Goal: Complete application form: Complete application form

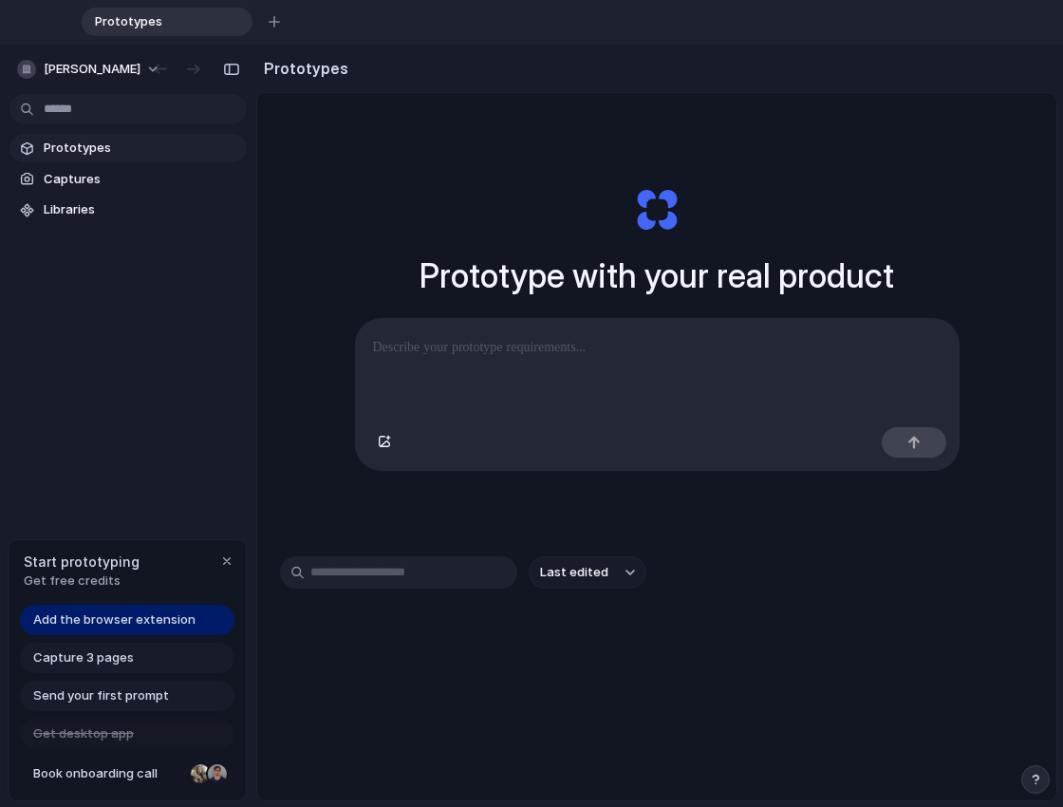
click at [111, 620] on span "Add the browser extension" at bounding box center [114, 620] width 162 height 19
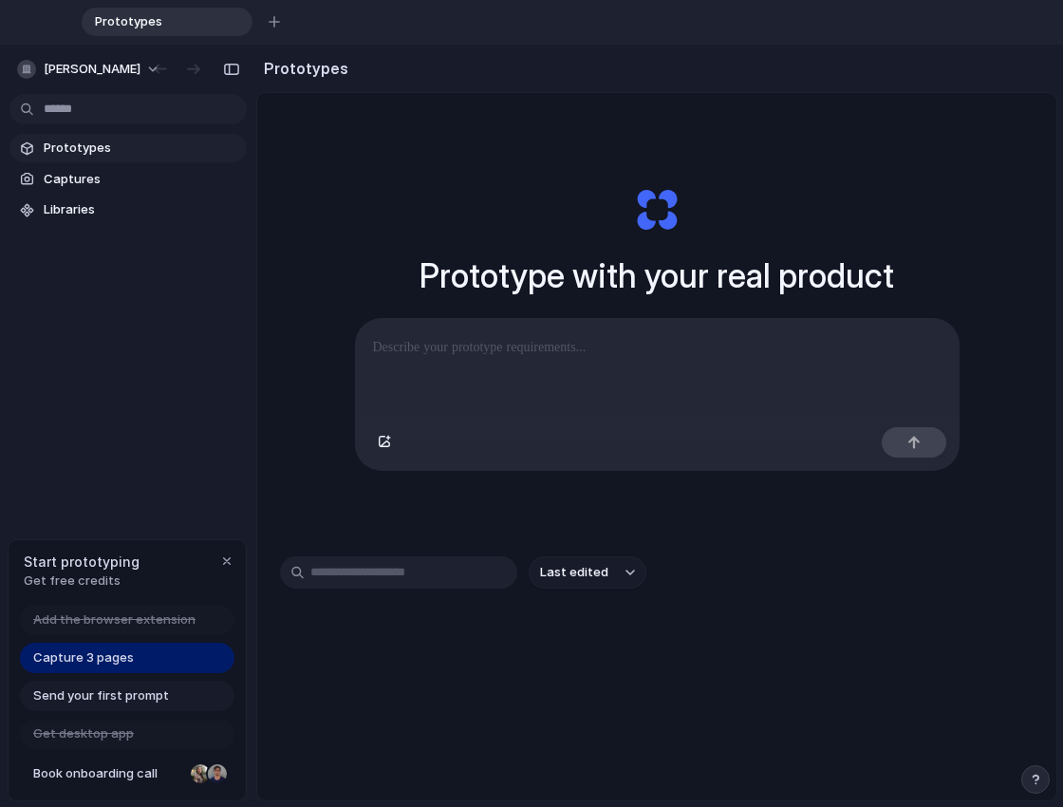
click at [502, 352] on p at bounding box center [657, 347] width 569 height 23
click at [90, 174] on span "Captures" at bounding box center [142, 179] width 196 height 19
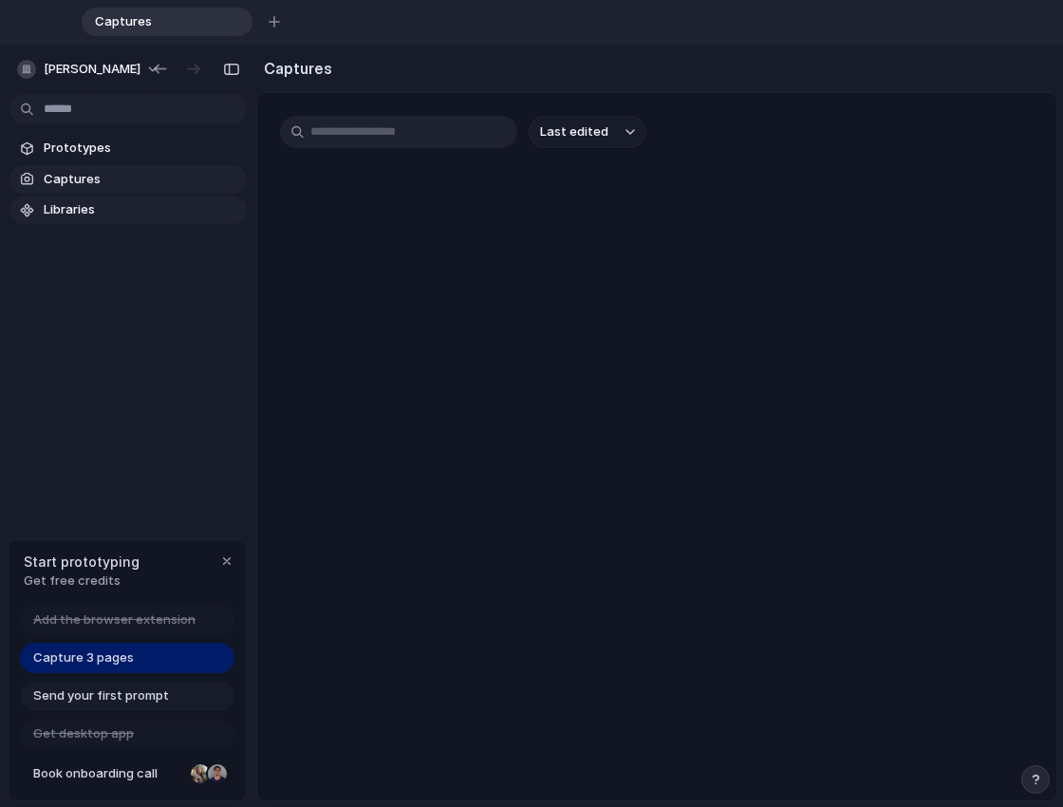
click at [87, 215] on span "Libraries" at bounding box center [142, 209] width 196 height 19
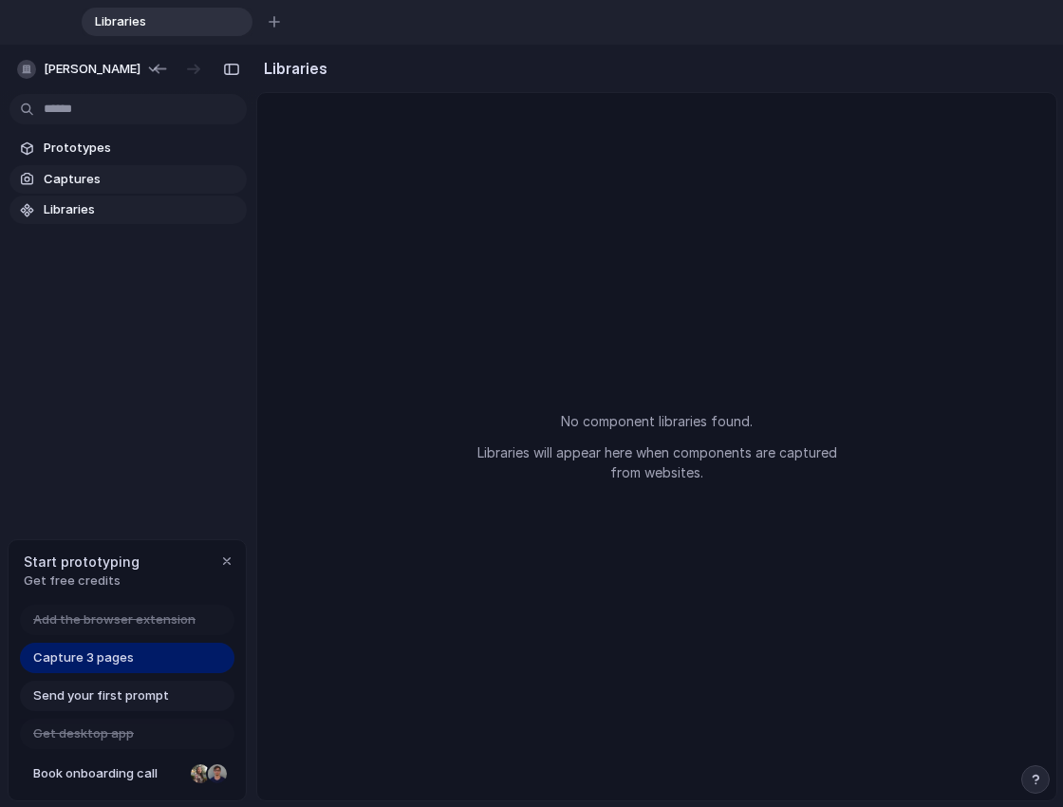
click at [125, 191] on link "Captures" at bounding box center [127, 179] width 237 height 28
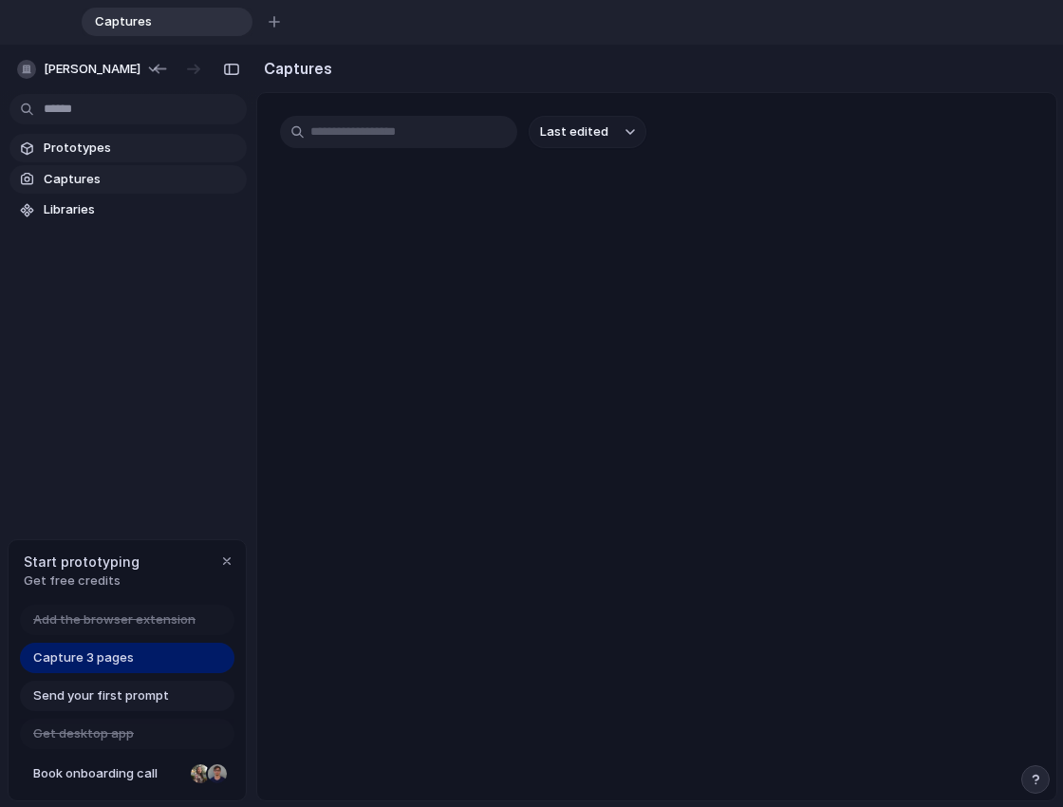
click at [143, 147] on span "Prototypes" at bounding box center [142, 148] width 196 height 19
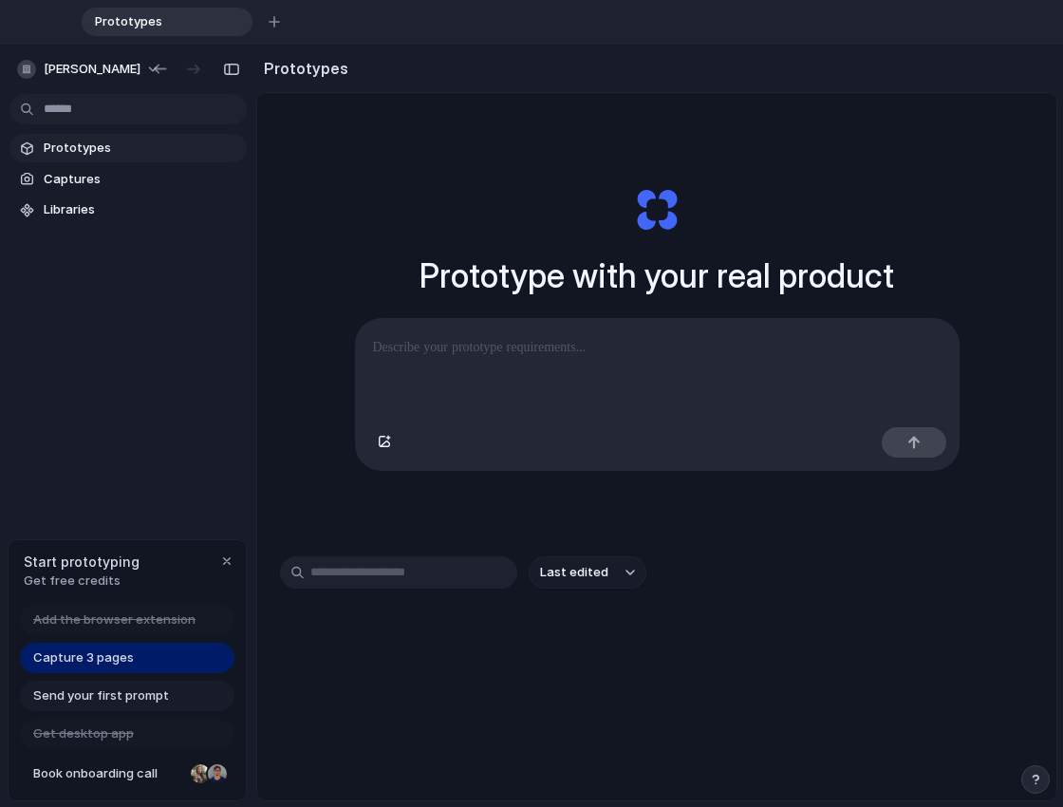
click at [452, 350] on p at bounding box center [657, 347] width 569 height 23
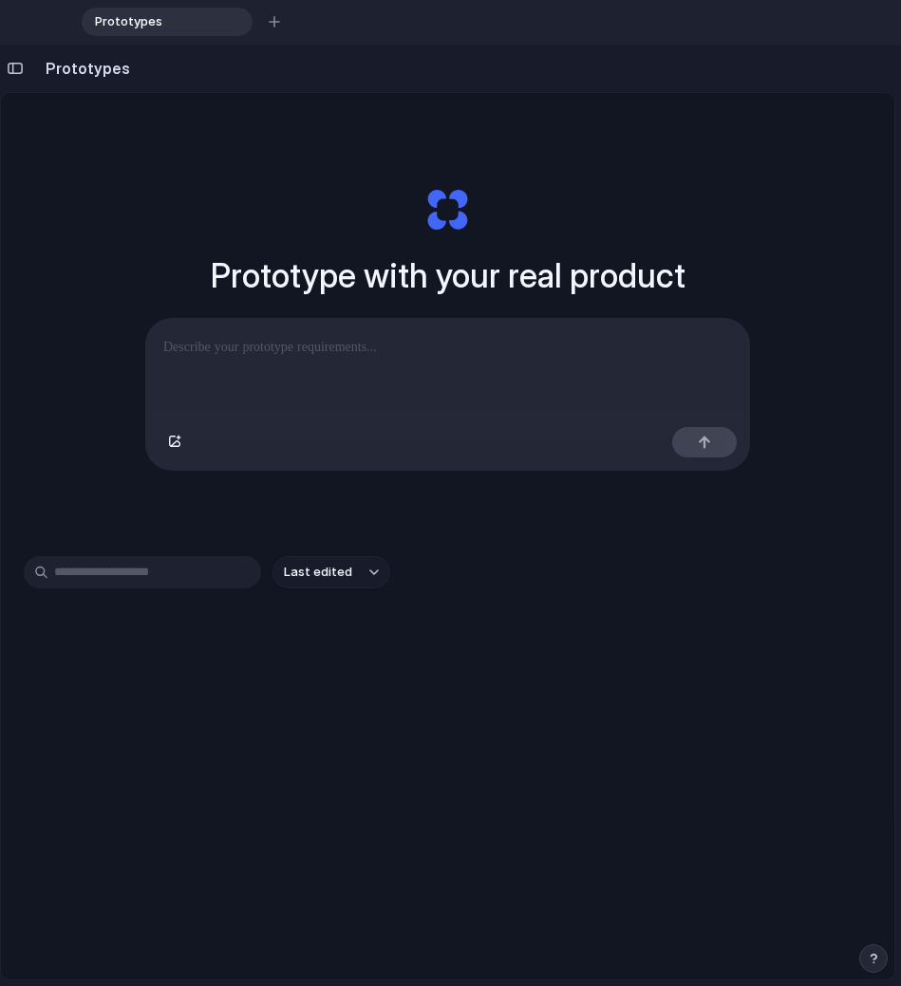
click at [19, 83] on div "Prototypes" at bounding box center [65, 68] width 130 height 38
click at [19, 69] on div "button" at bounding box center [15, 68] width 17 height 13
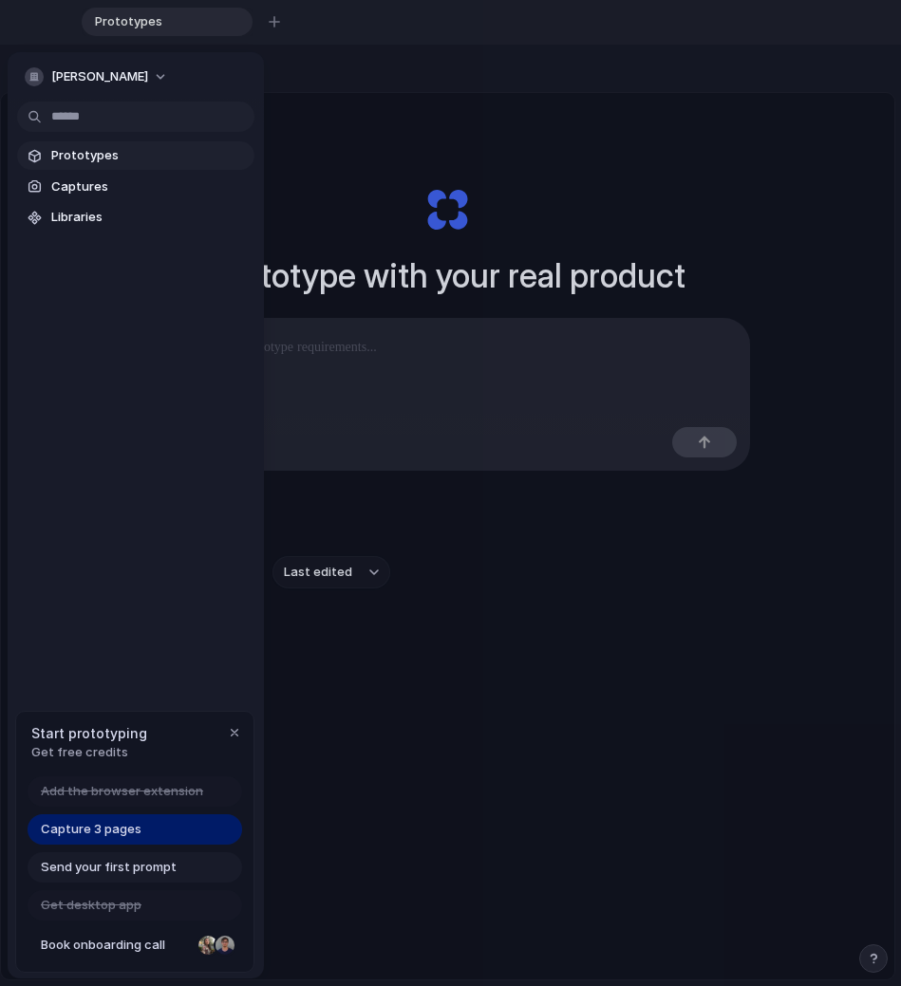
click at [411, 136] on div at bounding box center [450, 493] width 901 height 986
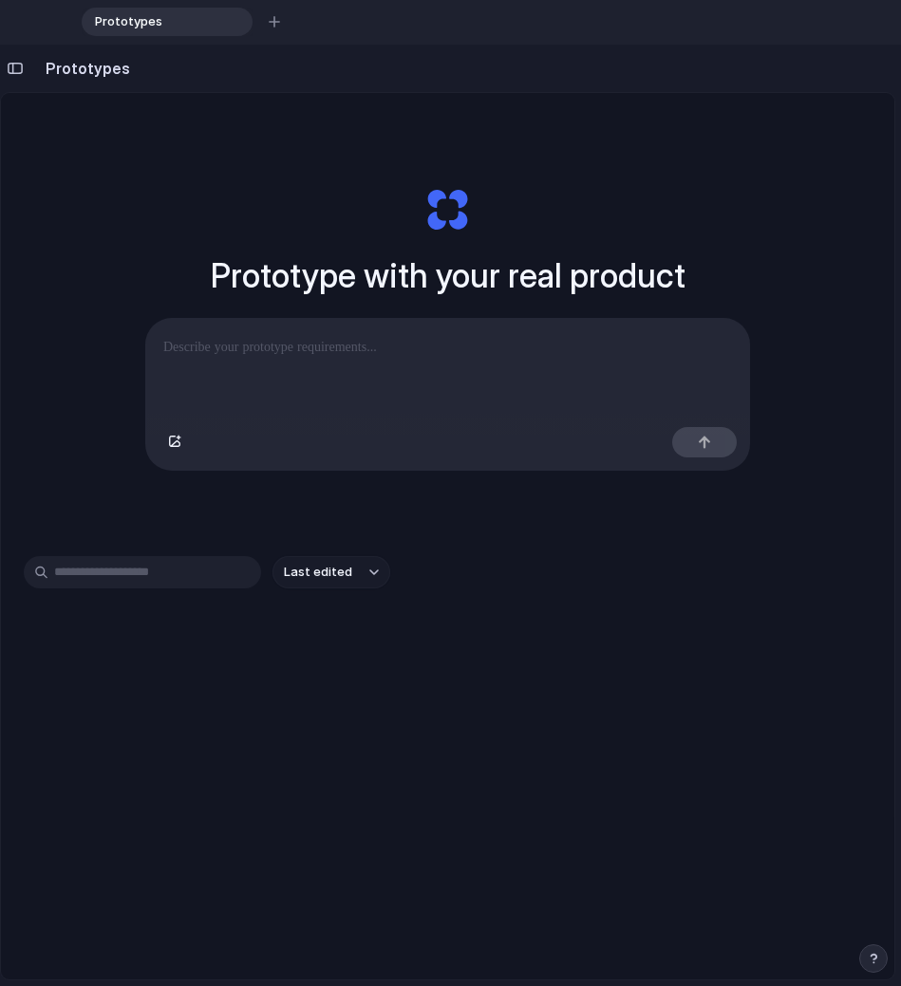
click at [336, 345] on p at bounding box center [447, 347] width 569 height 23
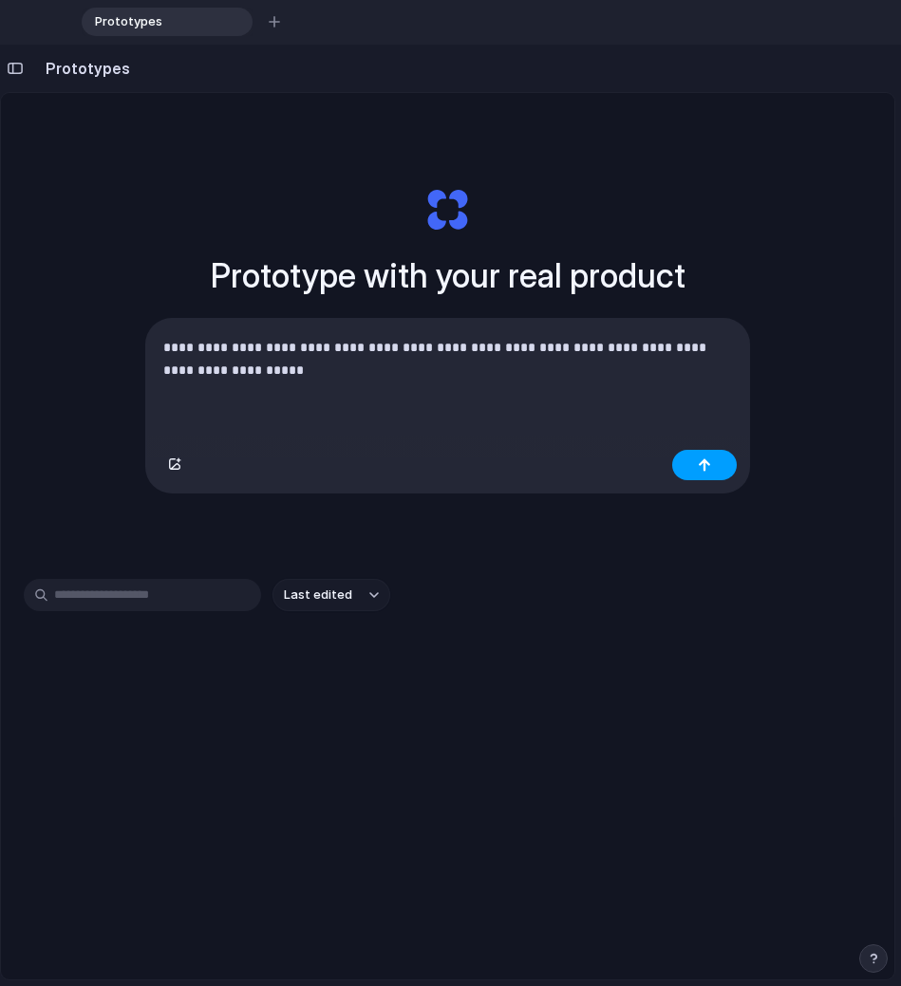
click at [723, 464] on button "button" at bounding box center [704, 465] width 65 height 30
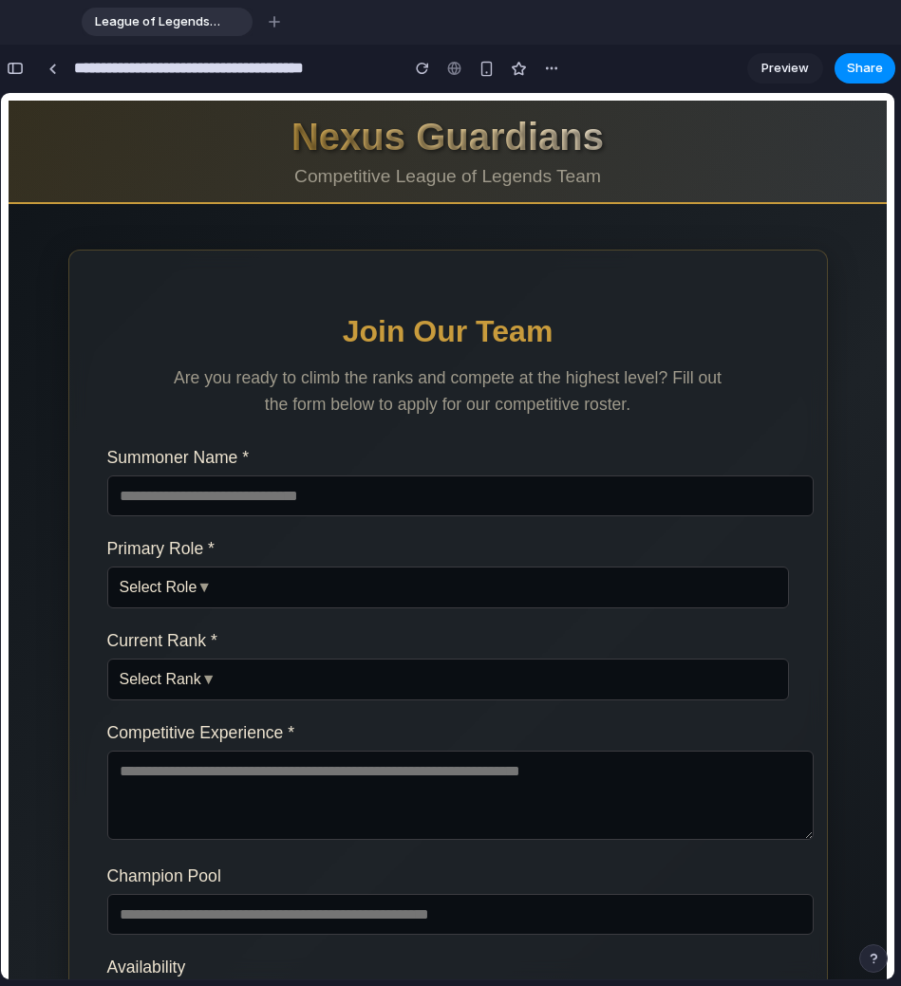
click at [258, 500] on input "text" at bounding box center [460, 496] width 706 height 41
type input "*"
click at [7, 64] on div "button" at bounding box center [15, 68] width 17 height 13
click at [193, 586] on span "Select Role" at bounding box center [159, 587] width 78 height 16
click at [216, 585] on div "Top Jungle Mid ADC Support" at bounding box center [447, 536] width 893 height 887
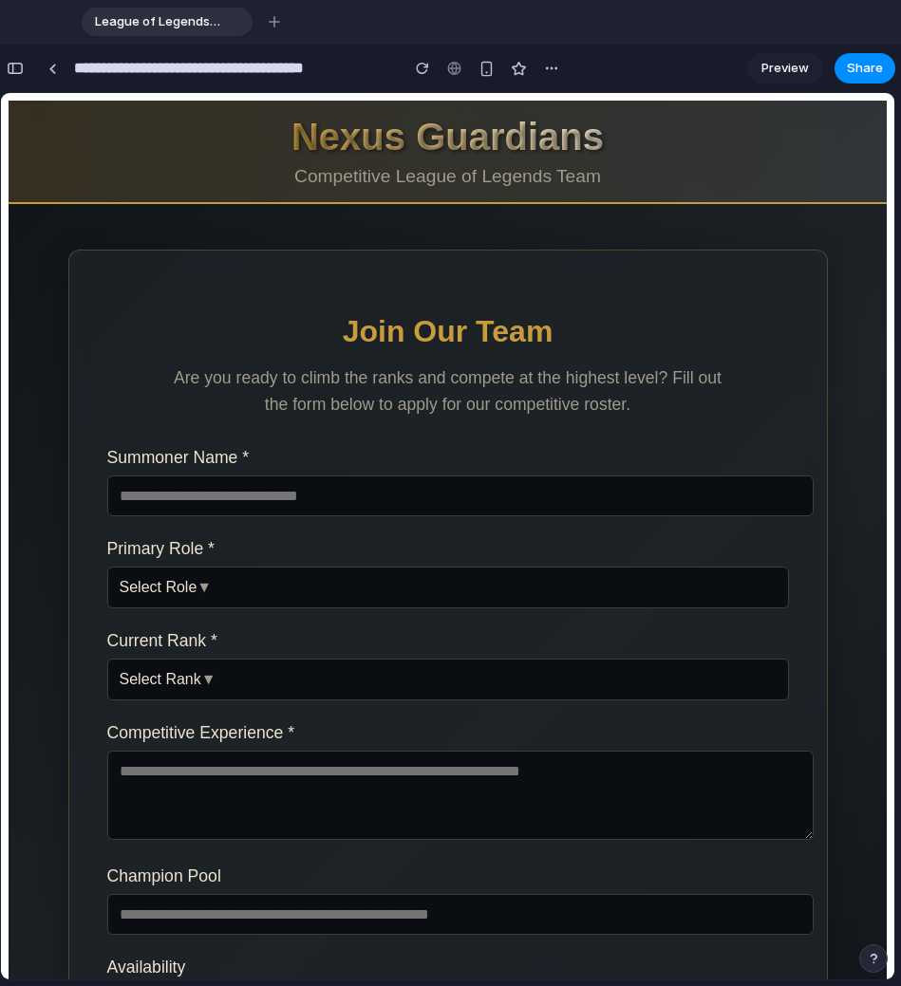
click at [209, 586] on span "▼" at bounding box center [204, 587] width 15 height 16
click at [209, 586] on div "Top Jungle Mid ADC Support" at bounding box center [447, 536] width 893 height 887
click at [204, 587] on span "▼" at bounding box center [204, 587] width 15 height 16
click at [659, 588] on div "Top Jungle Mid ADC Support" at bounding box center [447, 536] width 893 height 887
click at [659, 588] on button "Select Role ▼" at bounding box center [448, 588] width 682 height 42
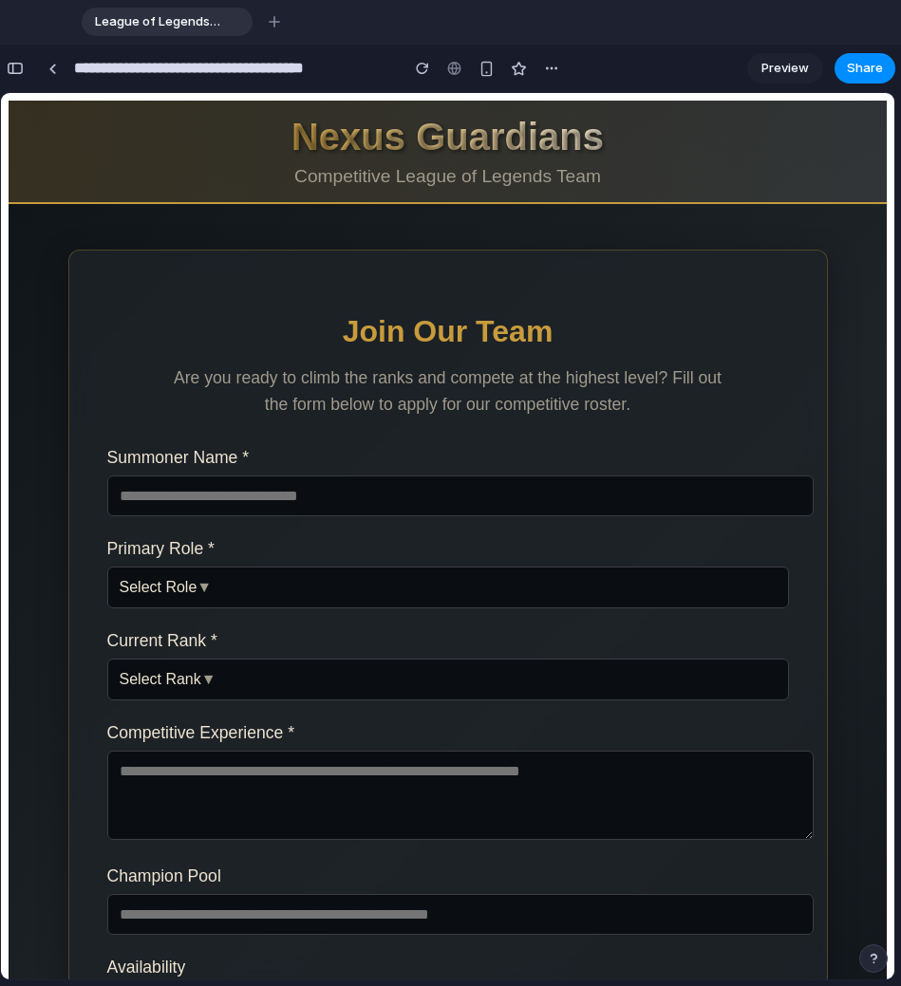
click at [659, 588] on div "Top Jungle Mid ADC Support" at bounding box center [447, 536] width 893 height 887
click at [659, 588] on button "Select Role ▼" at bounding box center [448, 588] width 682 height 42
click at [659, 588] on div "Top Jungle Mid ADC Support" at bounding box center [447, 536] width 893 height 887
click at [659, 588] on button "Select Role ▼" at bounding box center [448, 588] width 682 height 42
click at [659, 588] on div "Top Jungle Mid ADC Support" at bounding box center [447, 536] width 893 height 887
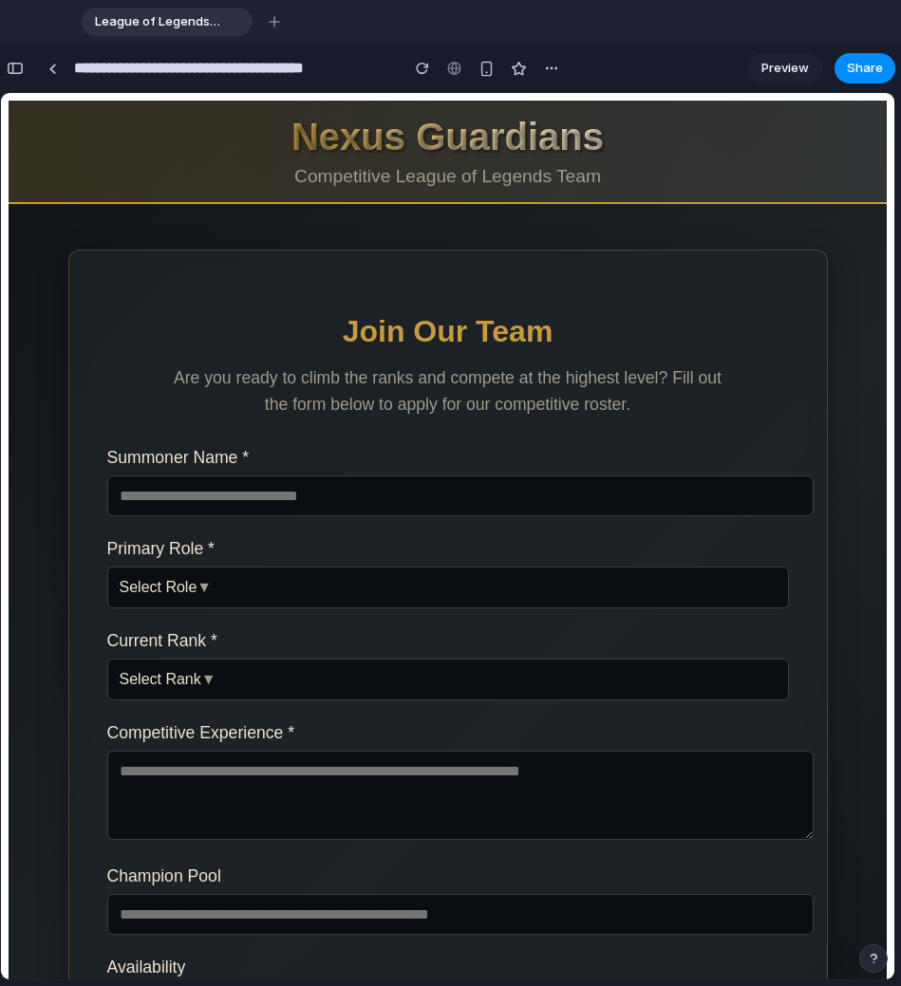
click at [659, 588] on button "Select Role ▼" at bounding box center [448, 588] width 682 height 42
click at [639, 495] on div "Top Jungle Mid ADC Support" at bounding box center [447, 536] width 893 height 887
click at [393, 473] on div "Summoner Name *" at bounding box center [448, 482] width 682 height 68
click at [373, 497] on input "text" at bounding box center [460, 496] width 706 height 41
click at [270, 558] on label "Primary Role *" at bounding box center [448, 549] width 682 height 20
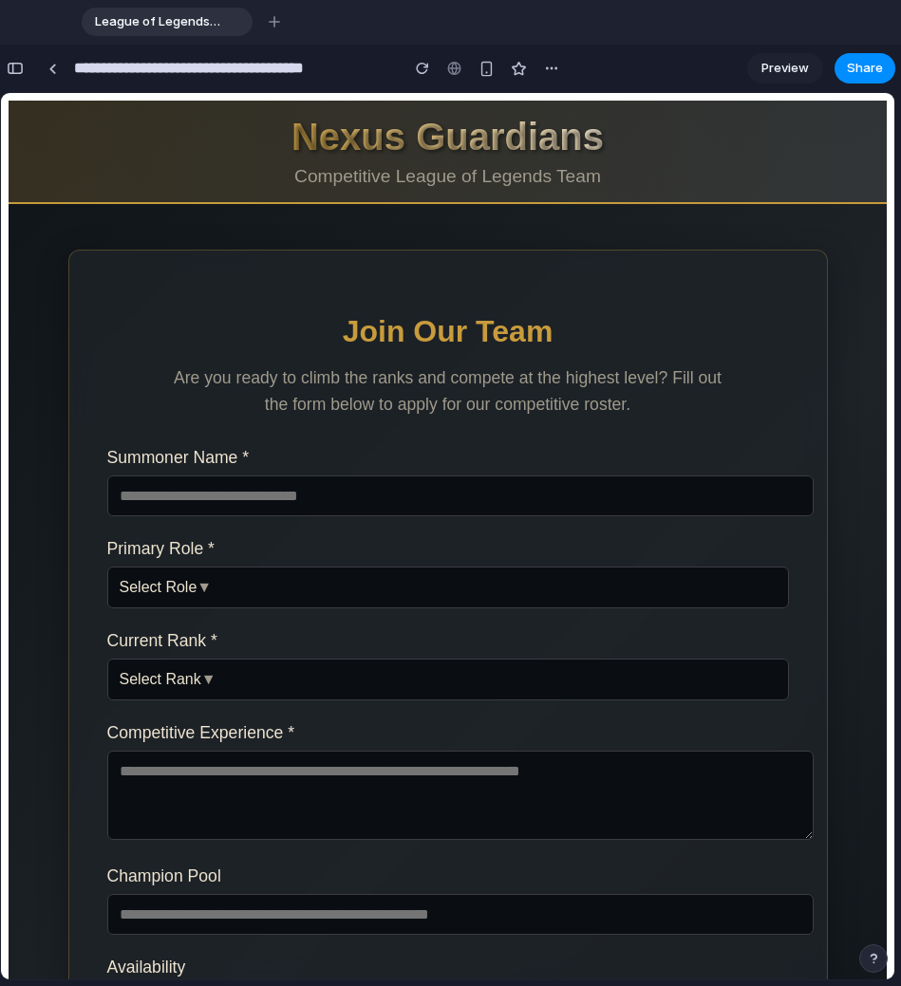
click at [204, 587] on span "▼" at bounding box center [204, 587] width 15 height 16
click at [16, 71] on div "button" at bounding box center [15, 68] width 17 height 13
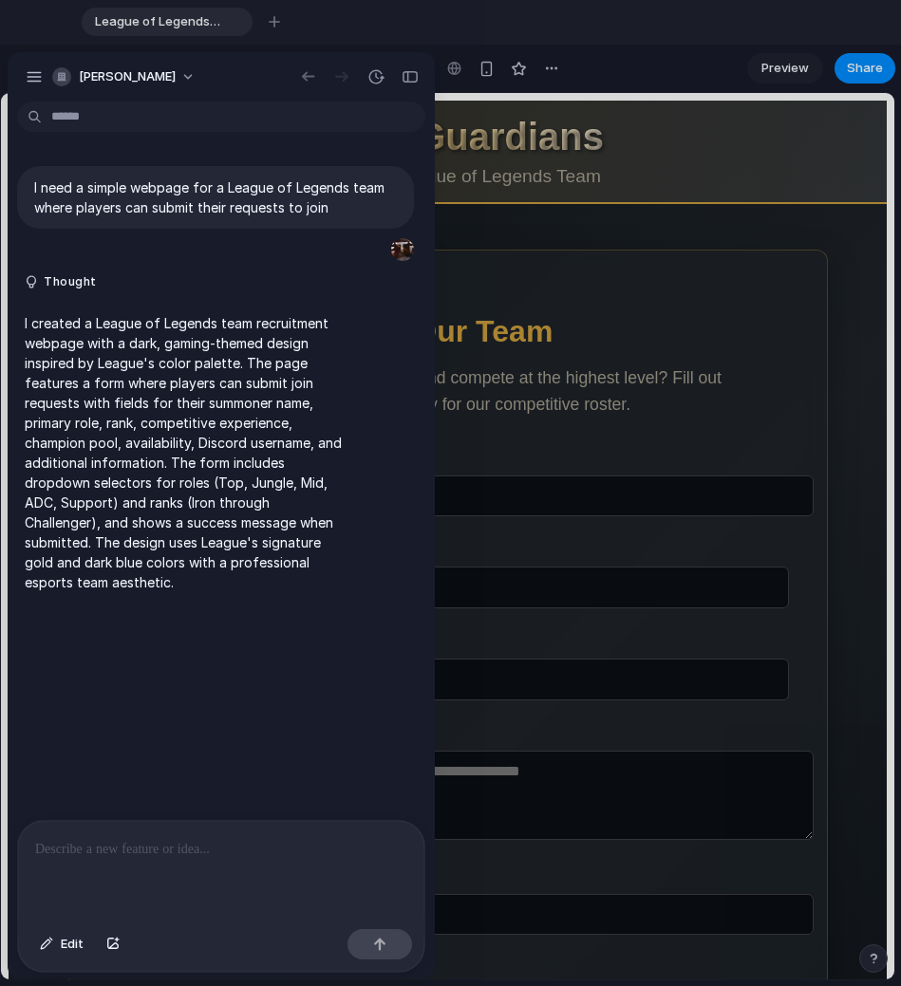
click at [200, 806] on div at bounding box center [221, 871] width 406 height 101
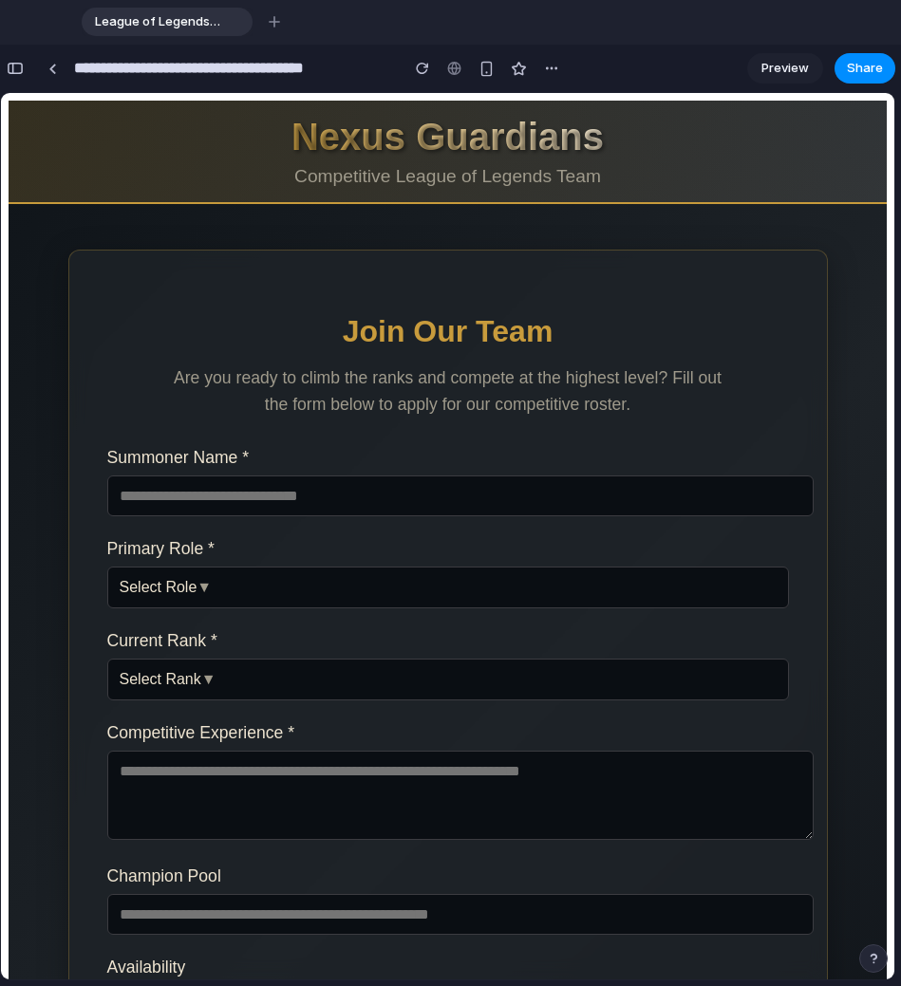
click at [785, 74] on span "Preview" at bounding box center [784, 68] width 47 height 19
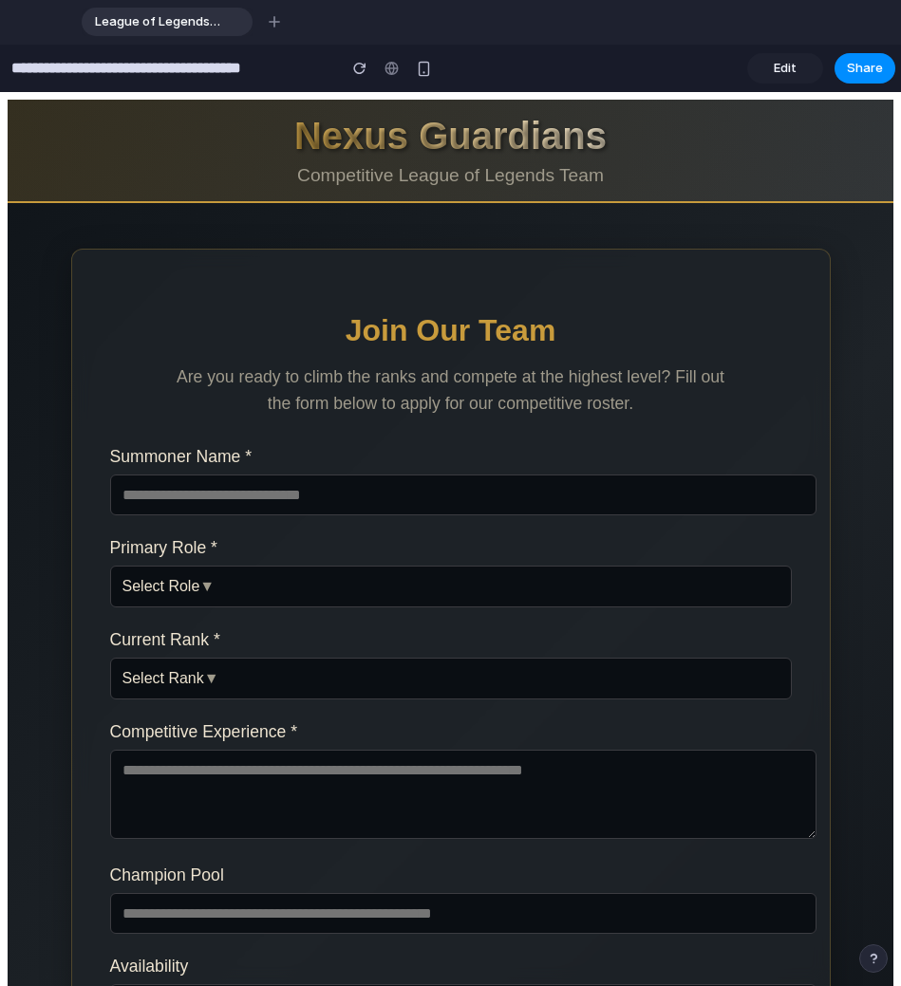
click at [785, 74] on span "Edit" at bounding box center [785, 68] width 23 height 19
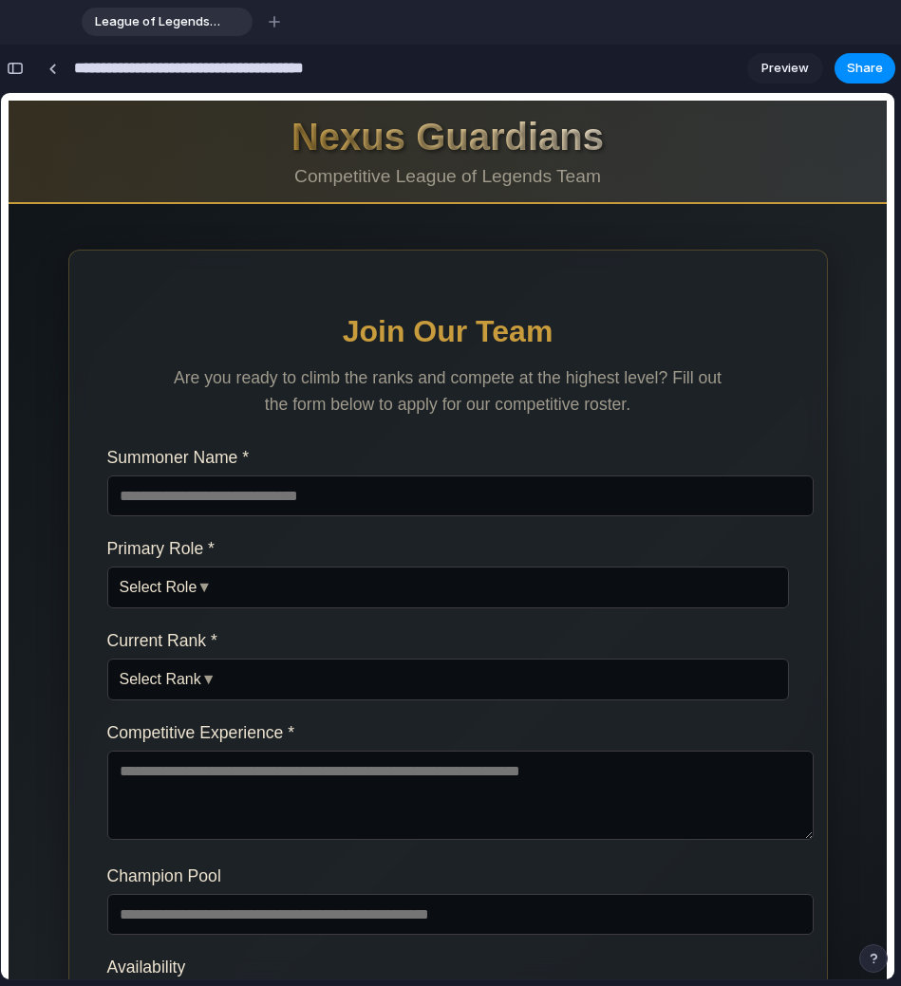
click at [265, 75] on input "**********" at bounding box center [231, 68] width 323 height 34
click at [228, 206] on div "Top Jungle Mid ADC Support" at bounding box center [447, 536] width 893 height 887
click at [493, 71] on div "button" at bounding box center [487, 69] width 16 height 16
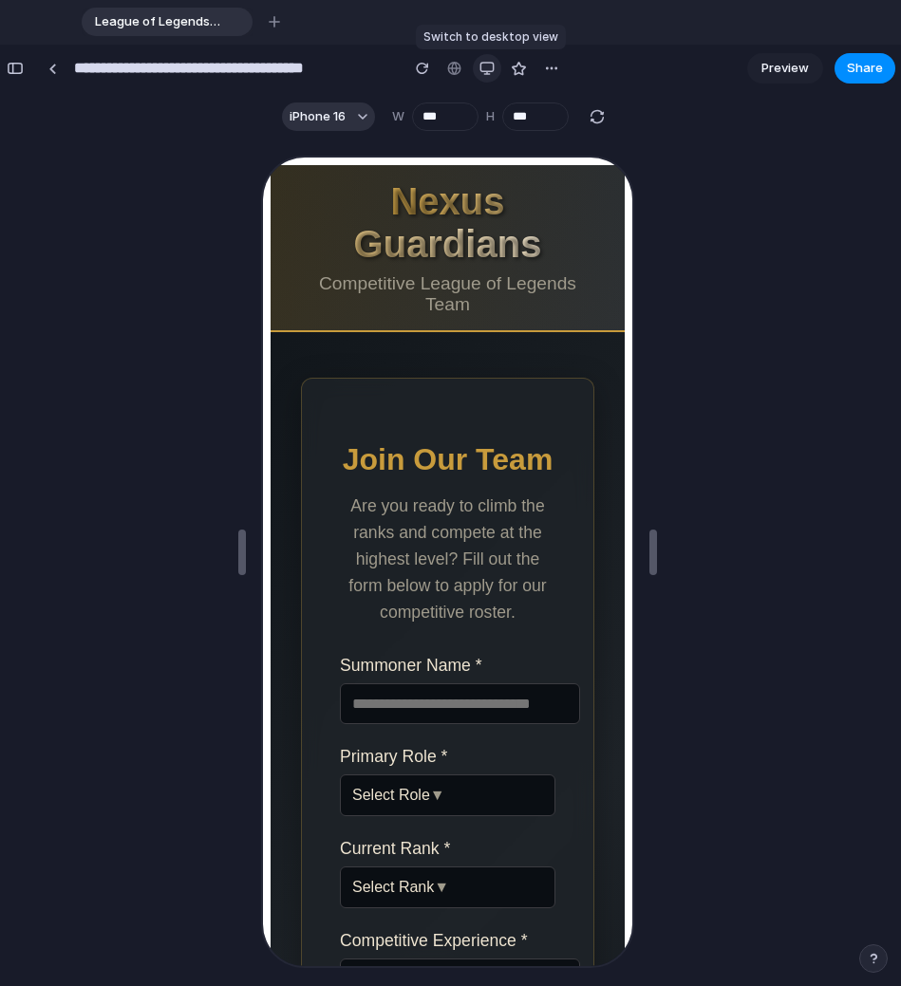
click at [493, 71] on div "button" at bounding box center [486, 68] width 15 height 15
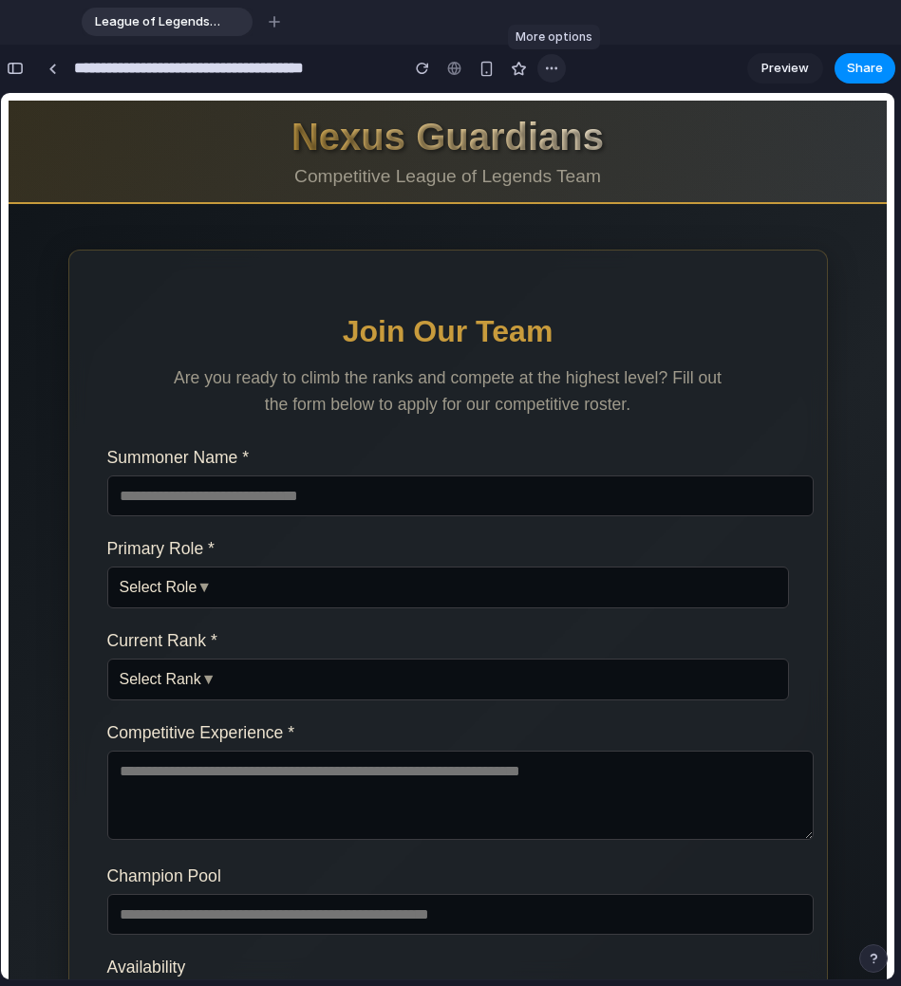
click at [556, 73] on div "button" at bounding box center [551, 68] width 15 height 15
click at [556, 73] on div "Duplicate Delete" at bounding box center [450, 493] width 901 height 986
click at [23, 63] on div "button" at bounding box center [15, 68] width 17 height 13
click at [23, 63] on div "**********" at bounding box center [450, 516] width 901 height 942
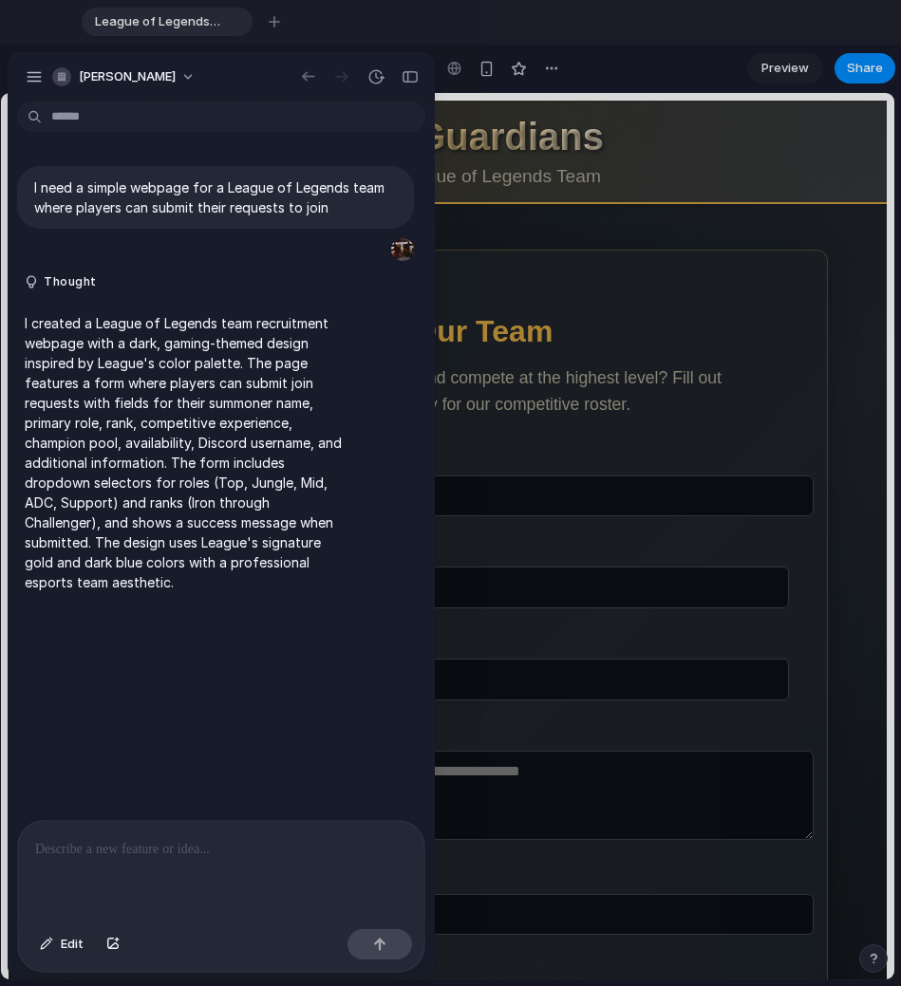
click at [124, 806] on p at bounding box center [221, 849] width 372 height 23
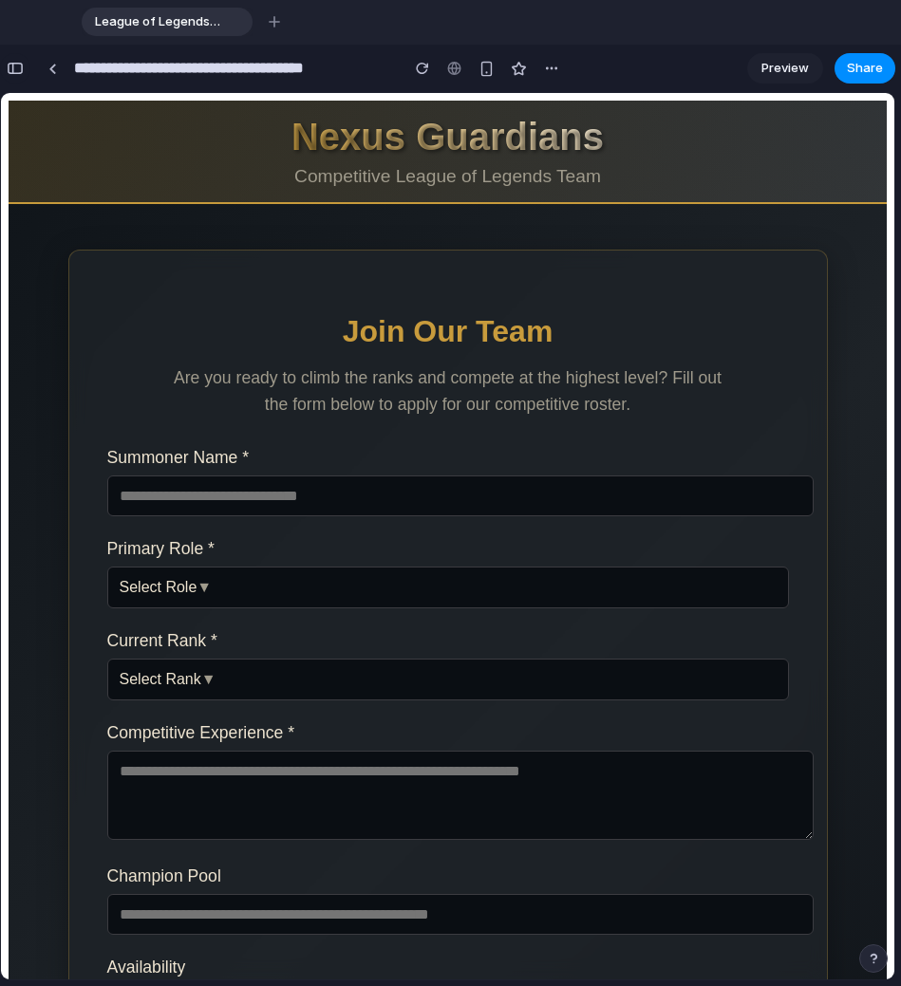
click at [29, 66] on div "**********" at bounding box center [283, 68] width 566 height 42
click at [18, 68] on div "button" at bounding box center [15, 68] width 17 height 13
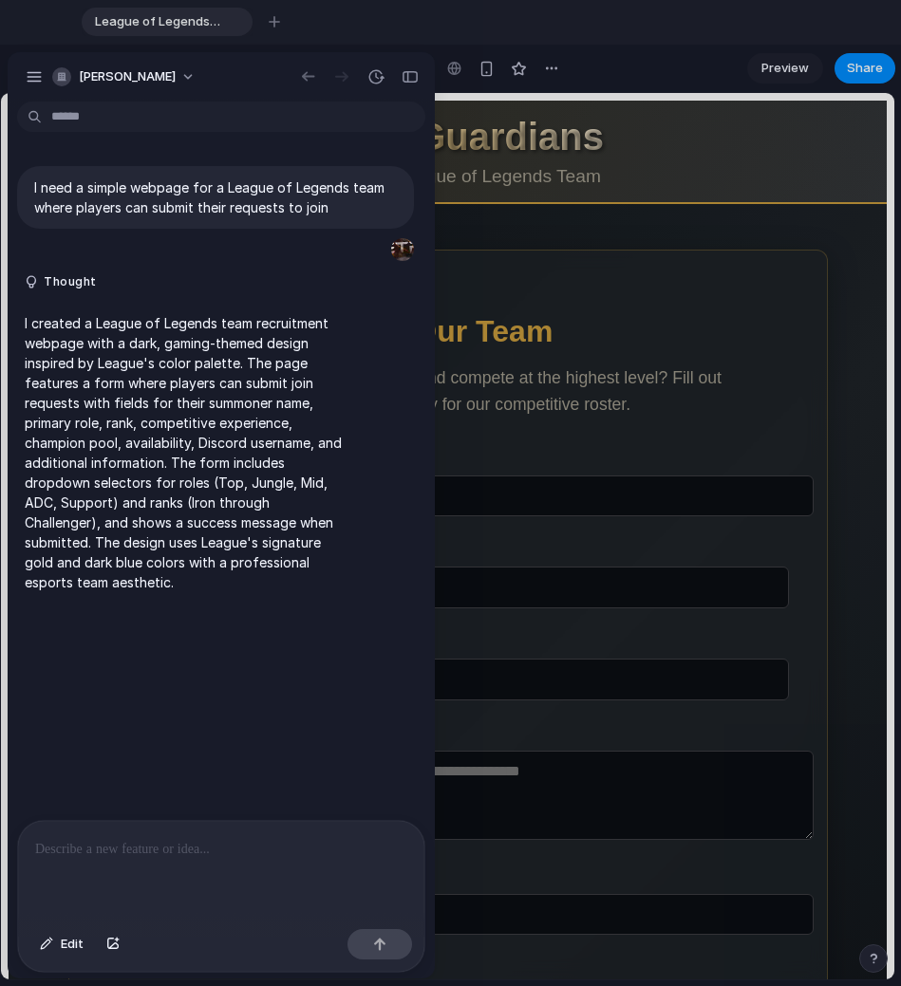
click at [232, 806] on p at bounding box center [221, 849] width 372 height 23
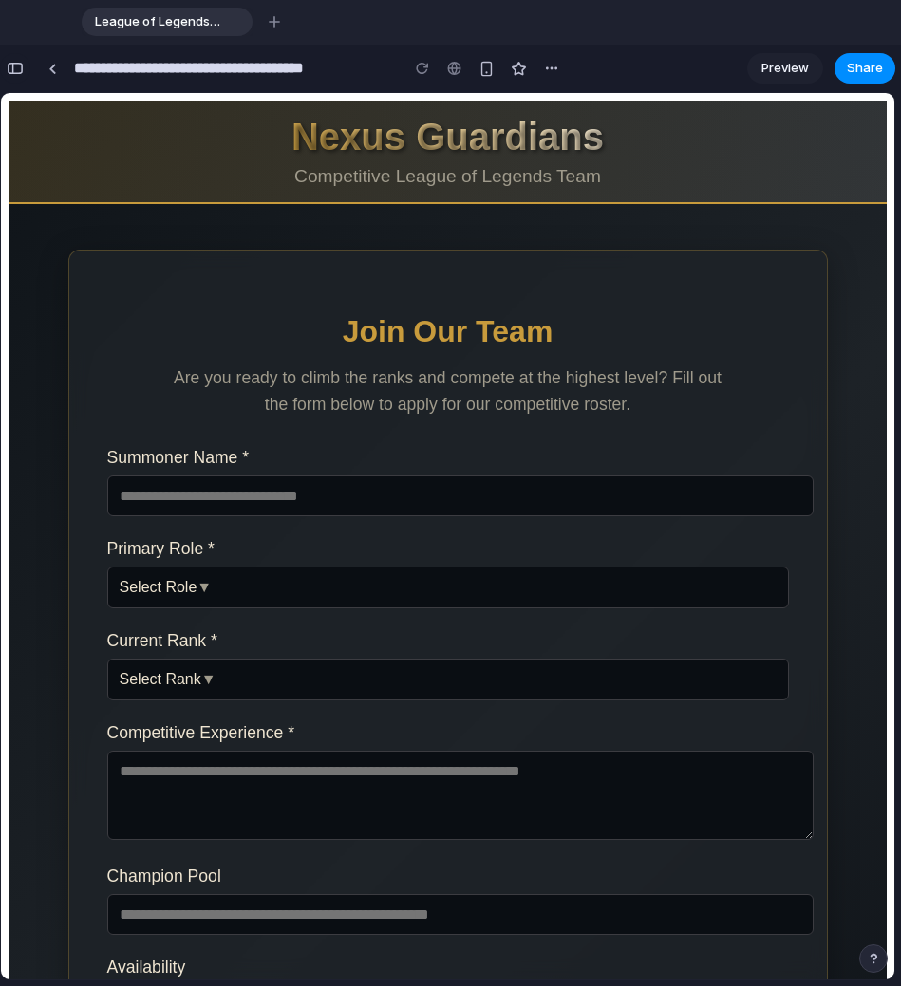
click at [8, 64] on div "button" at bounding box center [15, 68] width 17 height 13
click at [18, 71] on div "button" at bounding box center [15, 68] width 17 height 13
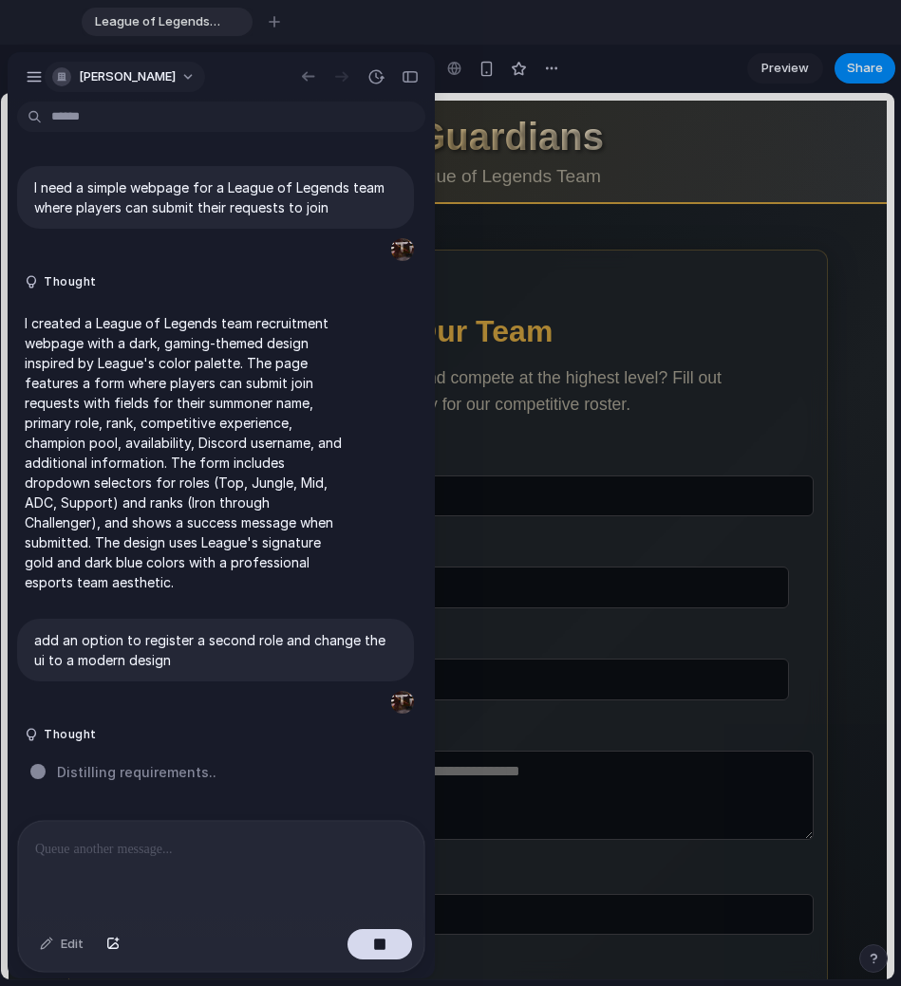
click at [159, 81] on span "[PERSON_NAME]" at bounding box center [127, 76] width 97 height 19
click at [47, 81] on div "Settings Invite members Change theme Sign out" at bounding box center [450, 493] width 901 height 986
click at [47, 81] on button "[PERSON_NAME]" at bounding box center [125, 77] width 160 height 30
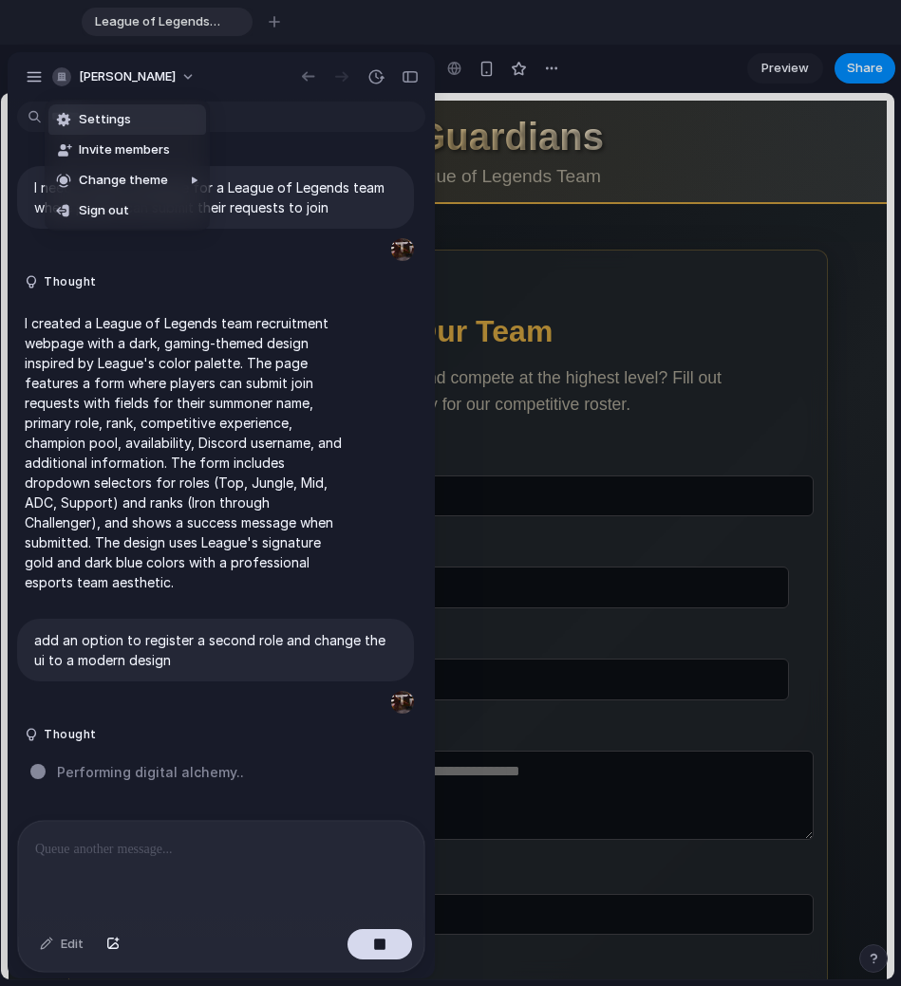
click at [169, 71] on div "Settings Invite members Change theme Sign out" at bounding box center [450, 493] width 901 height 986
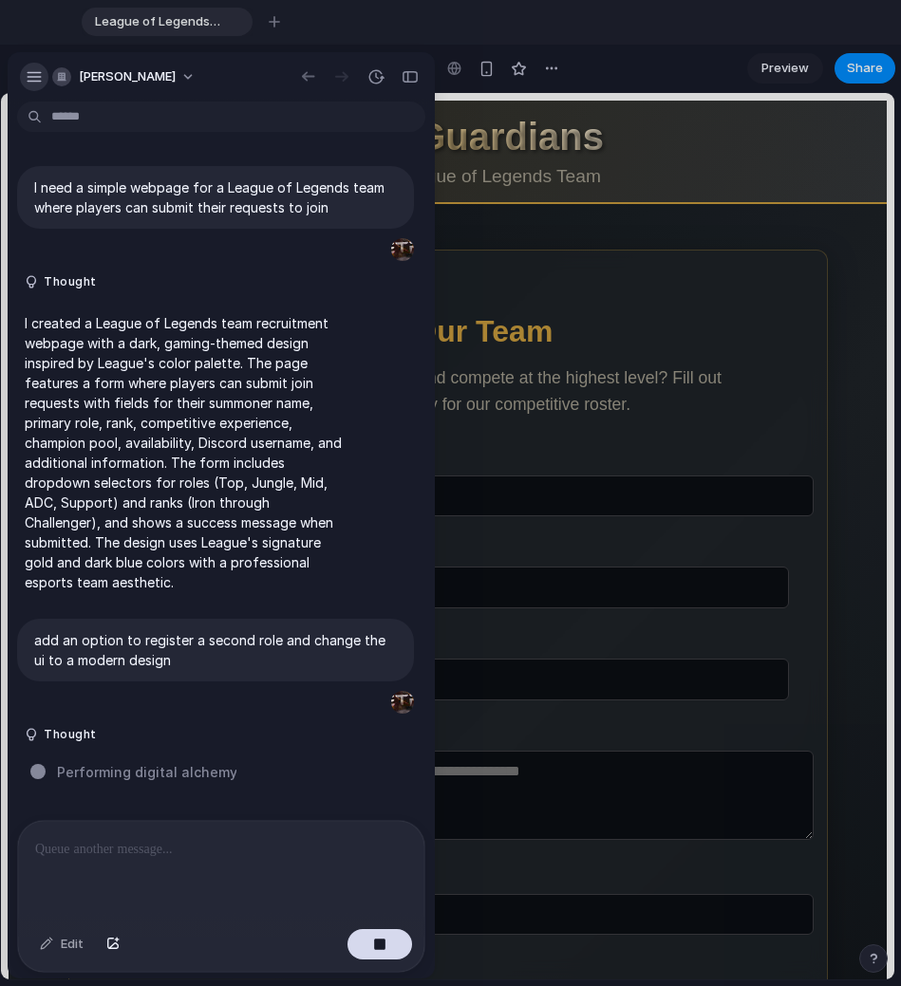
click at [39, 80] on div "button" at bounding box center [34, 76] width 17 height 17
click at [761, 388] on div at bounding box center [450, 493] width 901 height 986
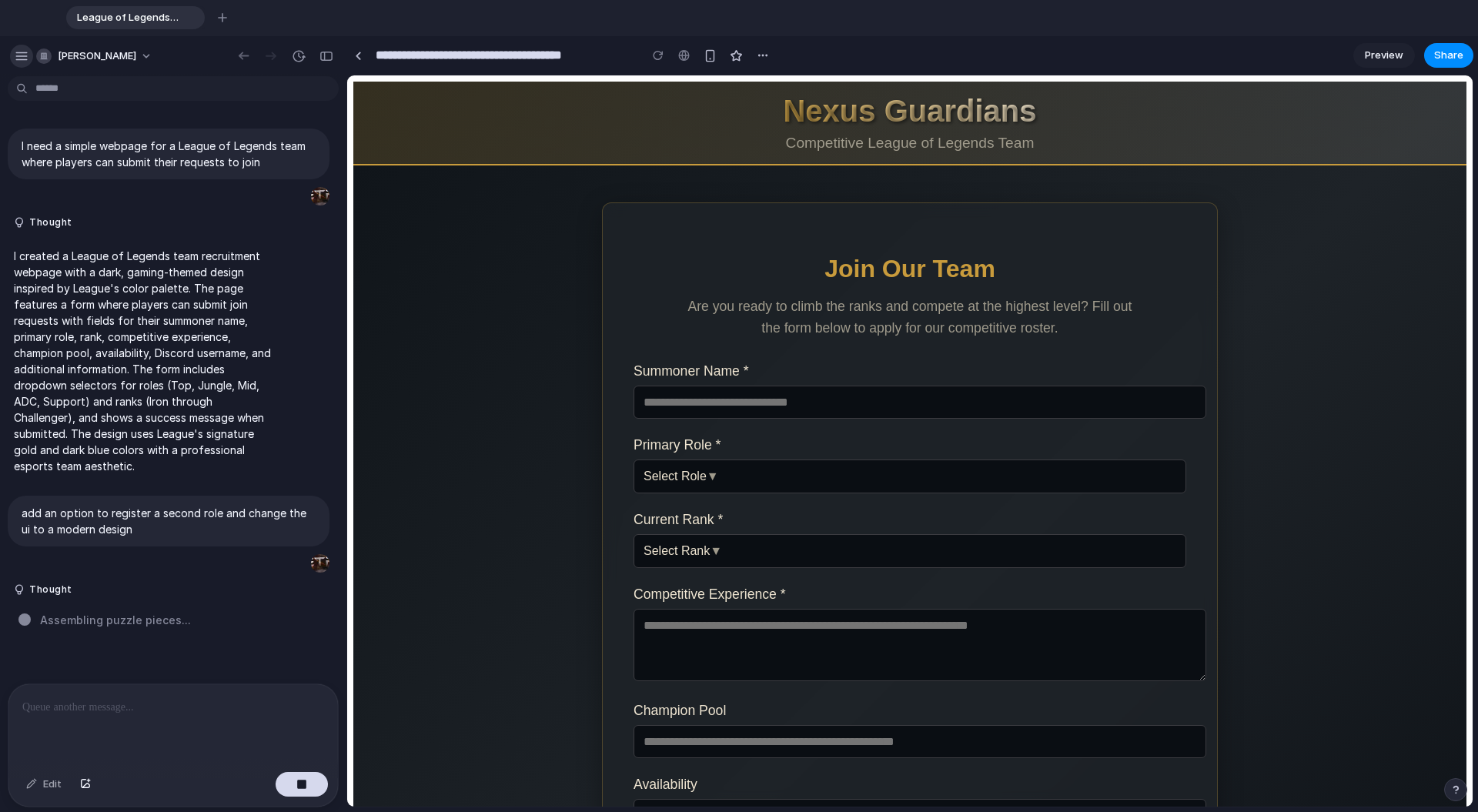
click at [24, 57] on div "button" at bounding box center [21, 56] width 14 height 14
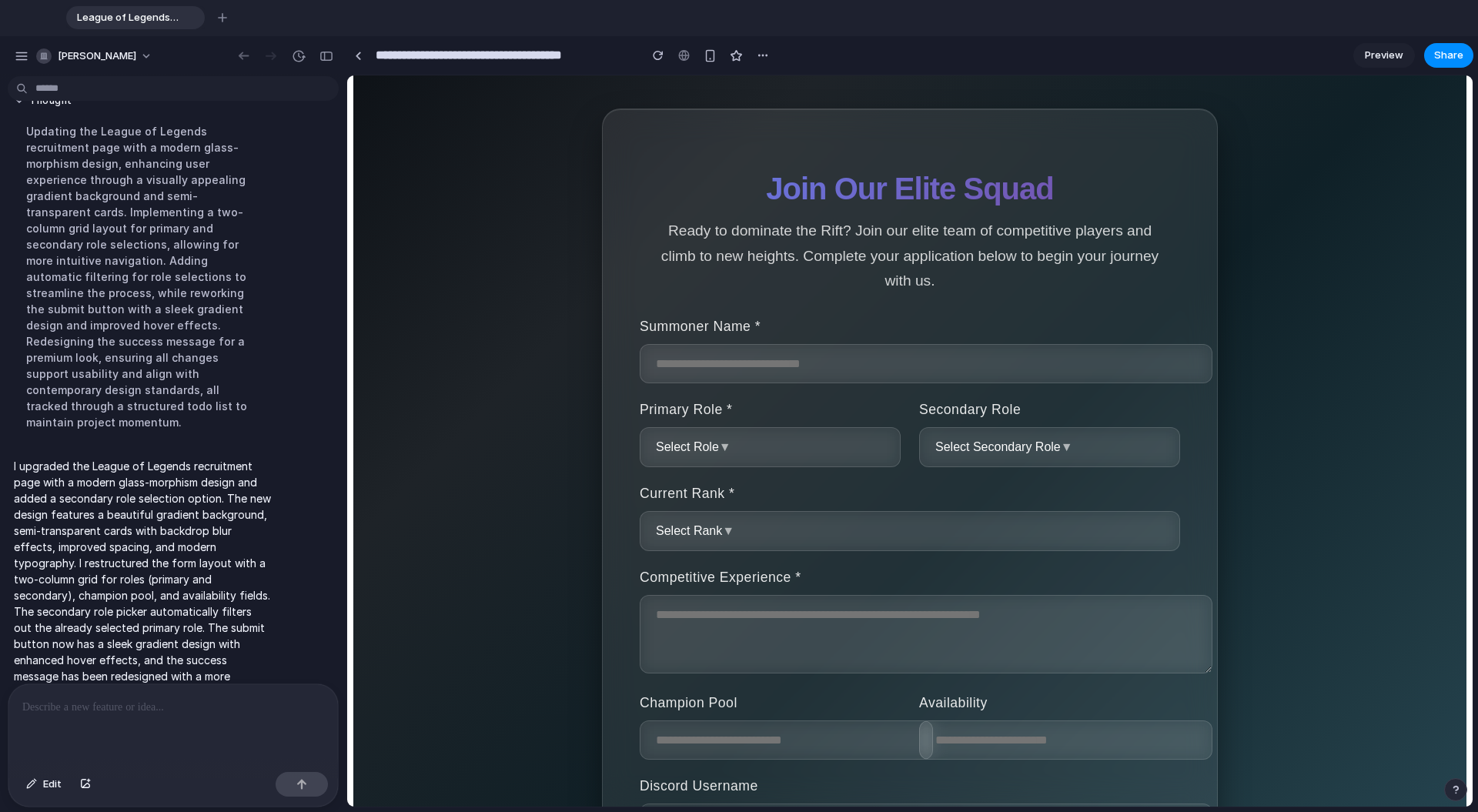
scroll to position [130, 0]
click at [817, 358] on input "text" at bounding box center [926, 360] width 572 height 39
click at [861, 446] on span "Select Secondary Role" at bounding box center [998, 442] width 126 height 13
click at [861, 443] on div "Top Jungle Mid ADC Support" at bounding box center [910, 441] width 1125 height 731
click at [861, 443] on span "▼" at bounding box center [1066, 442] width 12 height 13
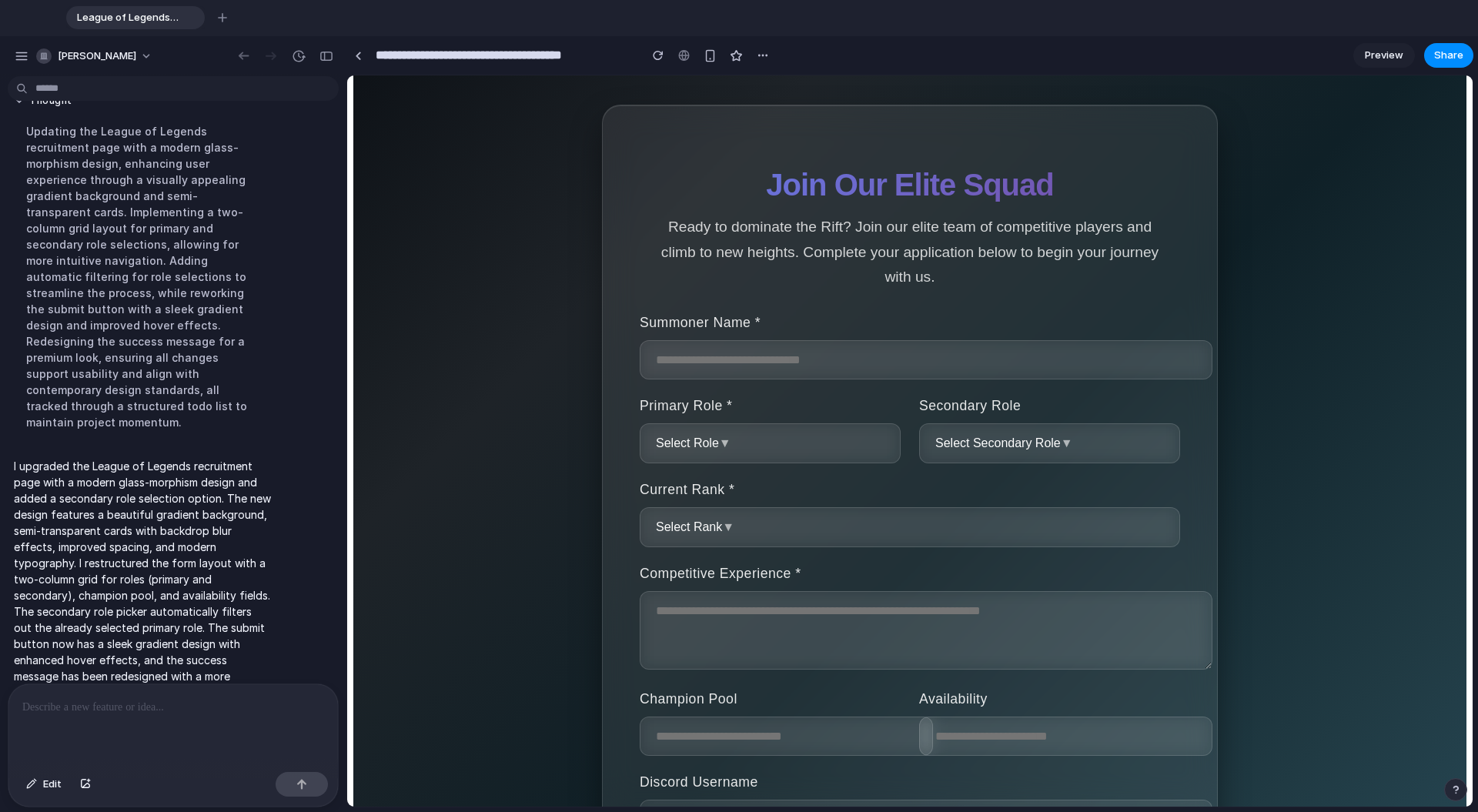
click at [861, 535] on span "Jungle" at bounding box center [936, 536] width 32 height 14
click at [729, 529] on span "▼" at bounding box center [728, 527] width 12 height 13
click at [729, 529] on div "Iron Bronze Silver Gold Platinum Diamond Master Grandmaster Challenger" at bounding box center [910, 441] width 1125 height 731
click at [729, 529] on span "▼" at bounding box center [728, 527] width 12 height 13
click at [729, 529] on div "Iron Bronze Silver Gold Platinum Diamond Master Grandmaster Challenger" at bounding box center [910, 441] width 1125 height 731
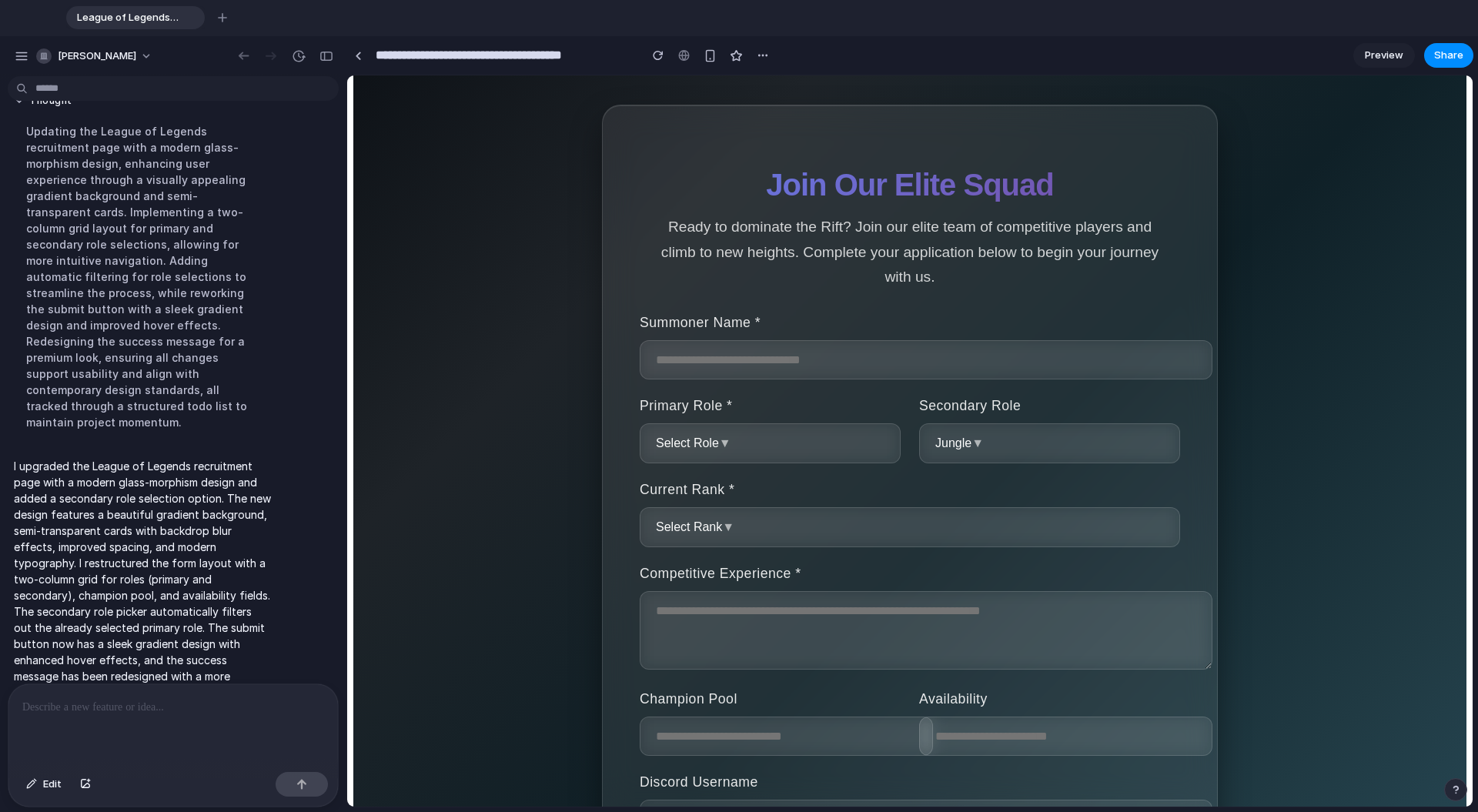
click at [729, 529] on span "▼" at bounding box center [728, 527] width 12 height 13
click at [729, 529] on div "Iron Bronze Silver Gold Platinum Diamond Master Grandmaster Challenger" at bounding box center [910, 441] width 1125 height 731
click at [729, 529] on span "▼" at bounding box center [728, 527] width 12 height 13
click at [729, 529] on div "Iron Bronze Silver Gold Platinum Diamond Master Grandmaster Challenger" at bounding box center [910, 441] width 1125 height 731
click at [729, 529] on span "▼" at bounding box center [728, 527] width 12 height 13
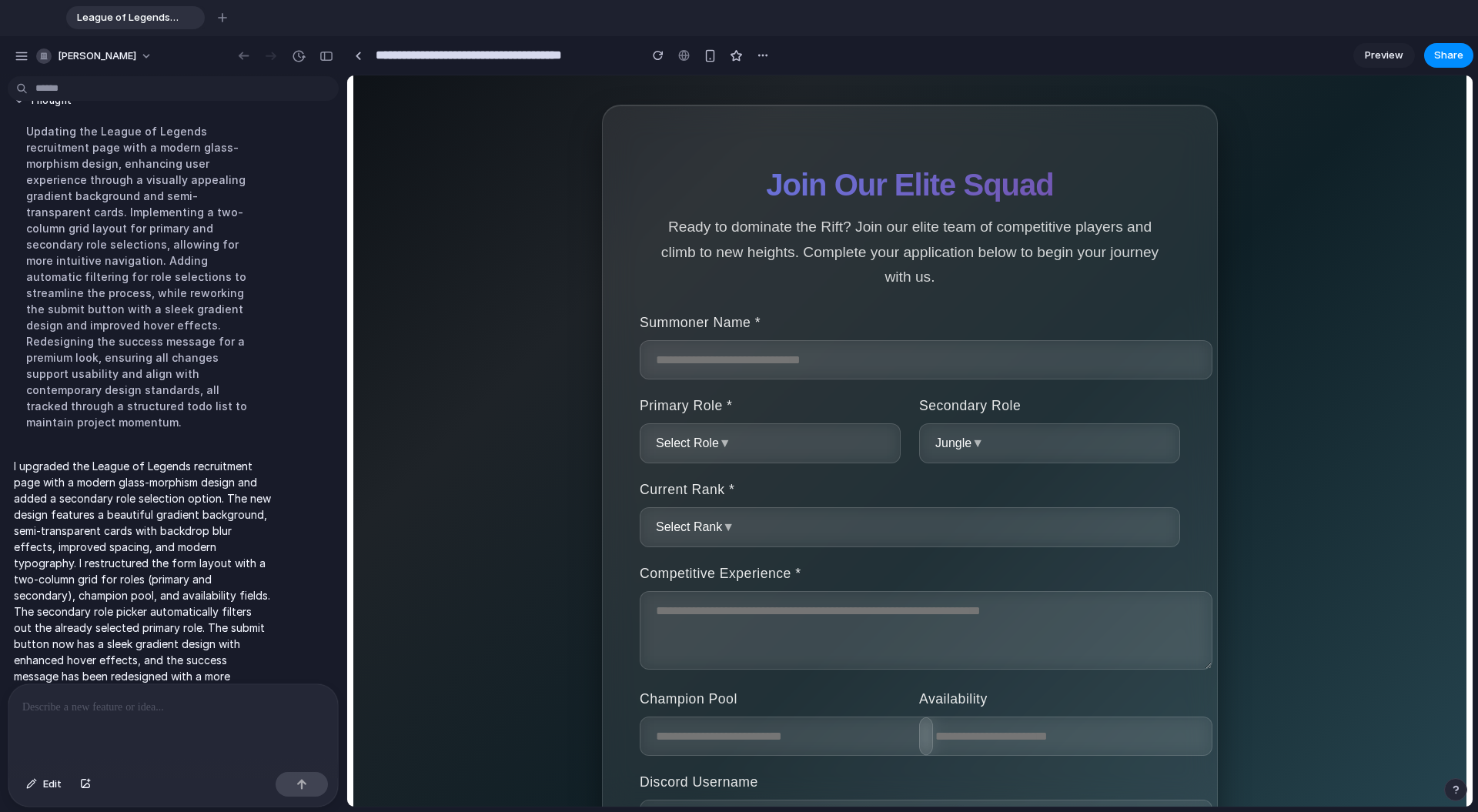
click at [729, 529] on div "Iron Bronze Silver Gold Platinum Diamond Master Grandmaster Challenger" at bounding box center [910, 441] width 1125 height 731
click at [729, 529] on span "▼" at bounding box center [728, 527] width 12 height 13
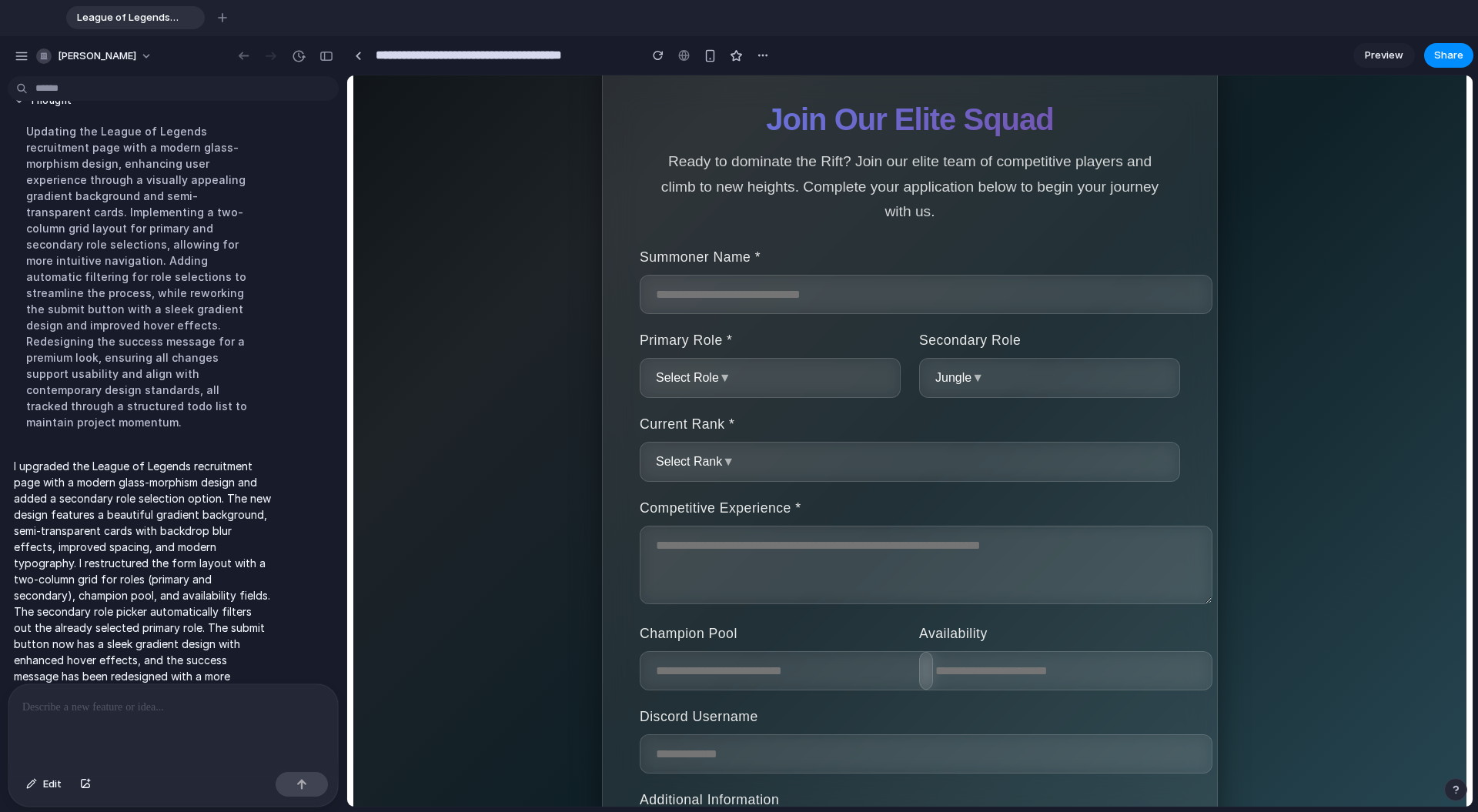
scroll to position [248, 0]
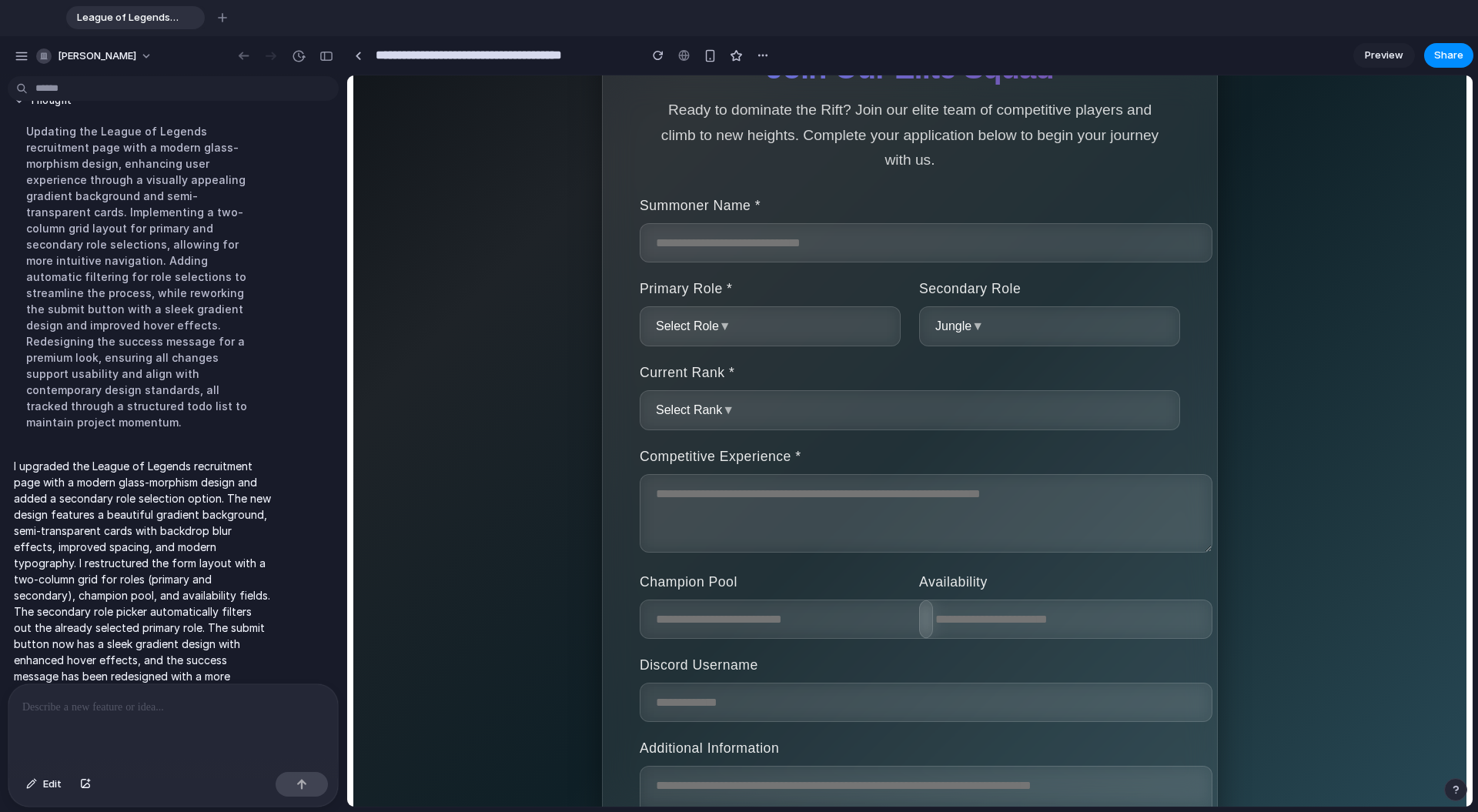
click at [755, 495] on div "Iron Bronze Silver Gold Platinum Diamond Master Grandmaster Challenger" at bounding box center [910, 441] width 1125 height 731
click at [730, 498] on textarea at bounding box center [926, 513] width 572 height 79
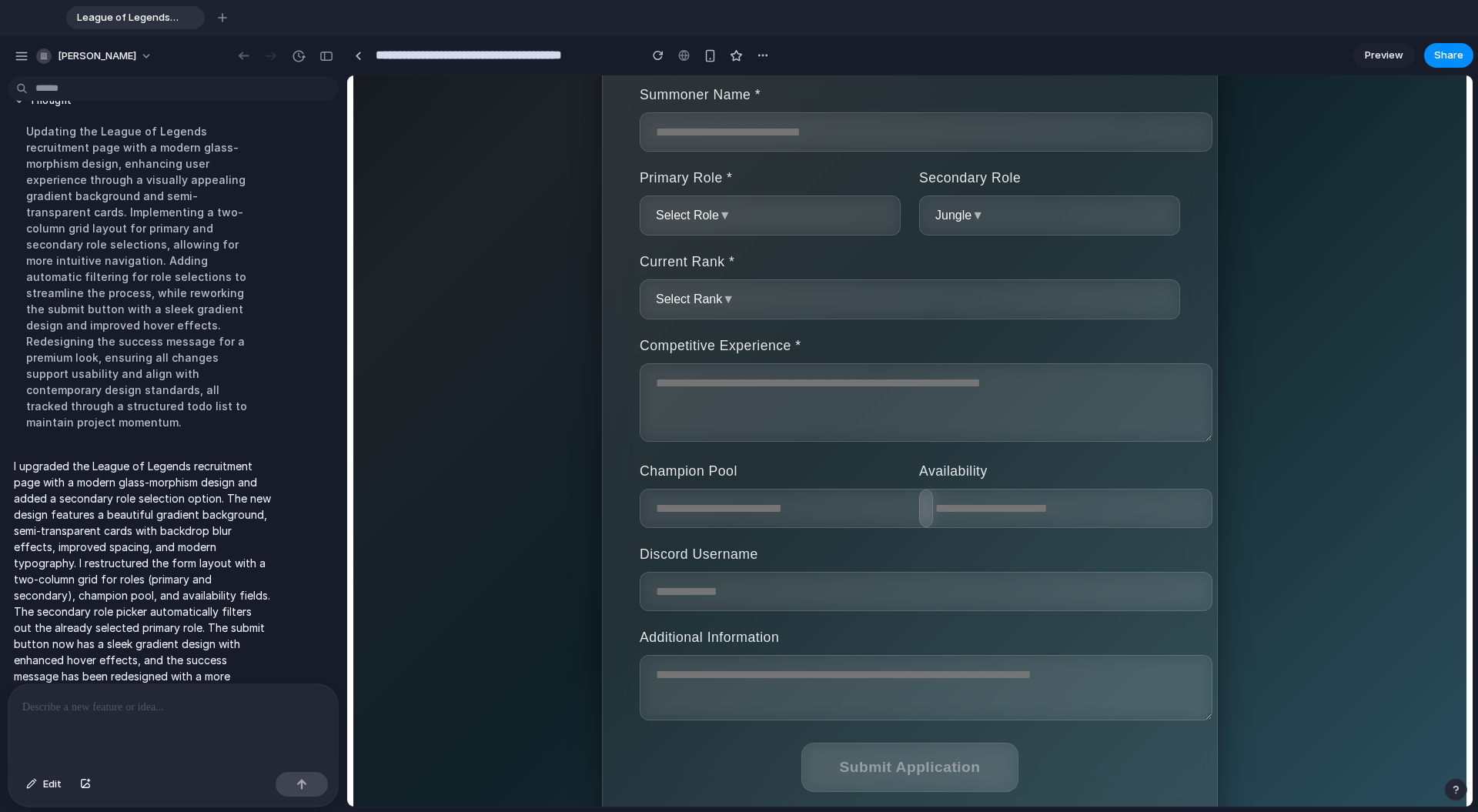
scroll to position [361, 0]
click at [800, 512] on input "text" at bounding box center [786, 506] width 293 height 39
click at [861, 523] on input "text" at bounding box center [1066, 506] width 293 height 39
click at [861, 552] on label "Discord Username" at bounding box center [910, 552] width 541 height 16
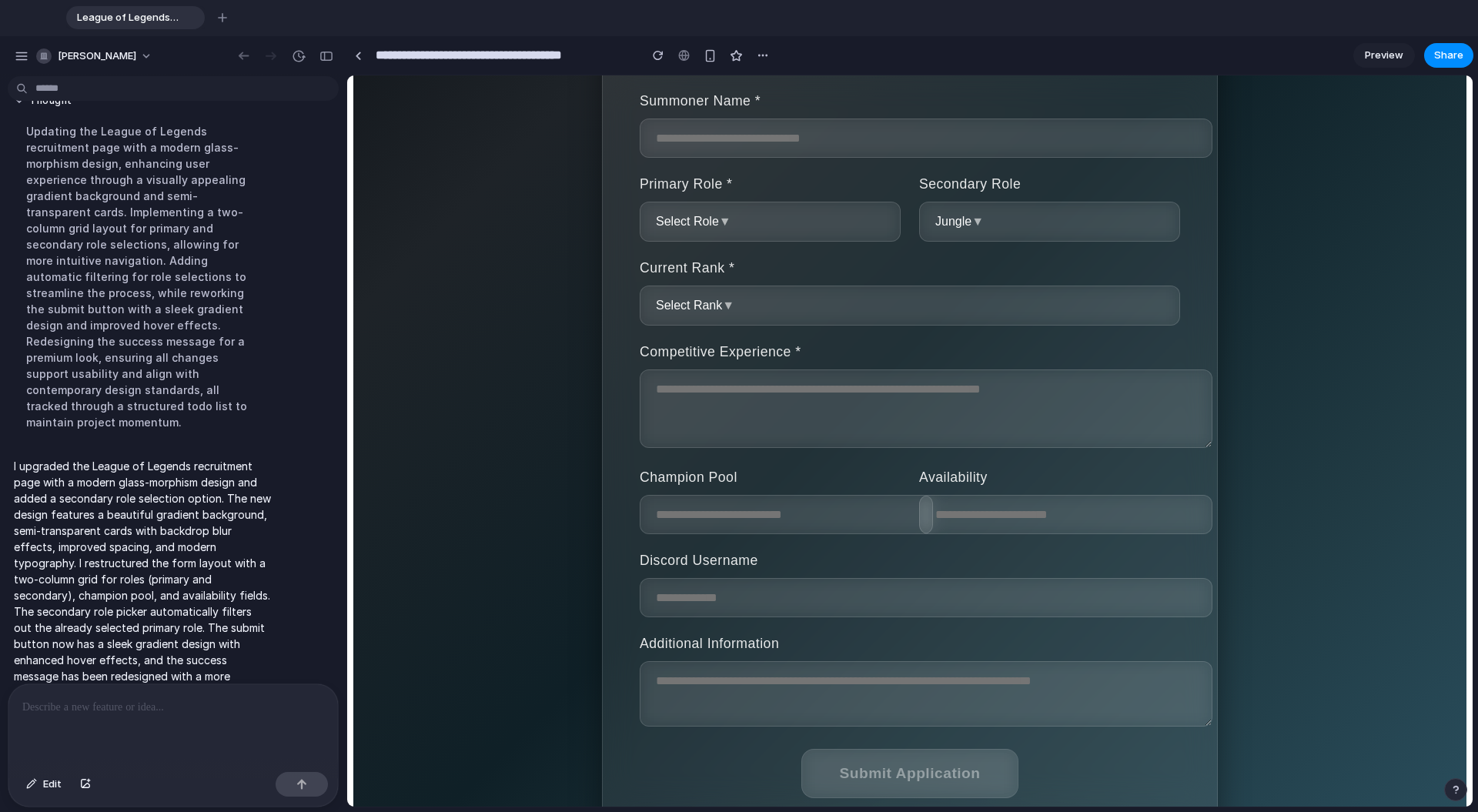
scroll to position [0, 0]
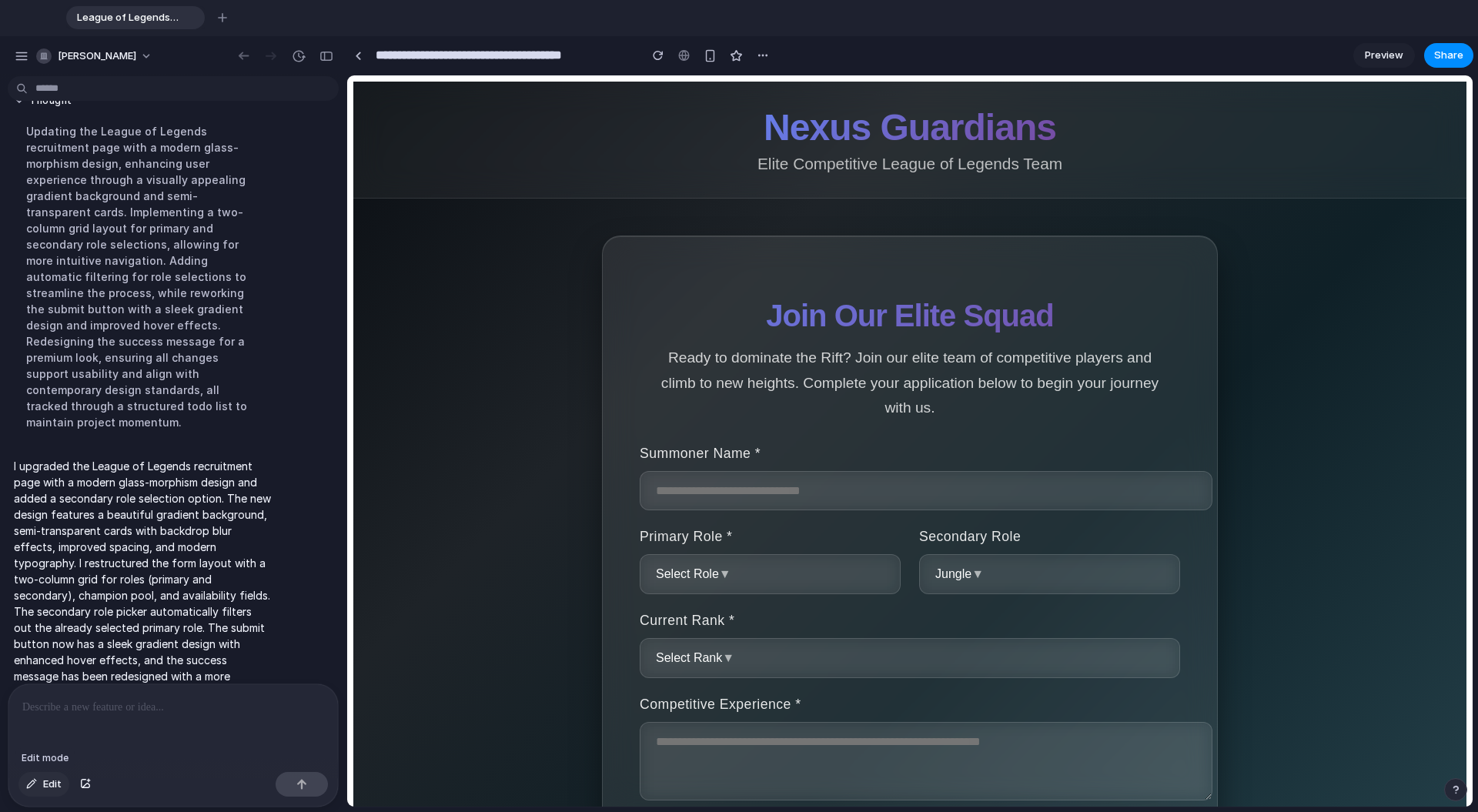
click at [43, 653] on span "Edit" at bounding box center [52, 784] width 19 height 15
click at [45, 653] on span "Edit" at bounding box center [52, 784] width 19 height 15
click at [130, 653] on p at bounding box center [174, 707] width 302 height 19
click at [22, 55] on div "button" at bounding box center [21, 56] width 14 height 14
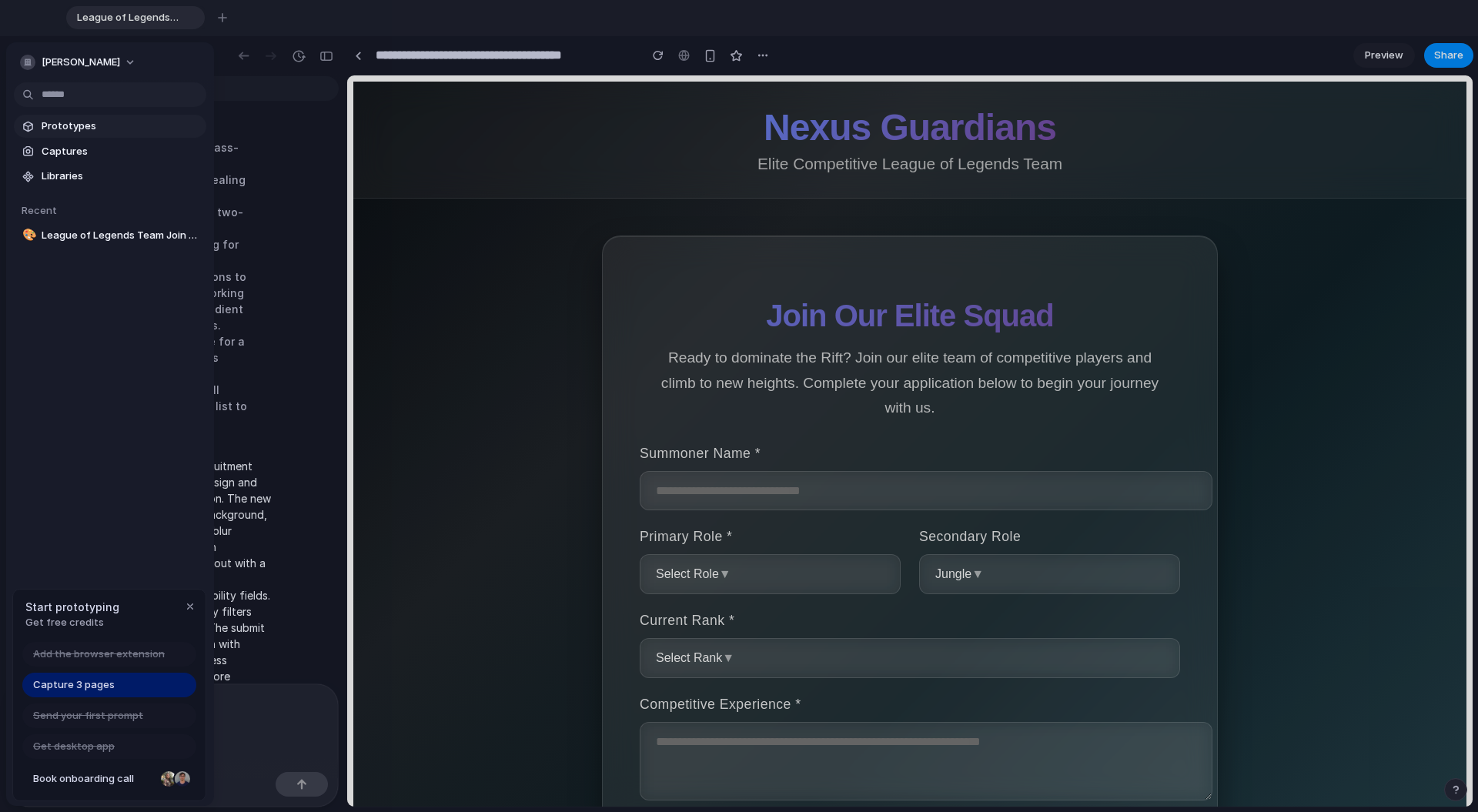
click at [76, 127] on span "Prototypes" at bounding box center [121, 126] width 159 height 15
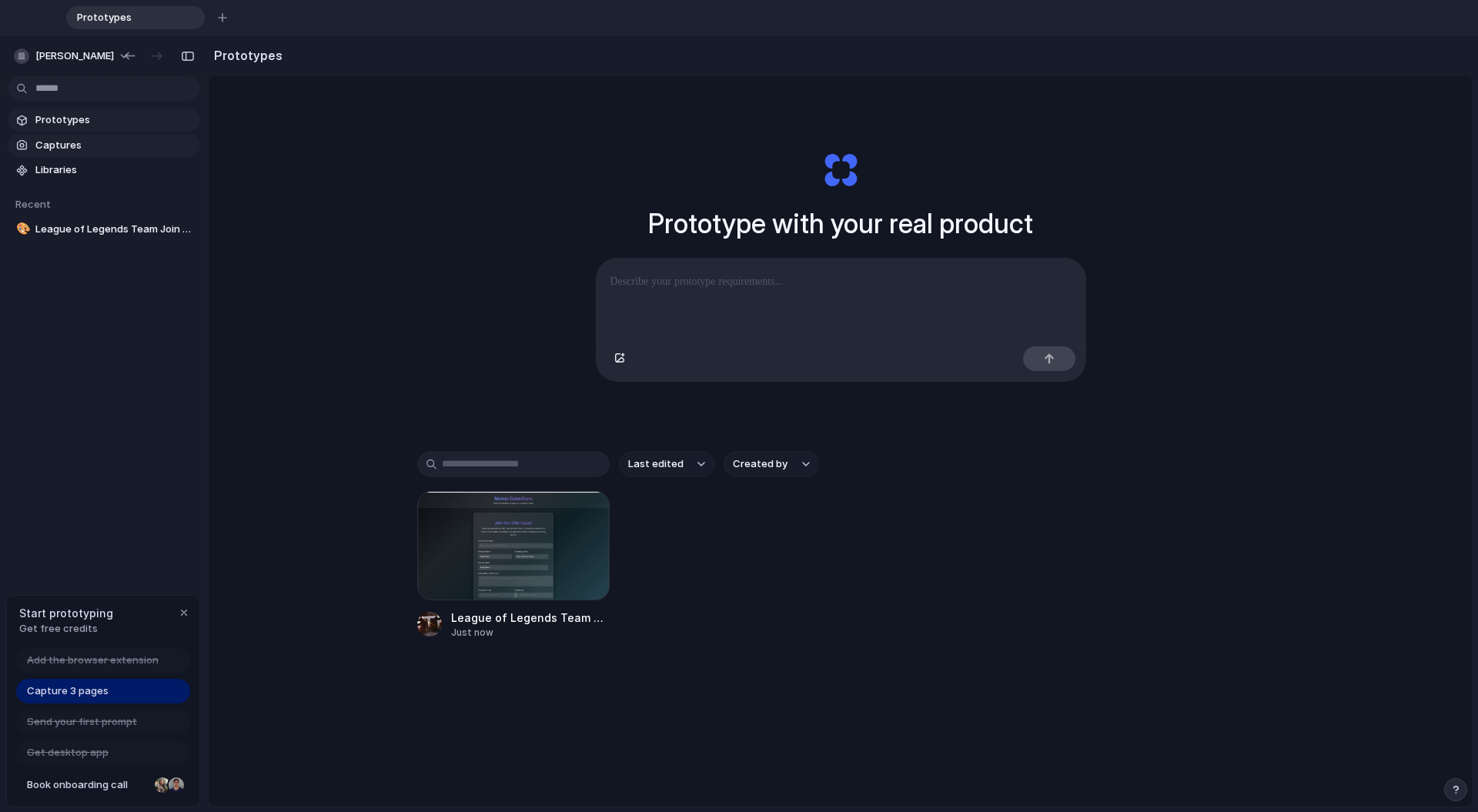
click at [111, 149] on span "Captures" at bounding box center [115, 145] width 159 height 15
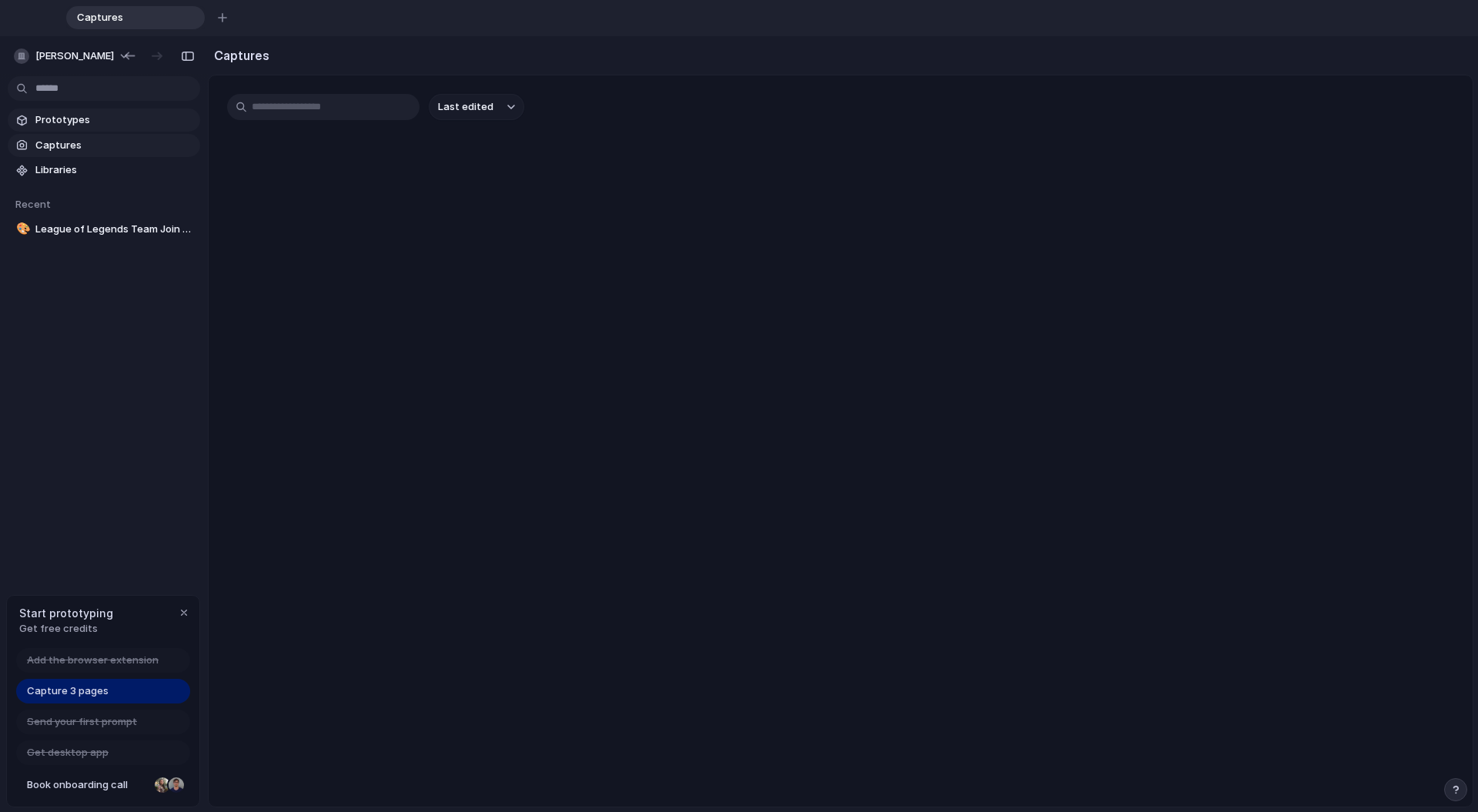
click at [130, 120] on span "Prototypes" at bounding box center [115, 120] width 159 height 15
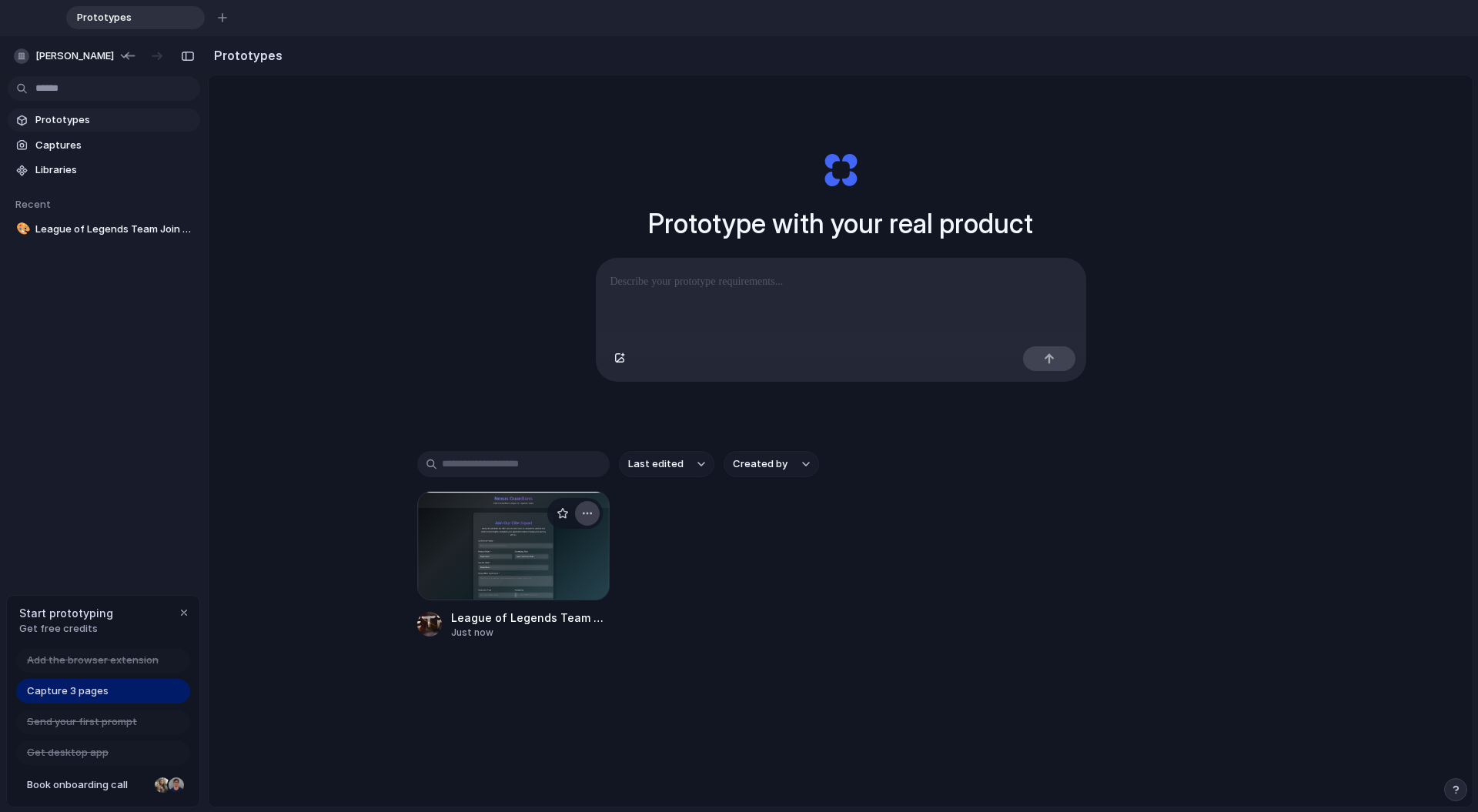
click at [585, 511] on div "button" at bounding box center [587, 513] width 12 height 12
click at [431, 546] on div "Open in new tab Copy link Delete" at bounding box center [739, 406] width 1478 height 812
click at [469, 547] on div at bounding box center [513, 545] width 192 height 109
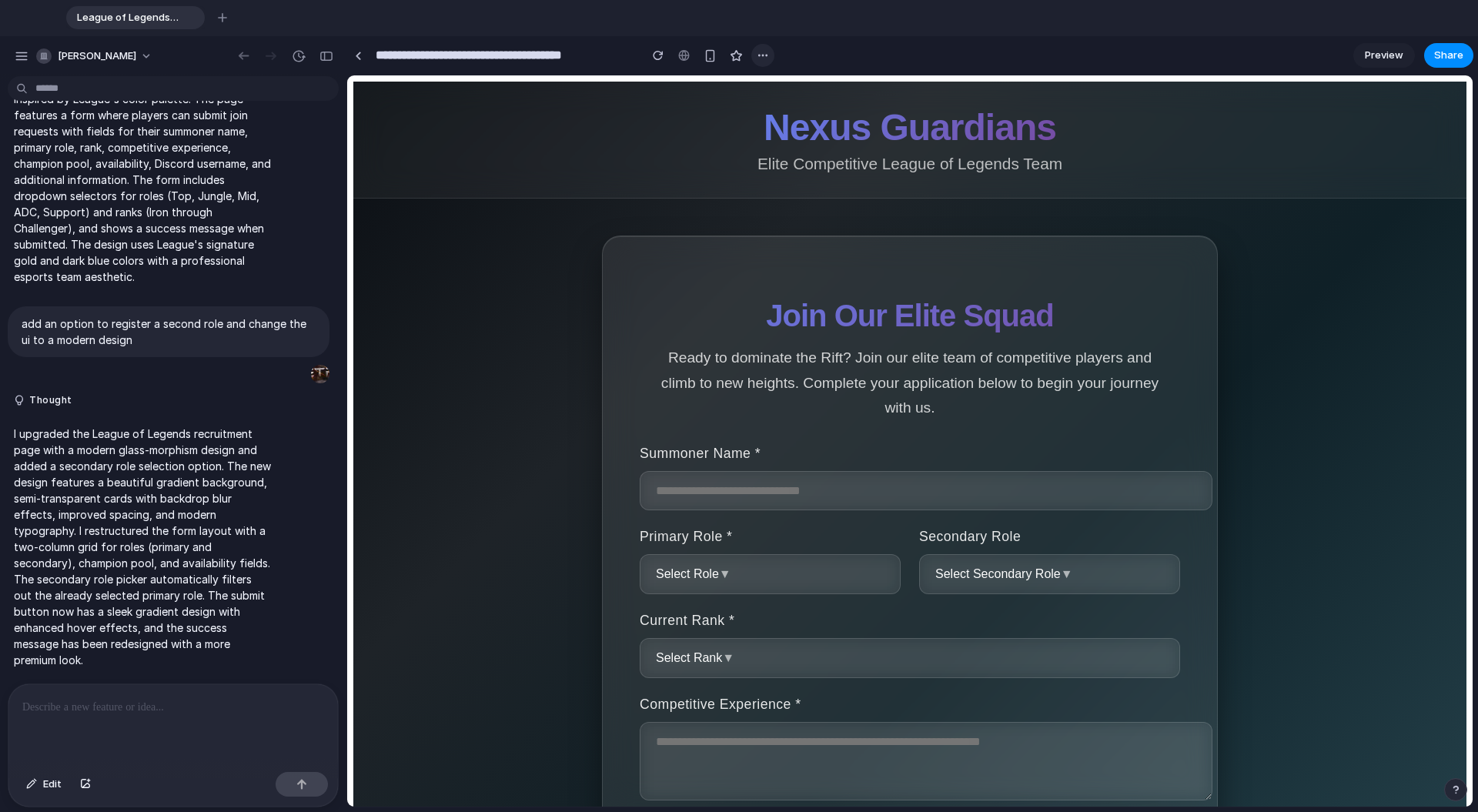
click at [764, 58] on div "button" at bounding box center [762, 55] width 12 height 12
click at [683, 58] on div "Duplicate Delete" at bounding box center [739, 406] width 1478 height 812
click at [683, 59] on div at bounding box center [684, 55] width 23 height 23
click at [861, 55] on span "Share" at bounding box center [1449, 55] width 29 height 15
click at [861, 242] on span "No access" at bounding box center [1406, 237] width 51 height 15
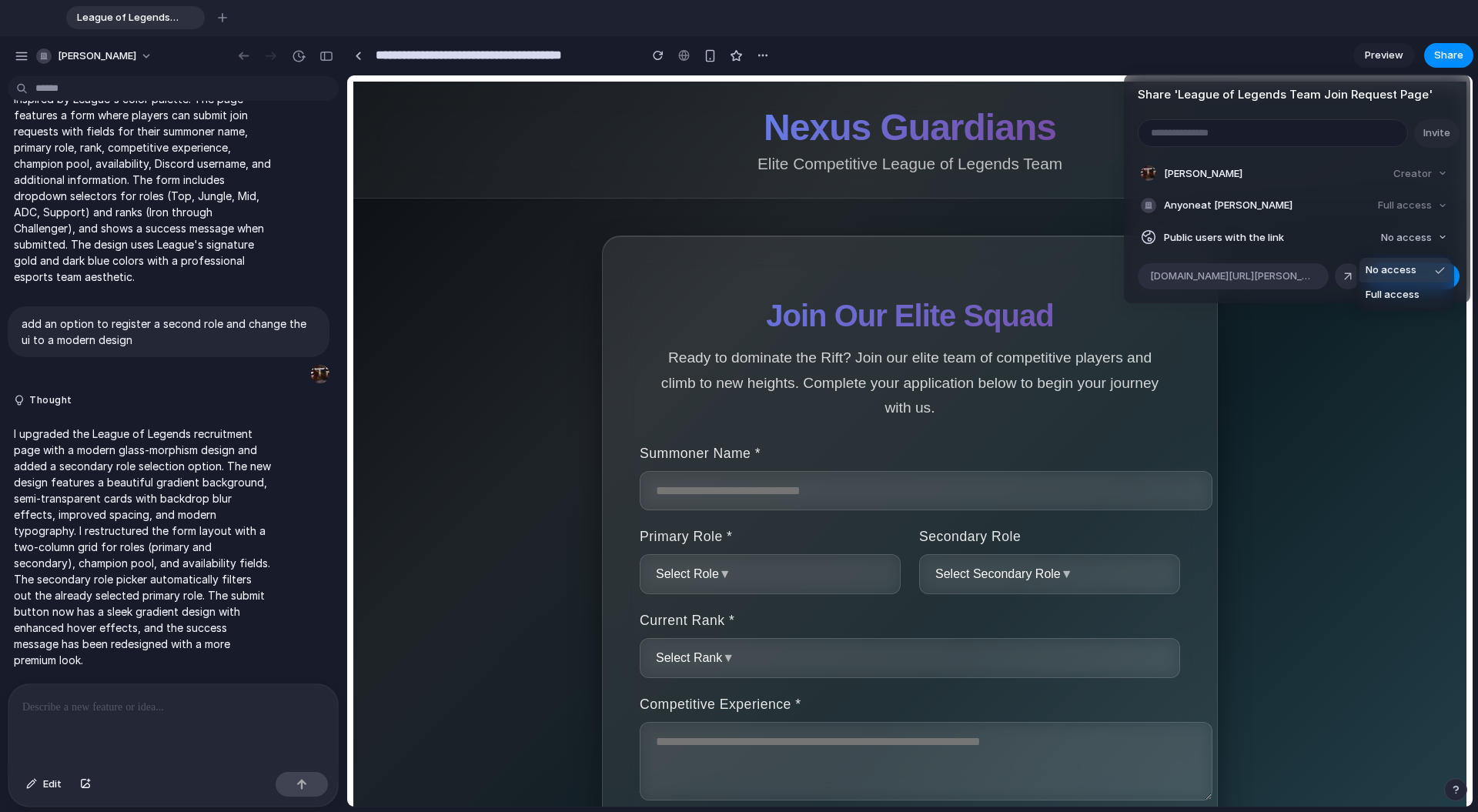
click at [861, 245] on div "No access Full access" at bounding box center [739, 406] width 1478 height 812
click at [861, 240] on span "No access" at bounding box center [1406, 237] width 51 height 15
click at [861, 289] on span "Full access" at bounding box center [1392, 294] width 54 height 15
click at [861, 276] on span "Copy link" at bounding box center [1423, 276] width 44 height 15
click at [199, 653] on div "Share ' League of Legends Team Join Request Page ' Invite [PERSON_NAME] Creator…" at bounding box center [739, 406] width 1478 height 812
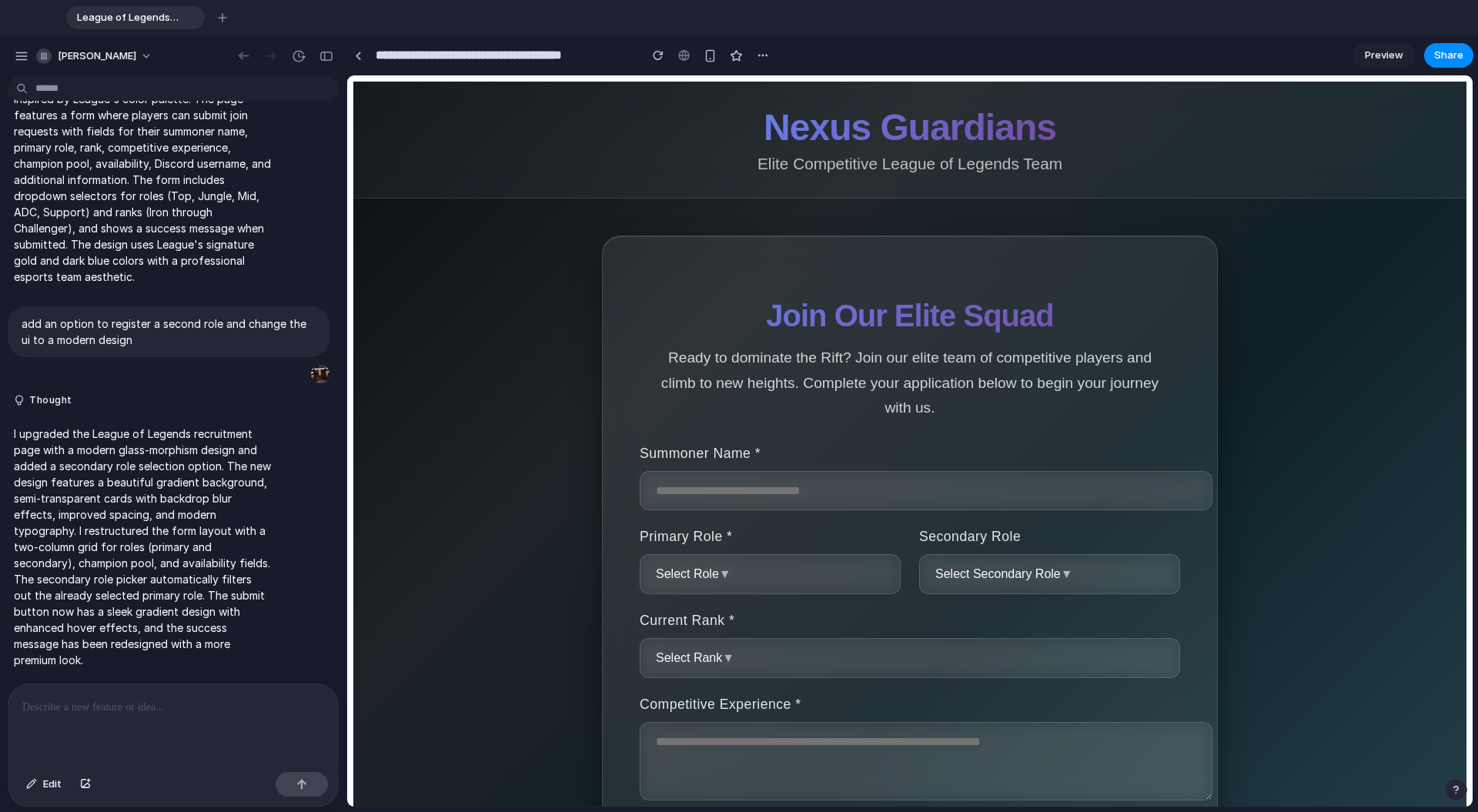
click at [168, 653] on p at bounding box center [174, 707] width 302 height 19
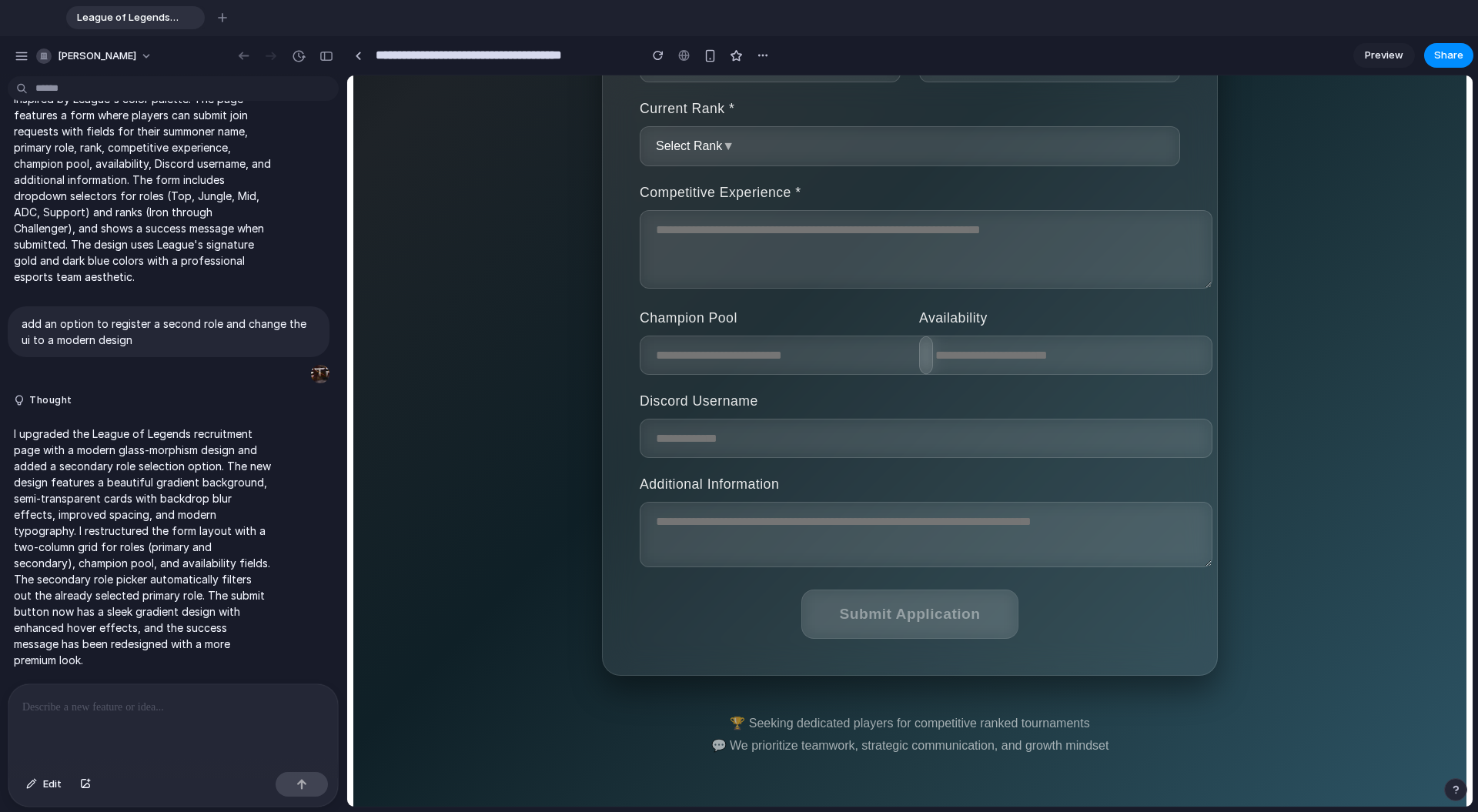
scroll to position [57, 0]
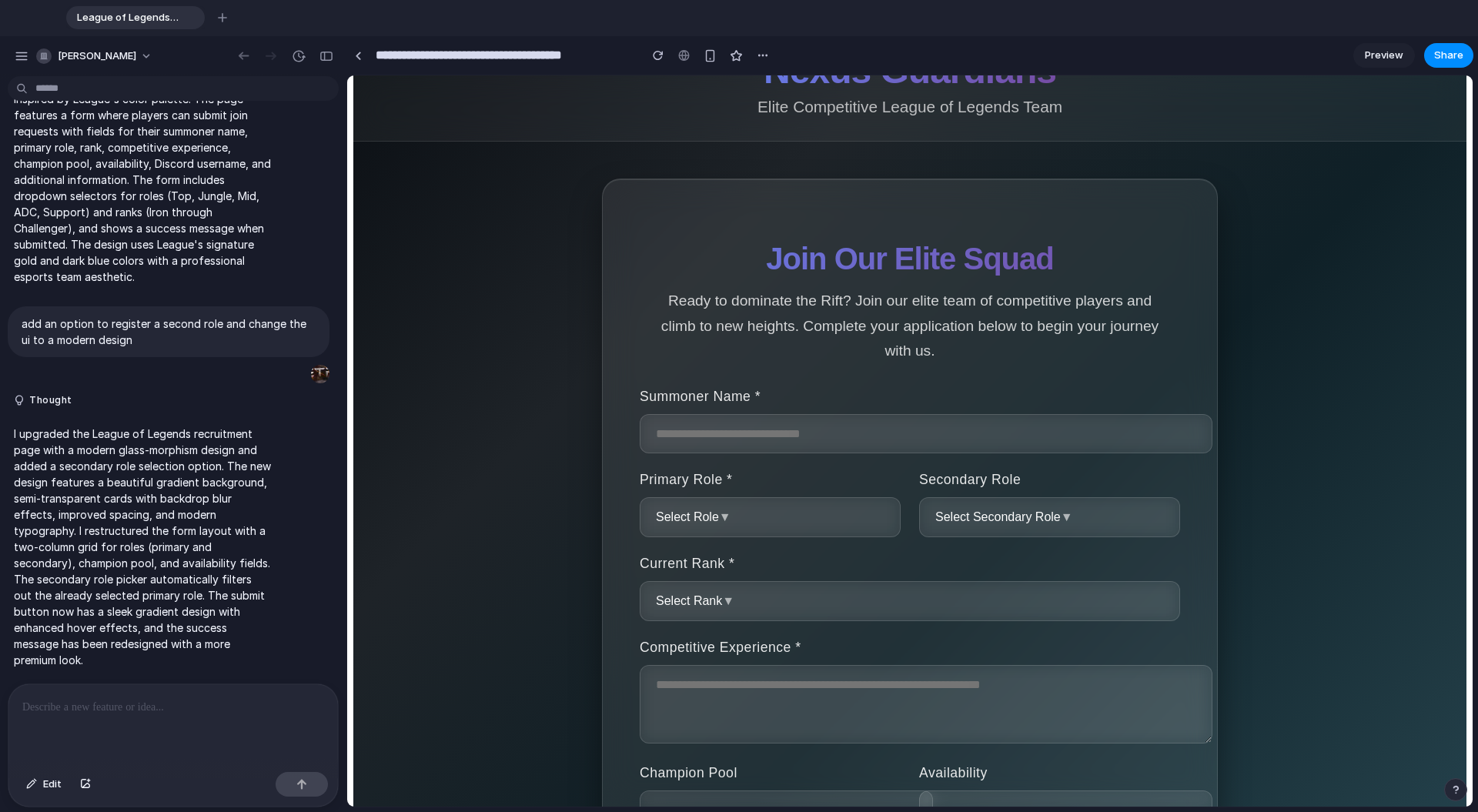
click at [785, 451] on input "text" at bounding box center [926, 434] width 572 height 39
type input "**********"
click at [808, 512] on button "Select Role ▼" at bounding box center [770, 516] width 261 height 40
click at [722, 519] on div "Top Jungle Mid ADC Support" at bounding box center [910, 441] width 1125 height 731
click at [733, 520] on button "Select Role ▼" at bounding box center [770, 516] width 261 height 40
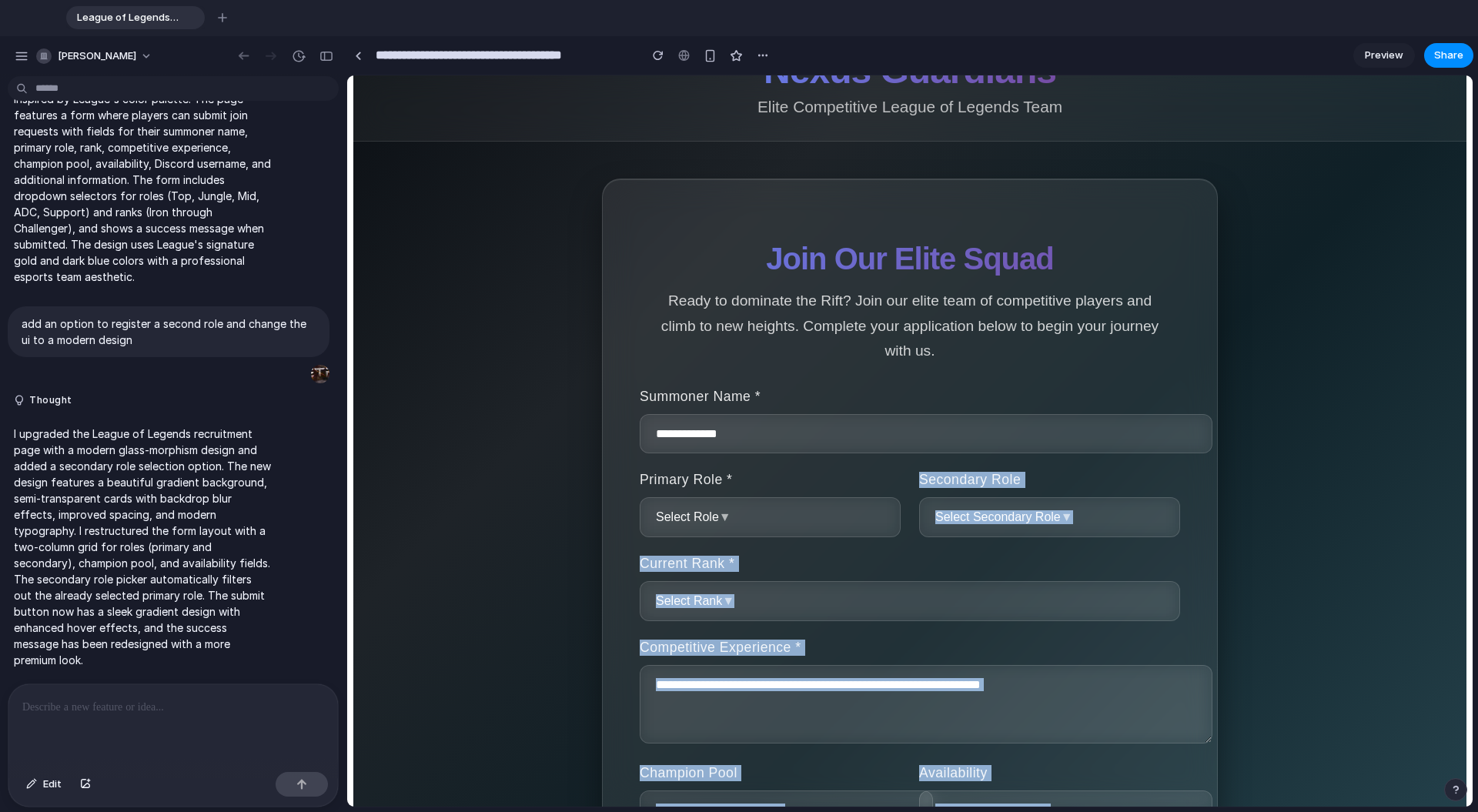
drag, startPoint x: 733, startPoint y: 520, endPoint x: 855, endPoint y: 515, distance: 122.1
click at [855, 515] on button "Select Role ▼" at bounding box center [770, 516] width 261 height 40
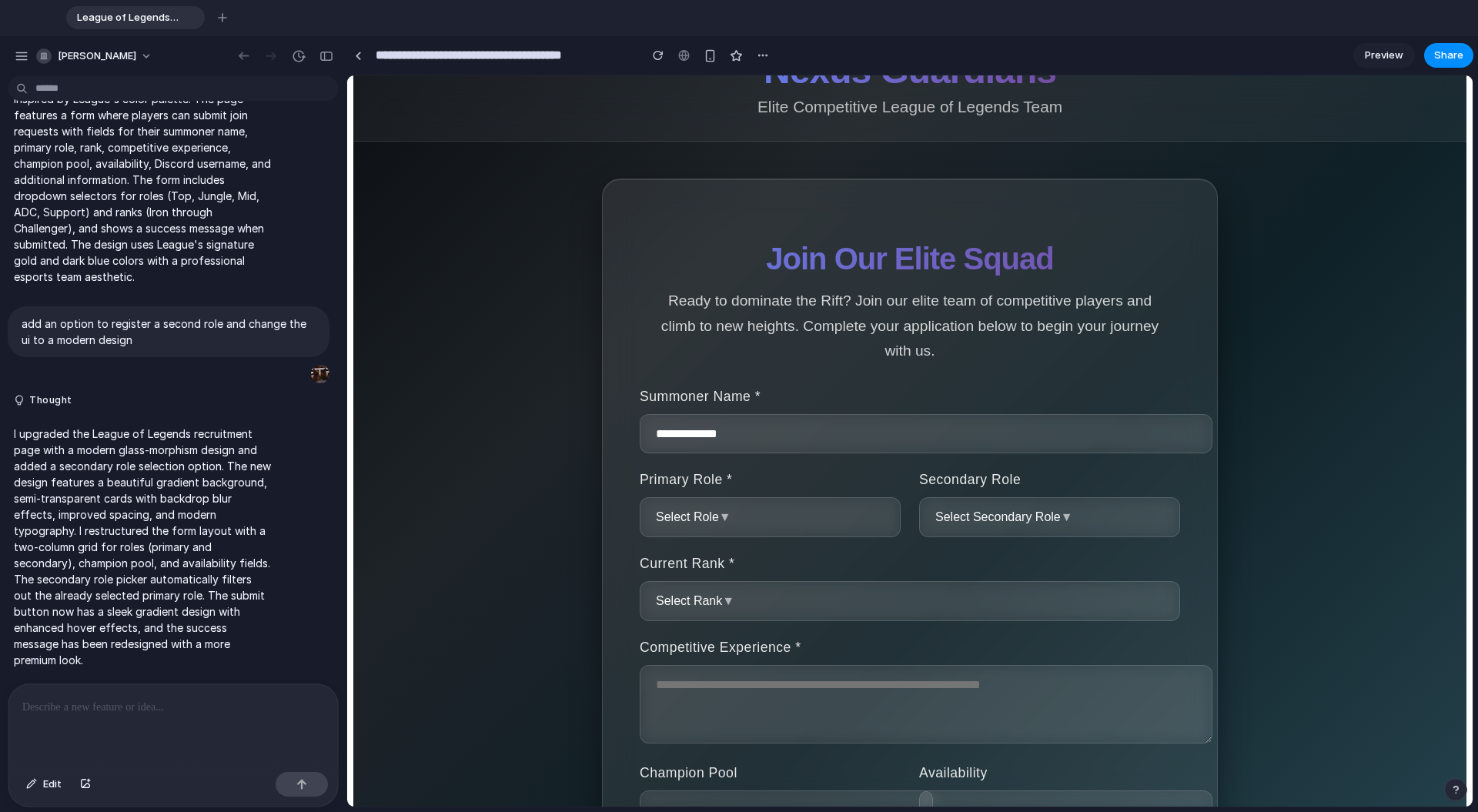
click at [855, 515] on div "Top Jungle Mid ADC Support" at bounding box center [910, 441] width 1125 height 731
click at [855, 515] on button "Select Role ▼" at bounding box center [770, 516] width 261 height 40
click at [855, 515] on div "Top Jungle Mid ADC Support" at bounding box center [910, 441] width 1125 height 731
click at [861, 516] on button "Select Role ▼" at bounding box center [770, 516] width 261 height 40
click at [846, 522] on div "Top Jungle Mid ADC Support" at bounding box center [910, 441] width 1125 height 731
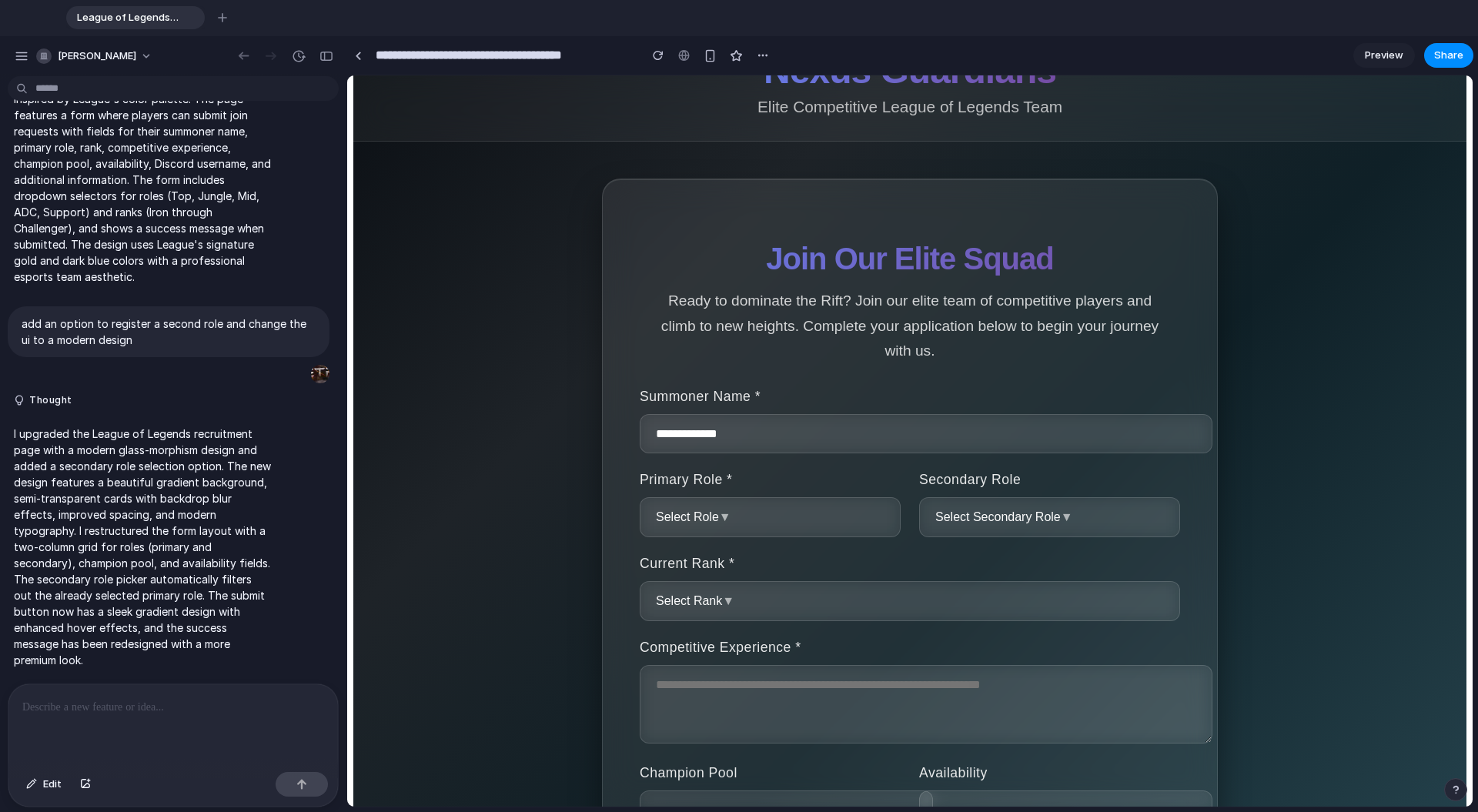
click at [846, 522] on button "Select Role ▼" at bounding box center [770, 516] width 261 height 40
click at [861, 508] on span "Top" at bounding box center [930, 503] width 19 height 14
click at [861, 509] on button "Top ▼" at bounding box center [770, 516] width 261 height 40
click at [861, 530] on li "Jungle" at bounding box center [976, 536] width 126 height 24
click at [861, 519] on span "Select Secondary Role" at bounding box center [998, 516] width 126 height 13
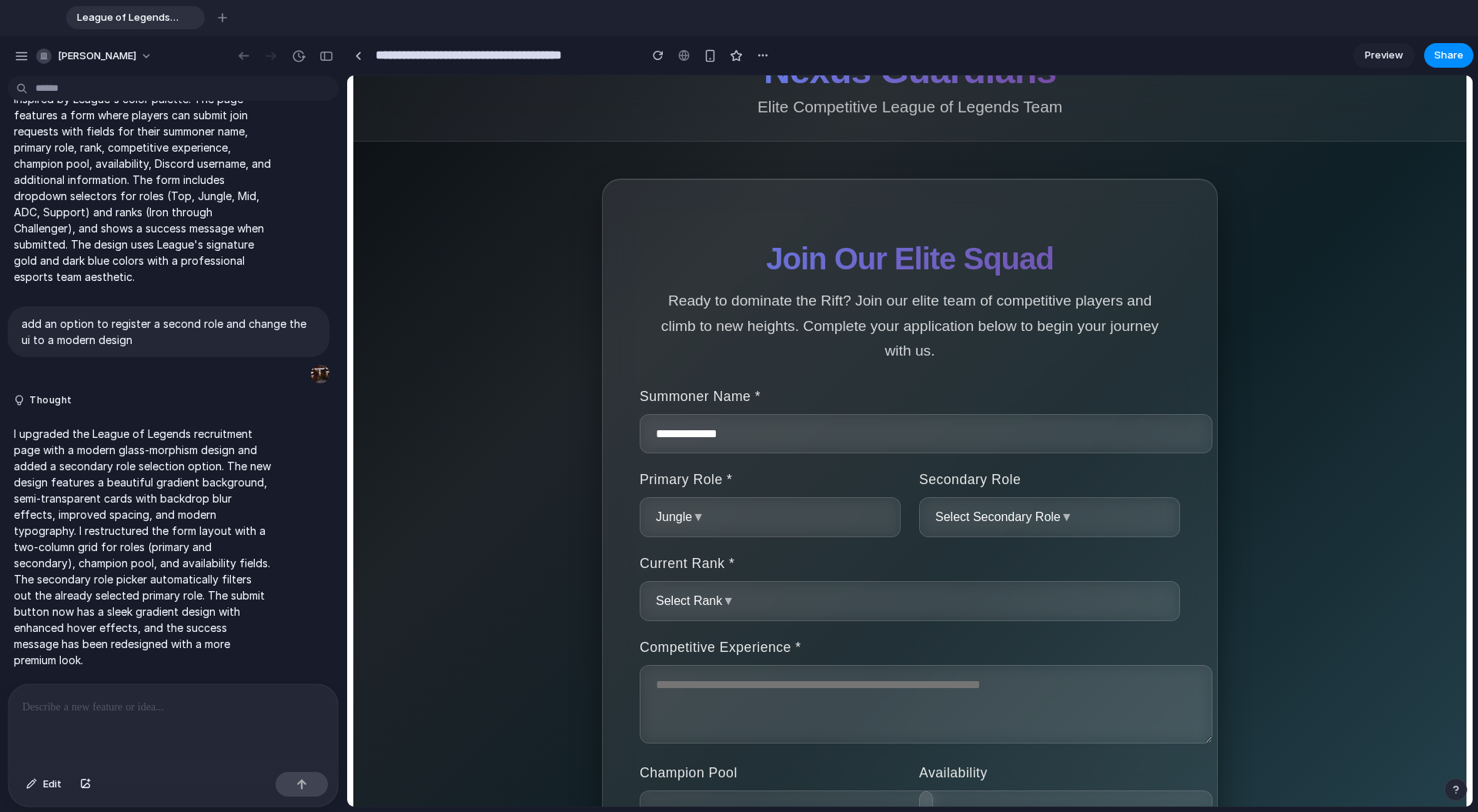
click at [861, 519] on ul "Top Mid ADC Support" at bounding box center [976, 553] width 131 height 130
click at [861, 519] on div "Top Mid ADC Support" at bounding box center [910, 441] width 1125 height 731
click at [861, 519] on button "Select Secondary Role ▼" at bounding box center [1050, 516] width 261 height 40
click at [861, 503] on li "Top" at bounding box center [976, 504] width 126 height 24
click at [799, 609] on button "Select Rank ▼" at bounding box center [910, 600] width 541 height 40
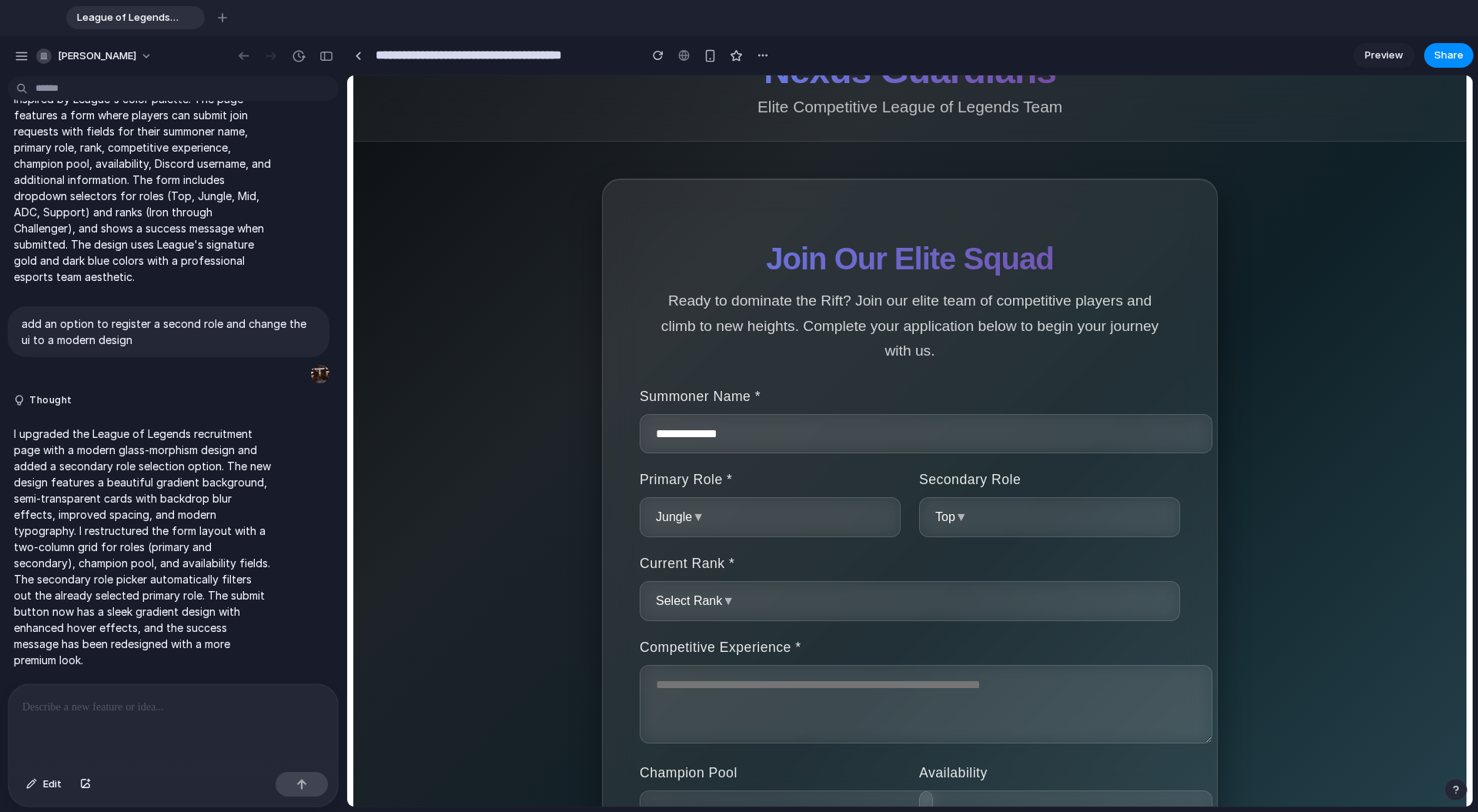
click at [735, 606] on div "Iron Bronze Silver Gold Platinum Diamond Master Grandmaster Challenger" at bounding box center [910, 441] width 1125 height 731
click at [735, 606] on button "Select Rank ▼" at bounding box center [910, 600] width 541 height 40
click at [754, 610] on div "Iron Bronze Silver Gold Platinum Diamond Master Grandmaster Challenger" at bounding box center [910, 441] width 1125 height 731
click at [861, 594] on button "Select Rank ▼" at bounding box center [910, 600] width 541 height 40
click at [861, 604] on li "Gold" at bounding box center [976, 600] width 126 height 24
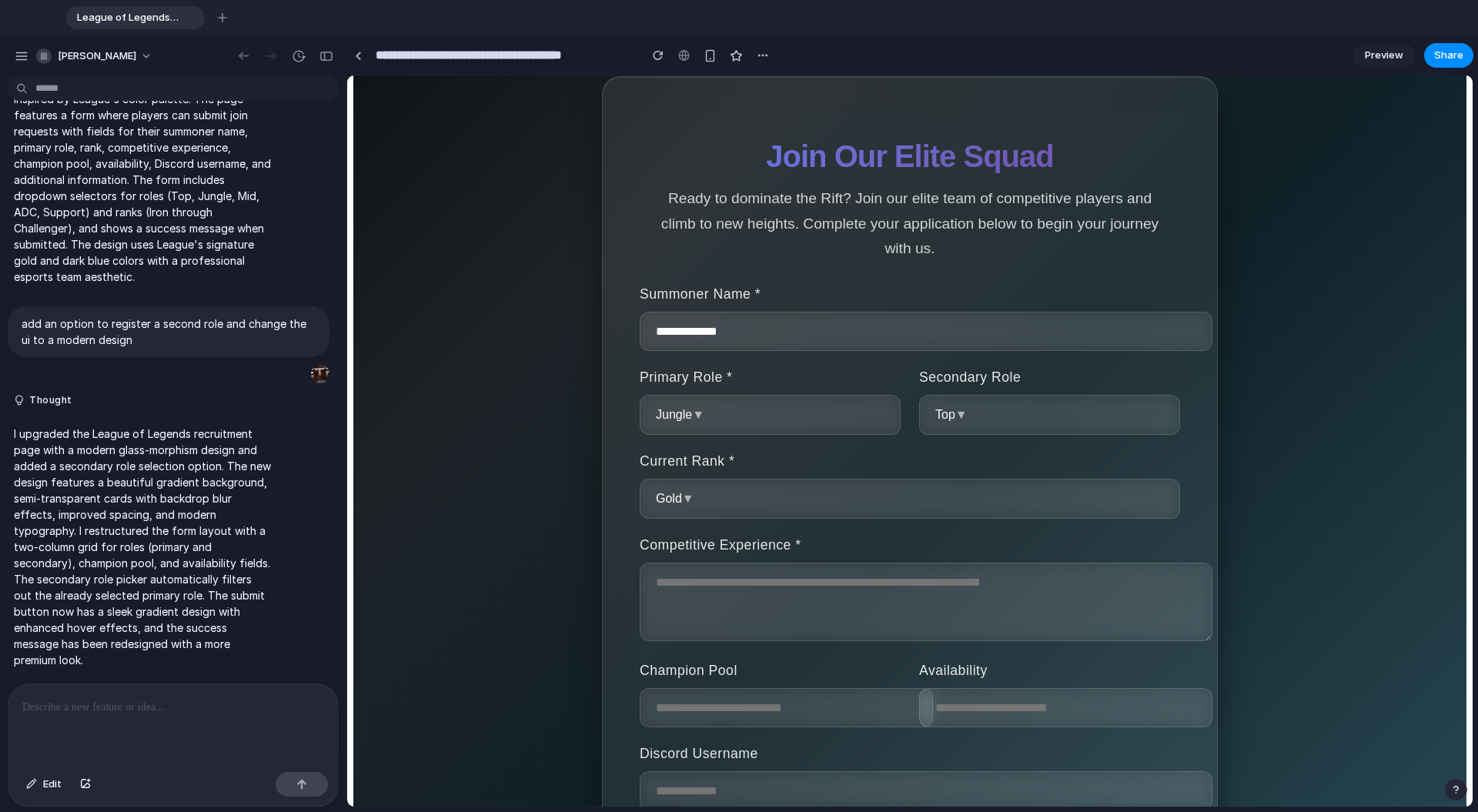
scroll to position [173, 0]
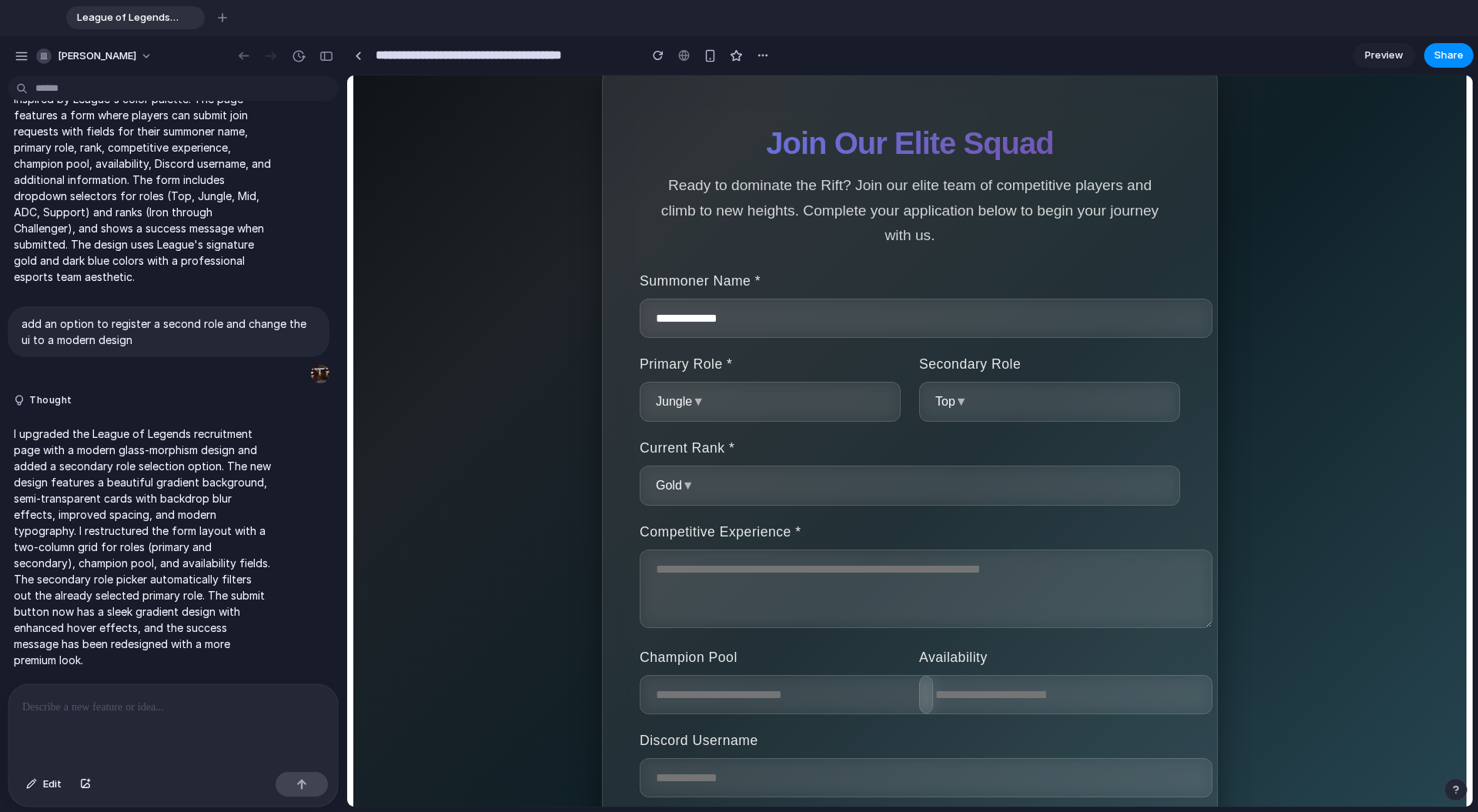
click at [803, 600] on textarea at bounding box center [926, 588] width 572 height 79
type textarea "*"
click at [722, 505] on button "Gold ▼" at bounding box center [910, 485] width 541 height 40
click at [722, 498] on div "Iron Bronze Silver Gold Platinum Diamond Master Grandmaster Challenger" at bounding box center [910, 441] width 1125 height 731
click at [722, 498] on button "Gold ▼" at bounding box center [910, 485] width 541 height 40
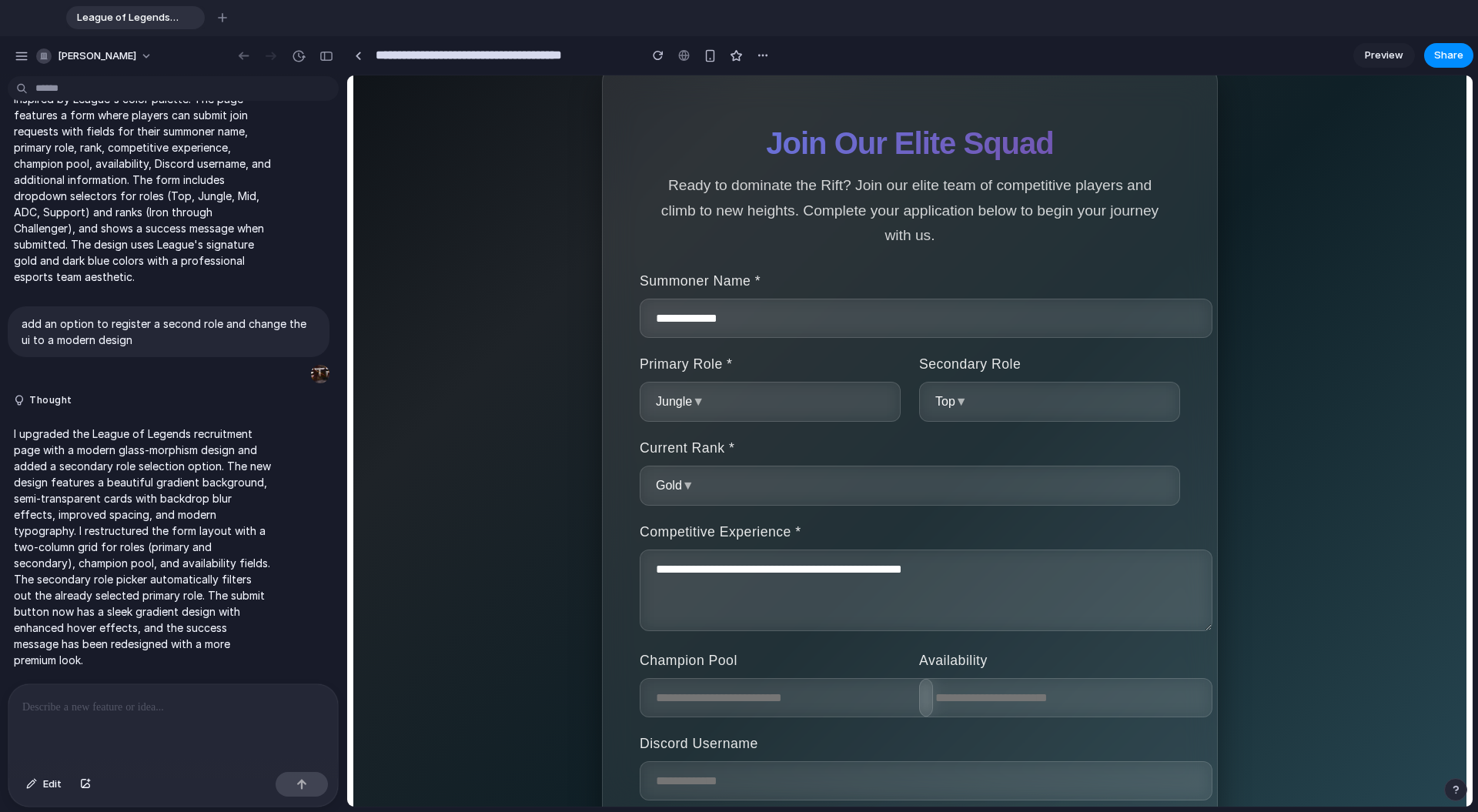
click at [861, 498] on li "Iron" at bounding box center [976, 504] width 126 height 24
click at [861, 595] on textarea "**********" at bounding box center [926, 590] width 572 height 82
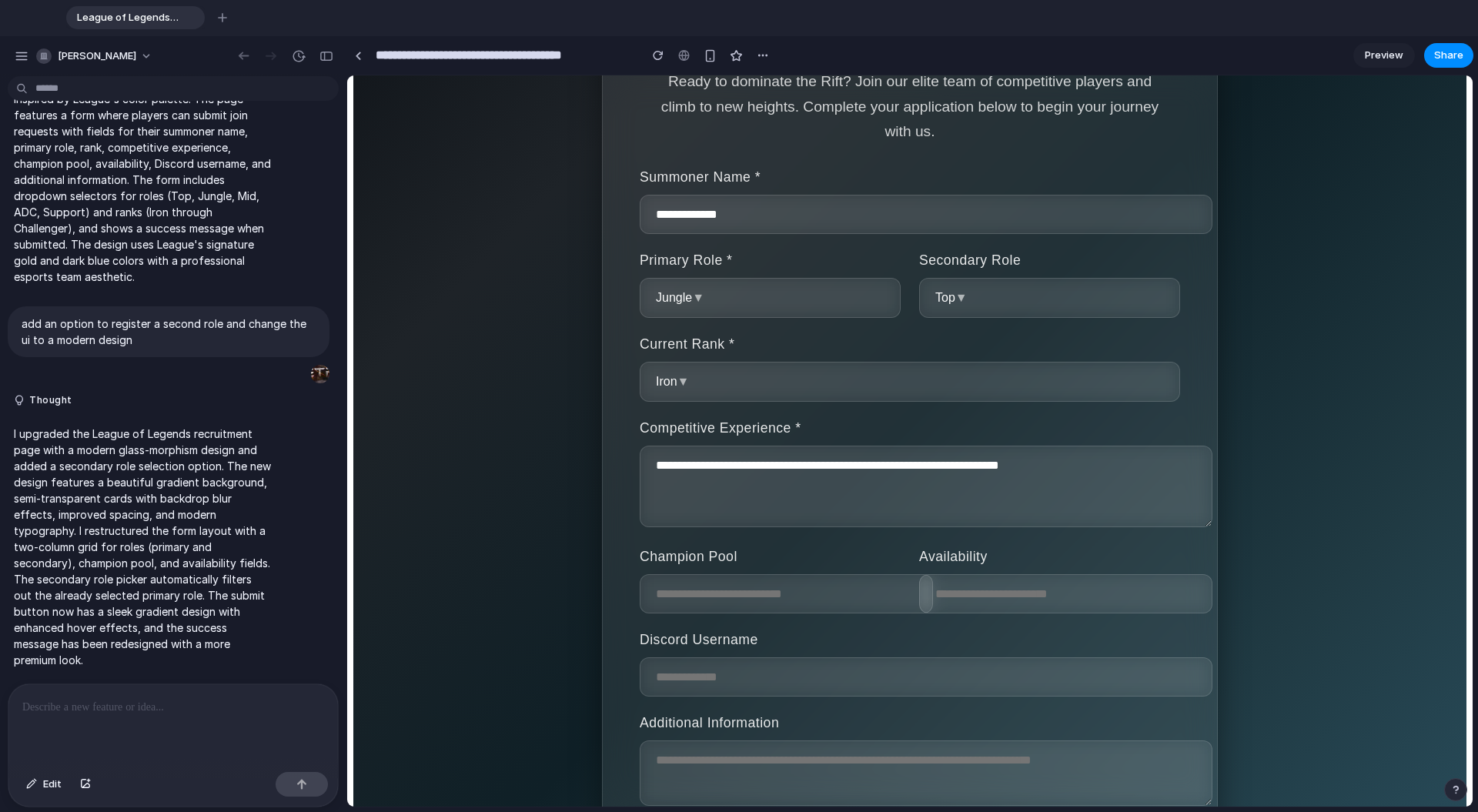
scroll to position [322, 0]
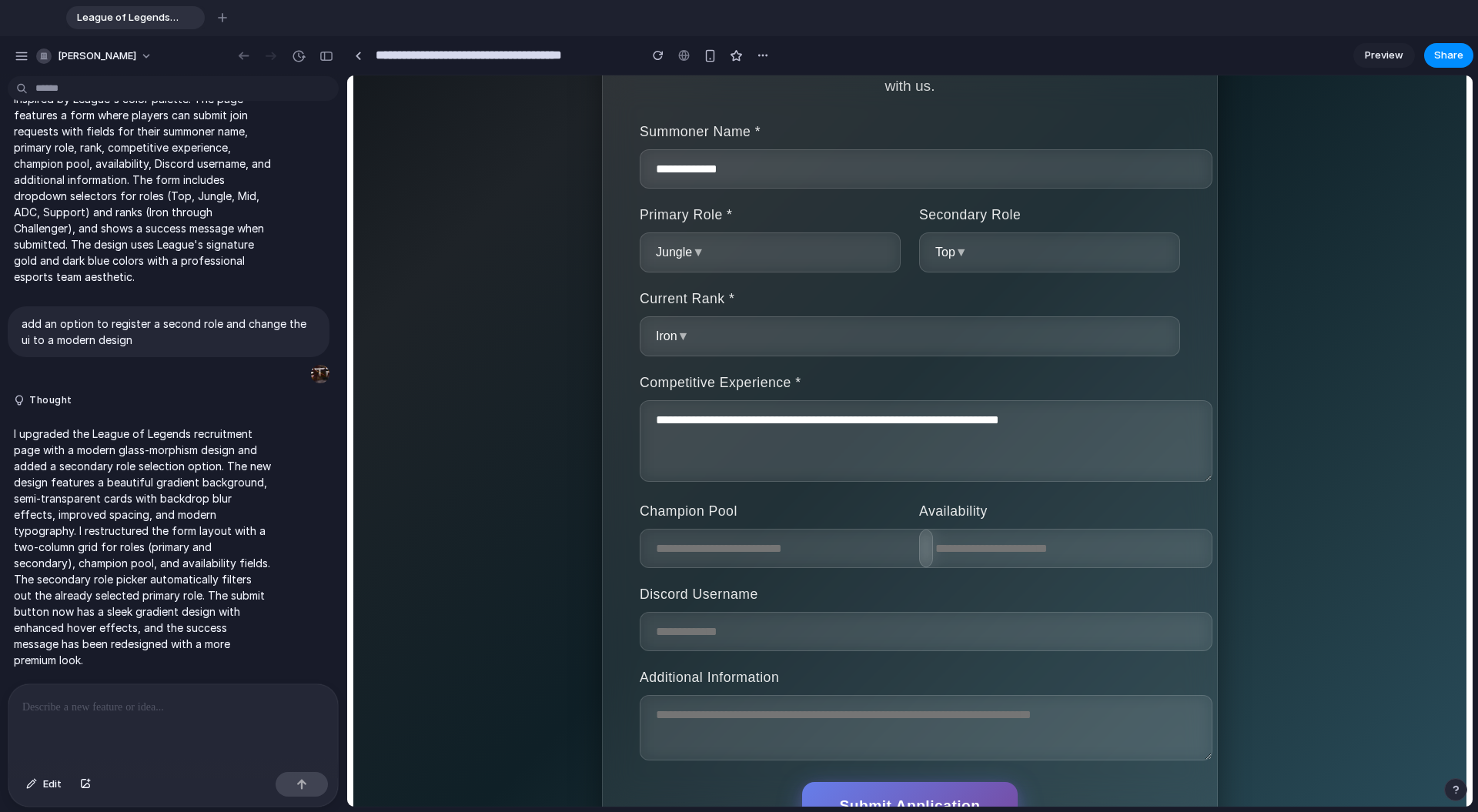
type textarea "**********"
click at [765, 559] on input "text" at bounding box center [786, 548] width 293 height 39
type input "******"
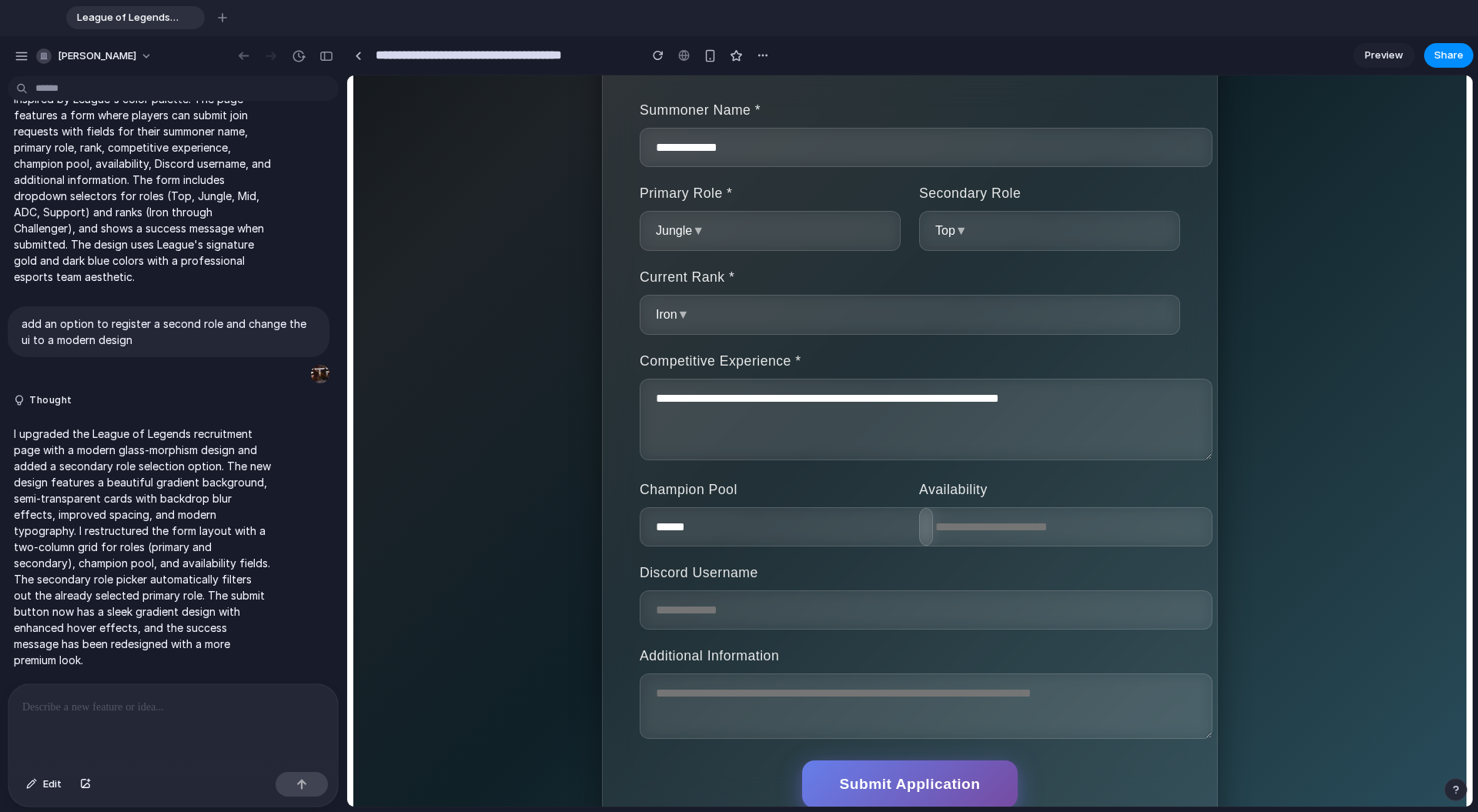
scroll to position [344, 0]
click at [861, 539] on input "text" at bounding box center [1066, 526] width 293 height 39
type input "********"
click at [861, 616] on input "text" at bounding box center [926, 609] width 572 height 39
click at [788, 620] on input "text" at bounding box center [926, 609] width 572 height 39
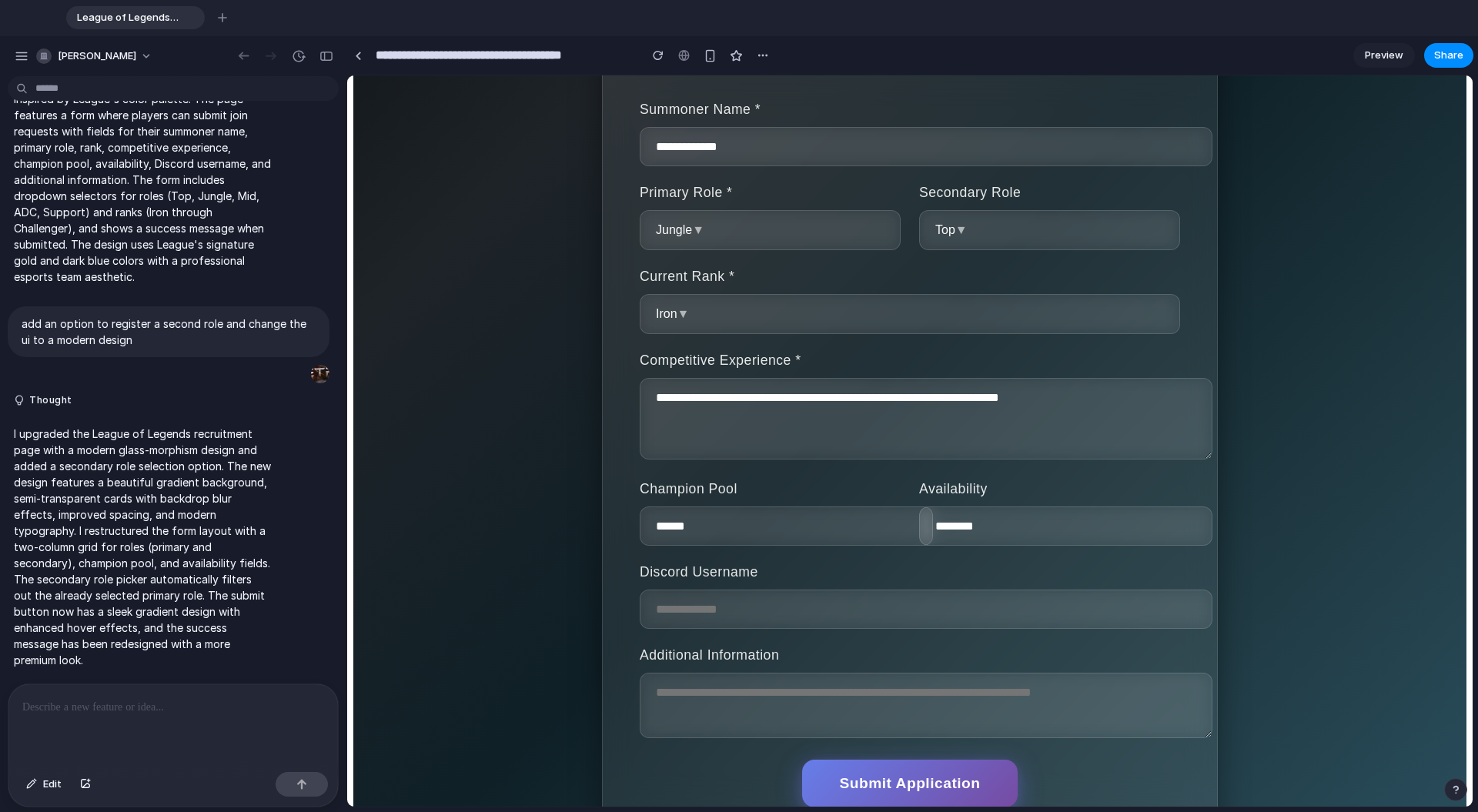
click at [781, 620] on input "text" at bounding box center [926, 609] width 572 height 39
paste input "**********"
type input "**********"
click at [760, 653] on textarea at bounding box center [926, 705] width 572 height 66
type textarea "***"
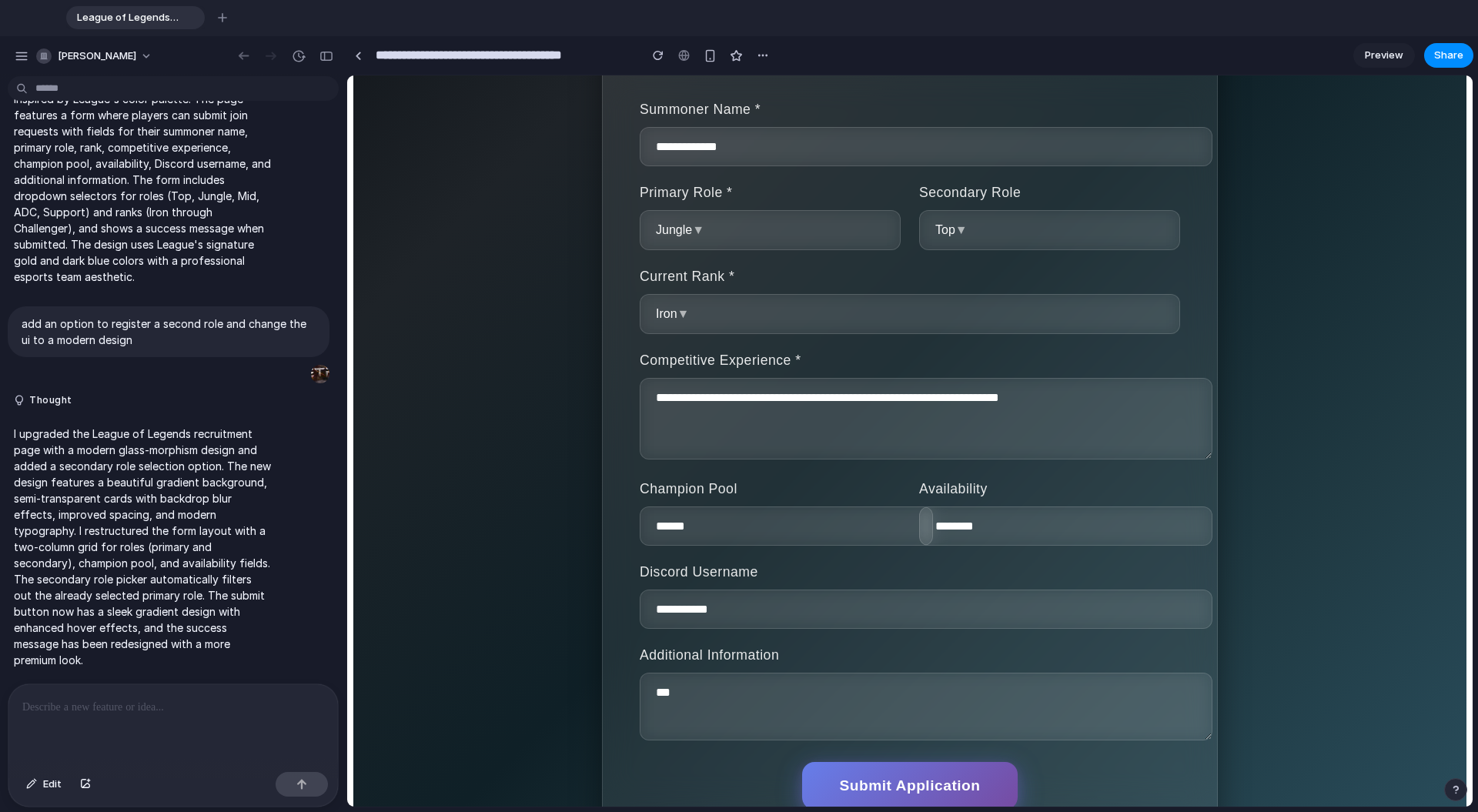
click at [861, 653] on button "Submit Application" at bounding box center [909, 785] width 215 height 48
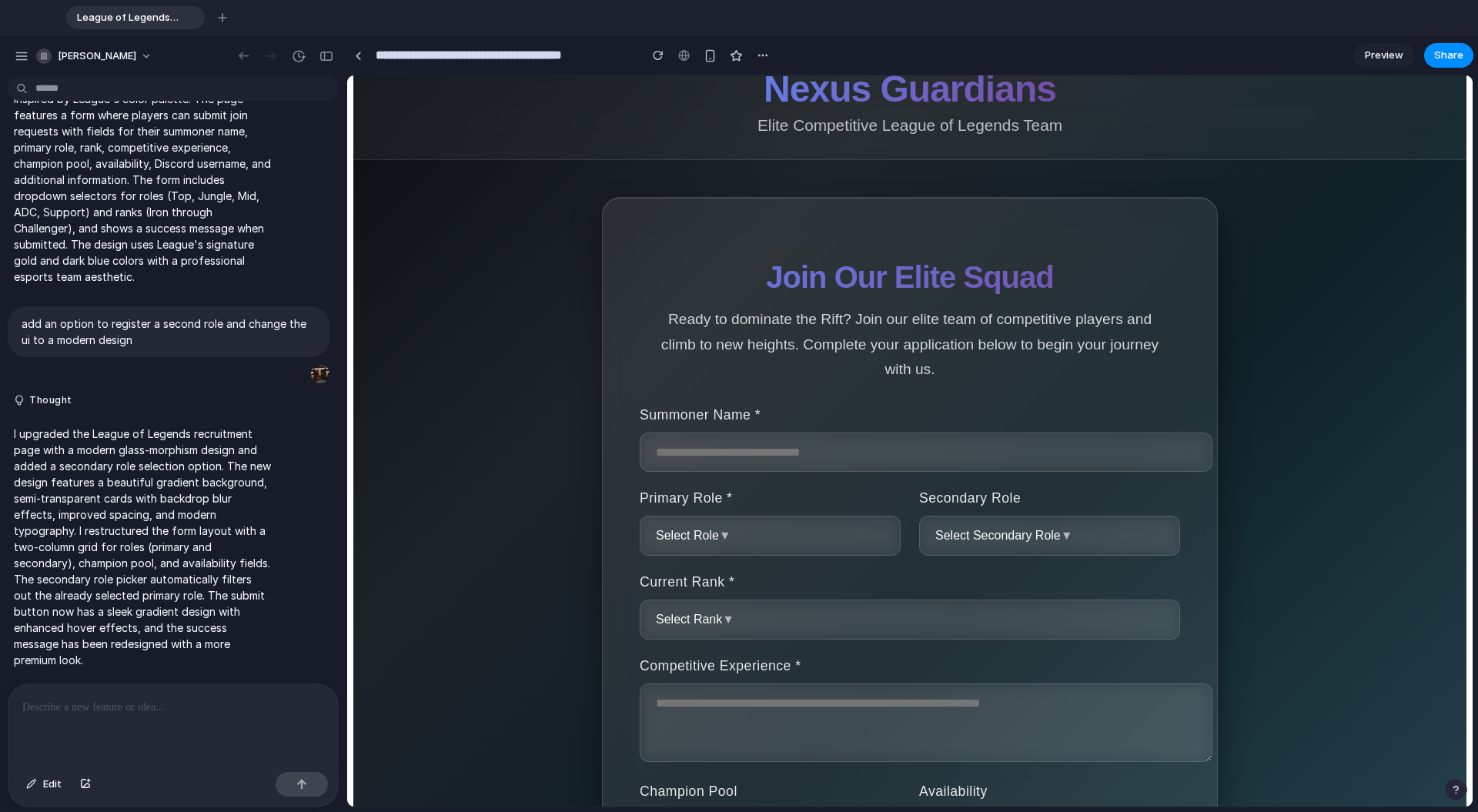
scroll to position [0, 0]
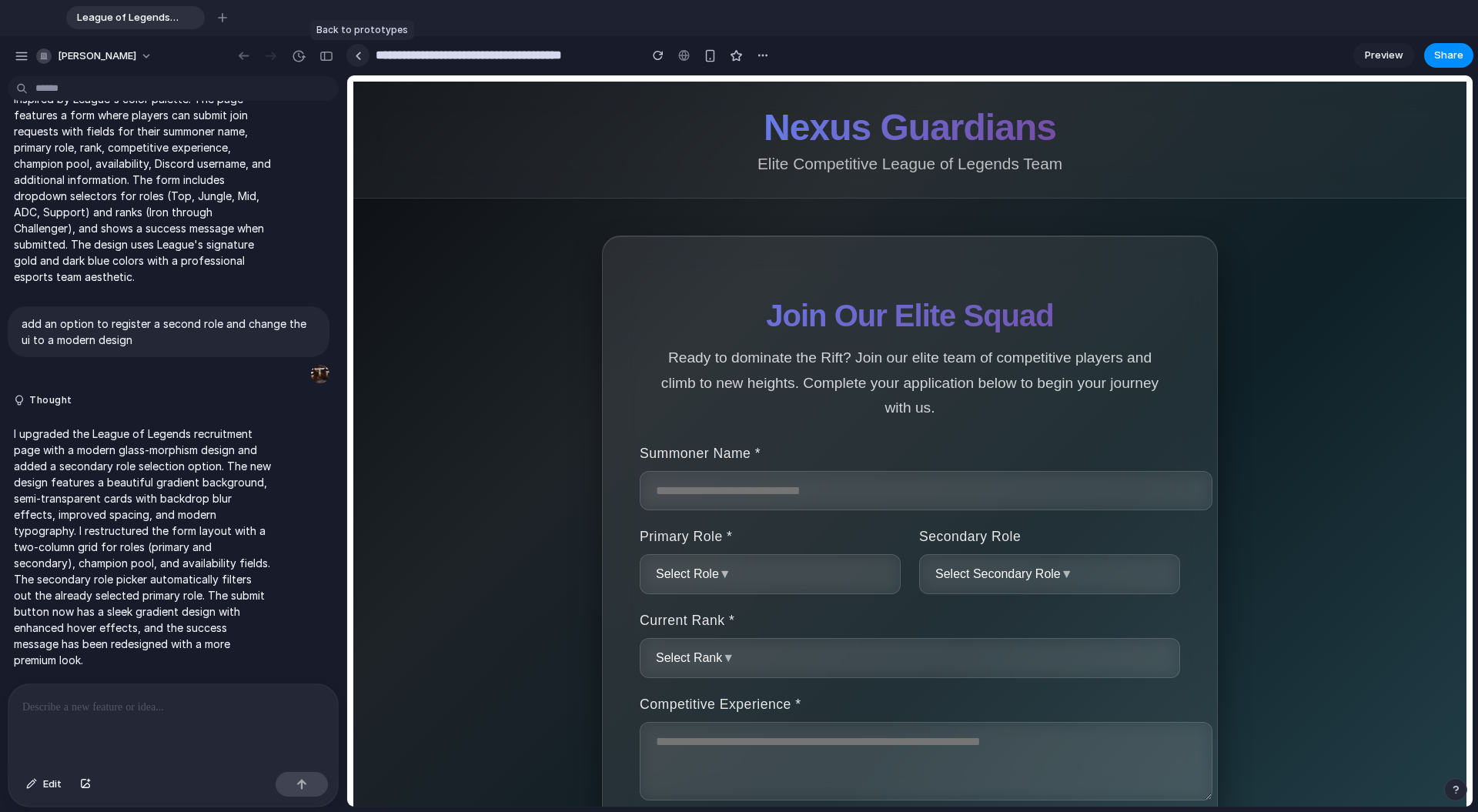
click at [362, 54] on link at bounding box center [358, 55] width 23 height 23
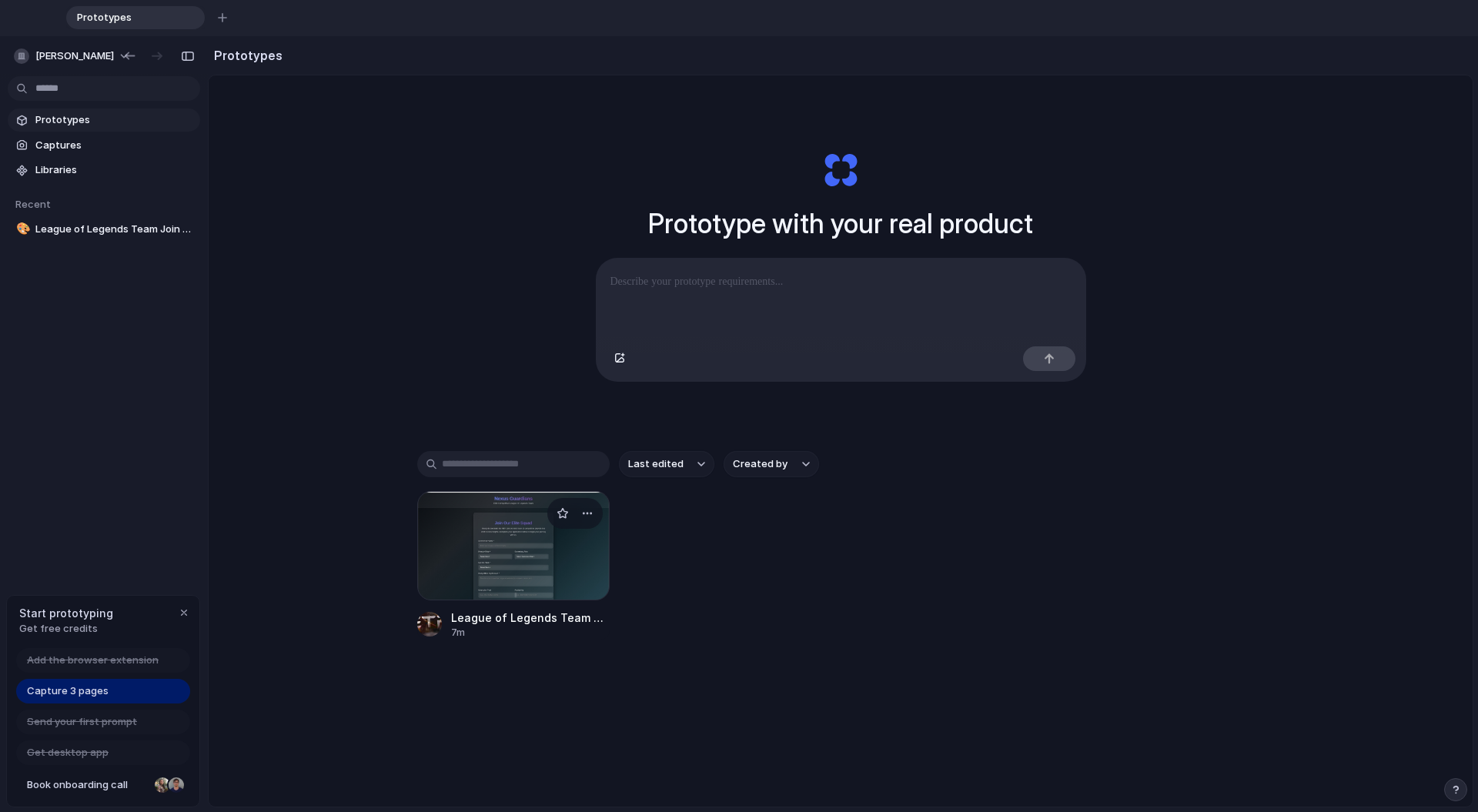
click at [574, 566] on div at bounding box center [513, 545] width 192 height 109
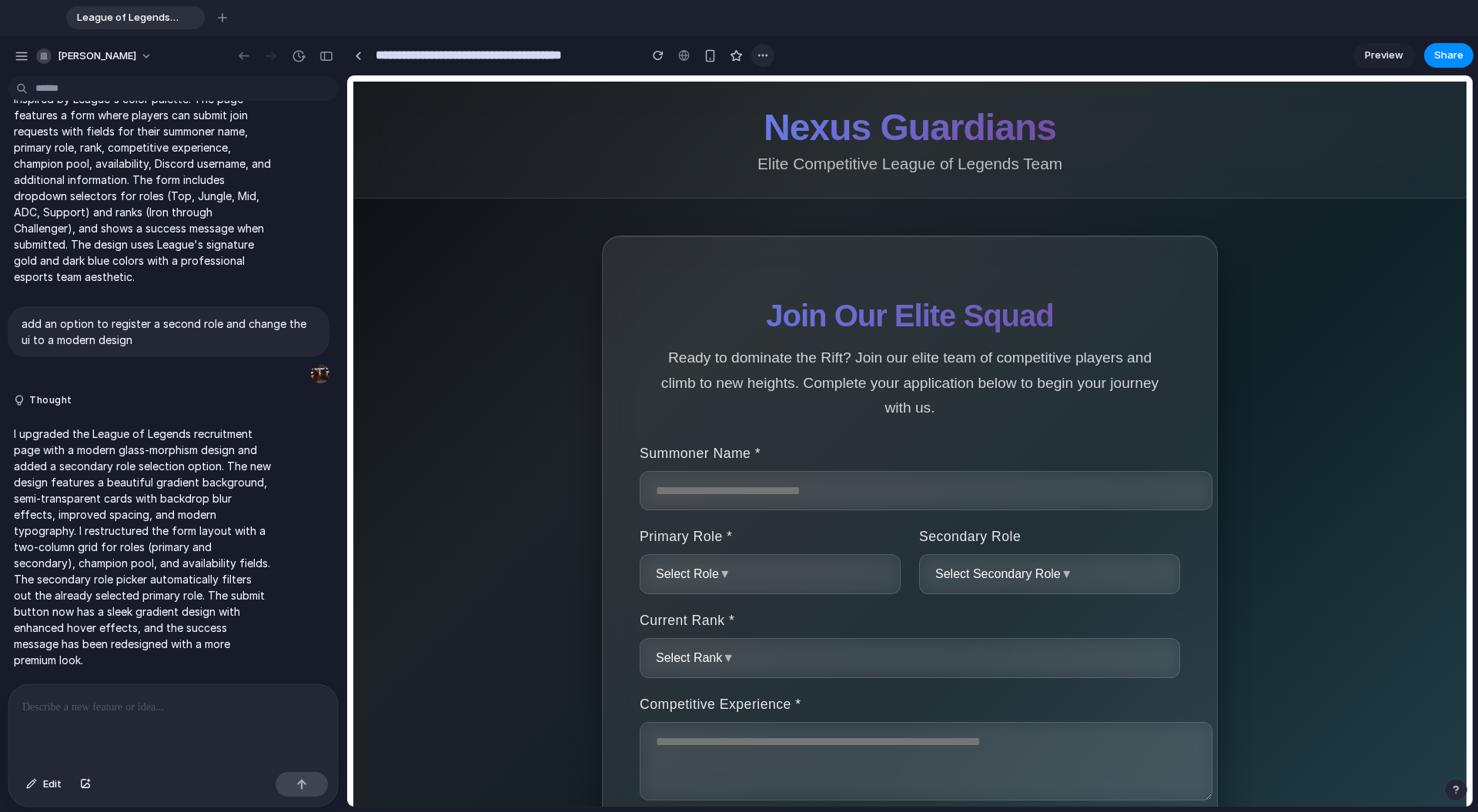
click at [756, 54] on div "button" at bounding box center [762, 55] width 12 height 12
click at [707, 90] on div "Duplicate Delete" at bounding box center [739, 406] width 1478 height 812
click at [709, 54] on div "button" at bounding box center [710, 56] width 13 height 13
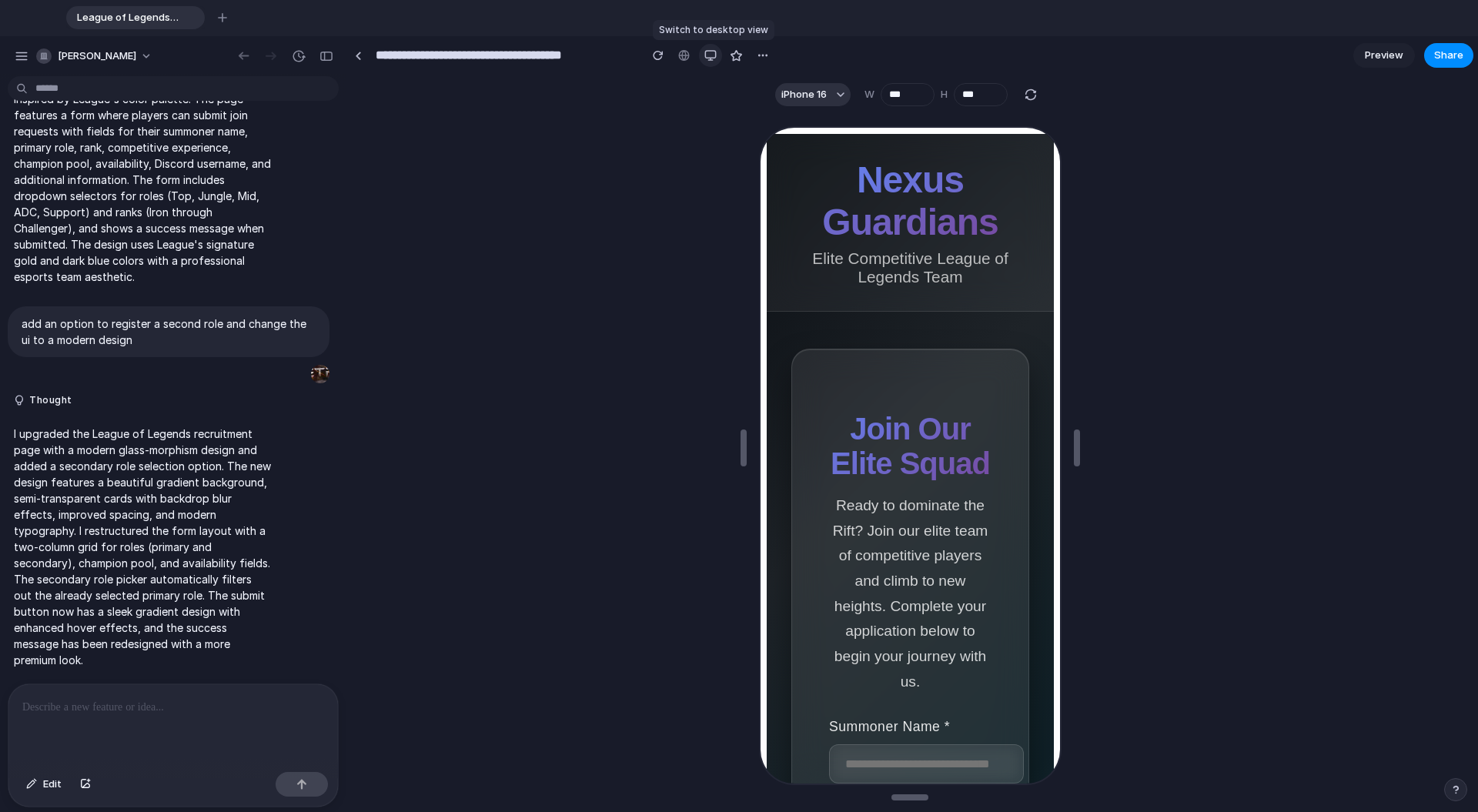
click at [709, 55] on div "button" at bounding box center [710, 55] width 12 height 12
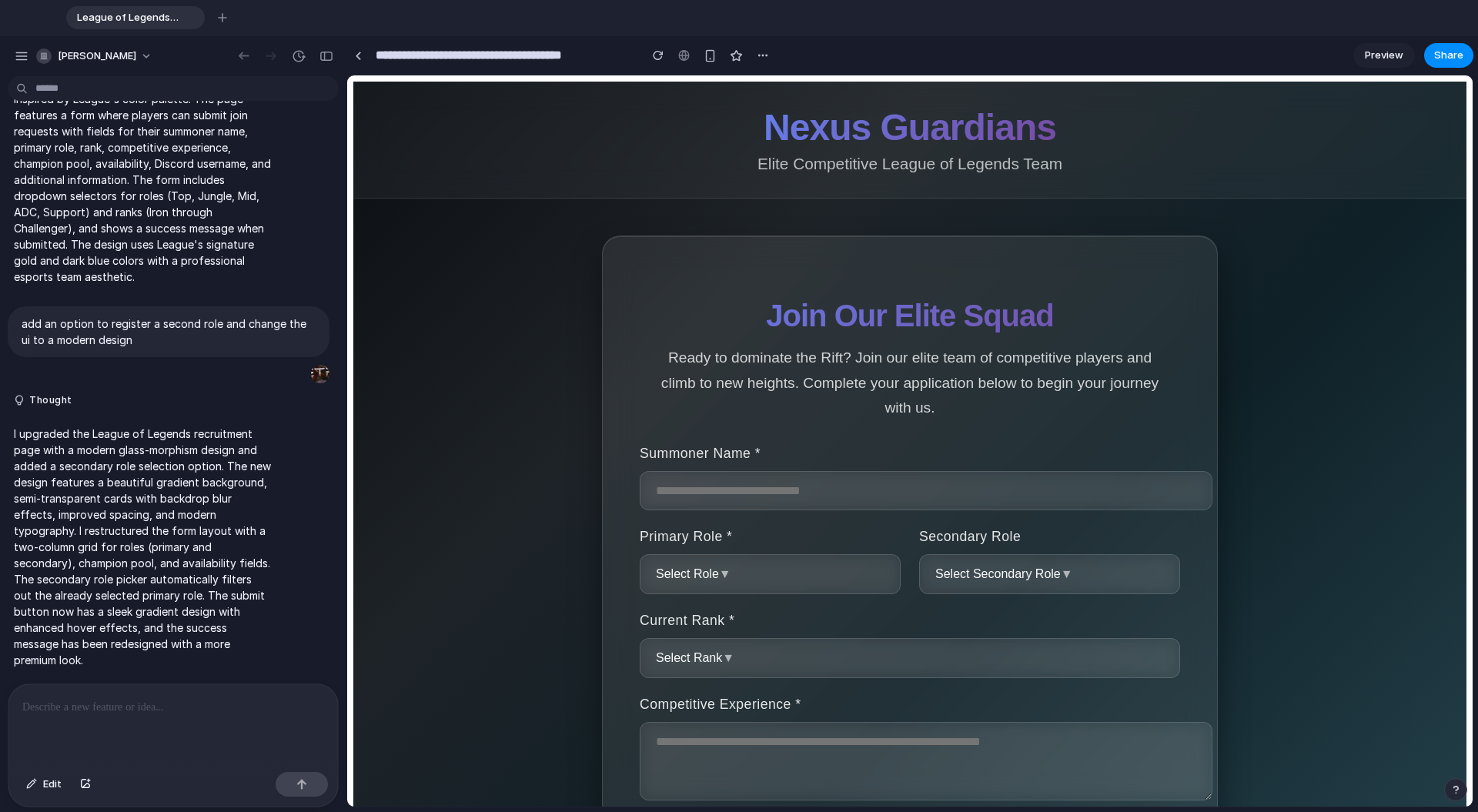
click at [861, 61] on link "Preview" at bounding box center [1384, 55] width 62 height 24
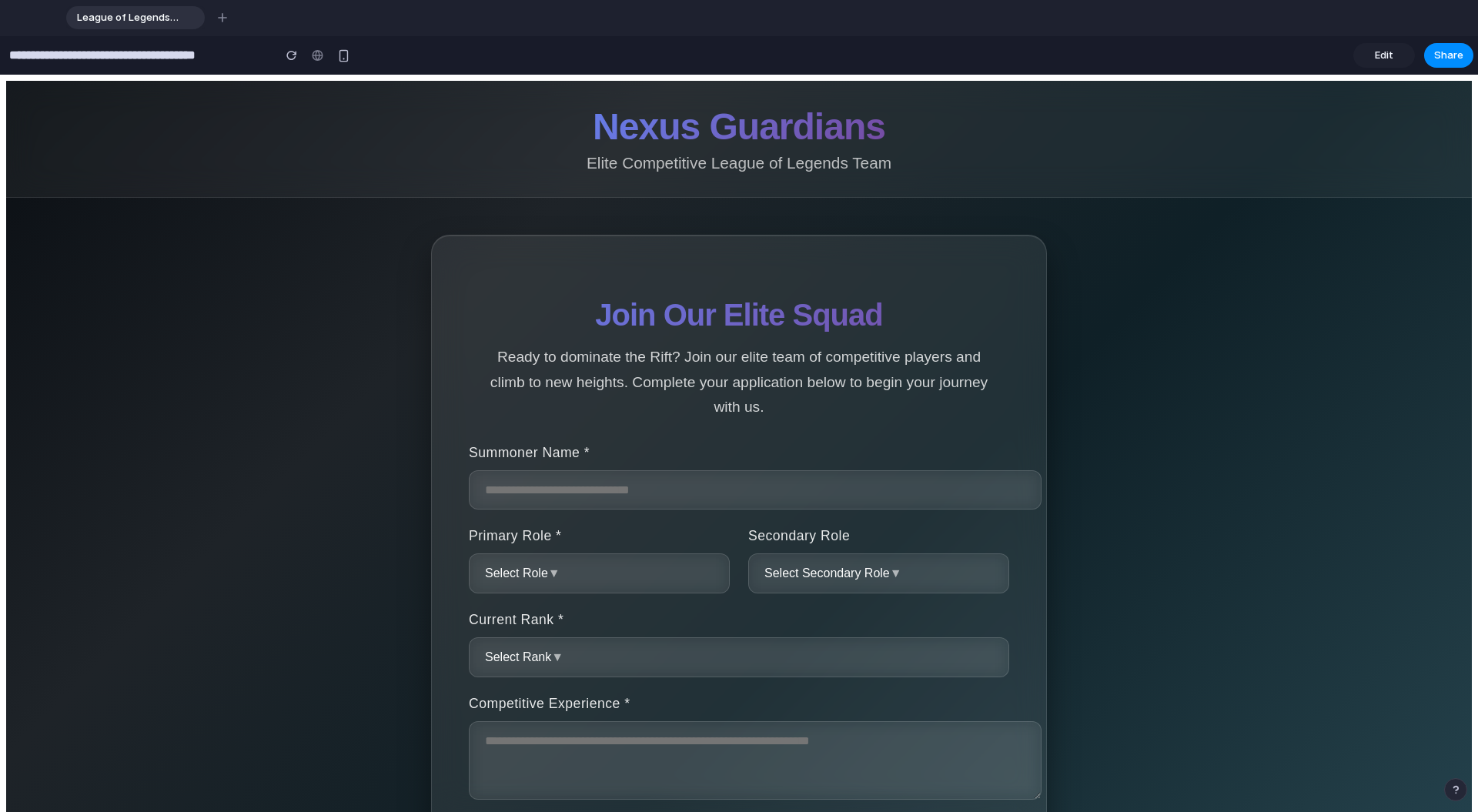
click at [861, 56] on link "Edit" at bounding box center [1384, 55] width 62 height 24
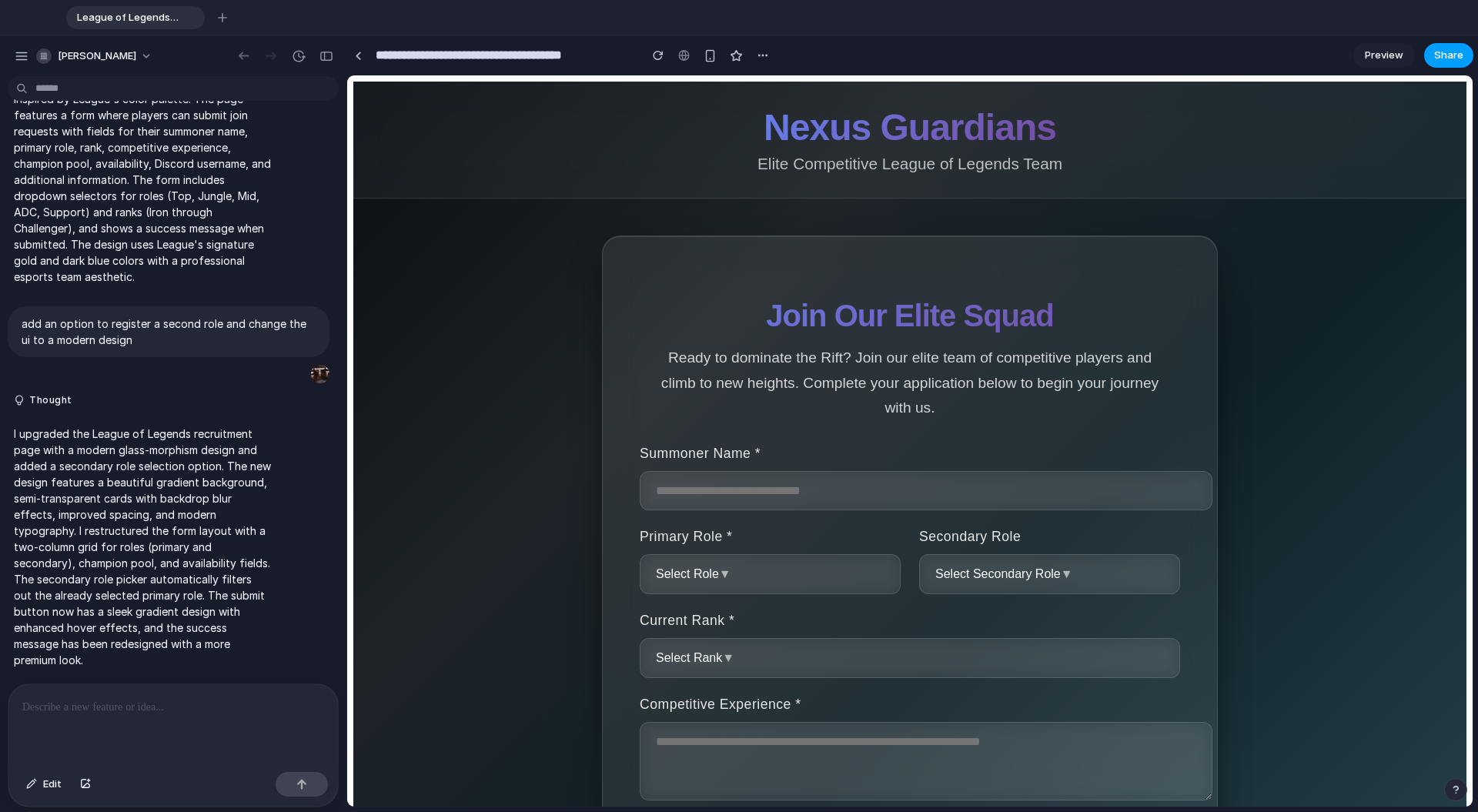
click at [861, 50] on span "Share" at bounding box center [1449, 55] width 29 height 15
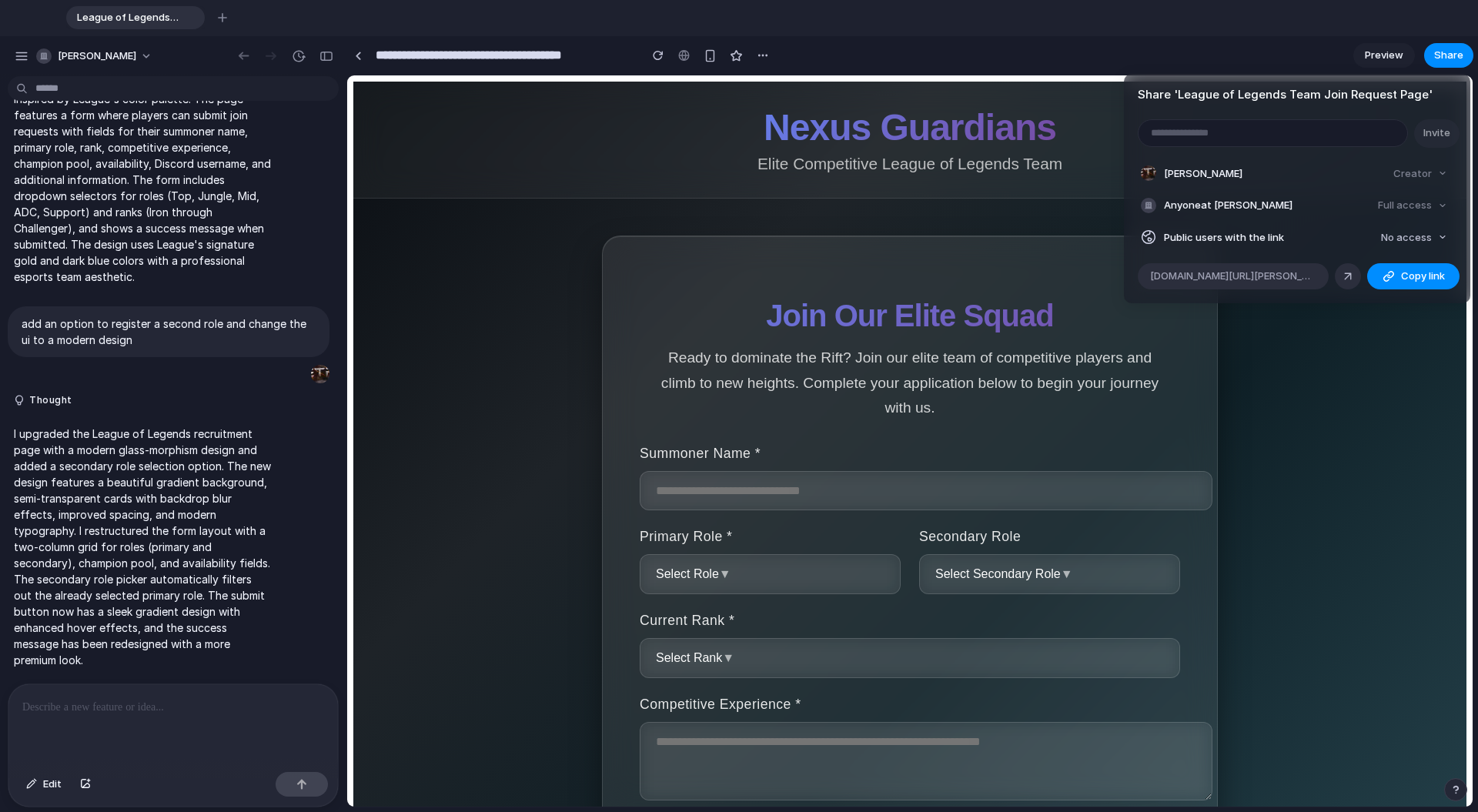
click at [861, 210] on div "Share ' League of Legends Team Join Request Page ' Invite [PERSON_NAME] Creator…" at bounding box center [739, 406] width 1478 height 812
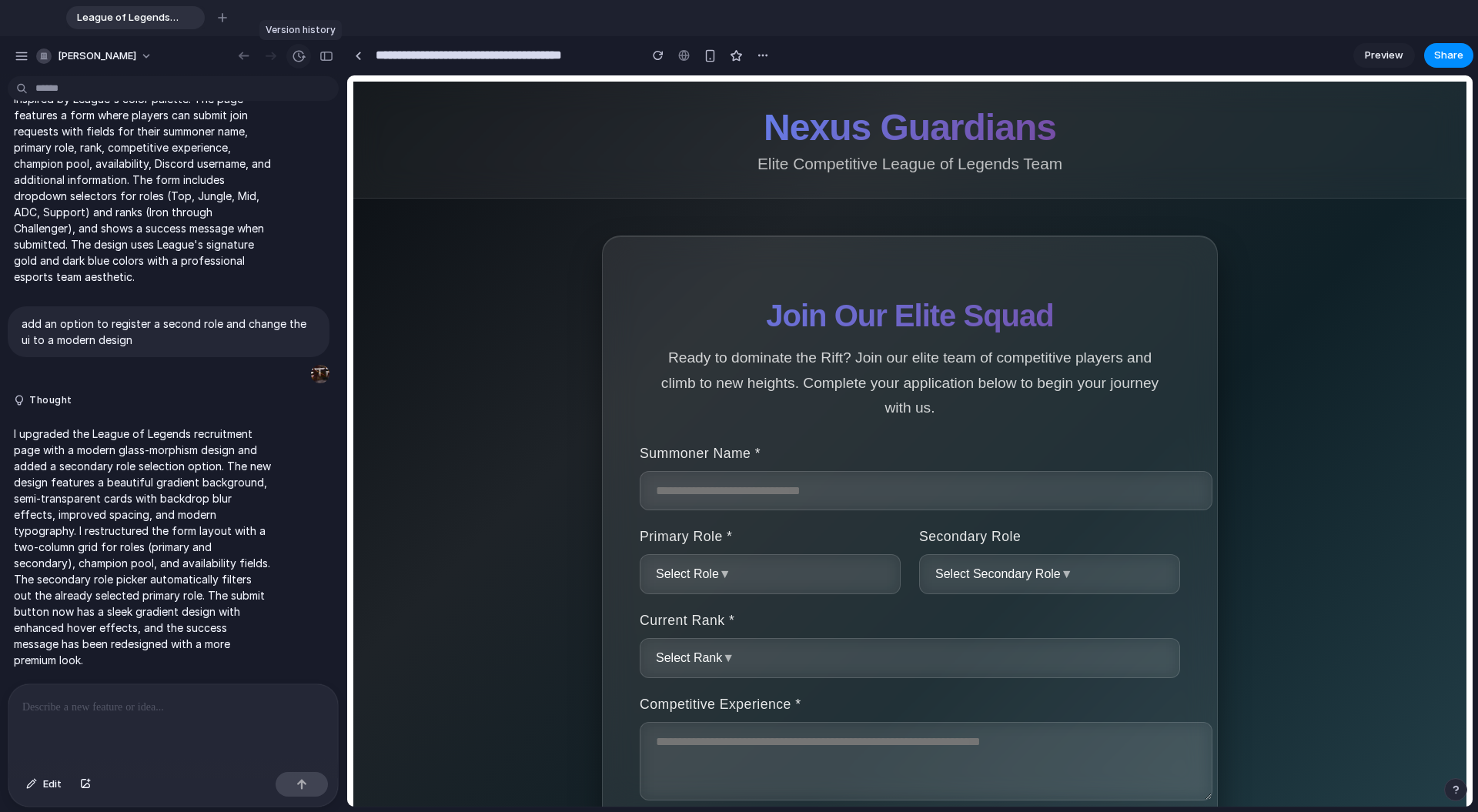
click at [300, 57] on div "button" at bounding box center [298, 56] width 14 height 14
click at [298, 57] on div "Version 2 Current Version 1 15m ago Restore" at bounding box center [739, 406] width 1478 height 812
click at [172, 653] on div at bounding box center [173, 724] width 329 height 82
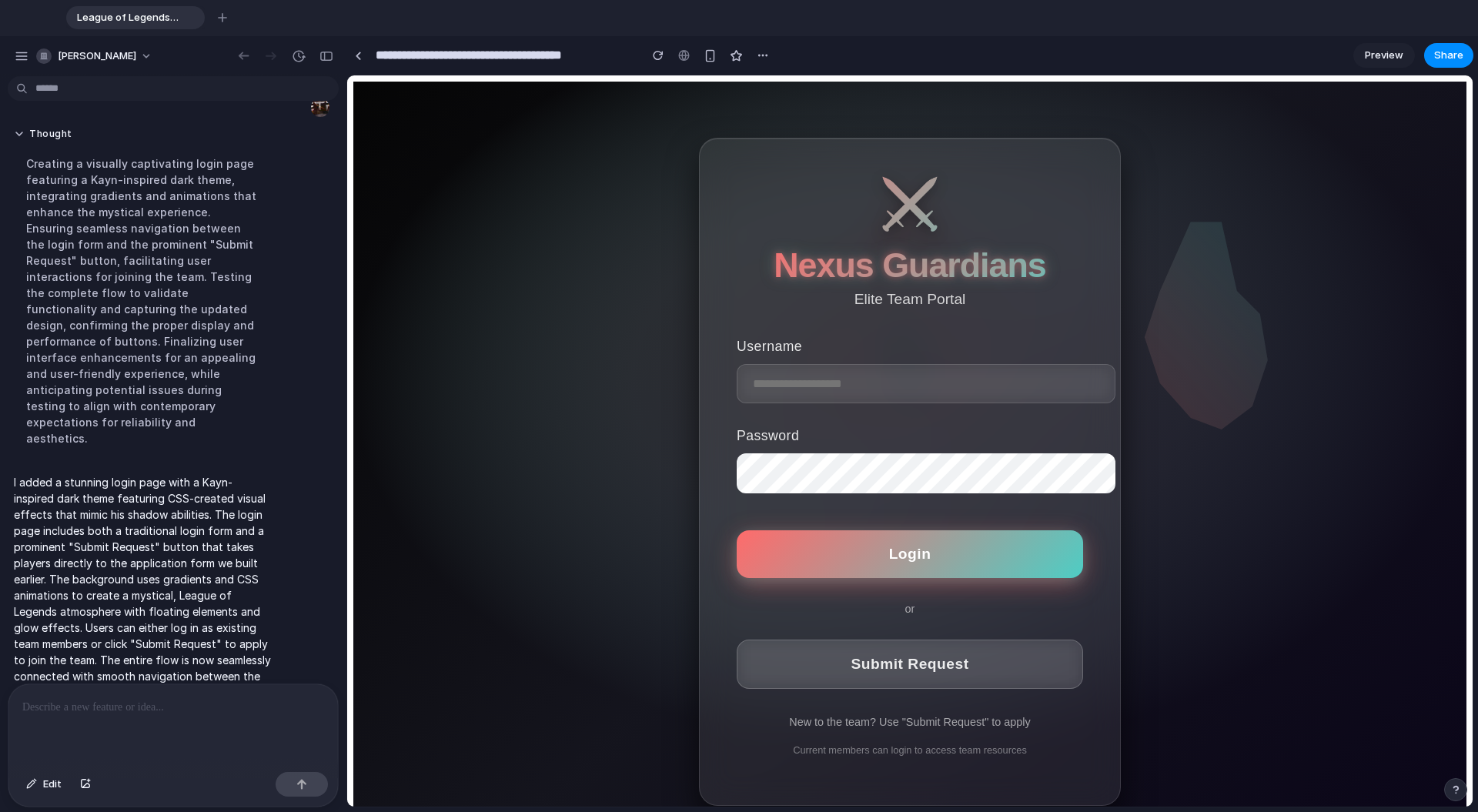
click at [825, 382] on input "text" at bounding box center [926, 383] width 379 height 39
type input "********"
click at [861, 558] on button "Login" at bounding box center [910, 553] width 346 height 48
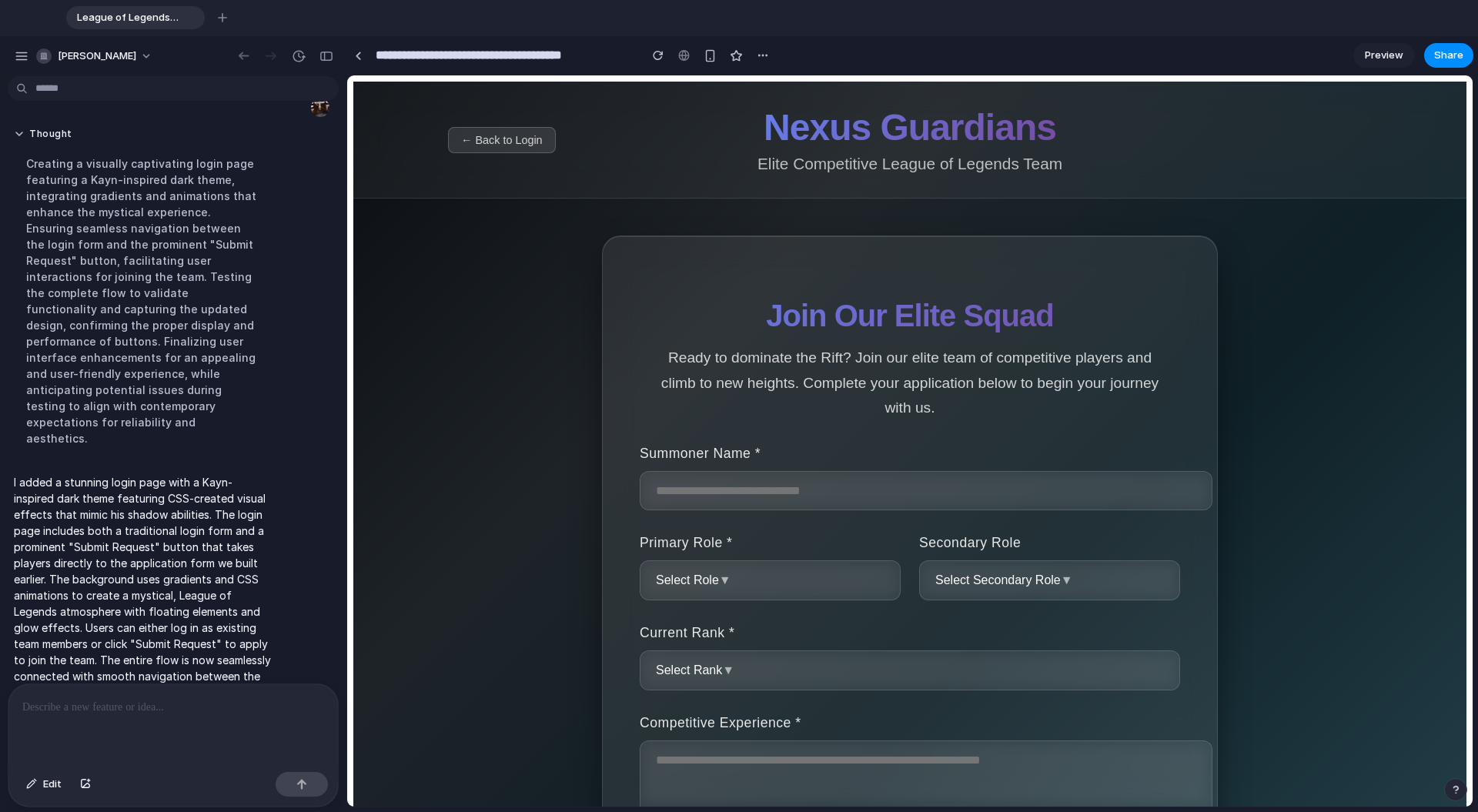
click at [513, 139] on span "← Back to Login" at bounding box center [502, 139] width 82 height 12
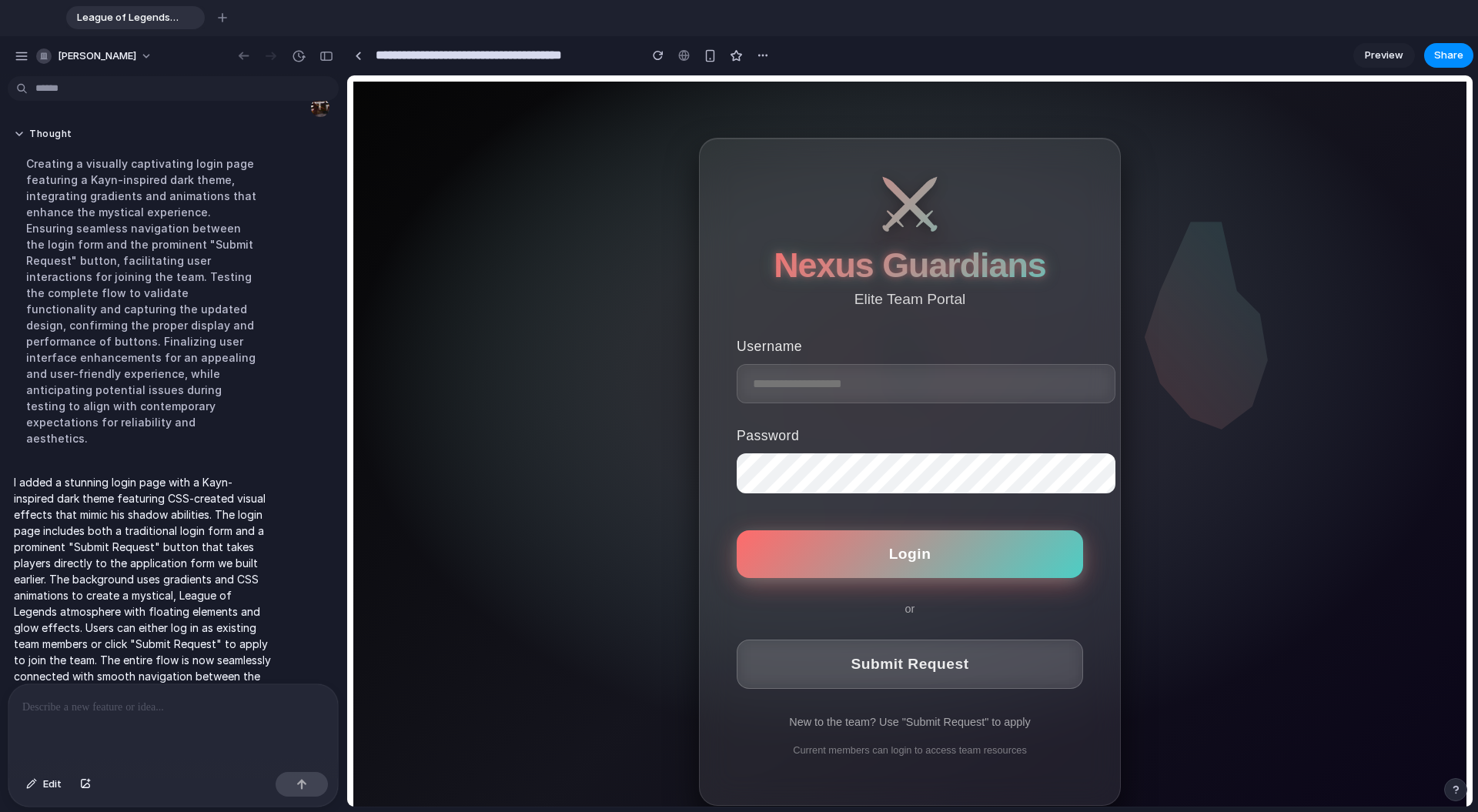
click at [861, 653] on span "Submit Request" at bounding box center [909, 664] width 118 height 16
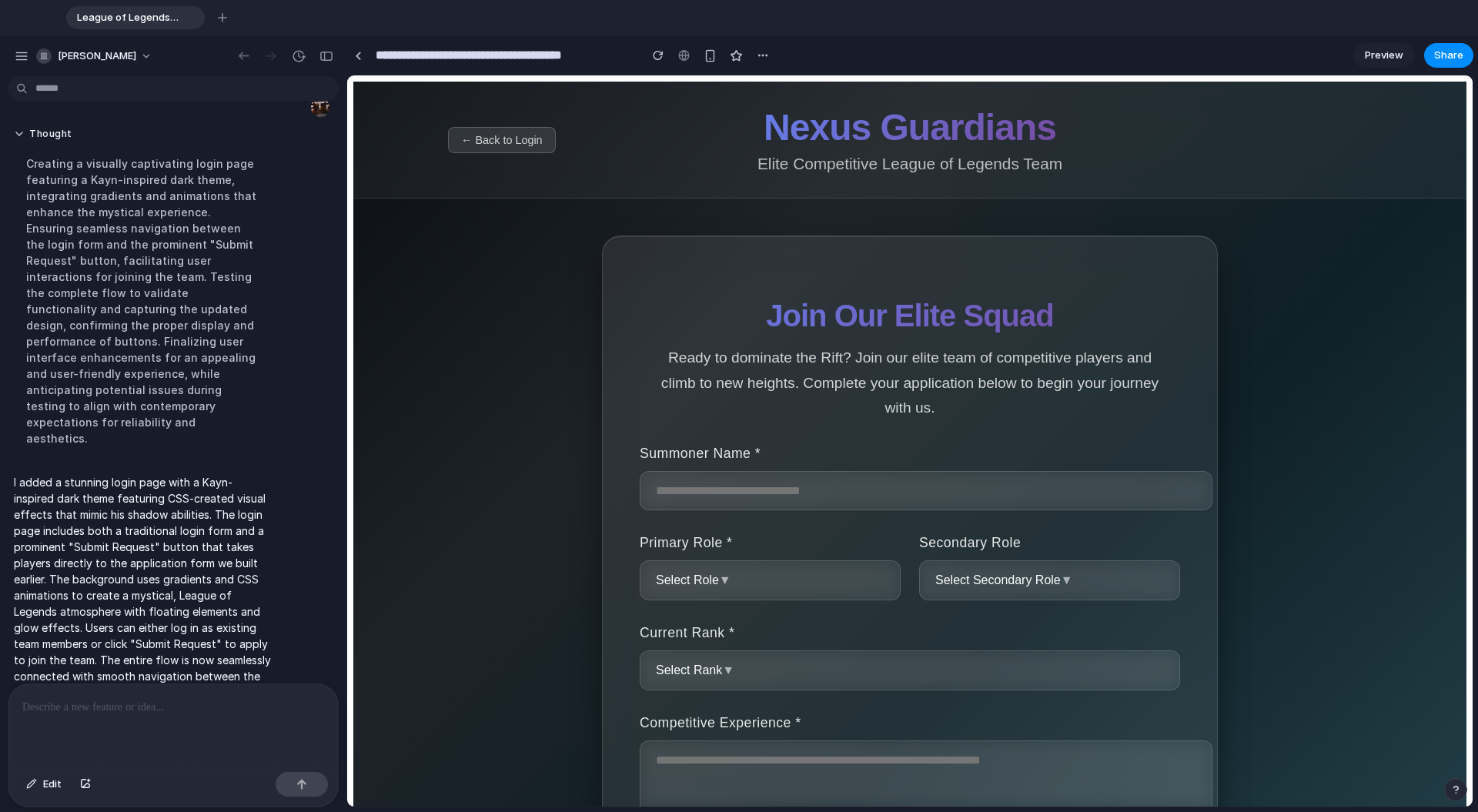
click at [527, 132] on button "← Back to Login" at bounding box center [502, 140] width 108 height 26
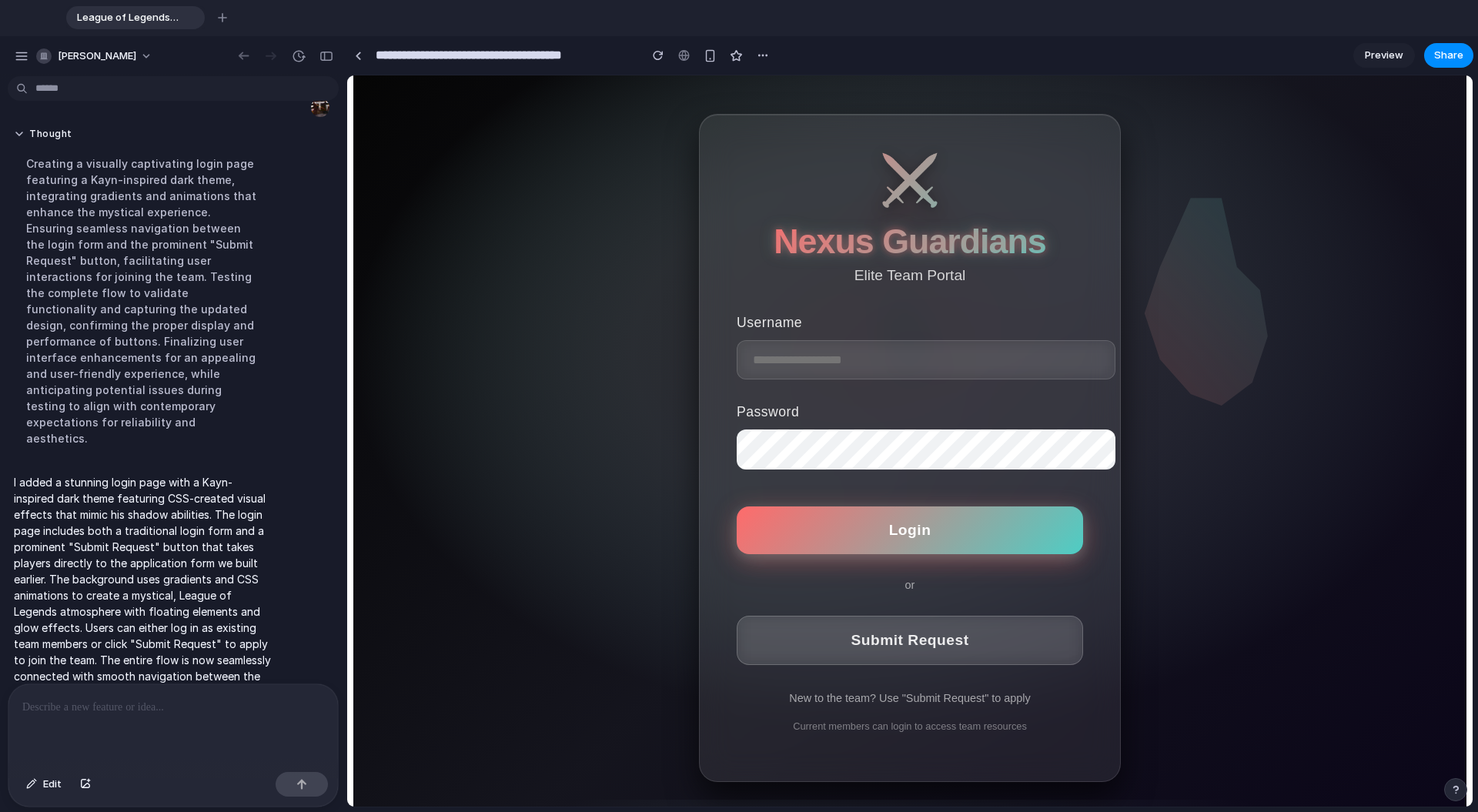
scroll to position [25, 0]
click at [713, 61] on div "button" at bounding box center [710, 56] width 13 height 13
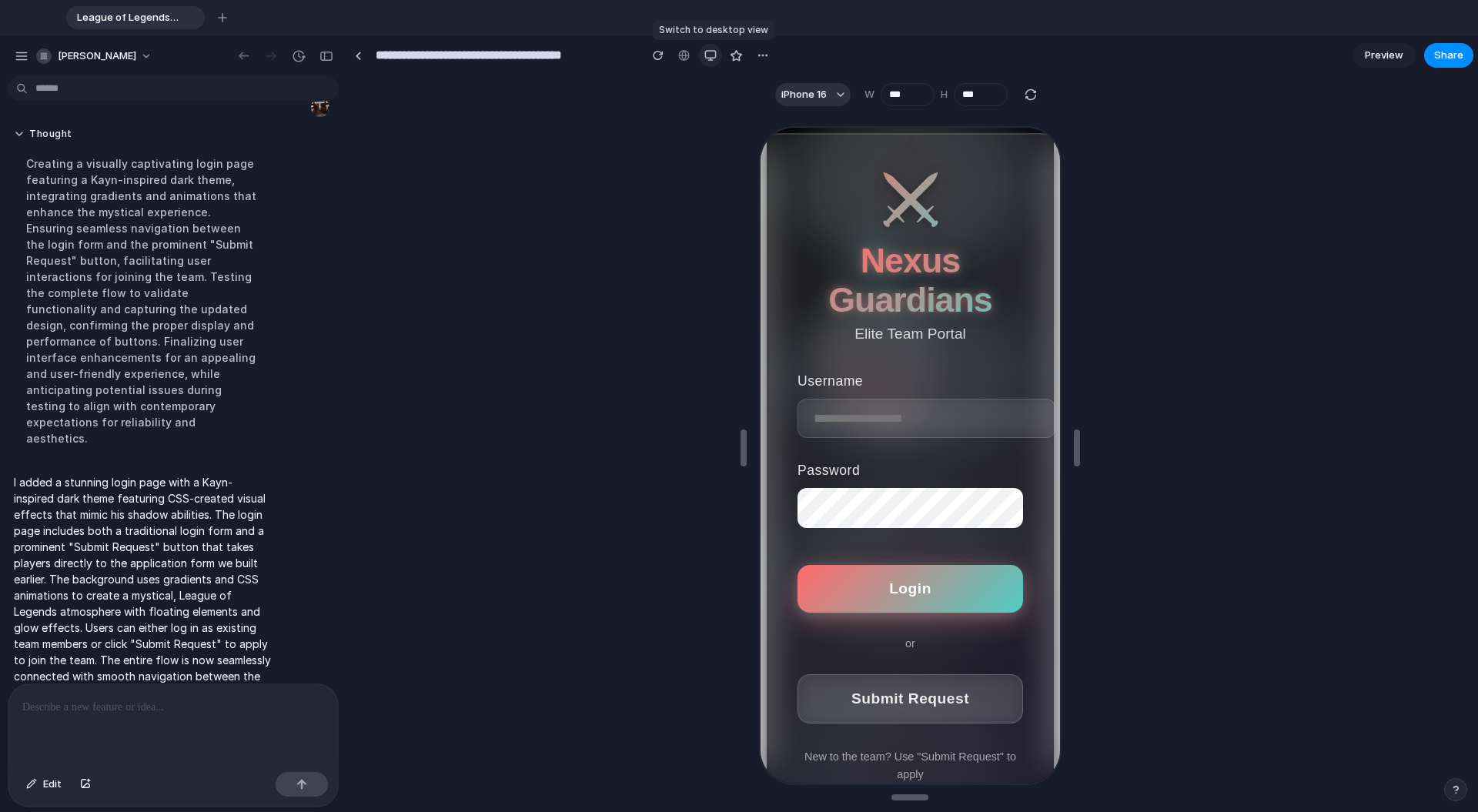
click at [713, 61] on div "button" at bounding box center [710, 55] width 12 height 12
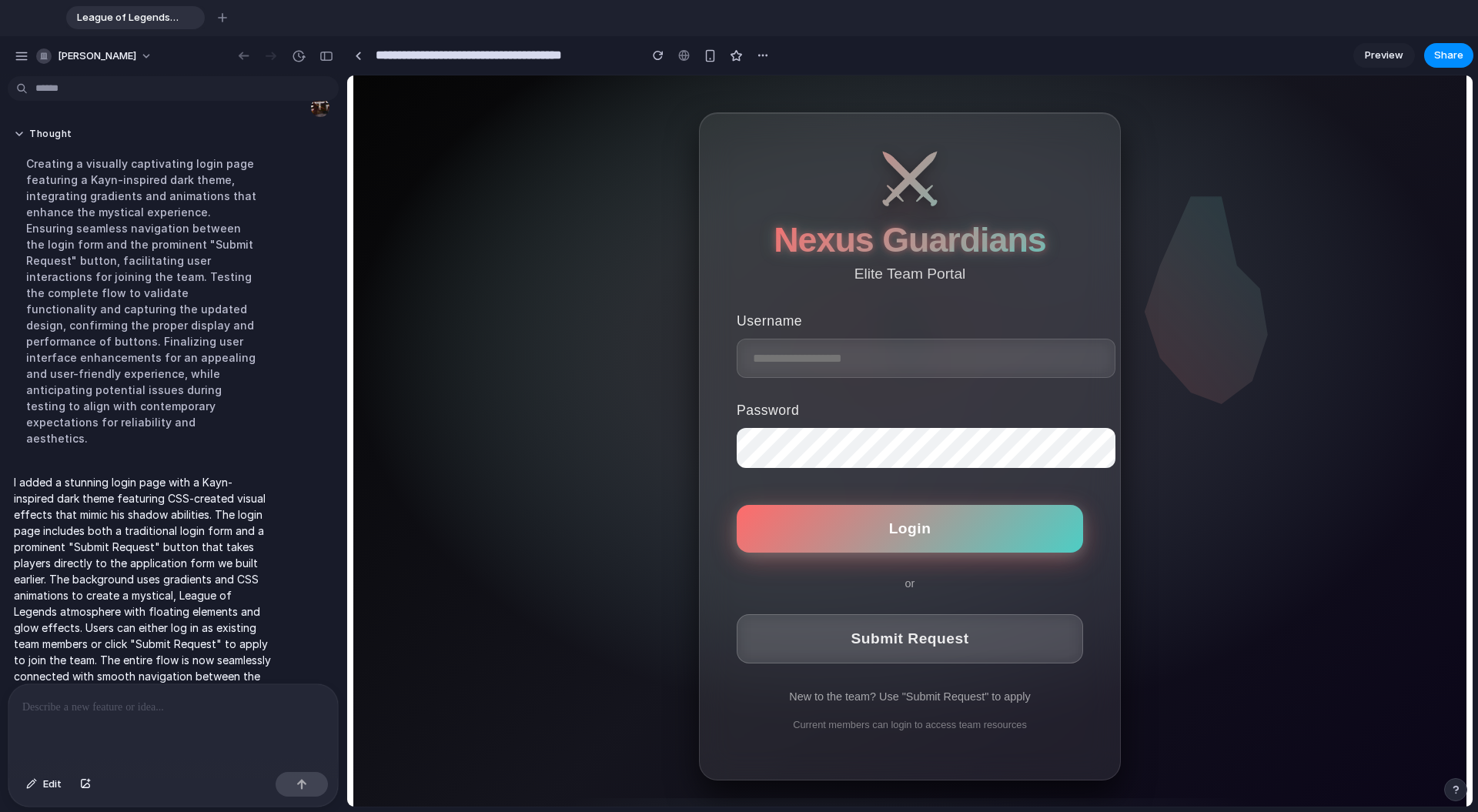
click at [175, 653] on div at bounding box center [173, 724] width 329 height 82
click at [27, 57] on div "button" at bounding box center [21, 56] width 14 height 14
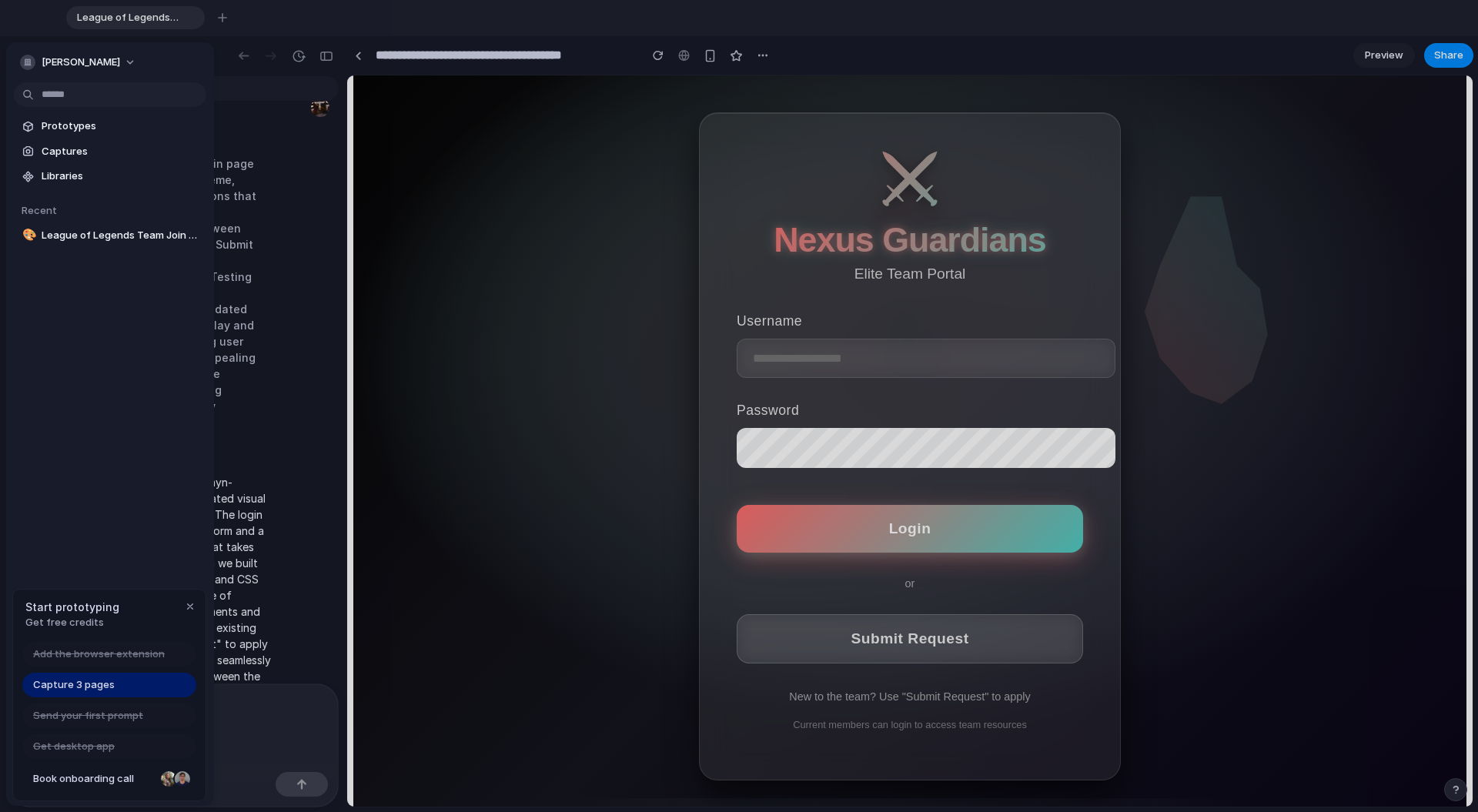
click at [27, 57] on div "button" at bounding box center [28, 62] width 15 height 15
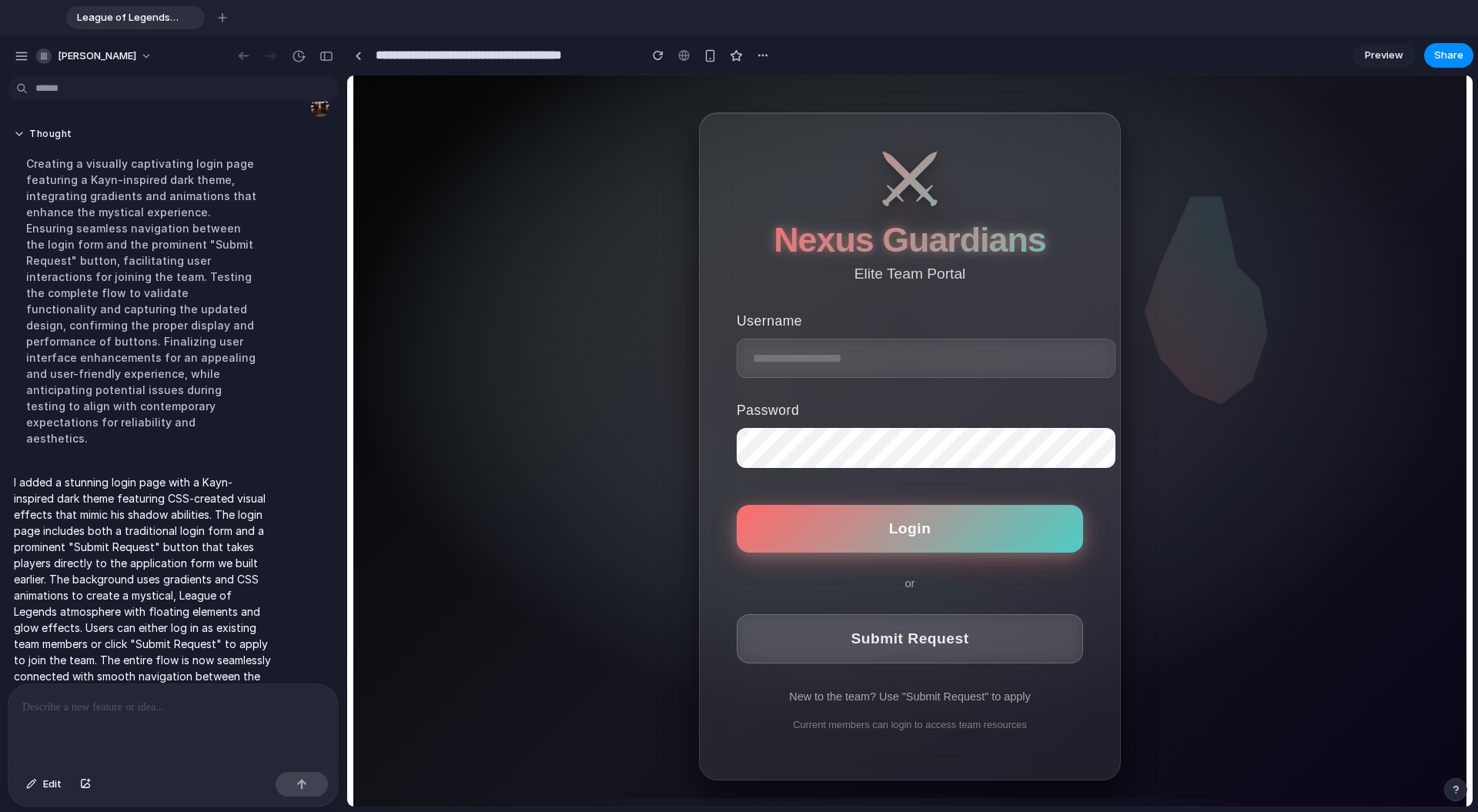
click at [124, 653] on p at bounding box center [174, 707] width 302 height 19
click at [242, 653] on p "**********" at bounding box center [174, 707] width 302 height 19
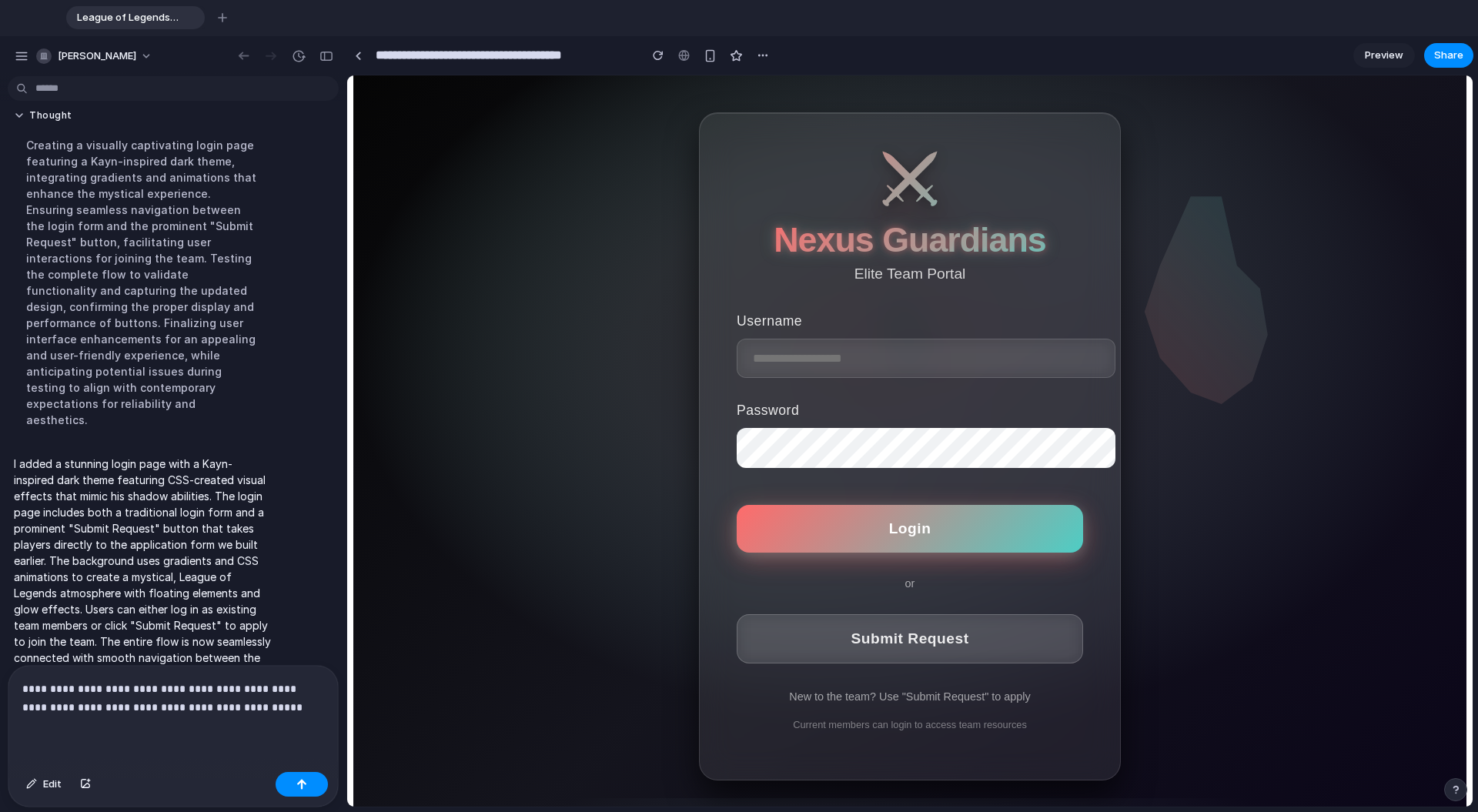
click at [805, 550] on button "Login" at bounding box center [910, 528] width 346 height 48
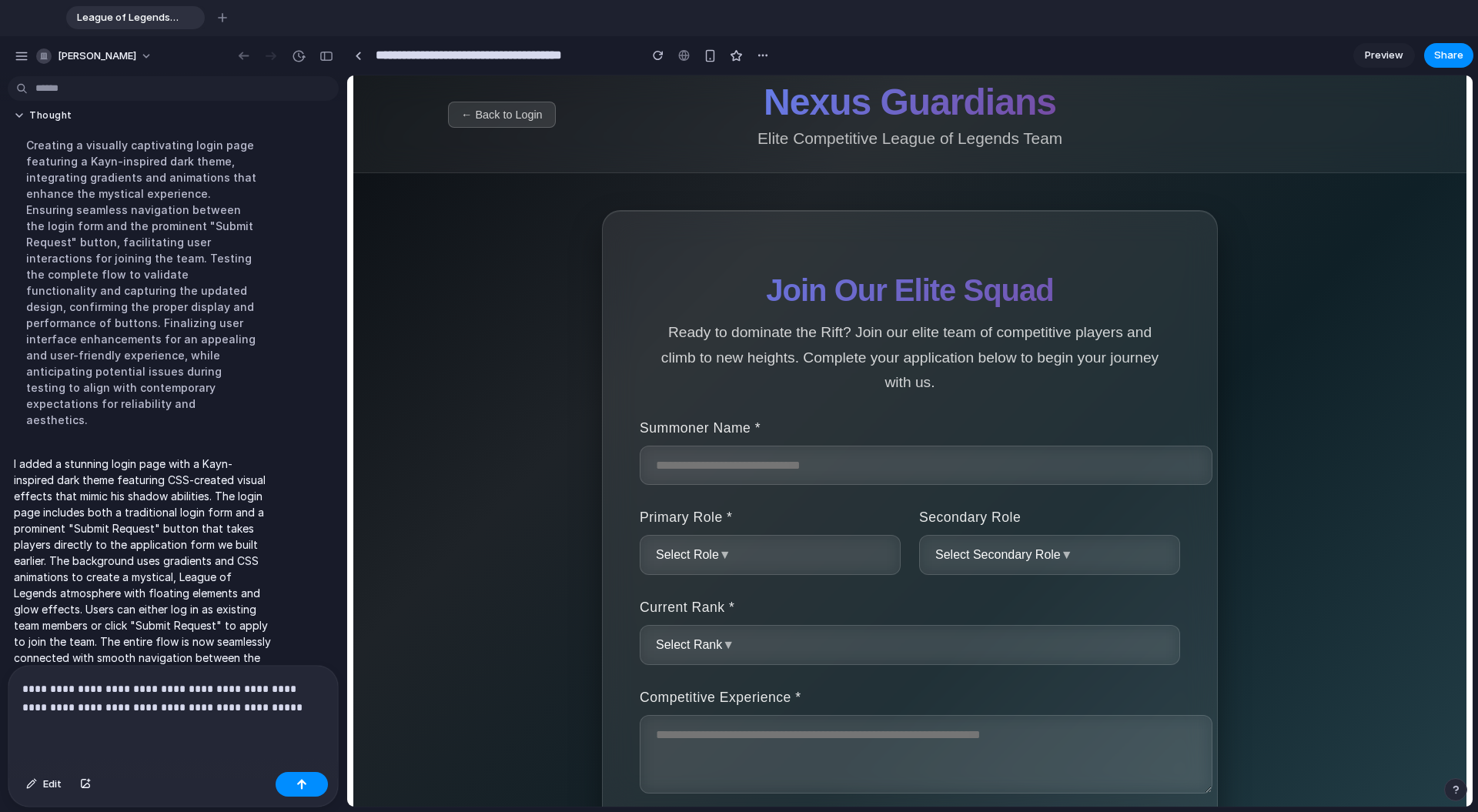
click at [268, 653] on p "**********" at bounding box center [174, 698] width 302 height 37
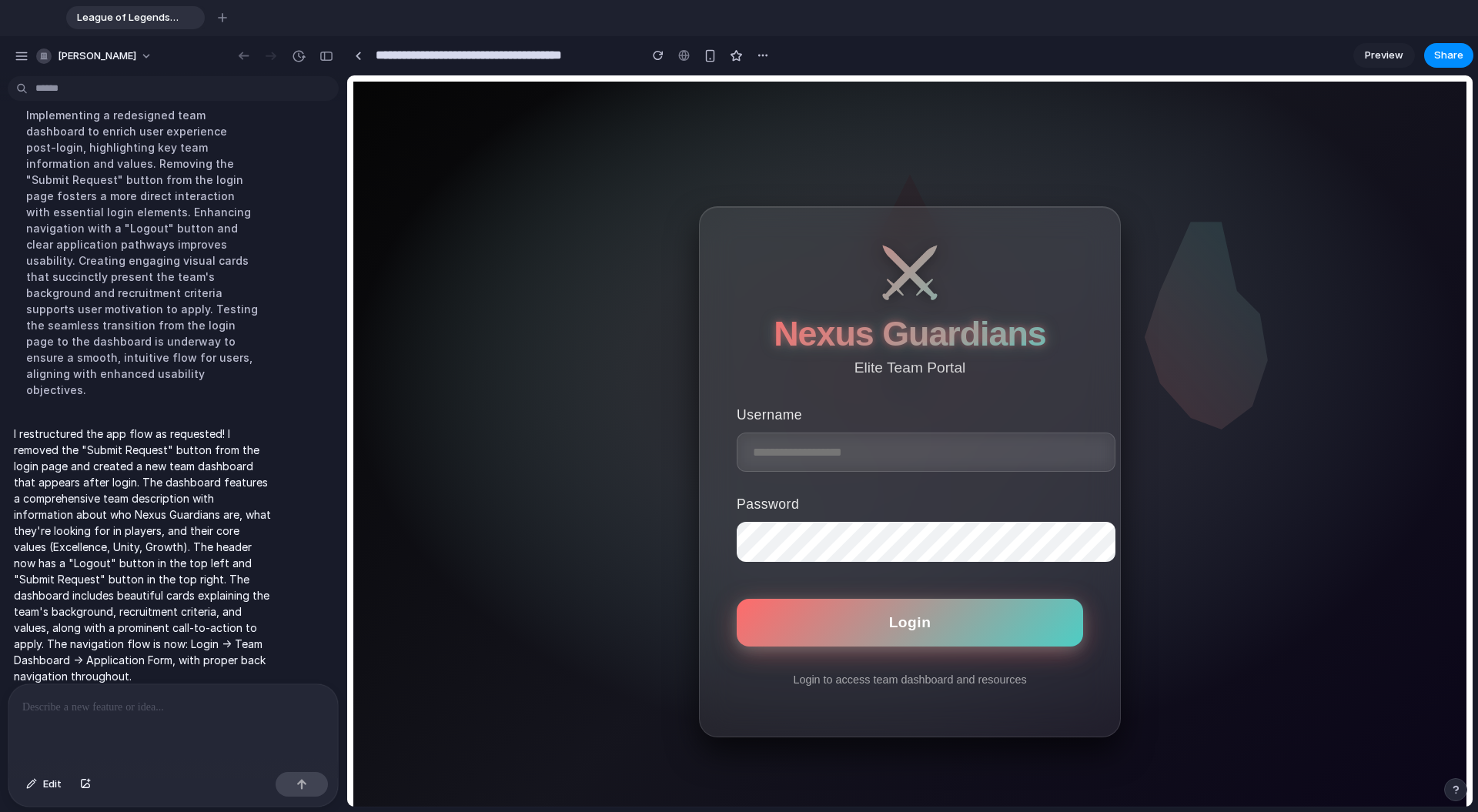
scroll to position [0, 0]
click at [861, 624] on button "Login" at bounding box center [910, 622] width 346 height 48
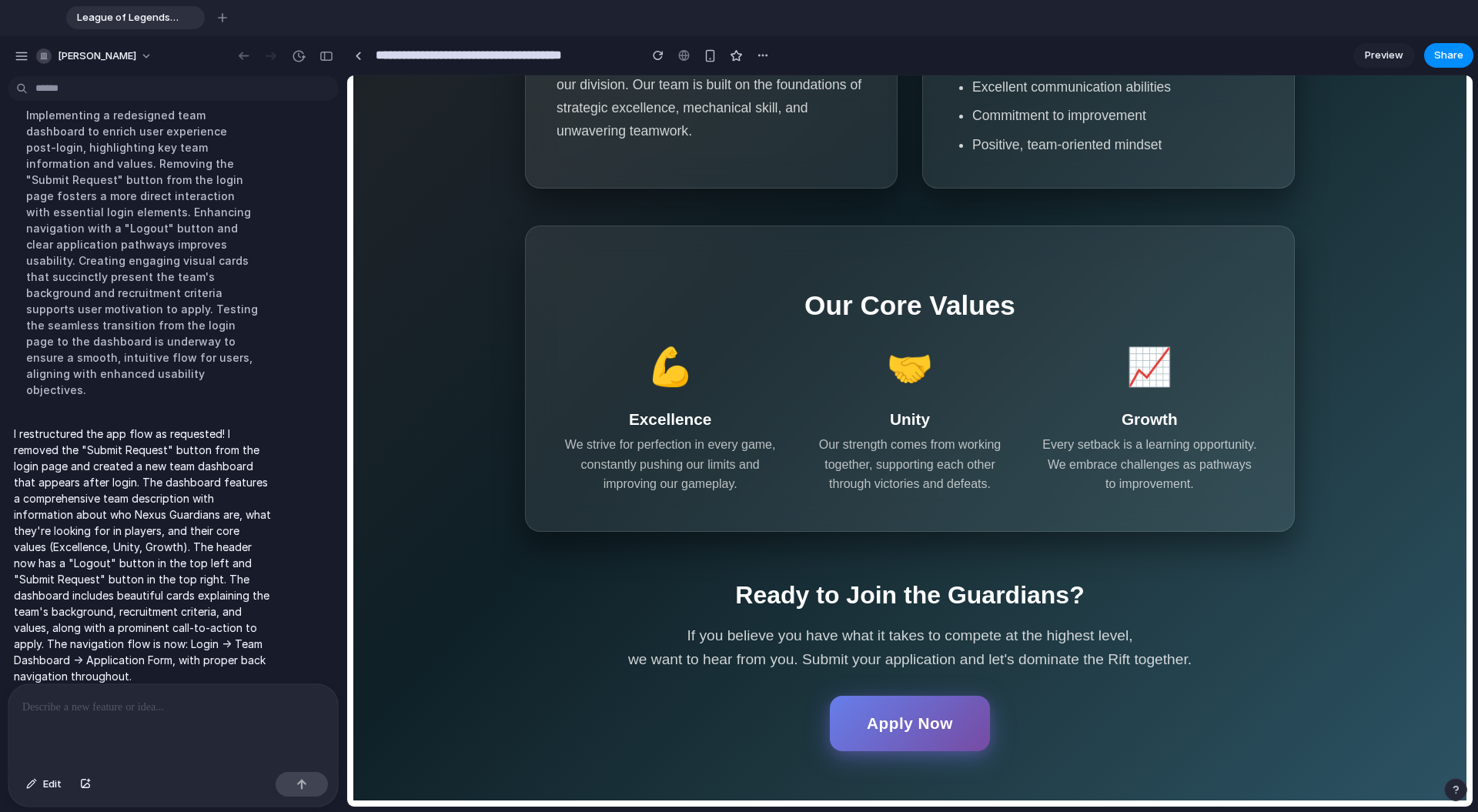
click at [861, 653] on span "Apply Now" at bounding box center [910, 723] width 86 height 18
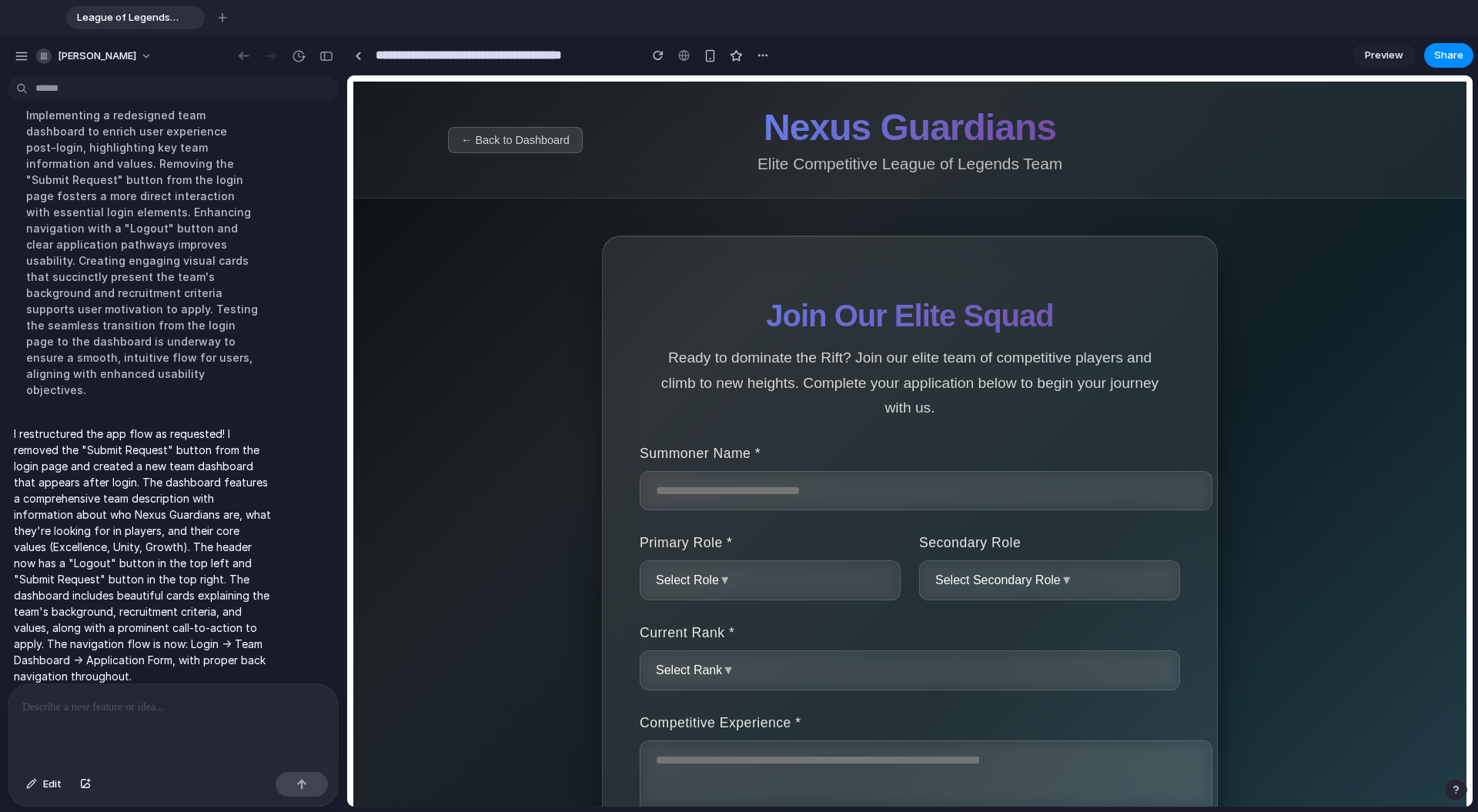
click at [550, 155] on p "Elite Competitive League of Legends Team" at bounding box center [910, 164] width 923 height 19
click at [551, 152] on button "← Back to Dashboard" at bounding box center [516, 140] width 135 height 26
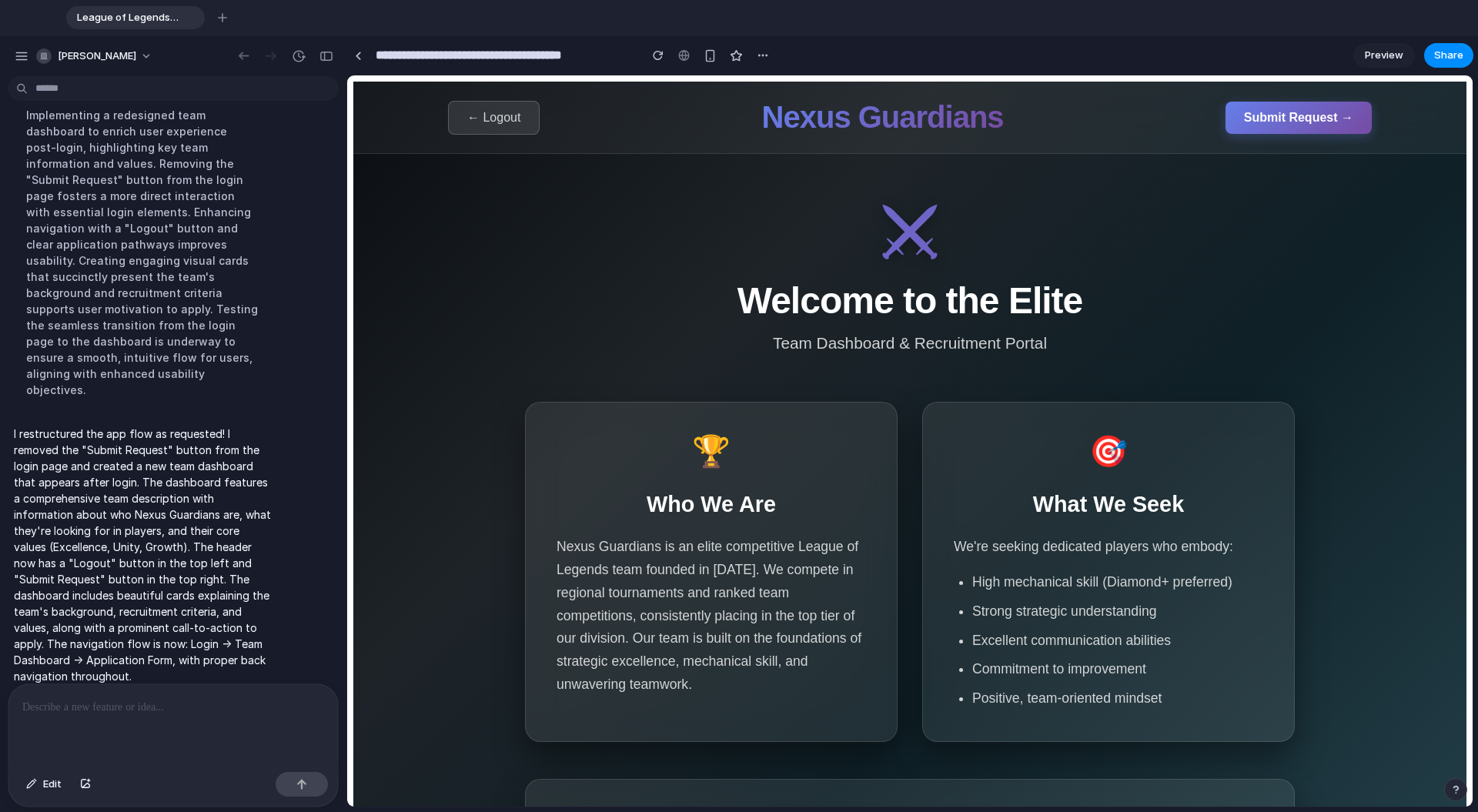
click at [861, 118] on span "Submit Request →" at bounding box center [1298, 118] width 109 height 13
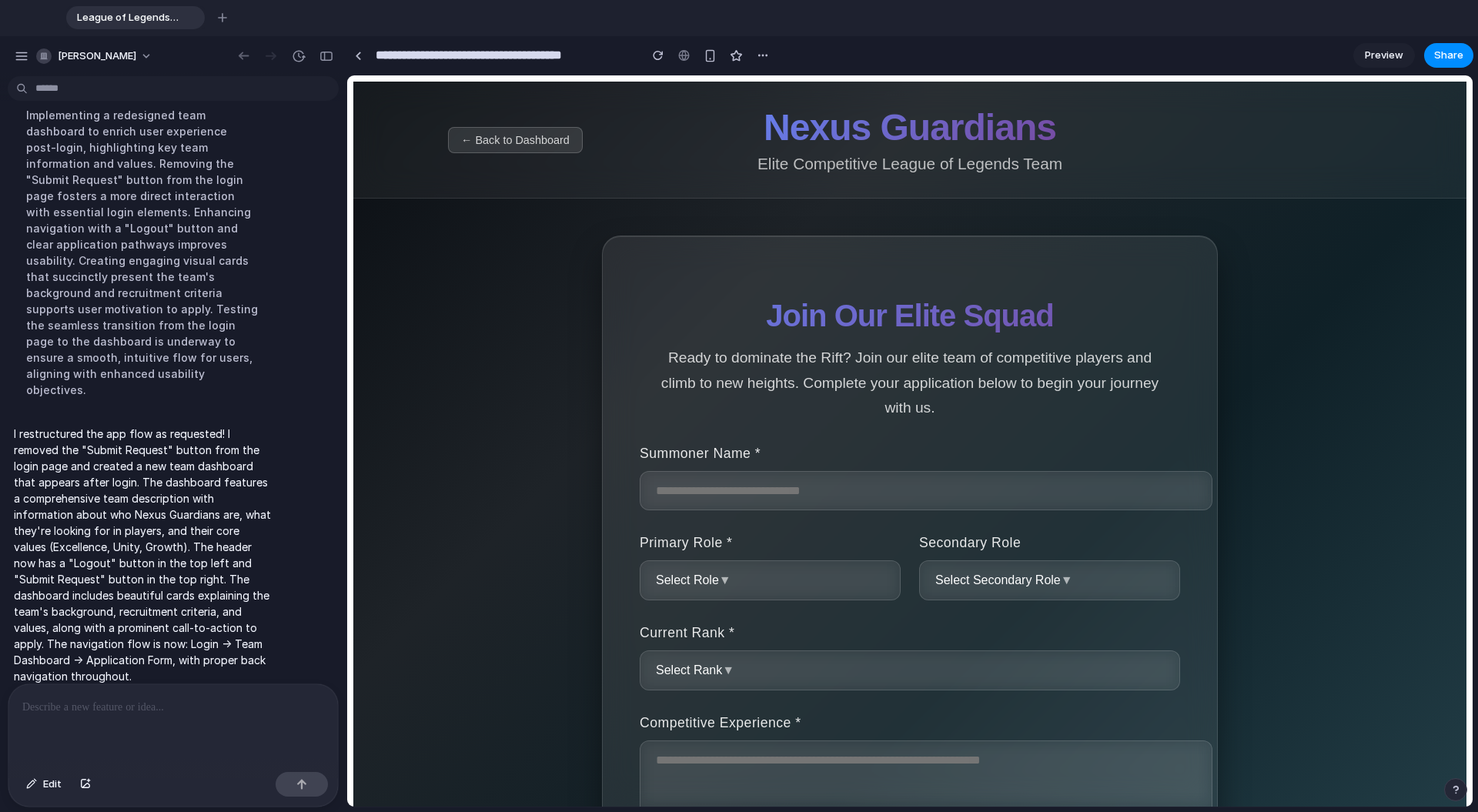
click at [559, 150] on button "← Back to Dashboard" at bounding box center [516, 140] width 135 height 26
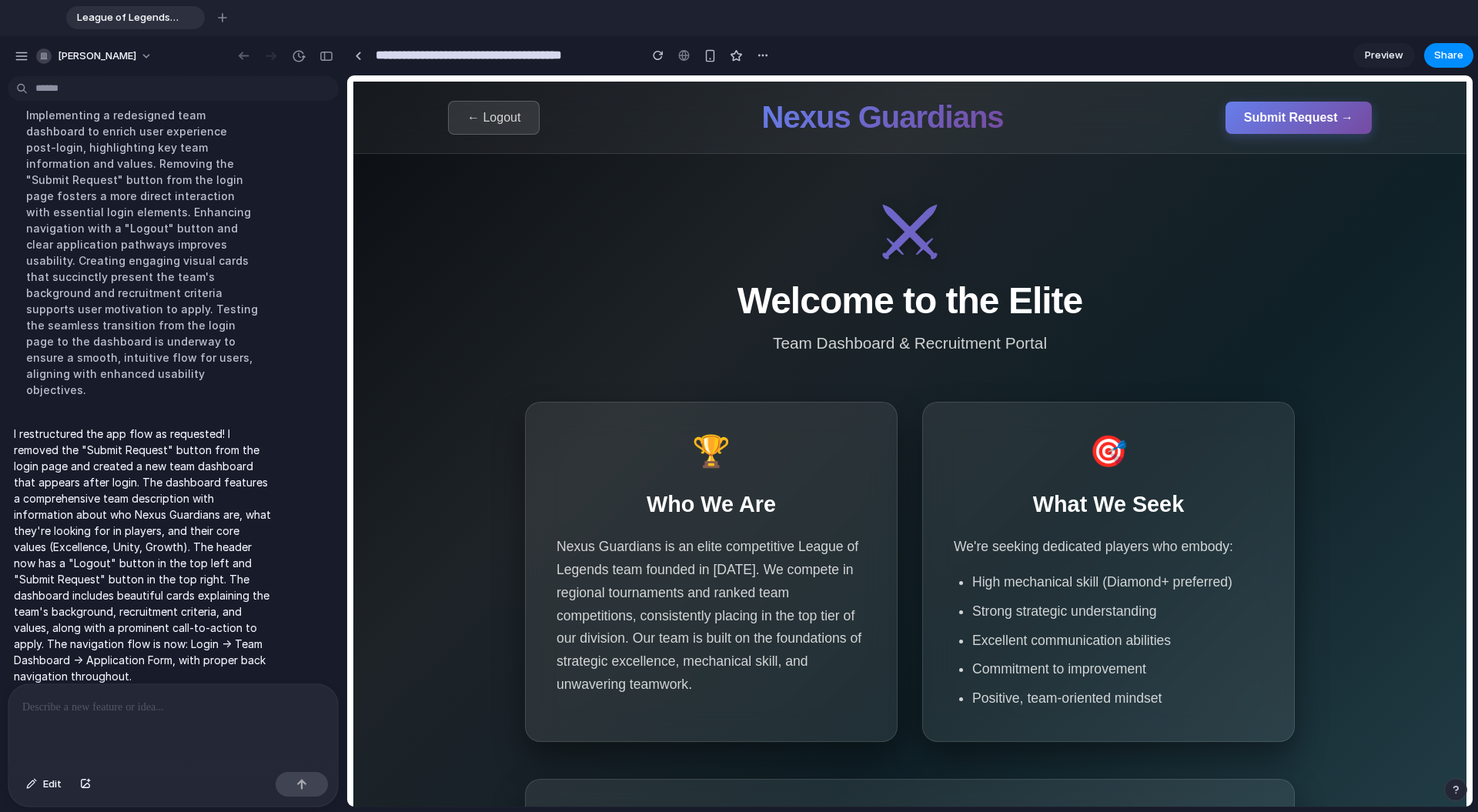
click at [492, 128] on button "← Logout" at bounding box center [494, 118] width 92 height 34
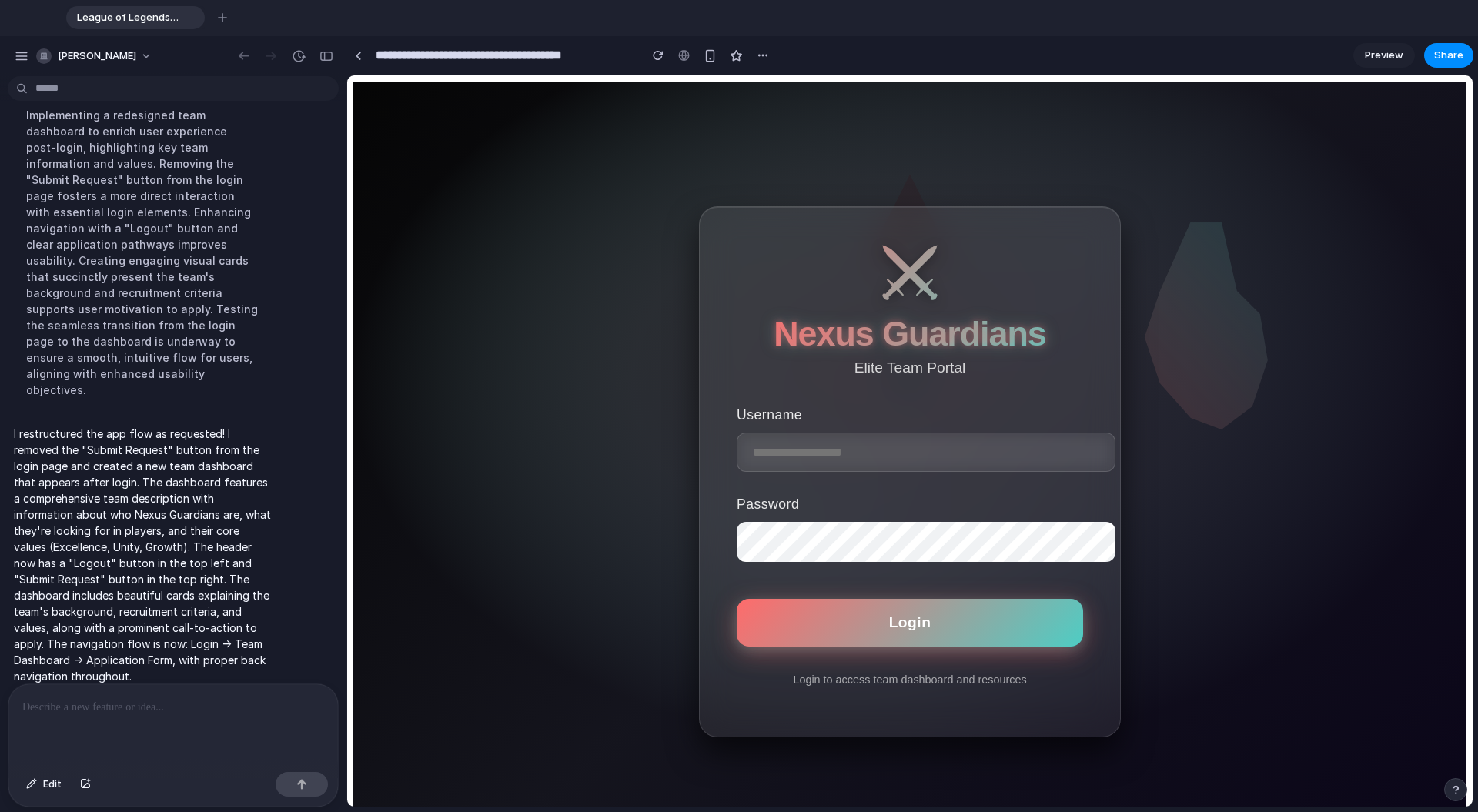
click at [861, 441] on input "text" at bounding box center [926, 452] width 379 height 39
click at [861, 481] on div at bounding box center [1245, 375] width 231 height 308
click at [861, 459] on input "text" at bounding box center [926, 452] width 379 height 39
type input "*****"
click at [861, 624] on span "Login" at bounding box center [910, 622] width 42 height 16
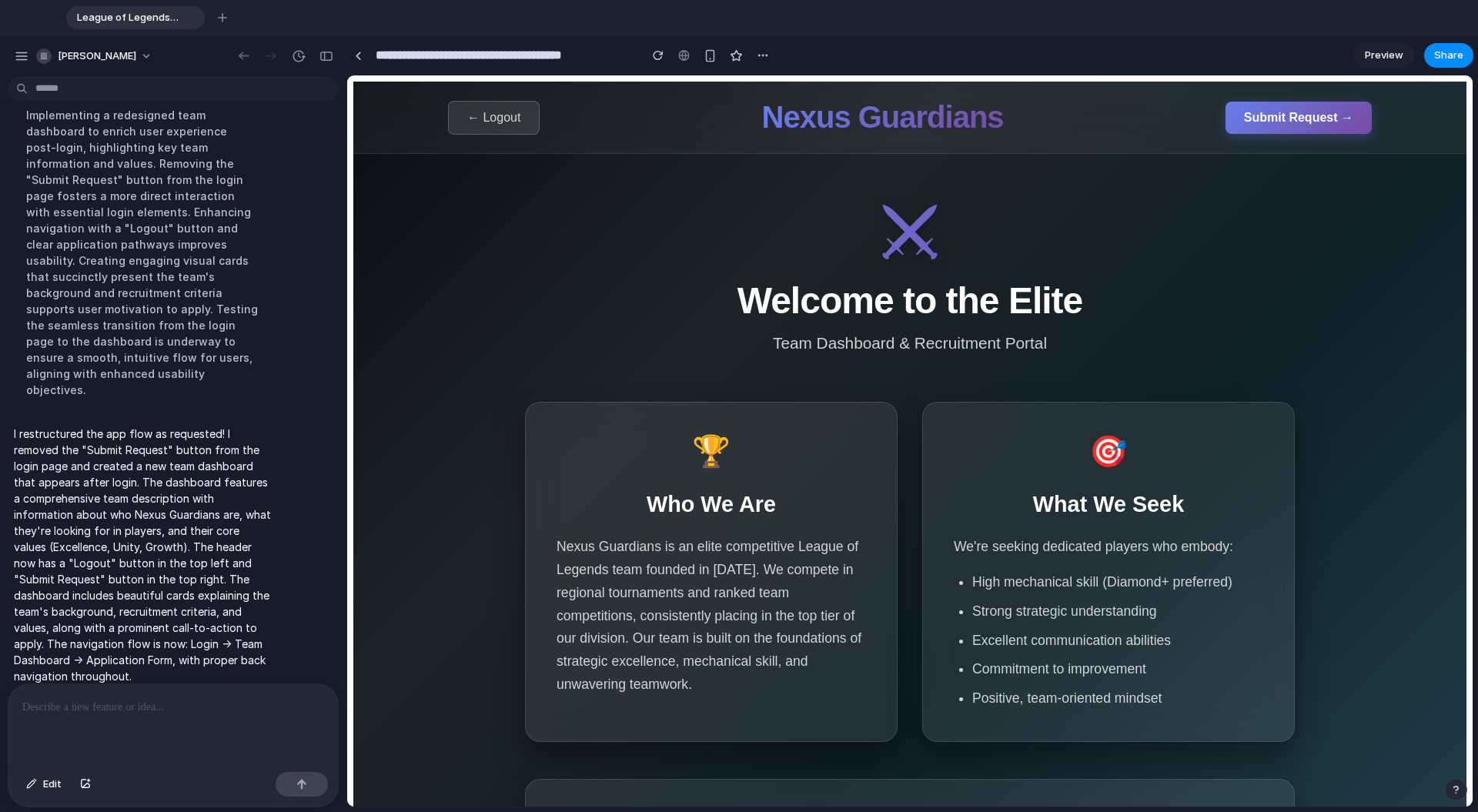
click at [861, 119] on span "Submit Request →" at bounding box center [1298, 118] width 109 height 13
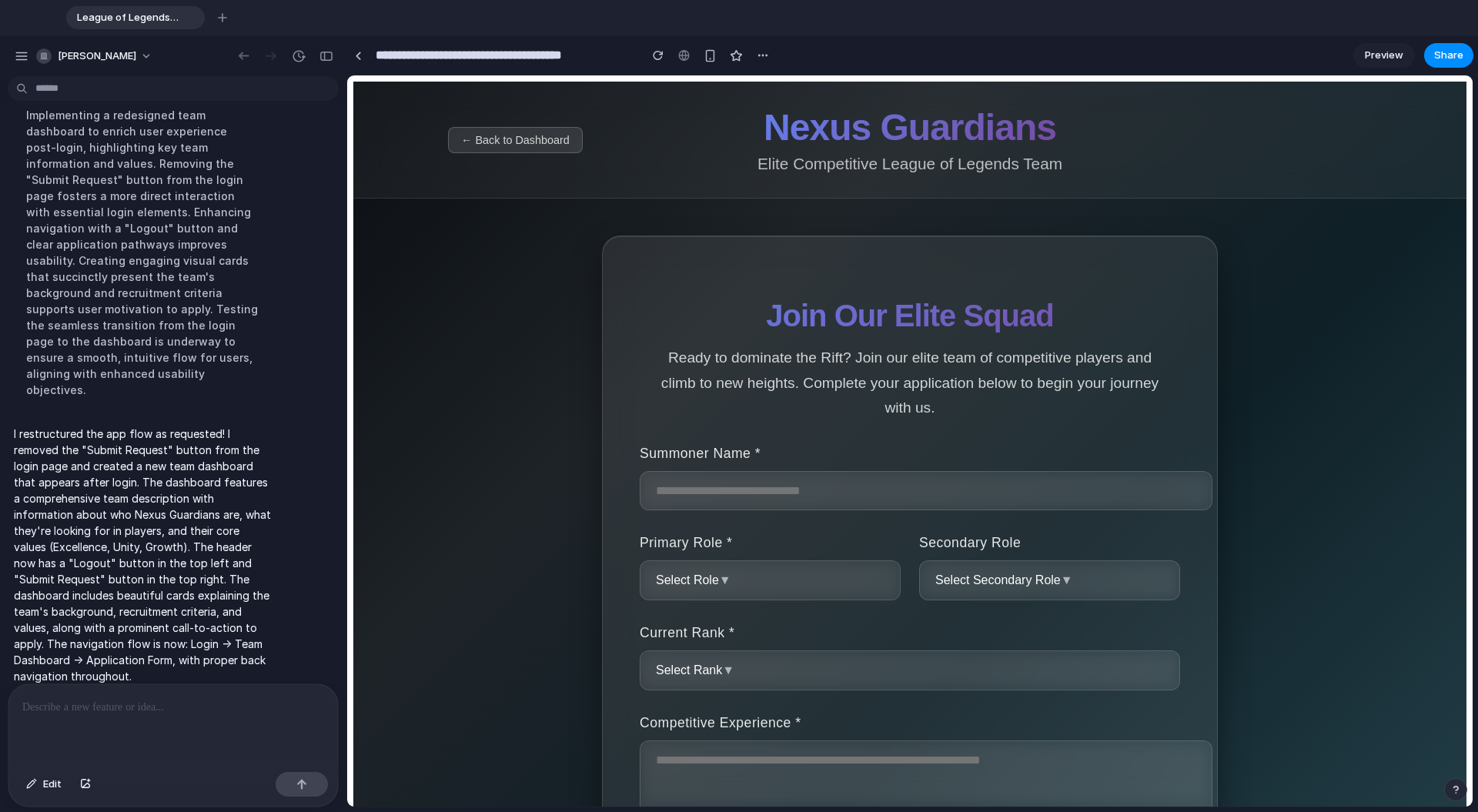
click at [549, 135] on span "← Back to Dashboard" at bounding box center [516, 139] width 109 height 12
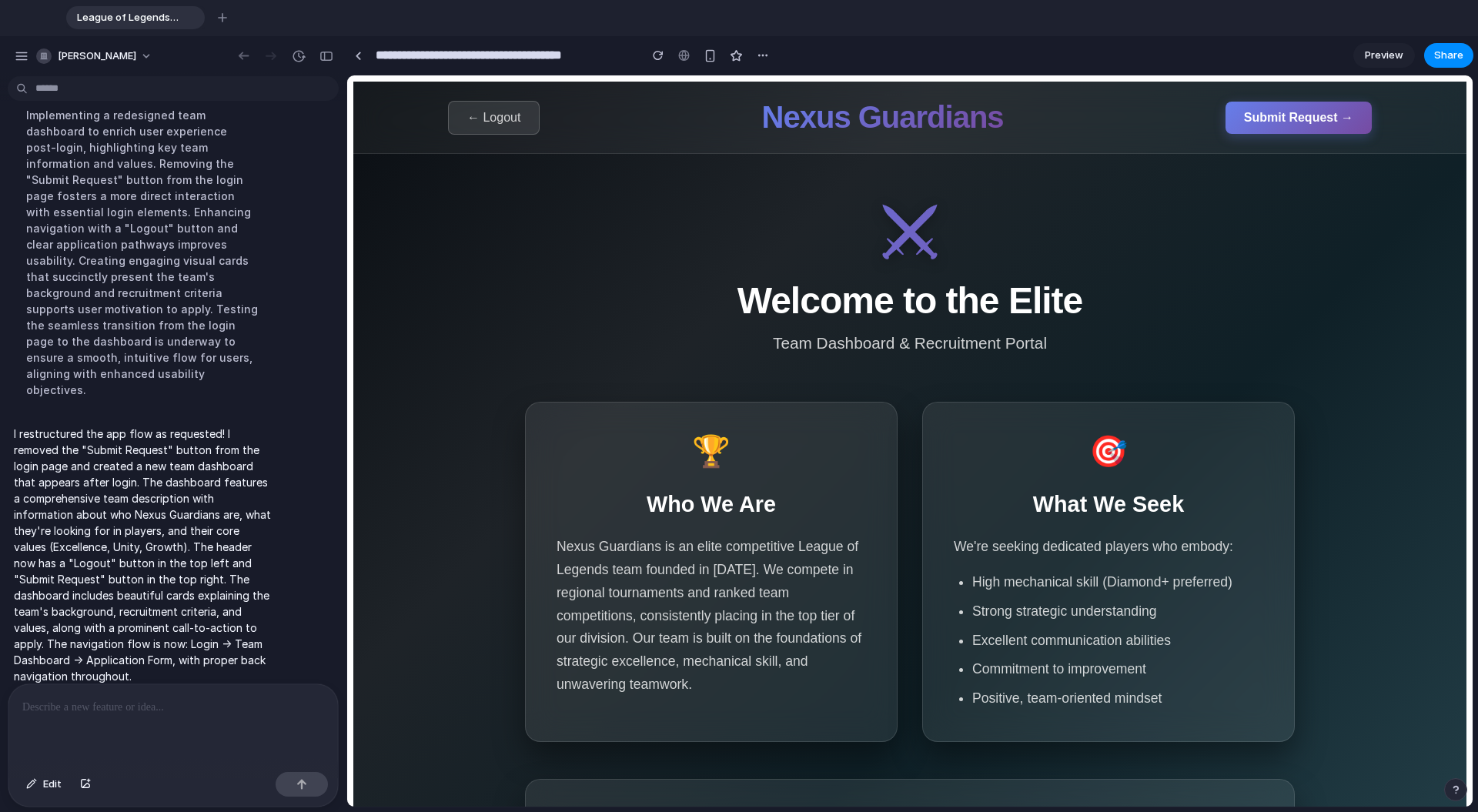
click at [517, 122] on span "← Logout" at bounding box center [494, 118] width 54 height 13
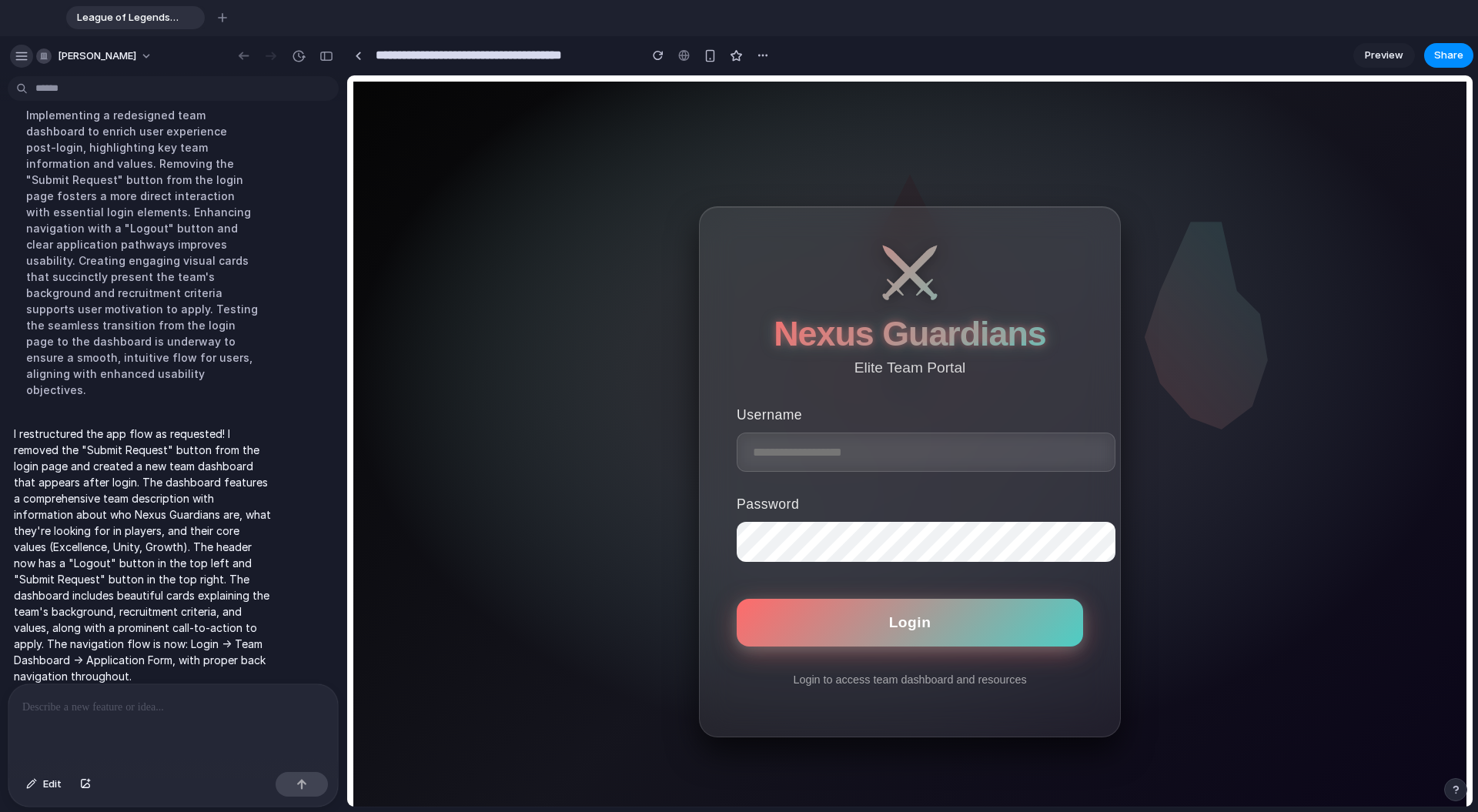
click at [20, 56] on div "button" at bounding box center [21, 56] width 14 height 14
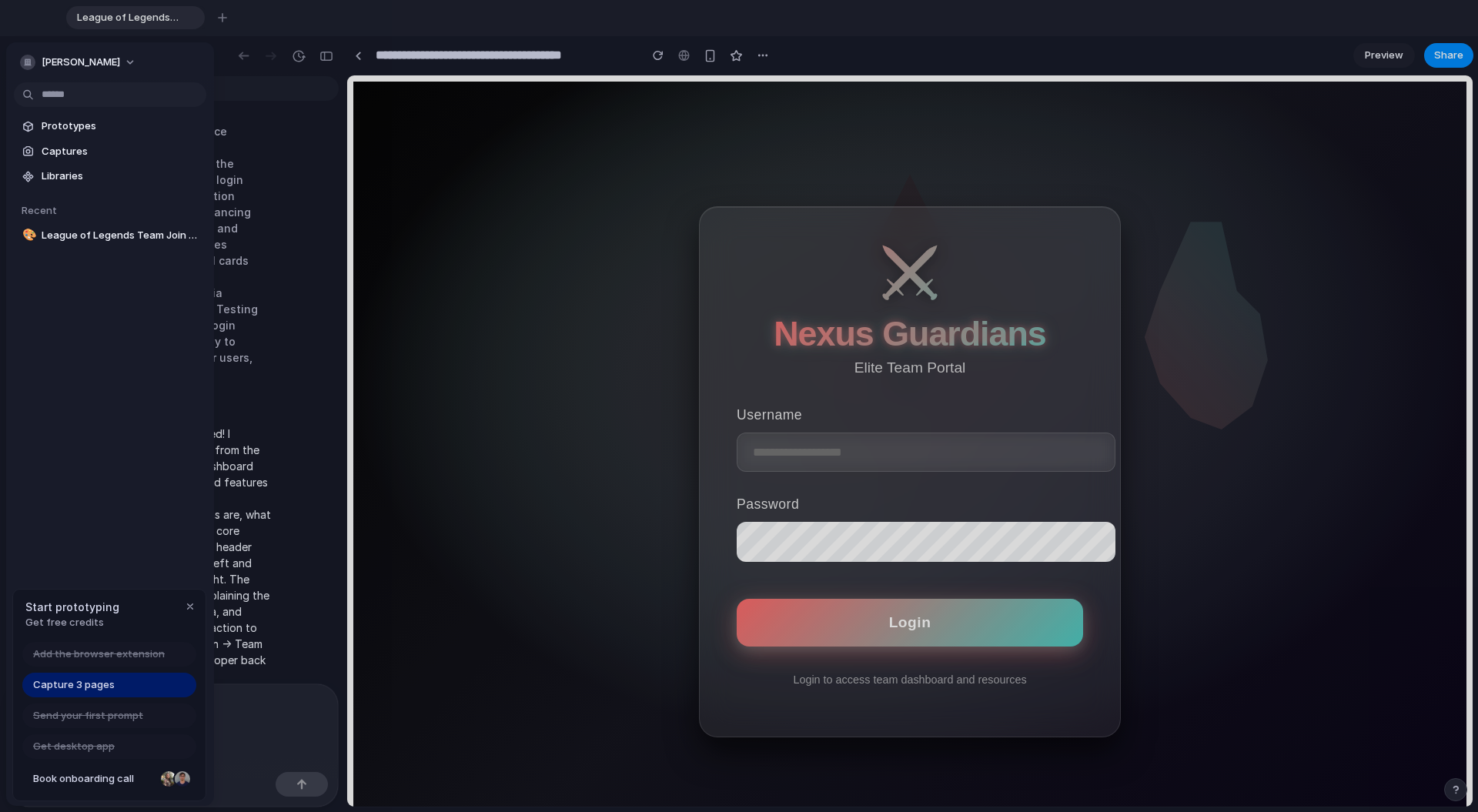
click at [132, 653] on div "Capture 3 pages" at bounding box center [109, 685] width 174 height 24
click at [112, 653] on span "Book onboarding call" at bounding box center [94, 778] width 122 height 15
click at [75, 623] on span "Get free credits" at bounding box center [72, 622] width 94 height 15
click at [73, 609] on span "Start prototyping" at bounding box center [72, 607] width 94 height 16
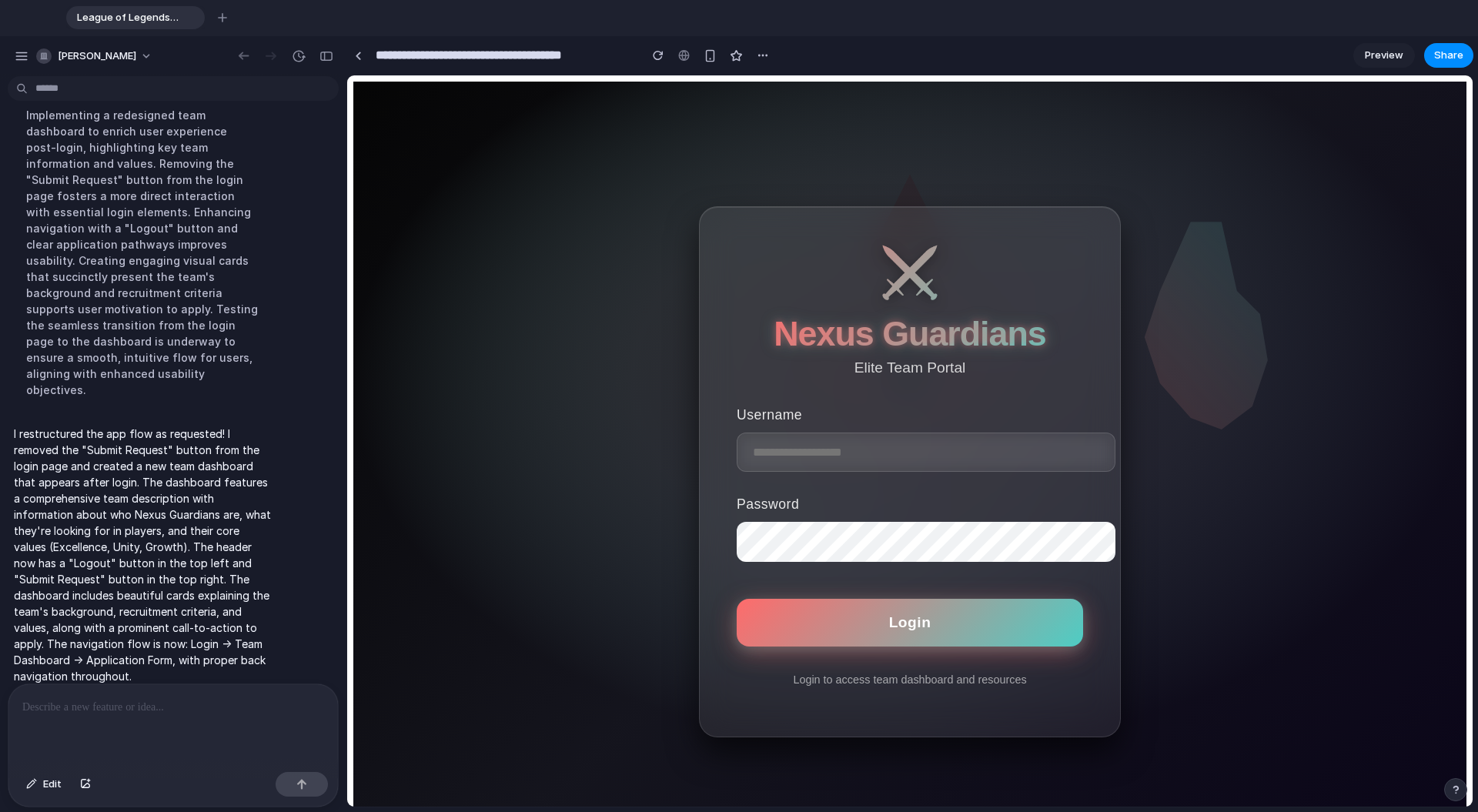
click at [30, 66] on div "[PERSON_NAME]" at bounding box center [87, 56] width 146 height 24
click at [19, 55] on div "button" at bounding box center [21, 56] width 14 height 14
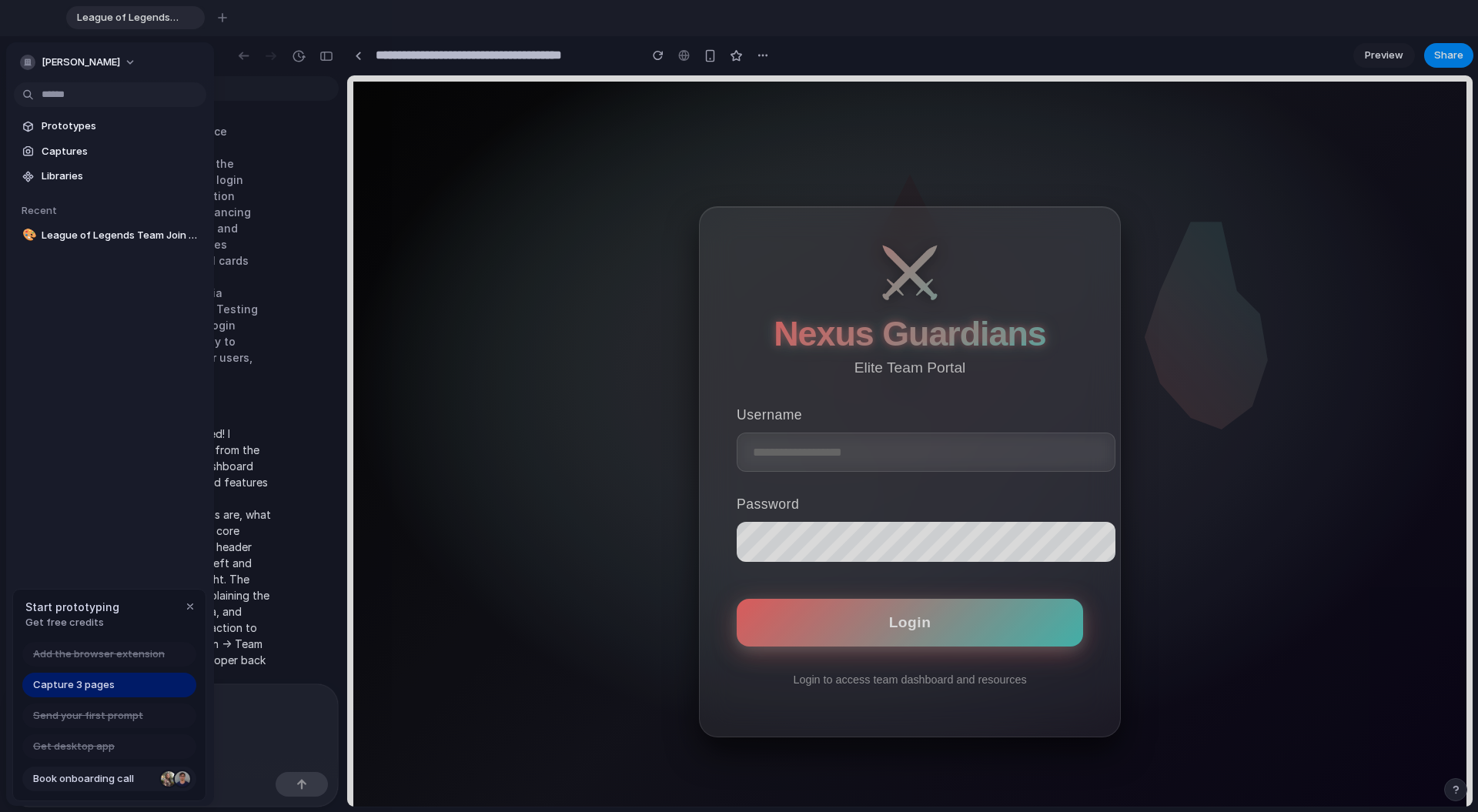
click at [182, 653] on div at bounding box center [182, 778] width 15 height 15
click at [512, 411] on div at bounding box center [739, 406] width 1478 height 812
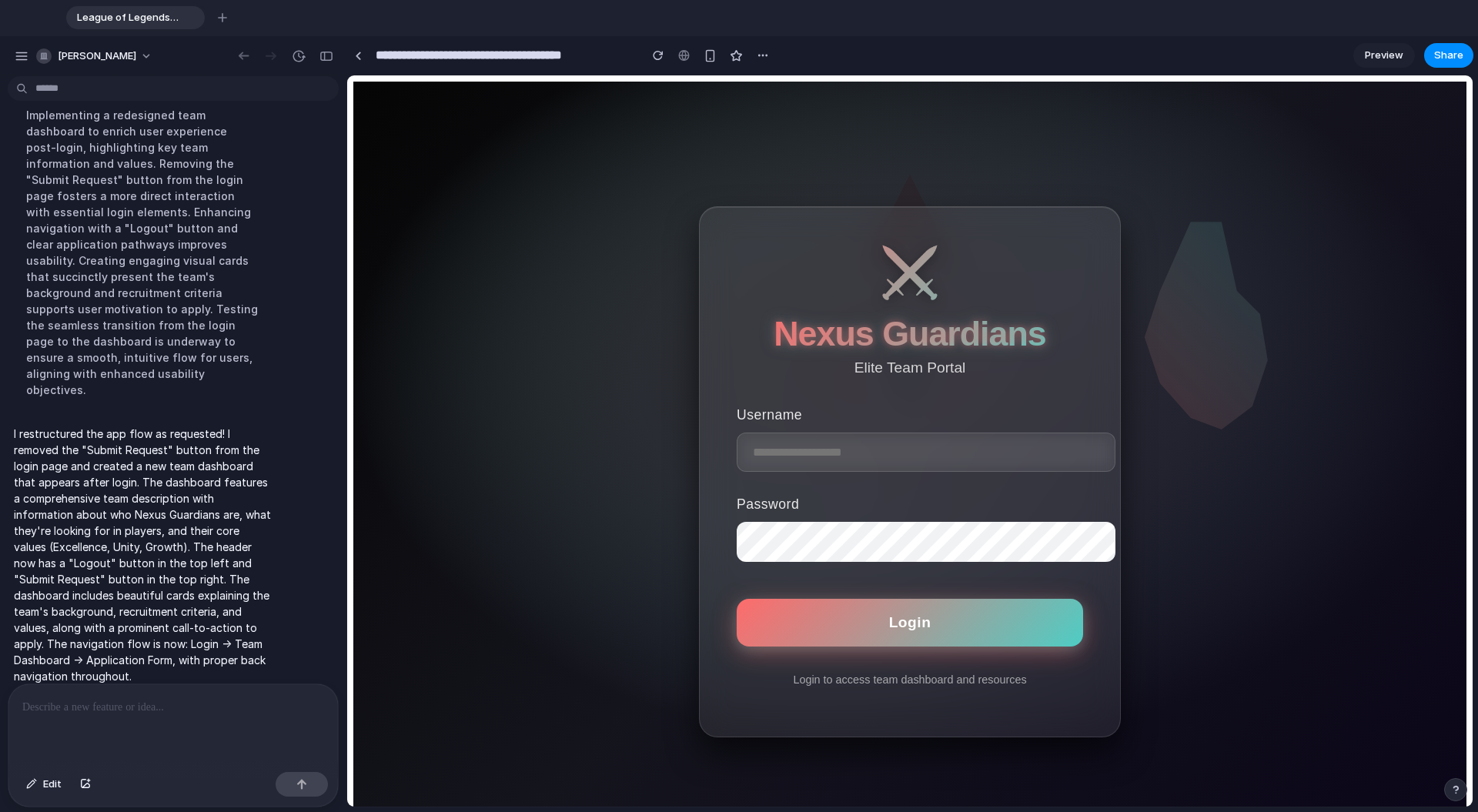
click at [688, 56] on div at bounding box center [684, 55] width 23 height 23
click at [769, 59] on div "button" at bounding box center [762, 55] width 12 height 12
click at [769, 58] on div "Duplicate Delete" at bounding box center [739, 406] width 1478 height 812
click at [831, 333] on span "Nexus Guardians" at bounding box center [909, 332] width 272 height 38
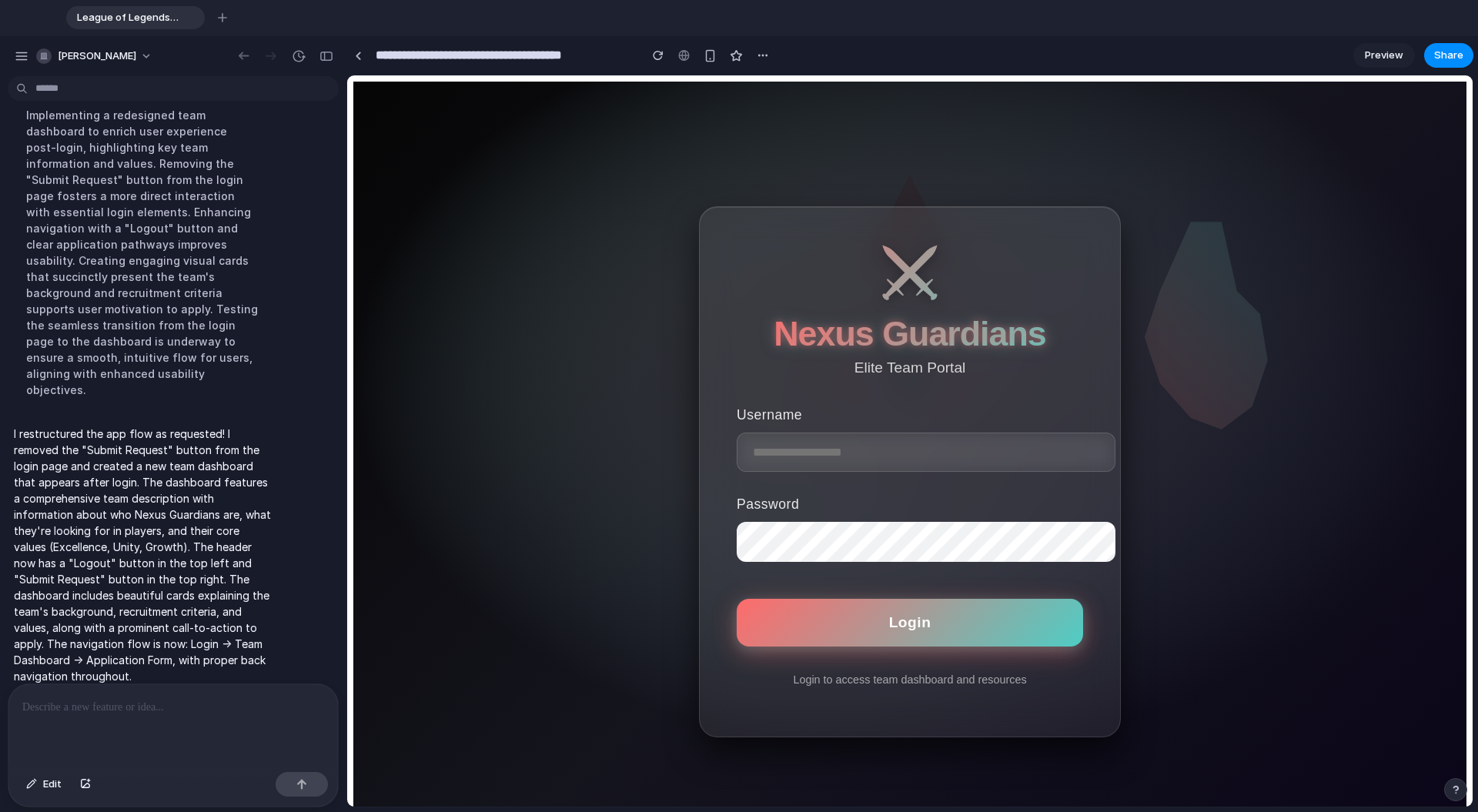
click at [861, 323] on span "Nexus Guardians" at bounding box center [909, 332] width 272 height 38
click at [861, 60] on span "Preview" at bounding box center [1383, 55] width 38 height 15
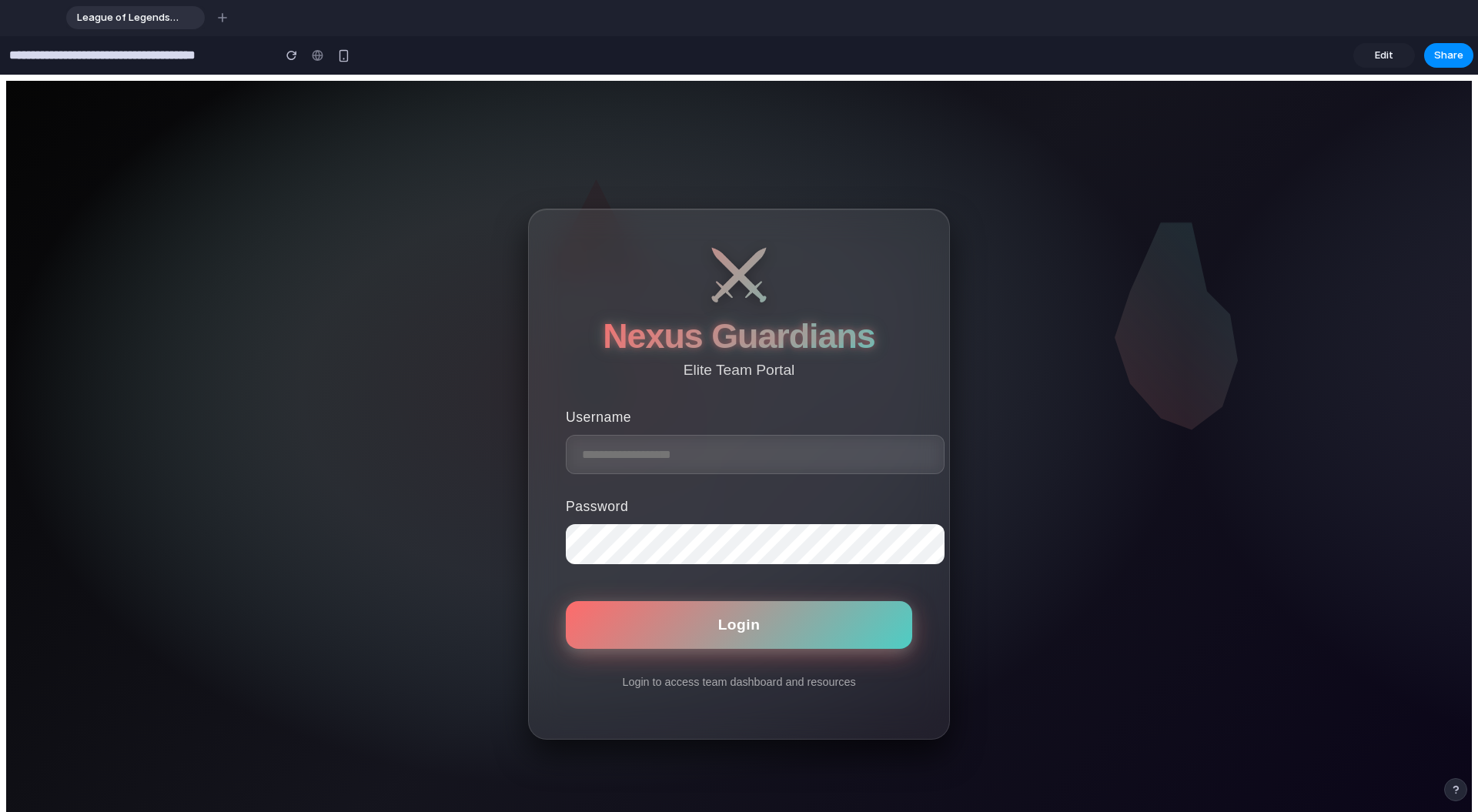
click at [861, 60] on link "Edit" at bounding box center [1384, 55] width 62 height 24
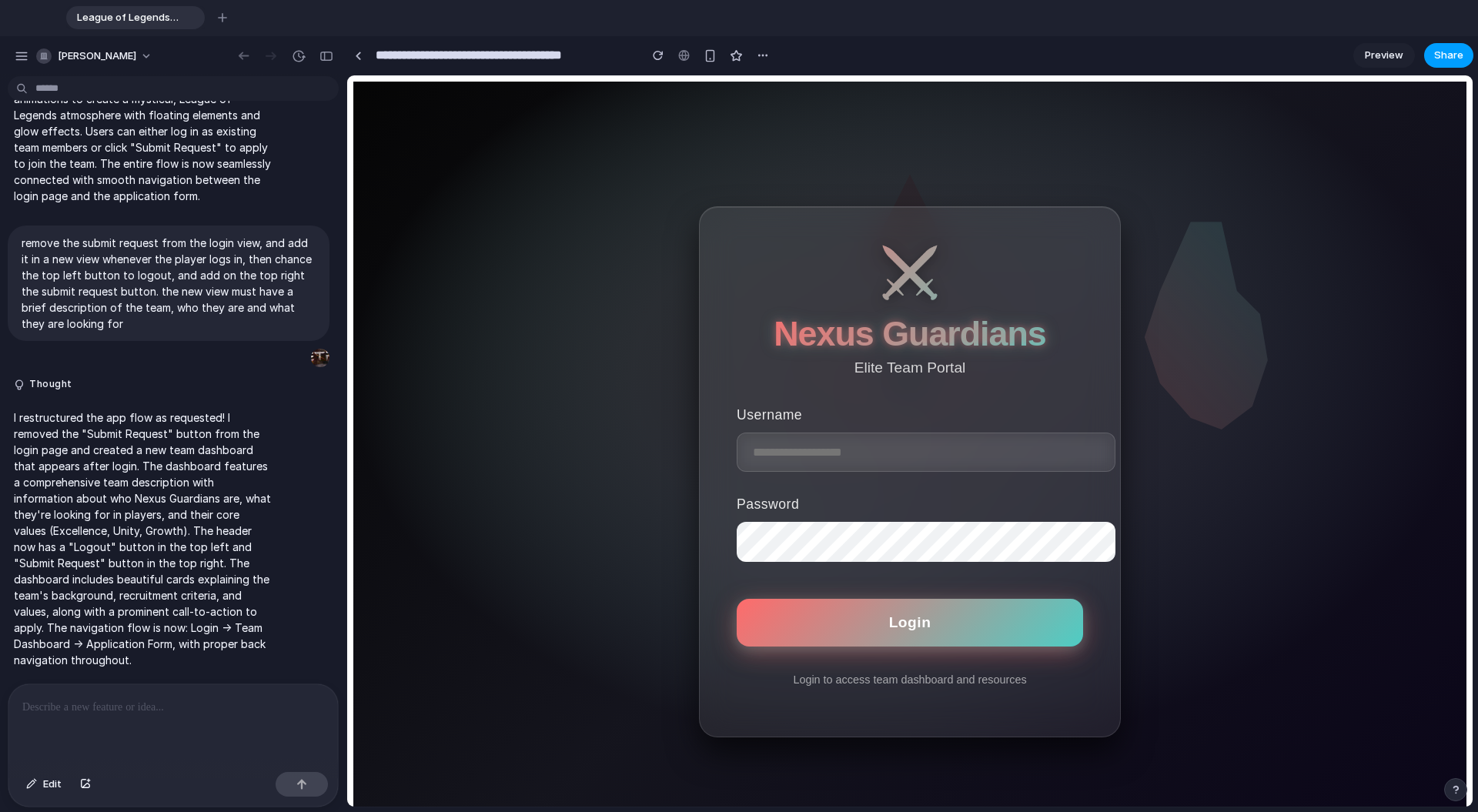
click at [861, 53] on span "Share" at bounding box center [1449, 55] width 29 height 15
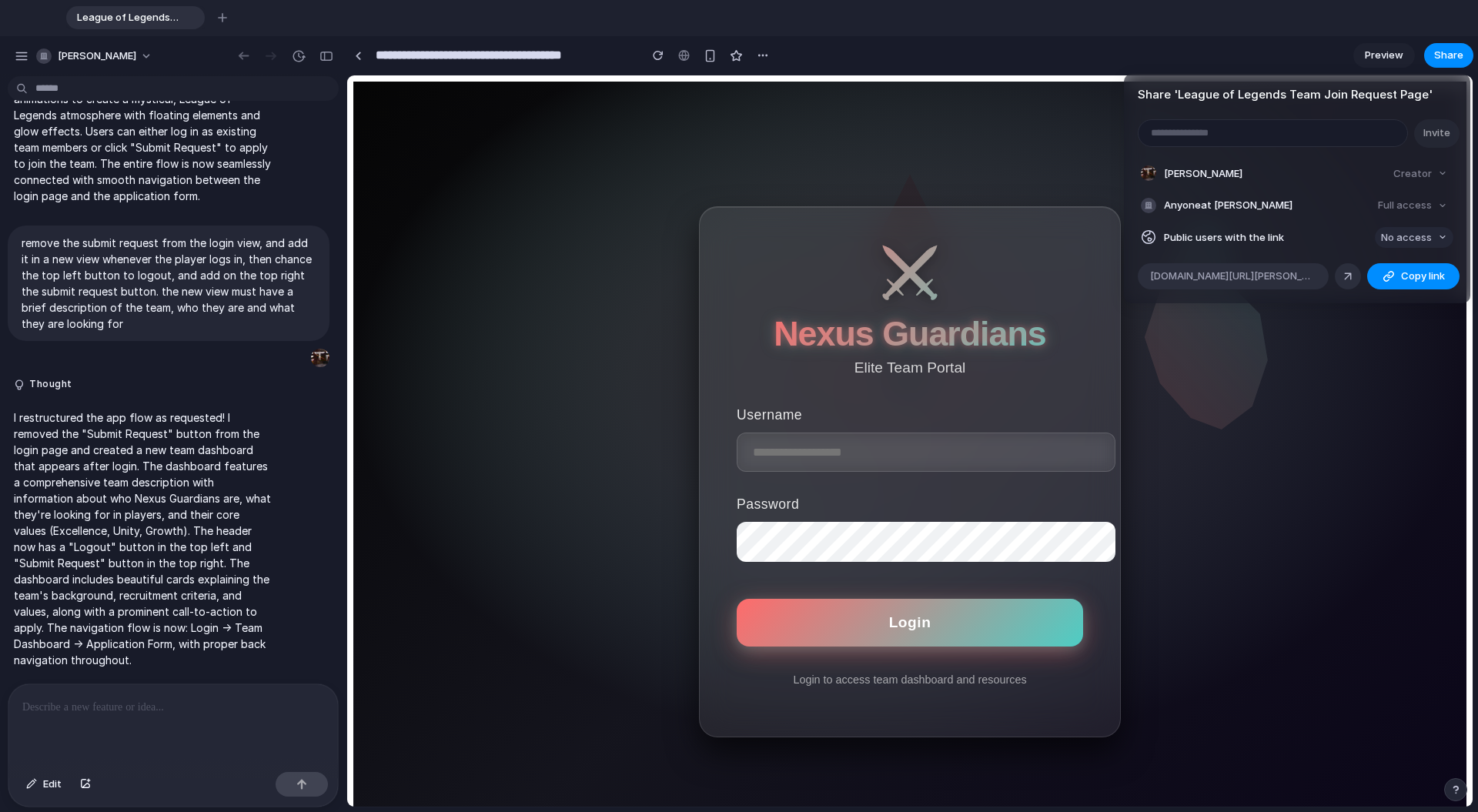
click at [861, 239] on span "No access" at bounding box center [1406, 237] width 51 height 15
click at [861, 239] on div "No access Full access" at bounding box center [739, 406] width 1478 height 812
click at [861, 282] on div at bounding box center [1347, 276] width 14 height 14
click at [299, 15] on div "Share ' League of Legends Team Join Request Page ' Invite [PERSON_NAME] Creator…" at bounding box center [739, 406] width 1478 height 812
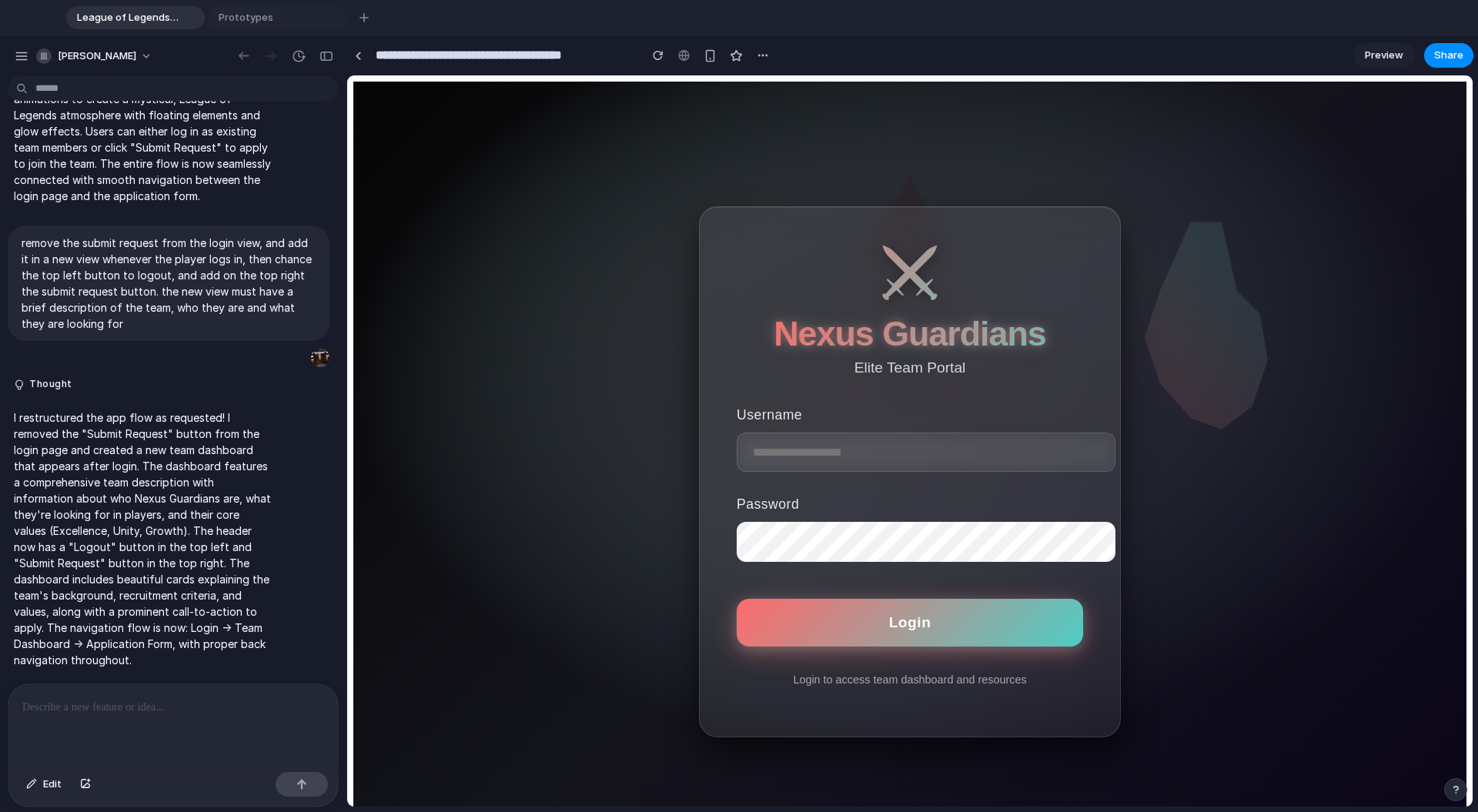
click at [299, 15] on span "Prototypes" at bounding box center [267, 17] width 109 height 15
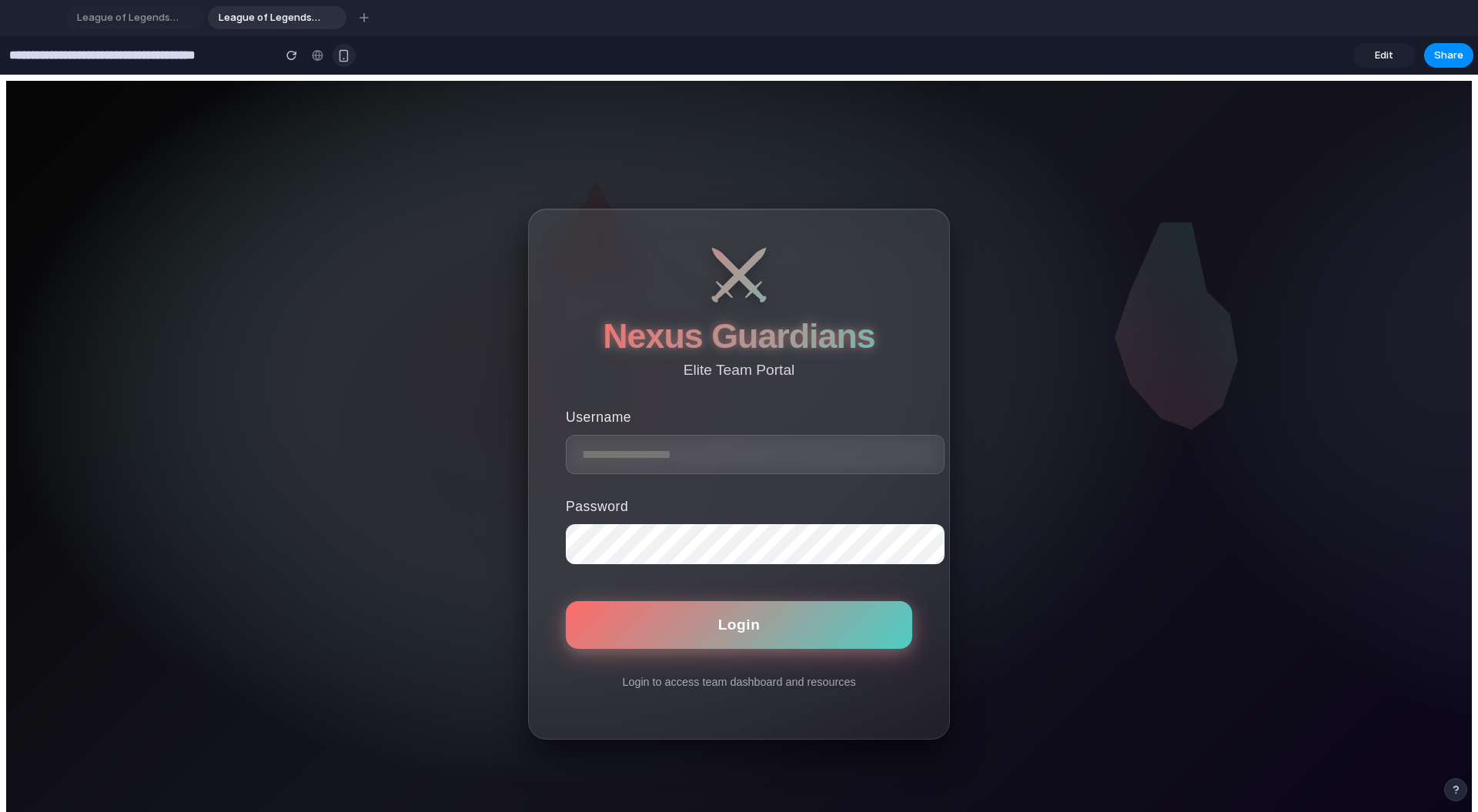
click at [341, 57] on div "button" at bounding box center [344, 56] width 13 height 13
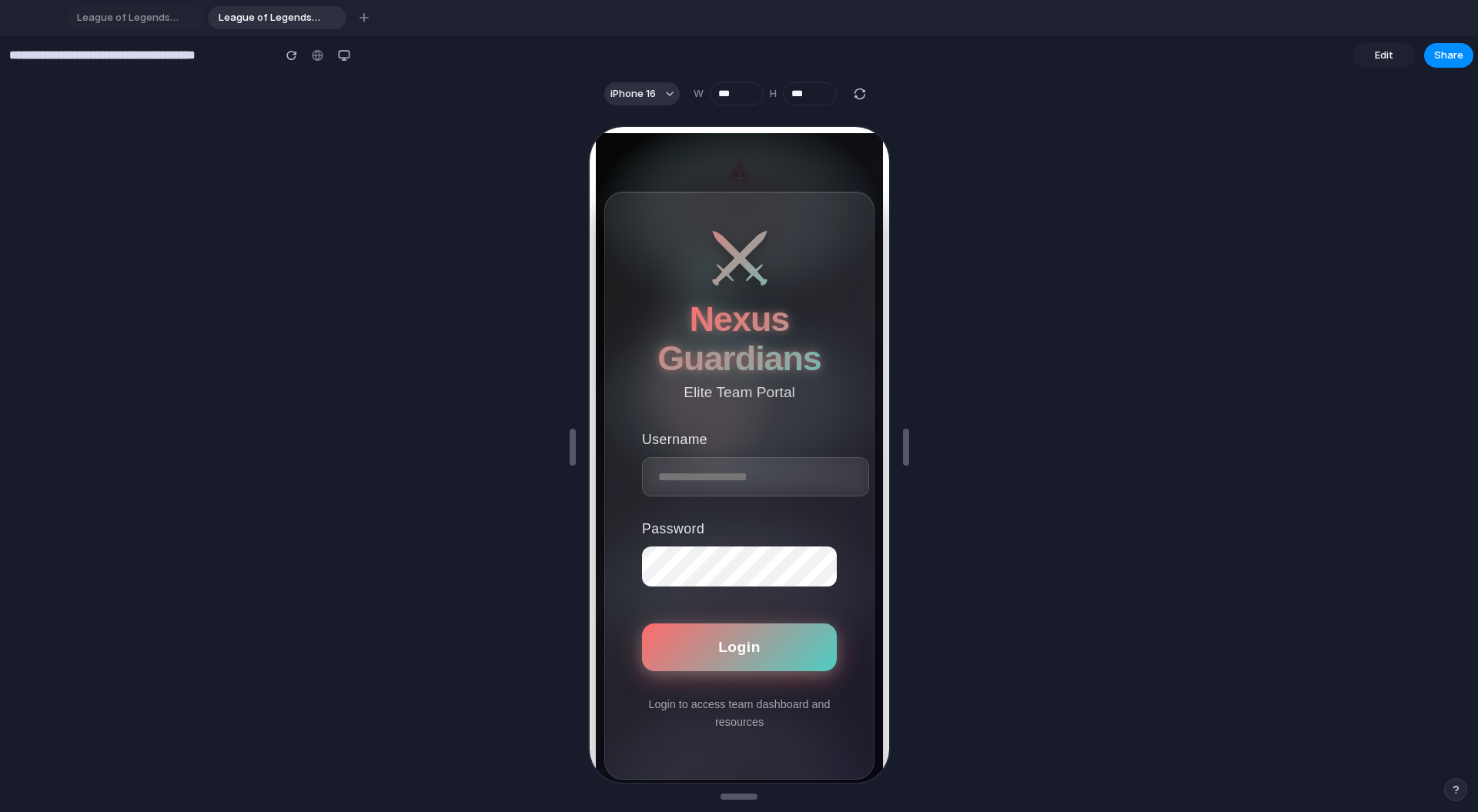
click at [758, 643] on button "Login" at bounding box center [737, 645] width 195 height 48
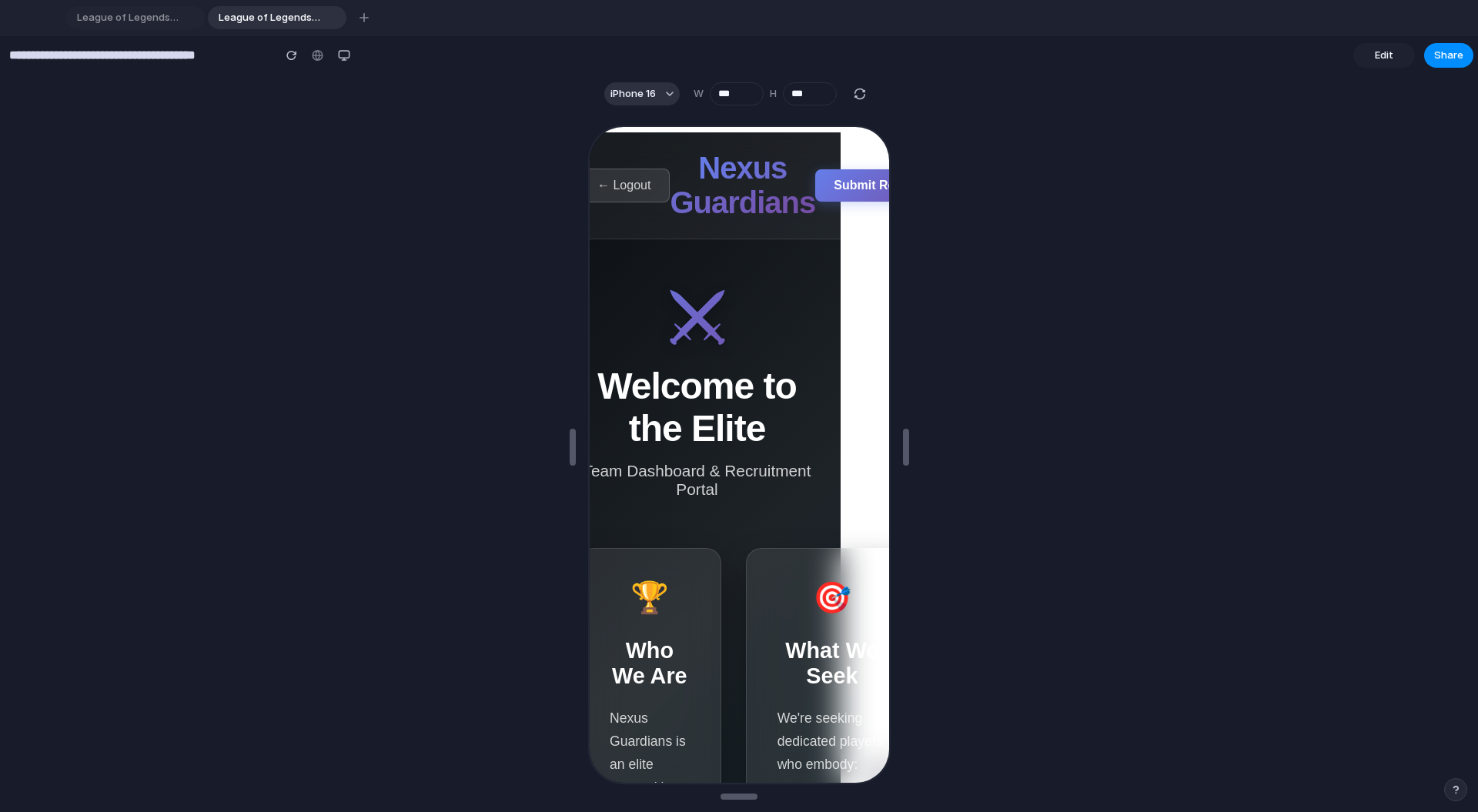
scroll to position [1, 0]
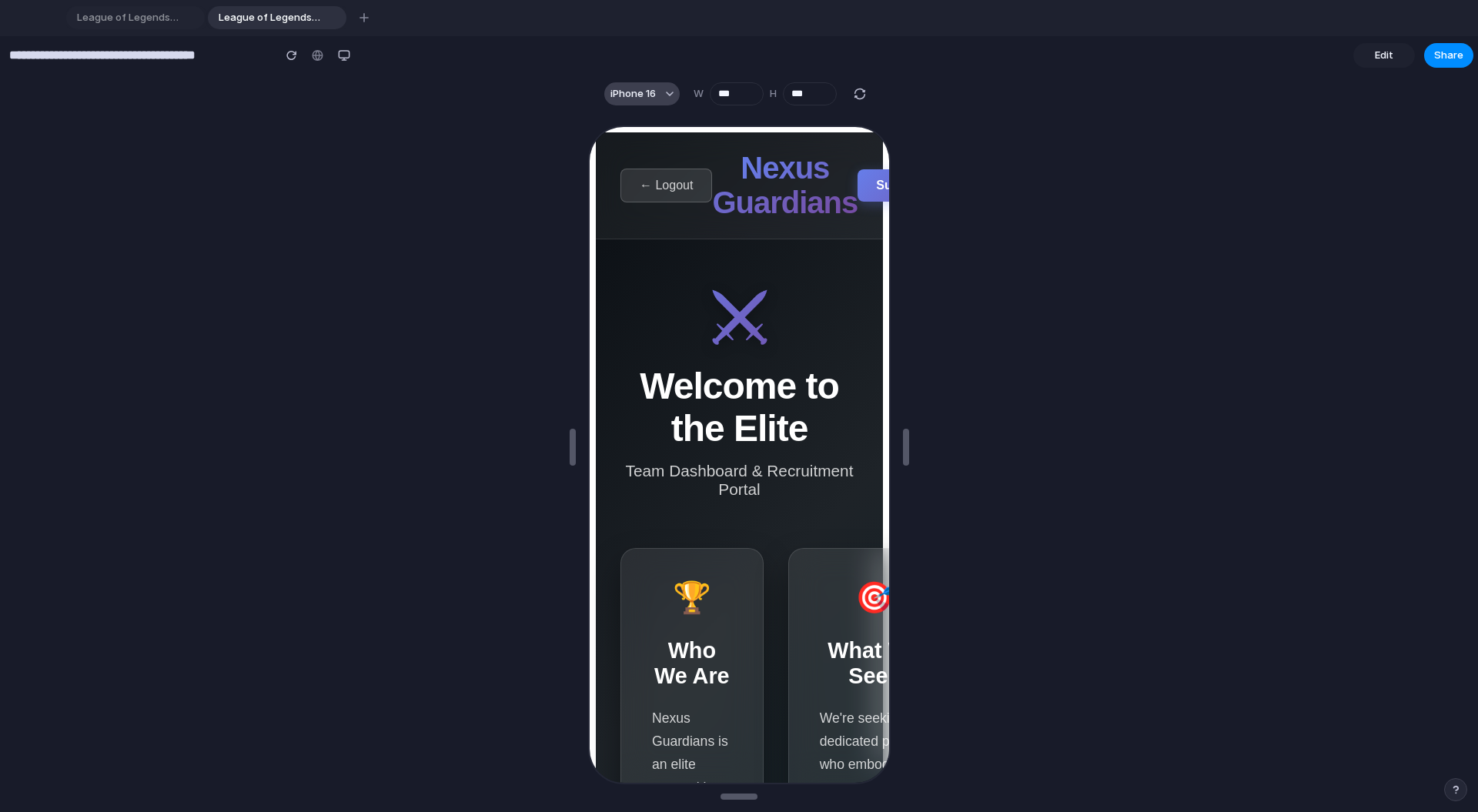
click at [667, 95] on div "button" at bounding box center [669, 93] width 7 height 7
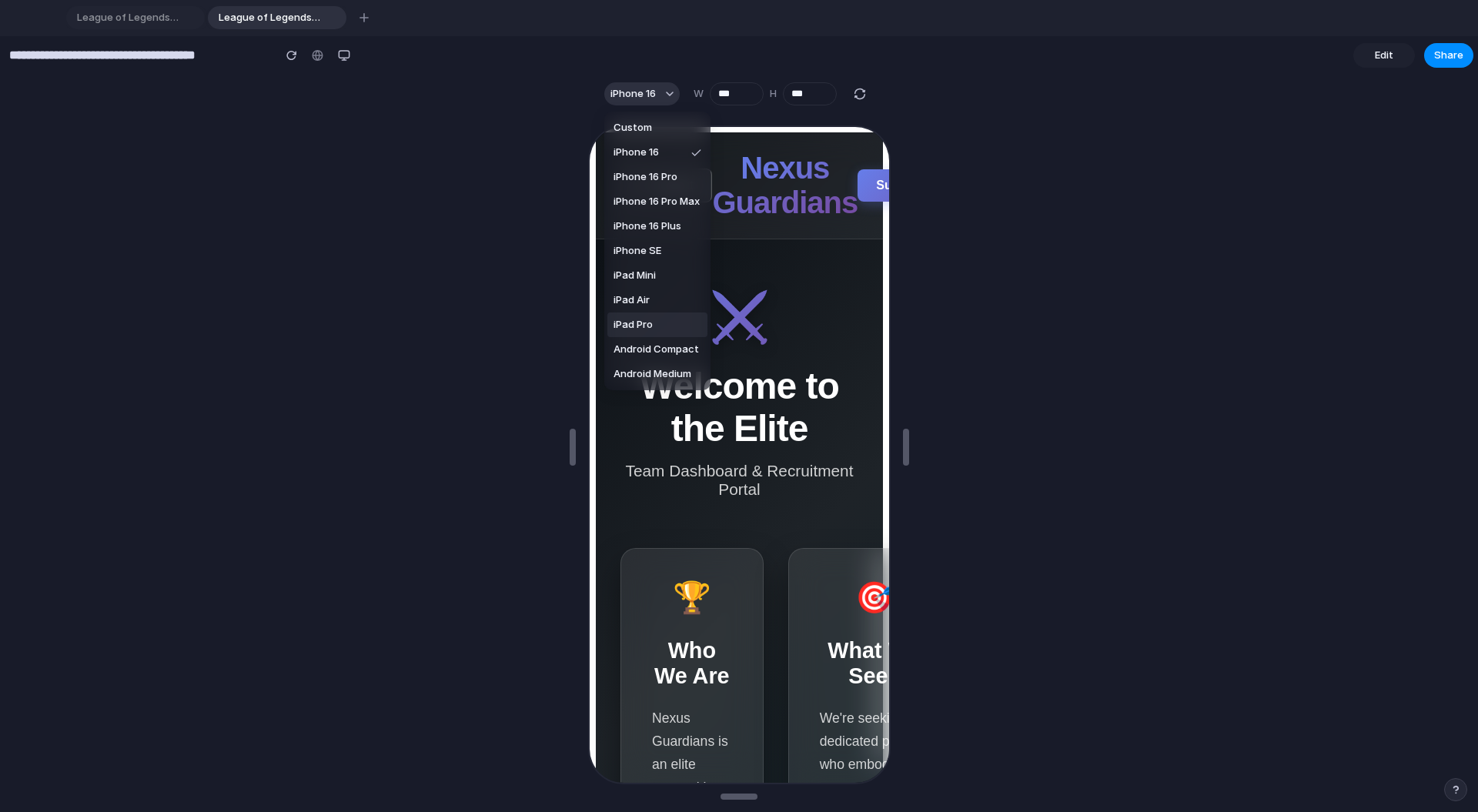
click at [664, 328] on li "iPad Pro" at bounding box center [657, 324] width 100 height 24
type input "****"
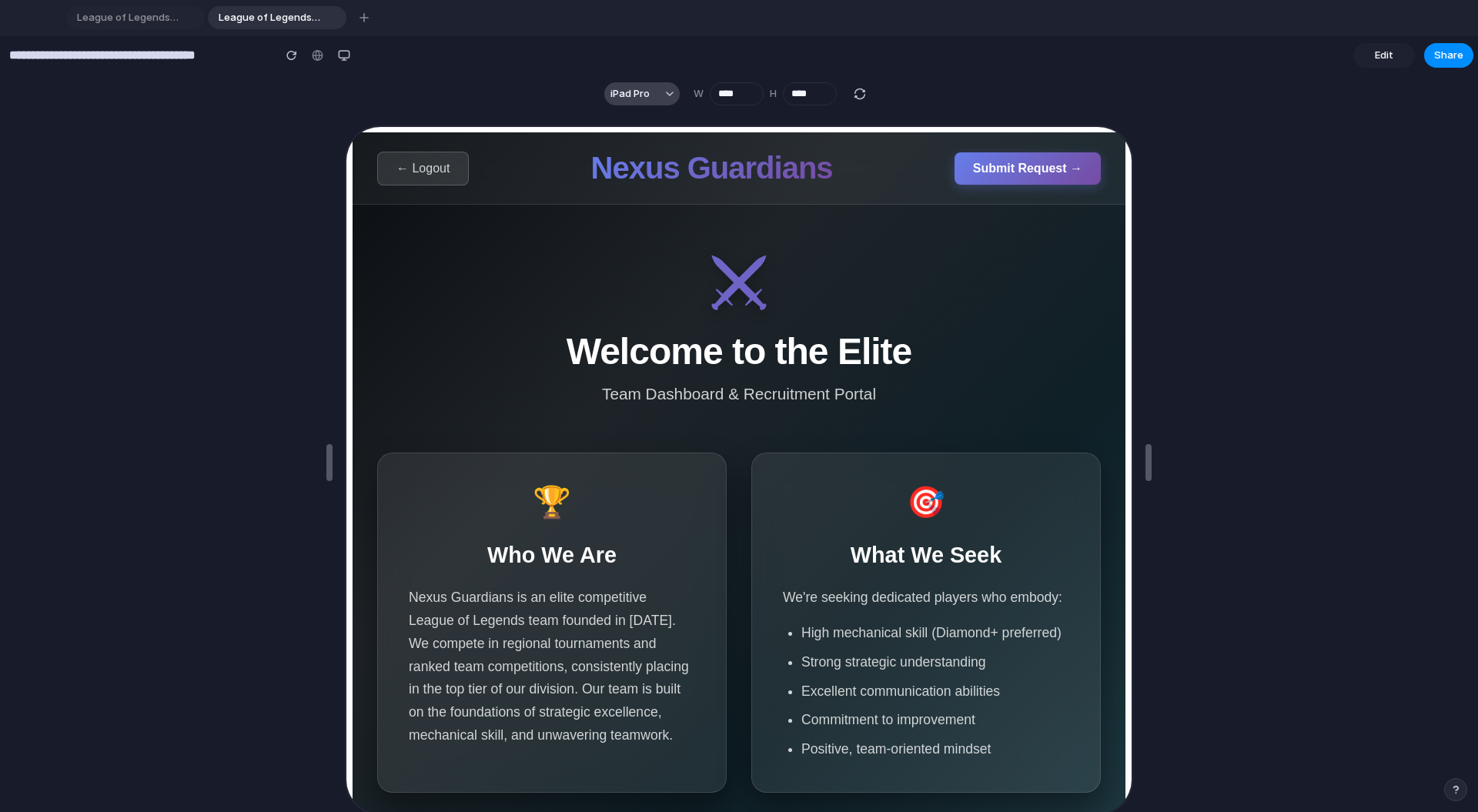
click at [649, 88] on span "iPad Pro" at bounding box center [630, 93] width 39 height 15
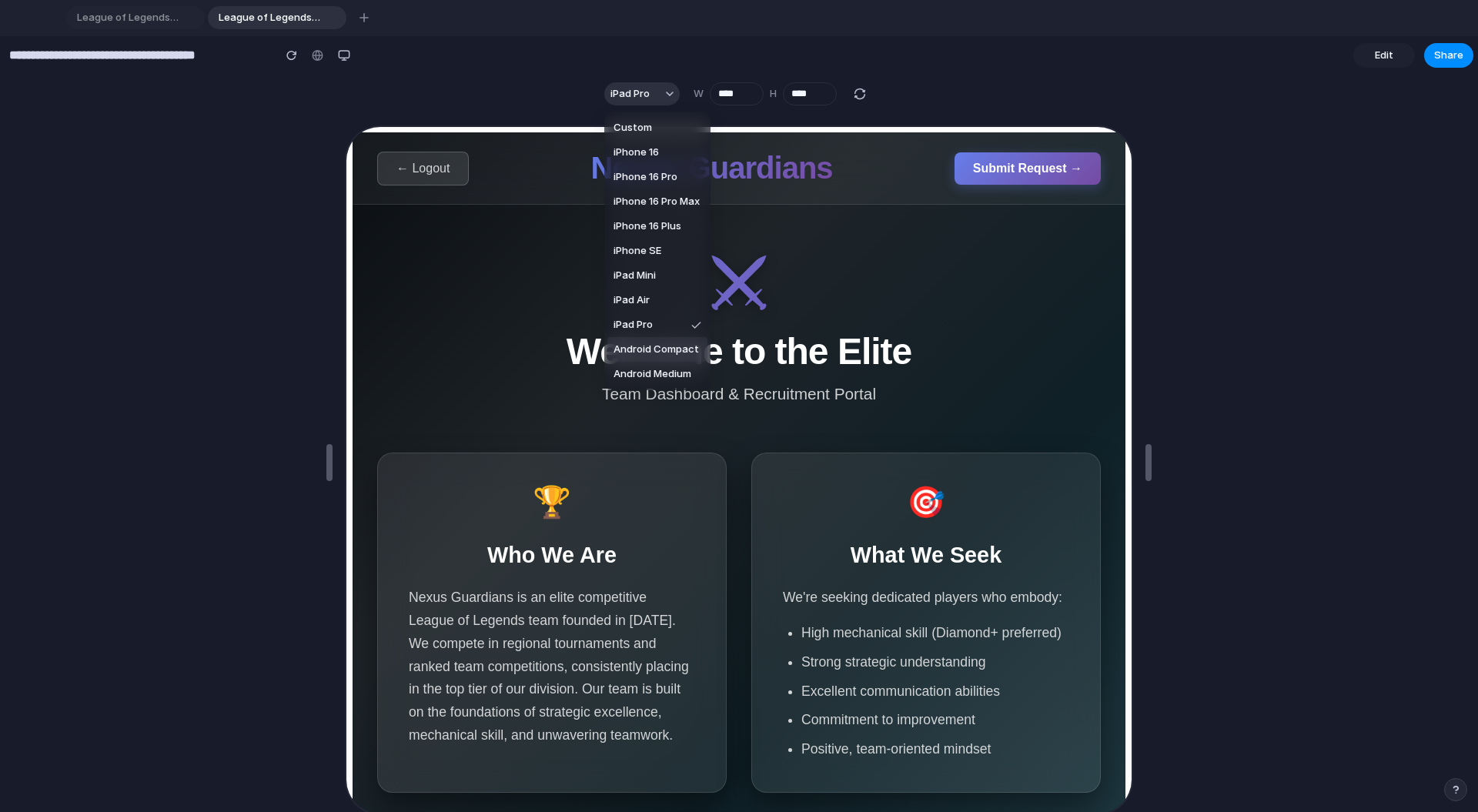
click at [649, 357] on li "Android Compact" at bounding box center [657, 349] width 100 height 24
type input "***"
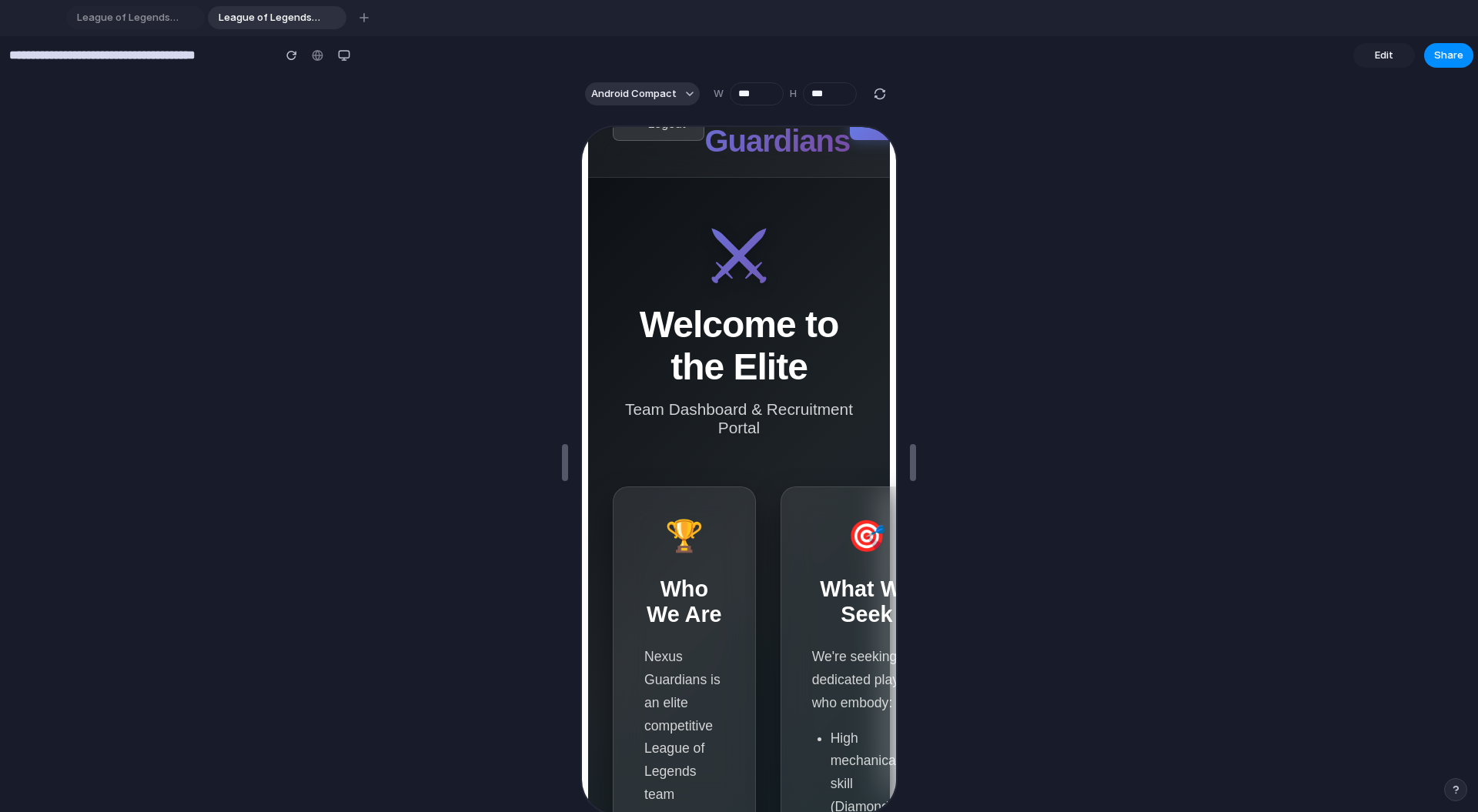
scroll to position [0, 0]
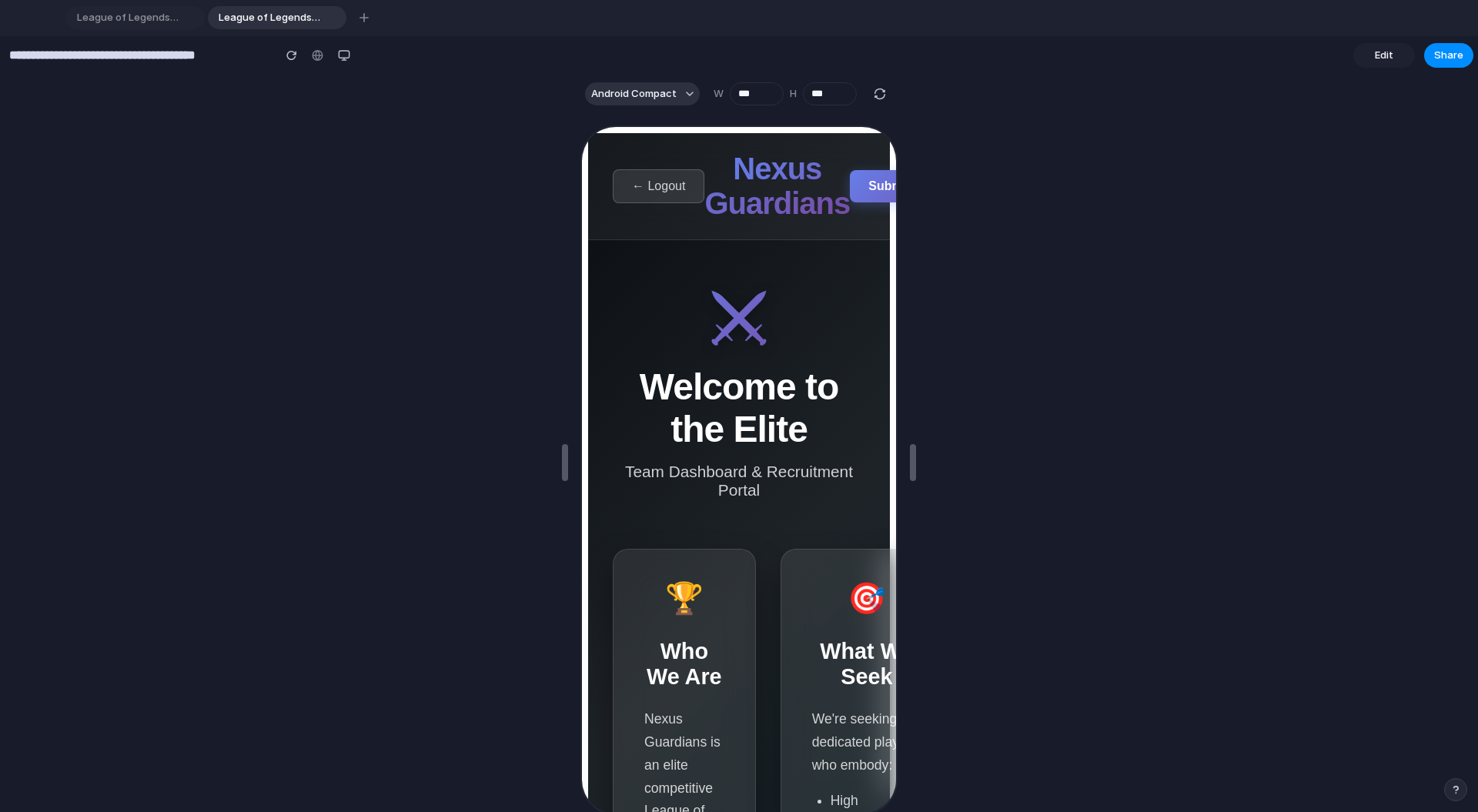
click at [647, 193] on button "← Logout" at bounding box center [657, 185] width 92 height 34
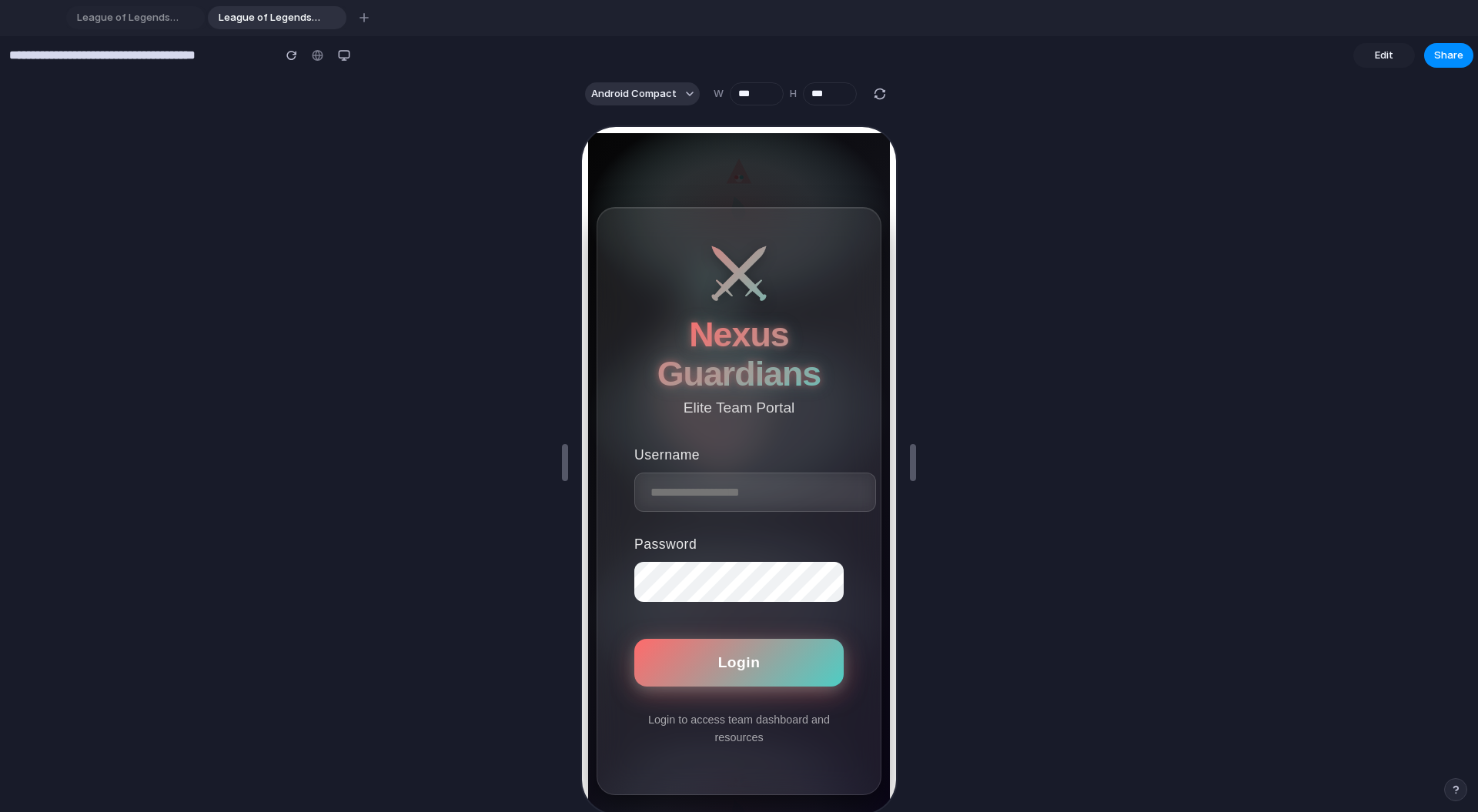
click at [758, 653] on span "Login" at bounding box center [738, 660] width 42 height 16
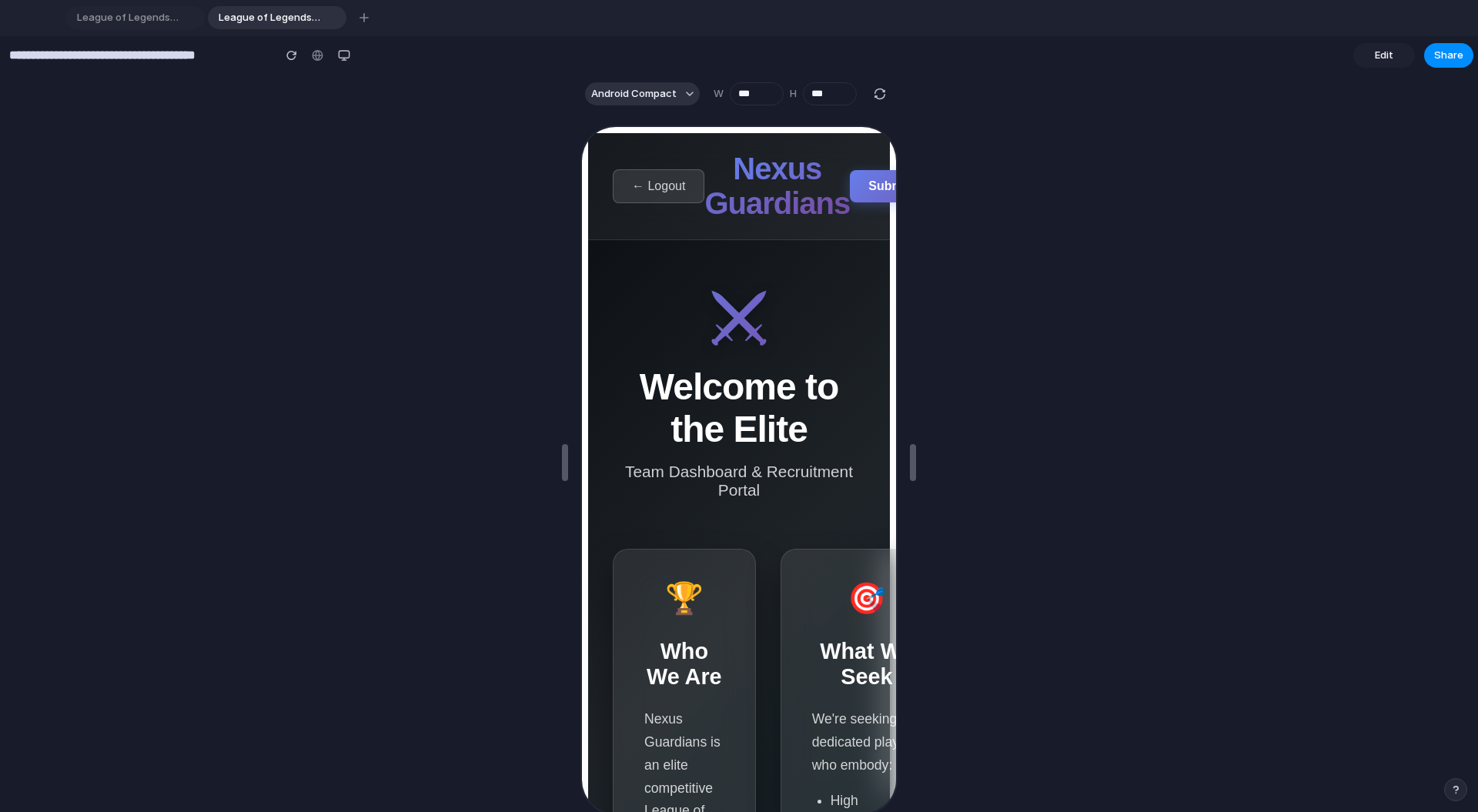
click at [672, 178] on span "← Logout" at bounding box center [658, 184] width 54 height 13
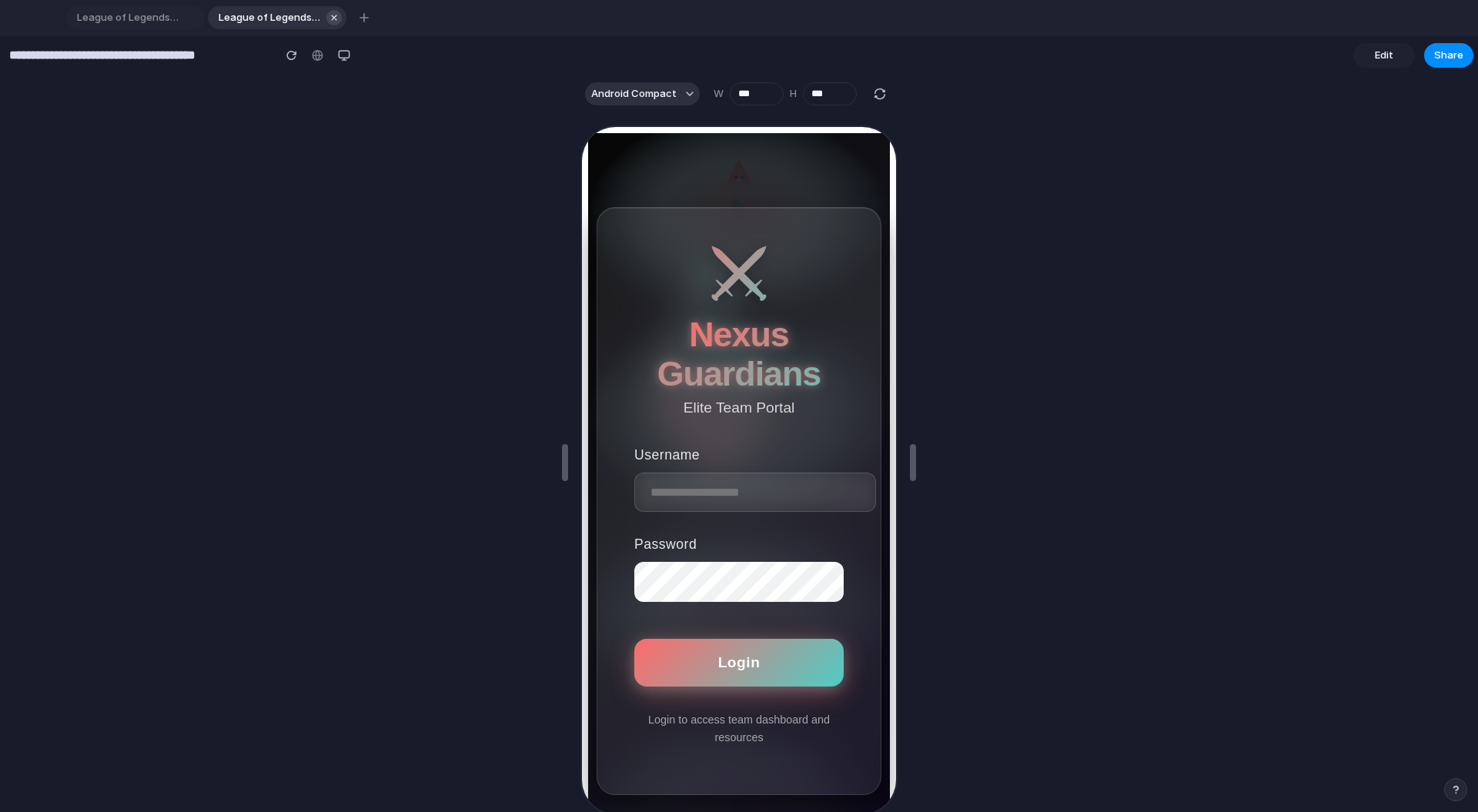
click at [332, 20] on div "button" at bounding box center [333, 17] width 11 height 11
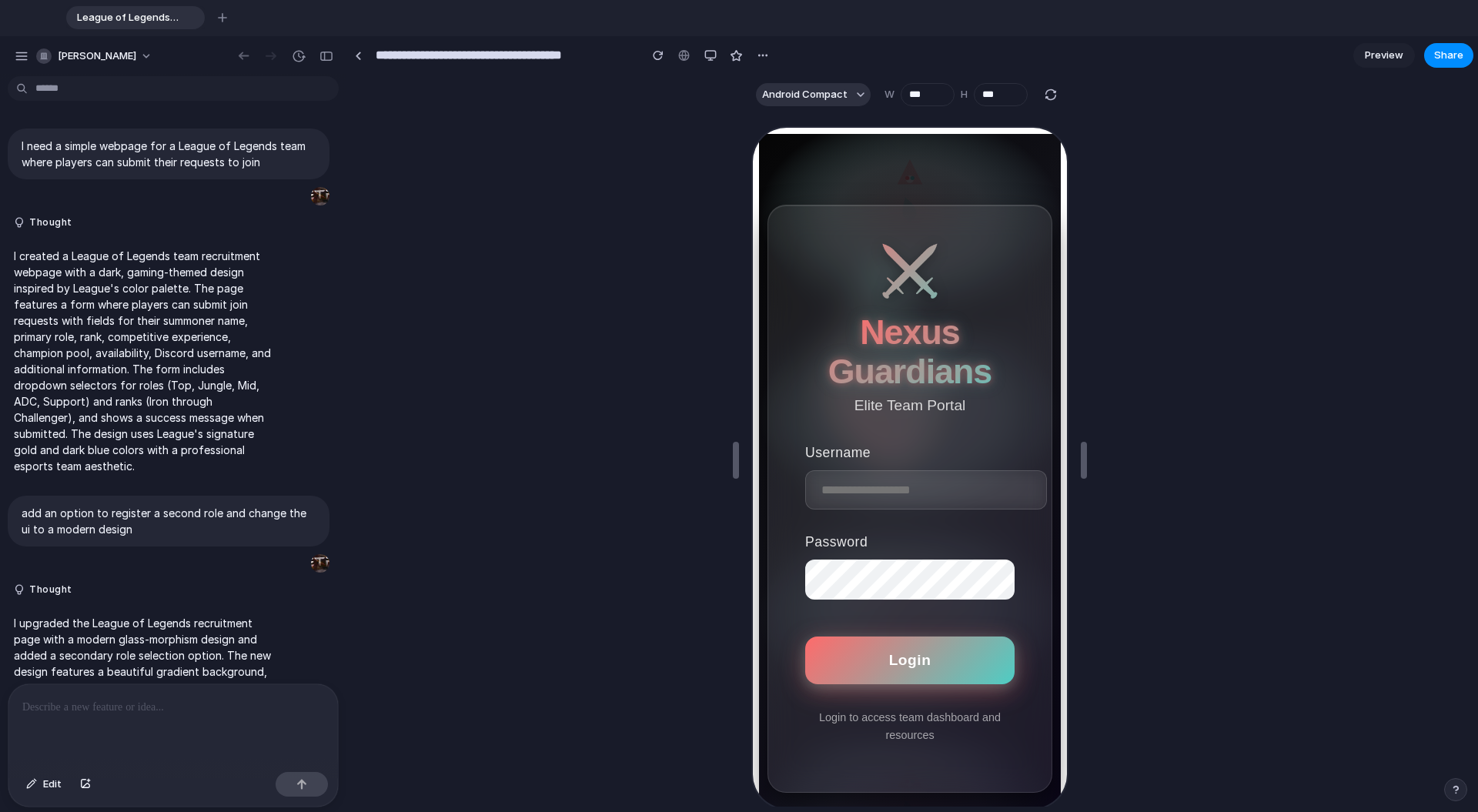
scroll to position [1036, 0]
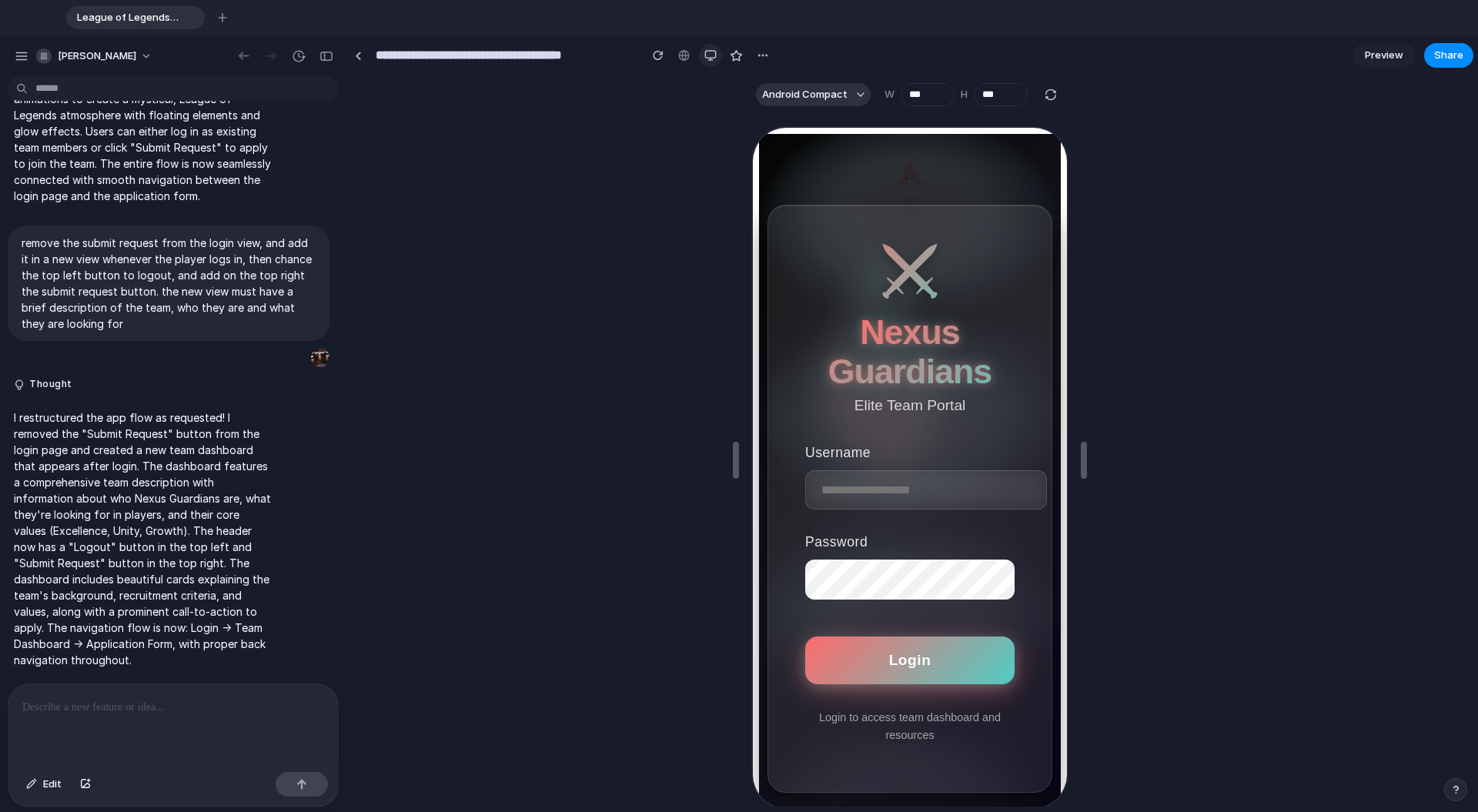
click at [706, 60] on div "button" at bounding box center [710, 55] width 12 height 12
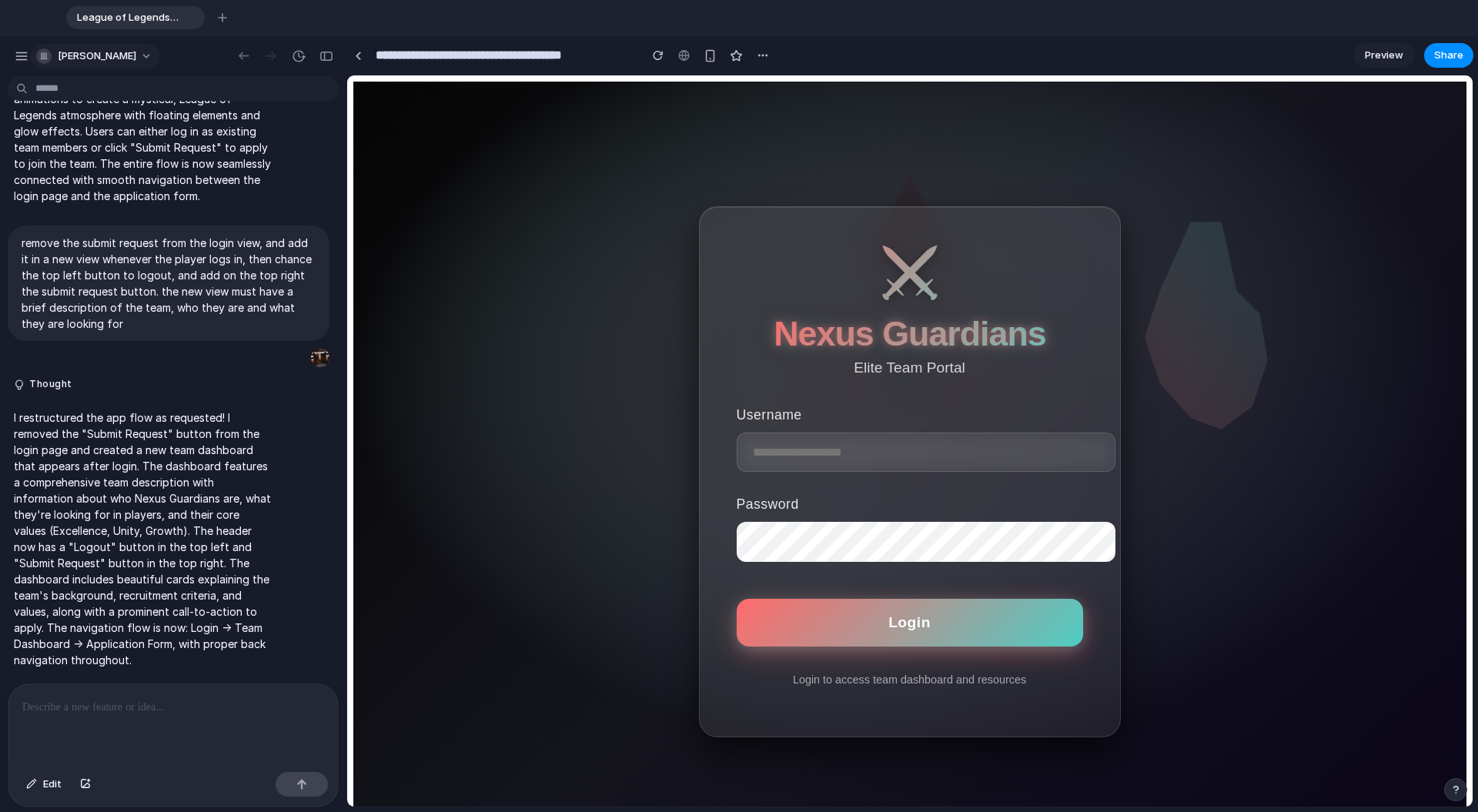
click at [31, 59] on div "[PERSON_NAME]" at bounding box center [87, 56] width 146 height 24
click at [26, 58] on div "button" at bounding box center [21, 56] width 14 height 14
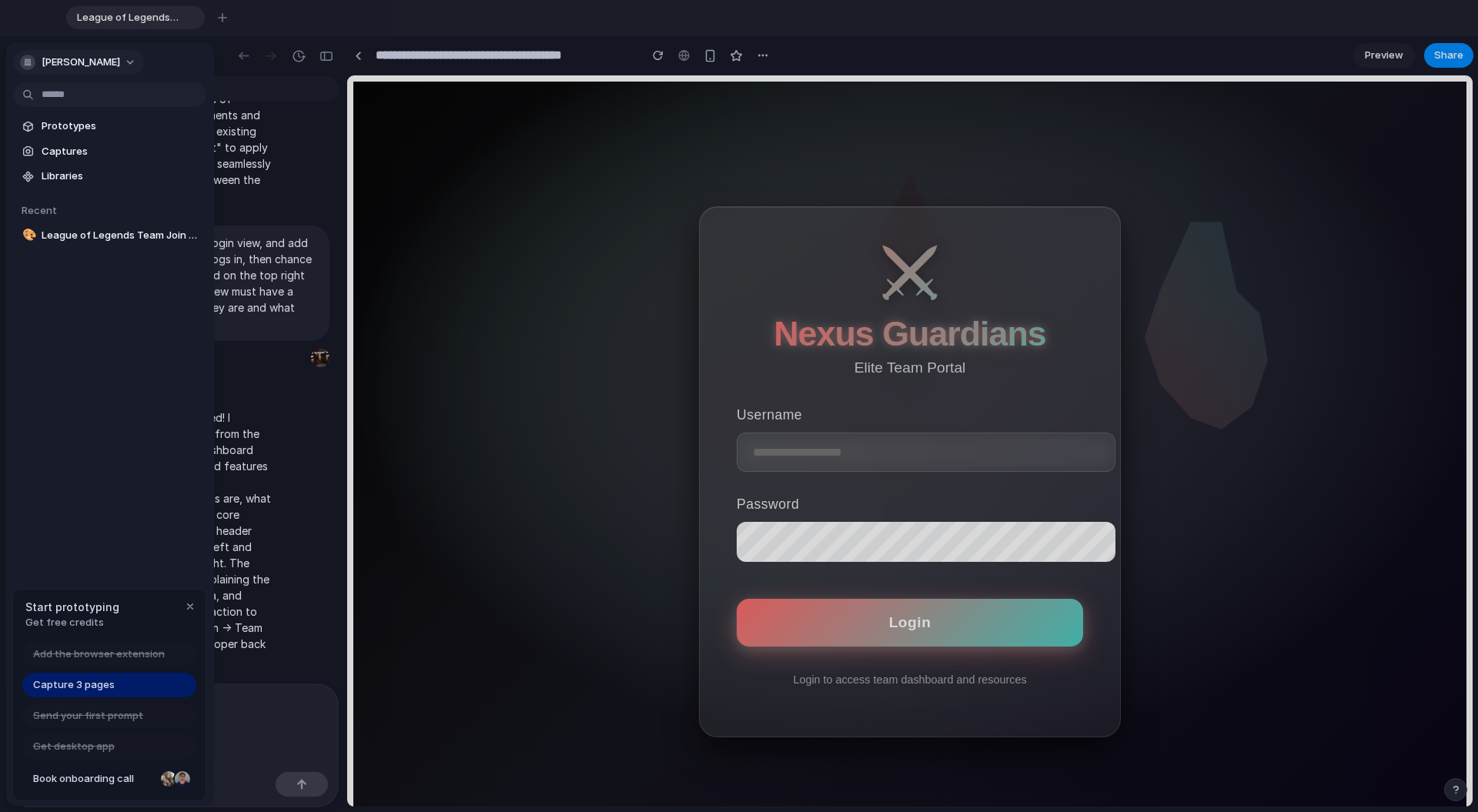
click at [127, 54] on button "[PERSON_NAME]" at bounding box center [79, 62] width 130 height 24
click at [497, 204] on div "Settings Invite members Change theme Sign out" at bounding box center [739, 406] width 1478 height 812
click at [131, 625] on div "Start prototyping Get free credits" at bounding box center [109, 614] width 192 height 50
click at [99, 653] on span "Capture 3 pages" at bounding box center [74, 685] width 82 height 15
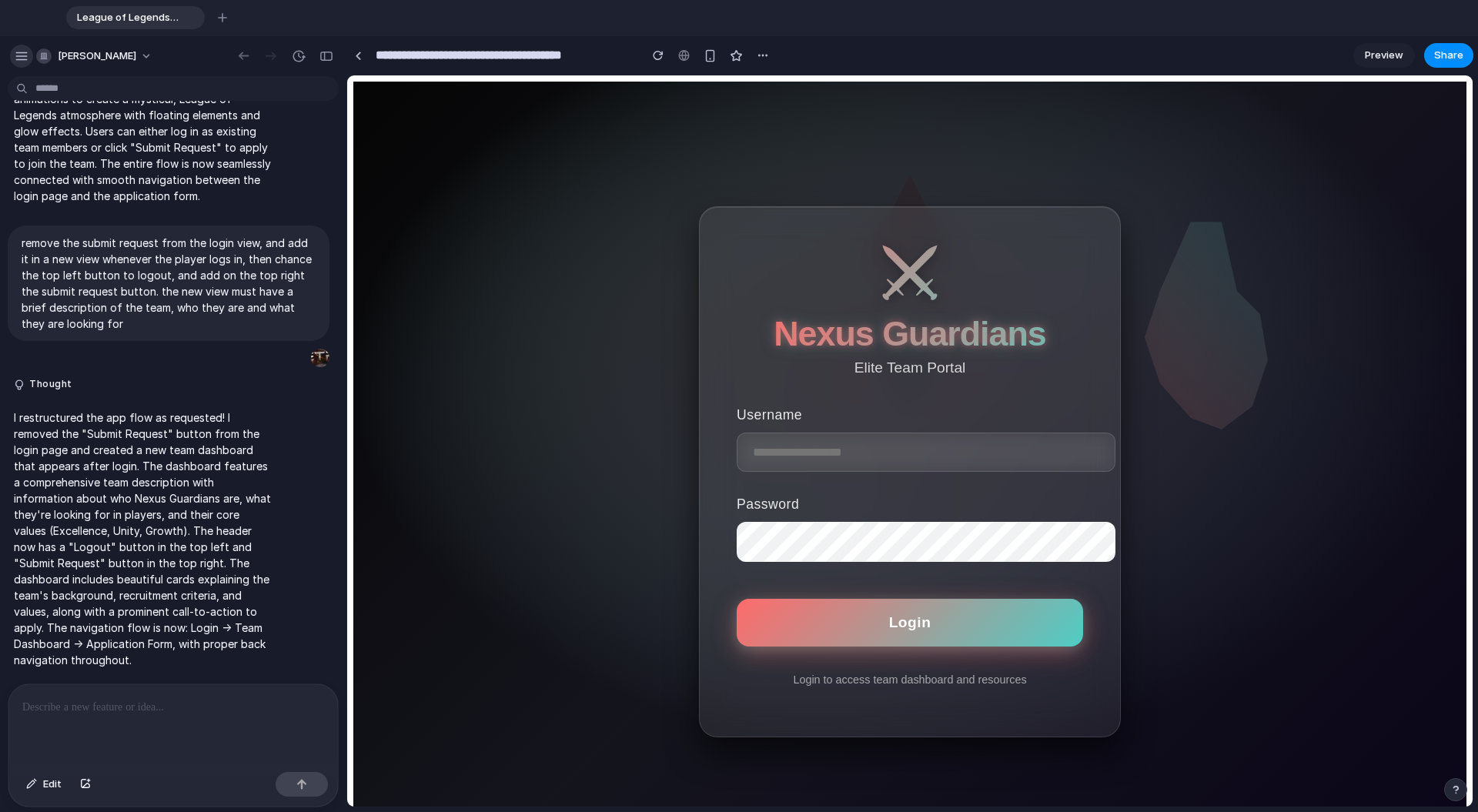
click at [20, 59] on div "button" at bounding box center [21, 56] width 14 height 14
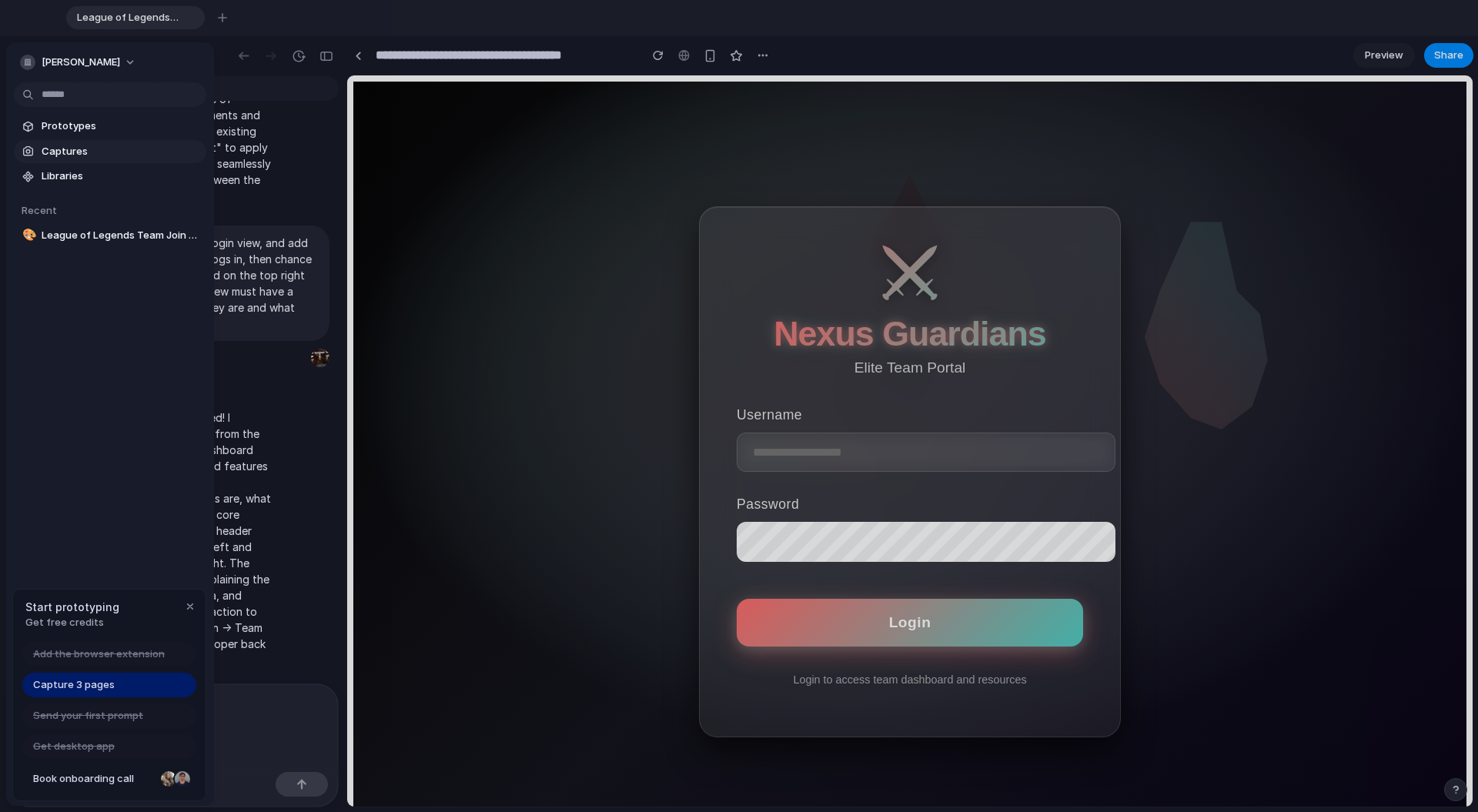
click at [63, 149] on span "Captures" at bounding box center [121, 152] width 159 height 15
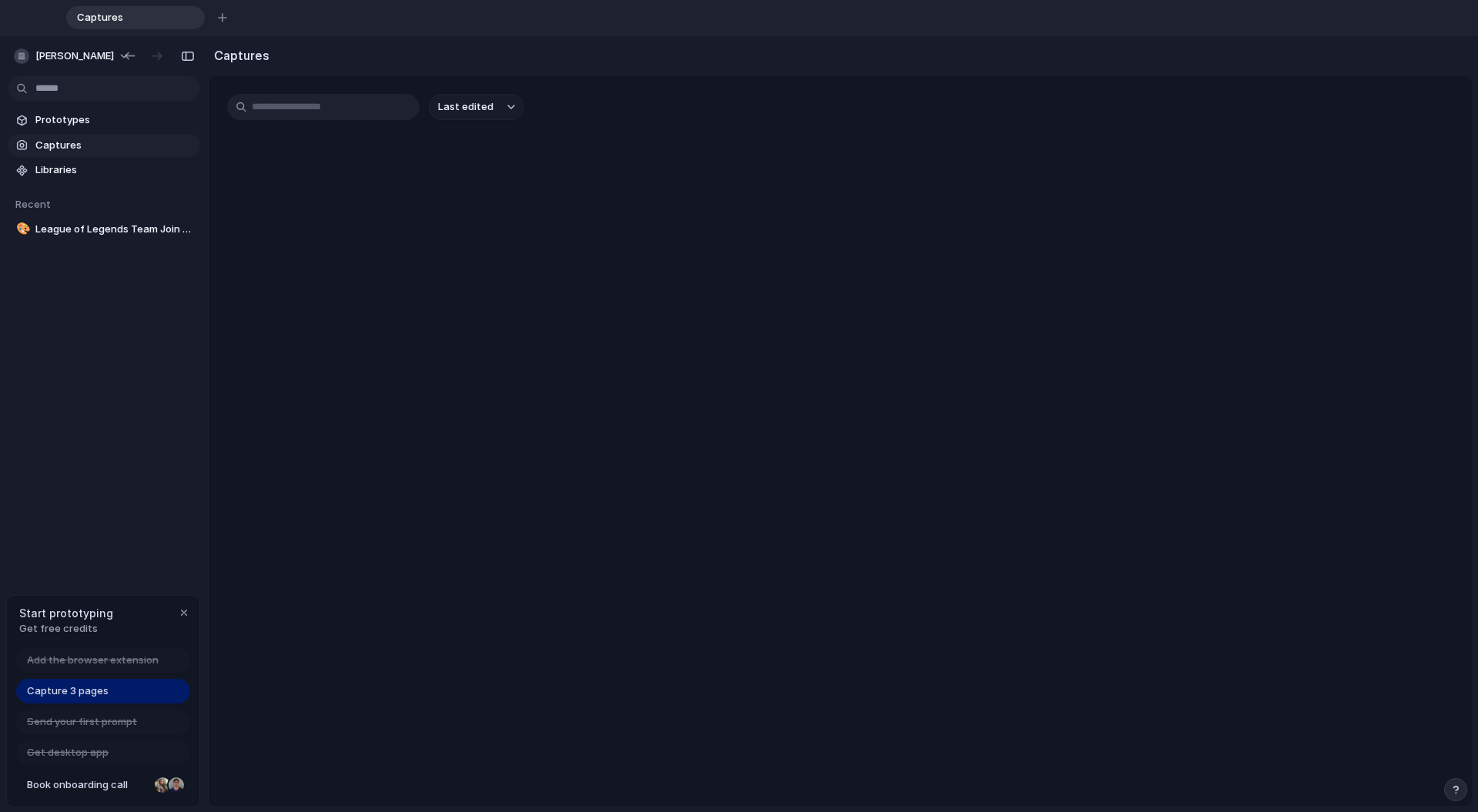
click at [324, 116] on input "text" at bounding box center [323, 107] width 192 height 26
click at [344, 246] on main "Last edited" at bounding box center [840, 441] width 1266 height 733
click at [103, 172] on span "Libraries" at bounding box center [115, 169] width 159 height 15
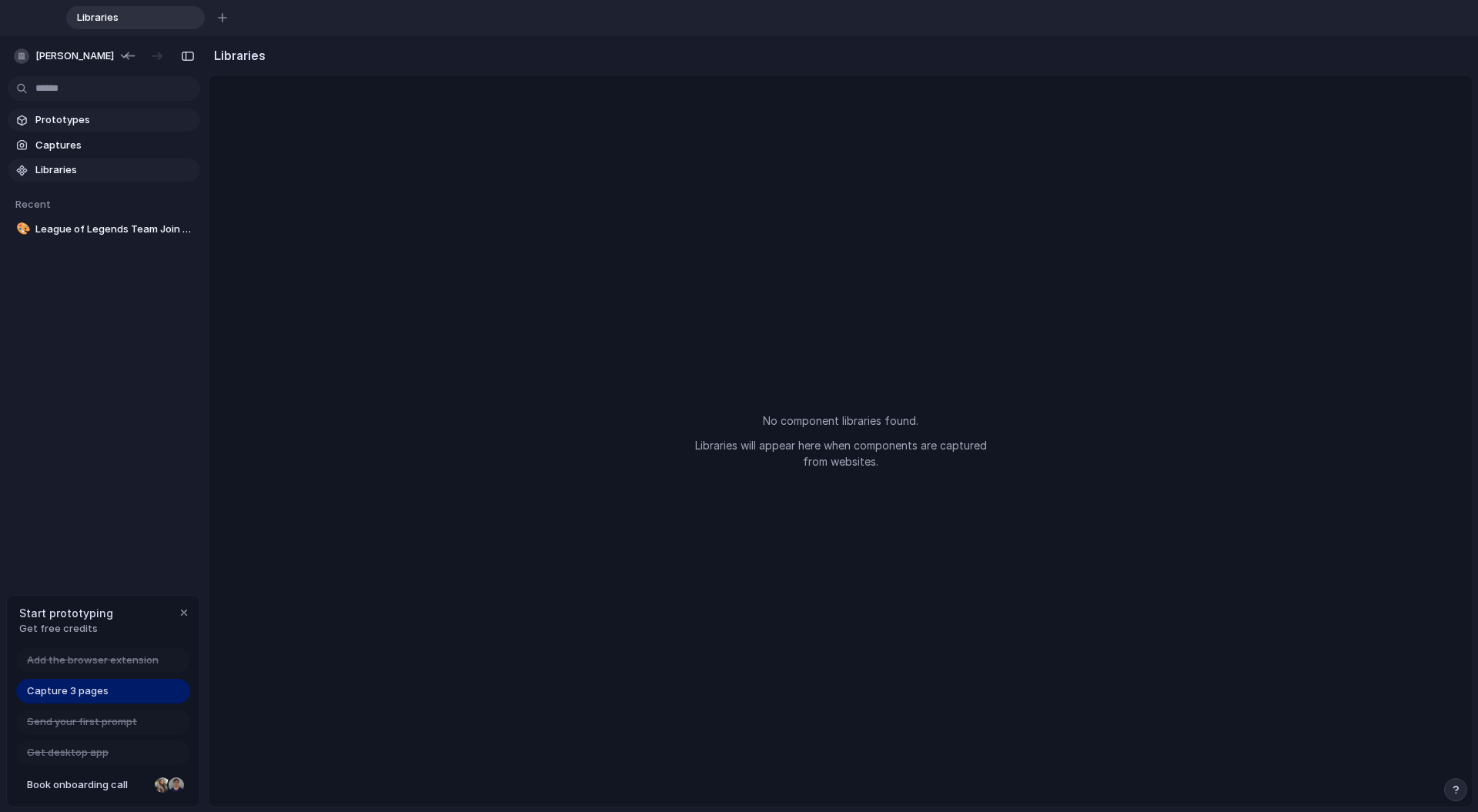
click at [135, 125] on span "Prototypes" at bounding box center [115, 120] width 159 height 15
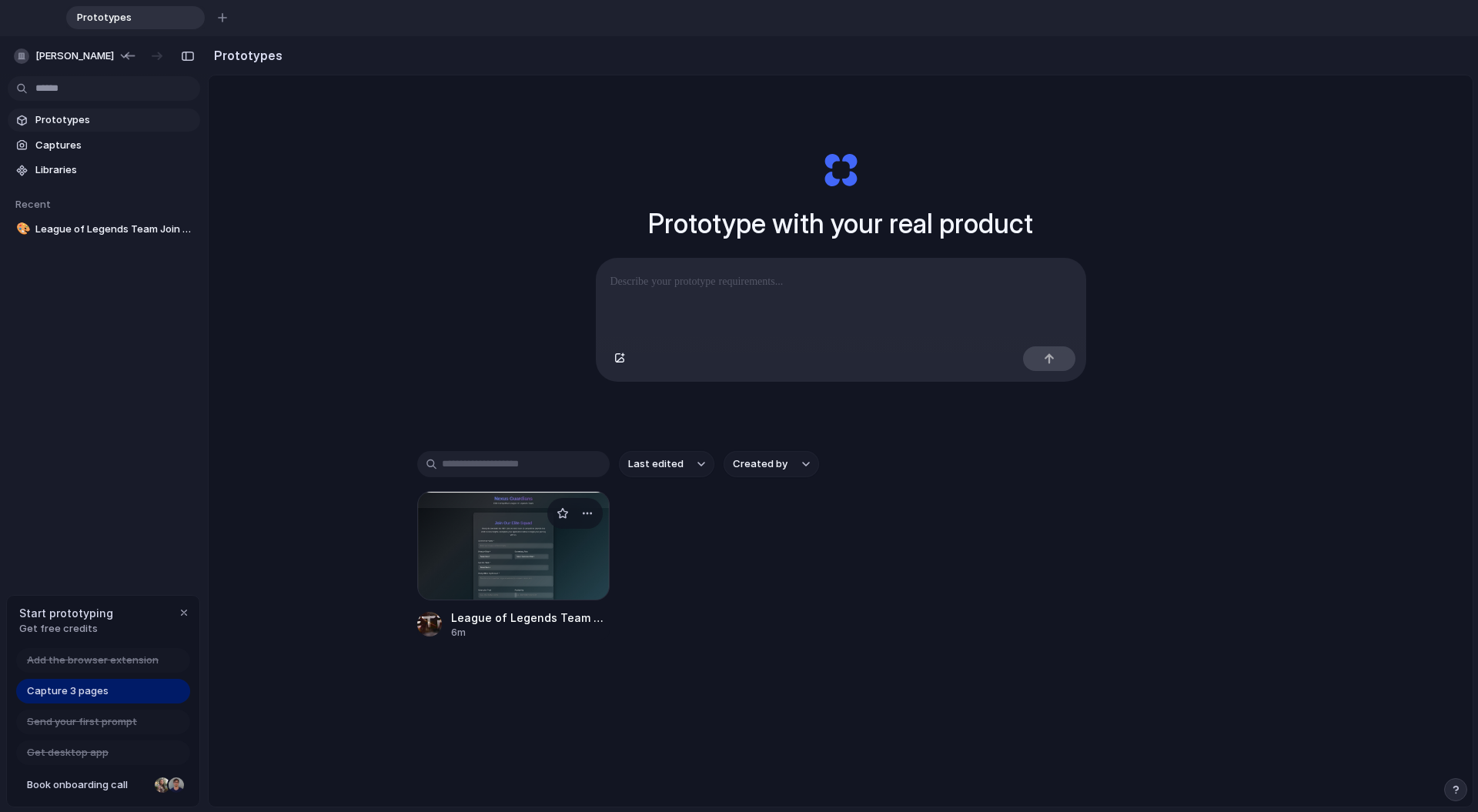
click at [556, 571] on div at bounding box center [513, 545] width 192 height 109
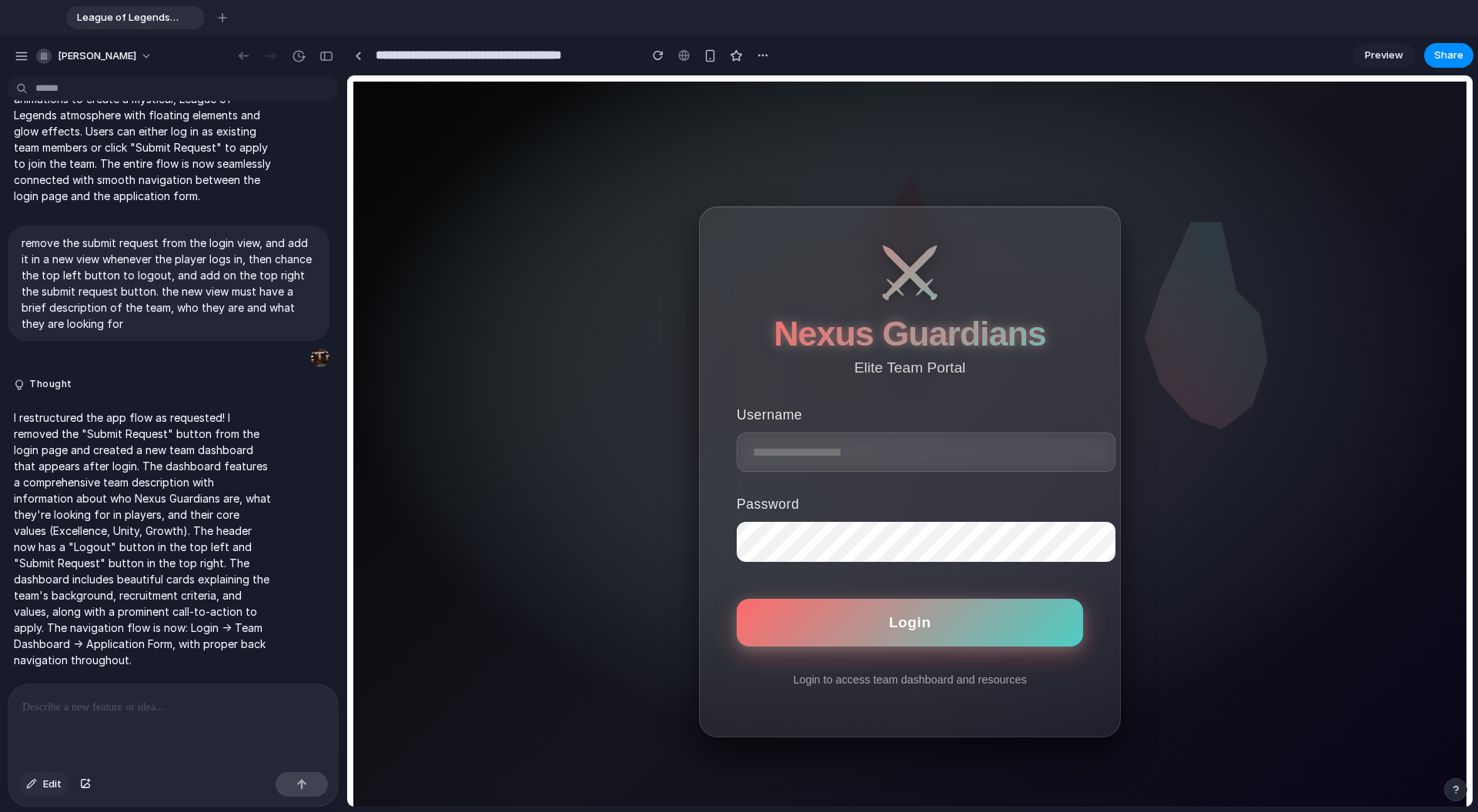
click at [44, 653] on span "Edit" at bounding box center [52, 784] width 19 height 15
click at [145, 587] on p "I restructured the app flow as requested! I removed the "Submit Request" button…" at bounding box center [142, 538] width 257 height 259
click at [52, 653] on span "Edit" at bounding box center [52, 784] width 19 height 15
click at [85, 653] on div "button" at bounding box center [85, 784] width 11 height 9
click at [84, 653] on div "button" at bounding box center [85, 784] width 11 height 9
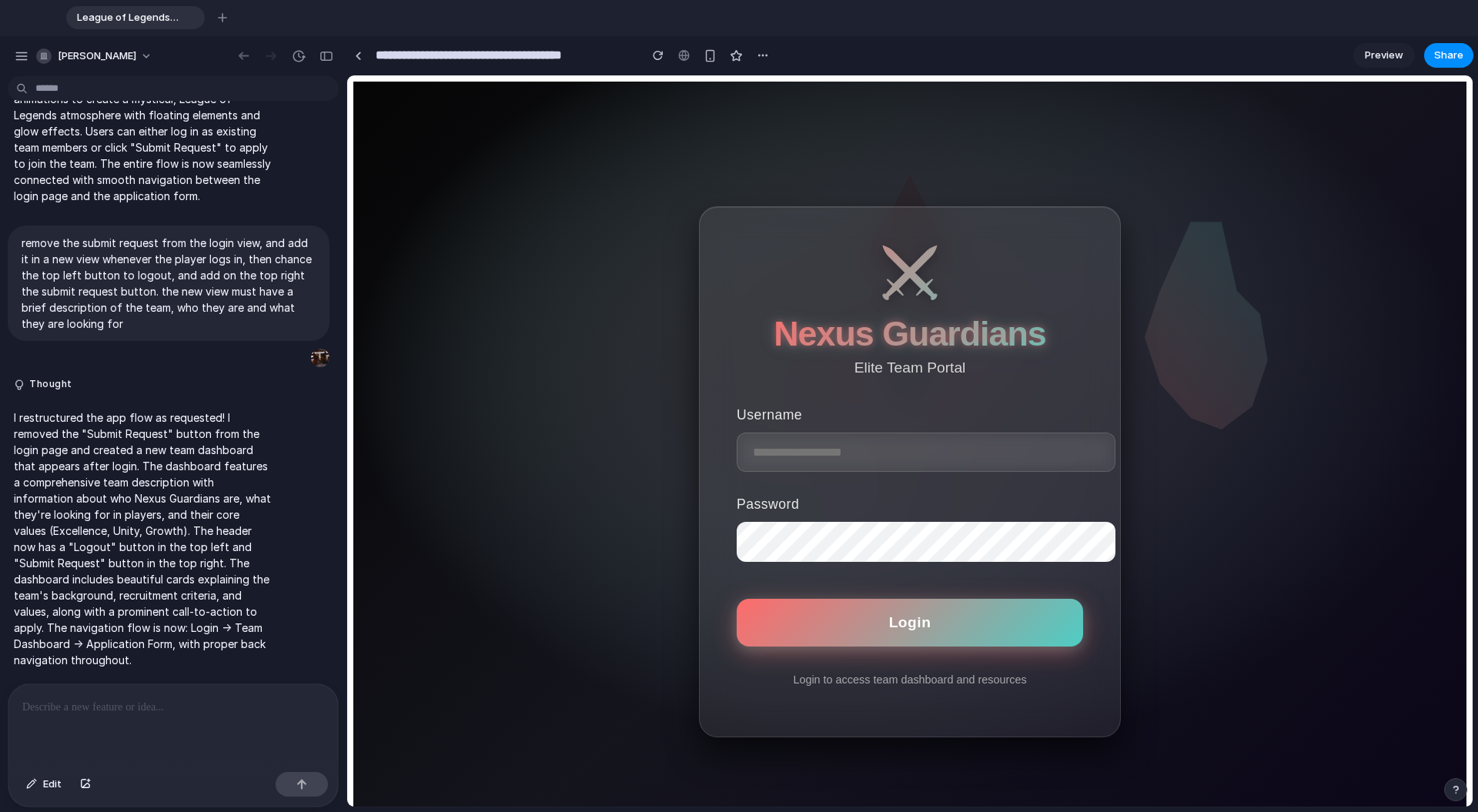
scroll to position [1135, 0]
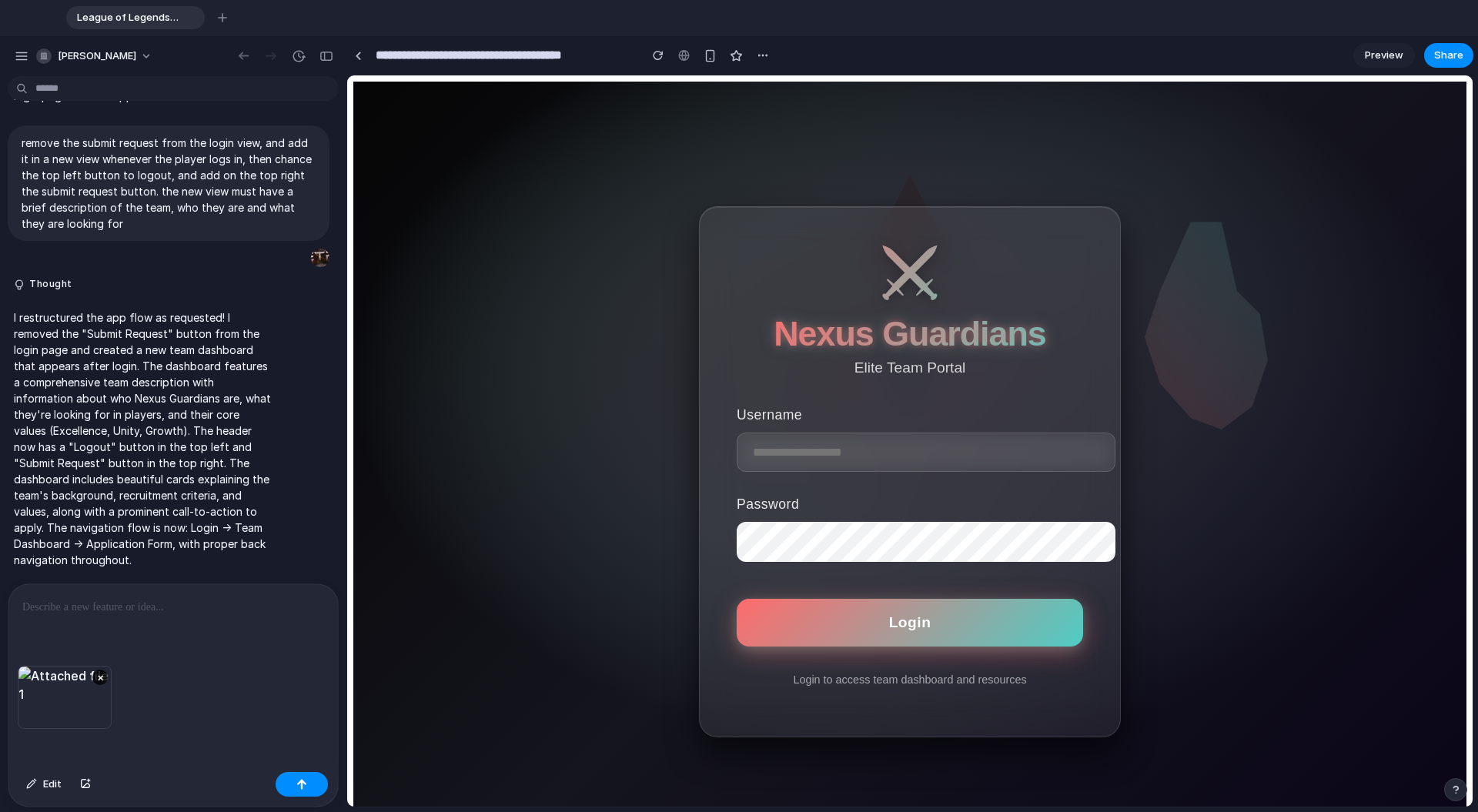
click at [219, 617] on div at bounding box center [173, 625] width 329 height 82
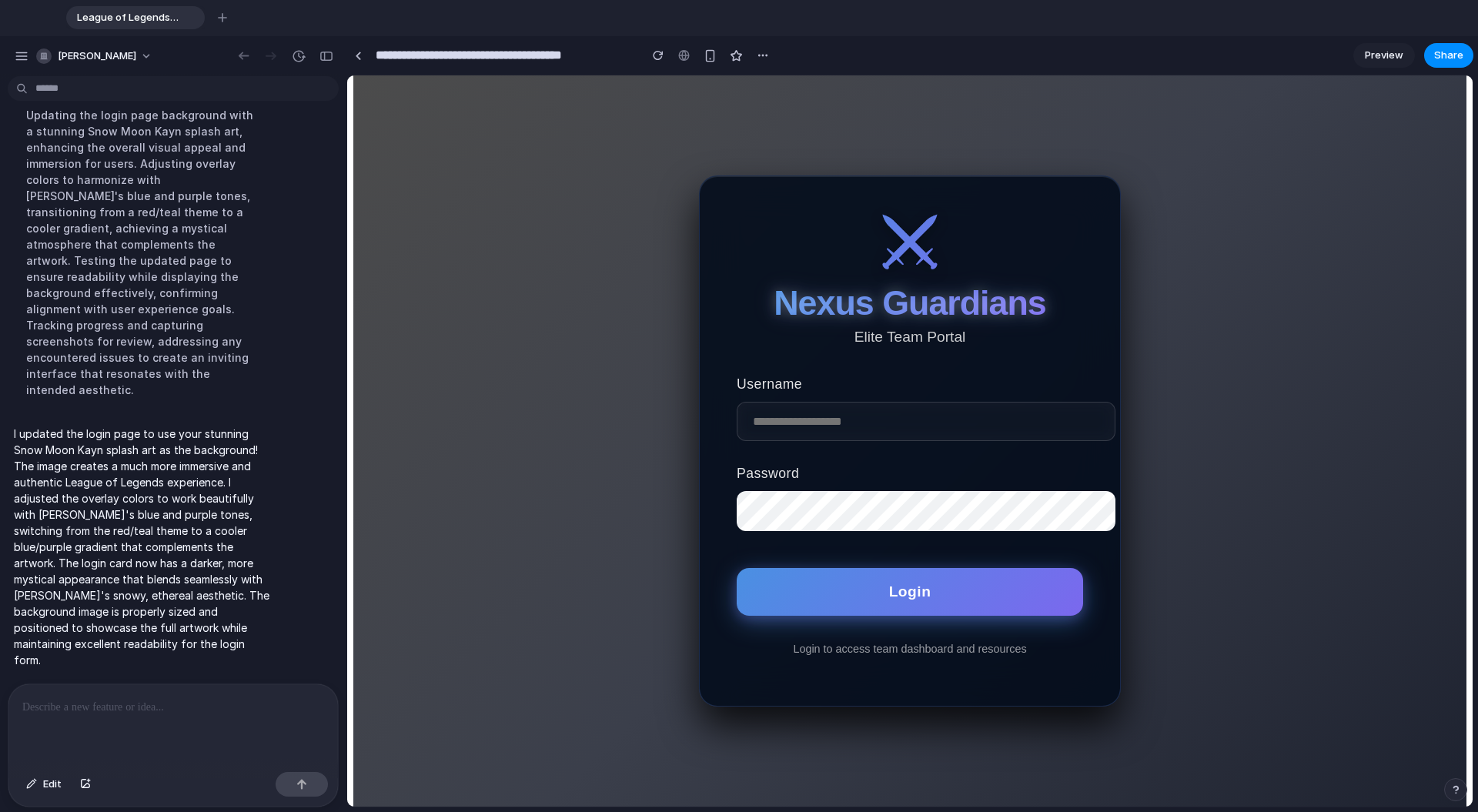
scroll to position [37, 0]
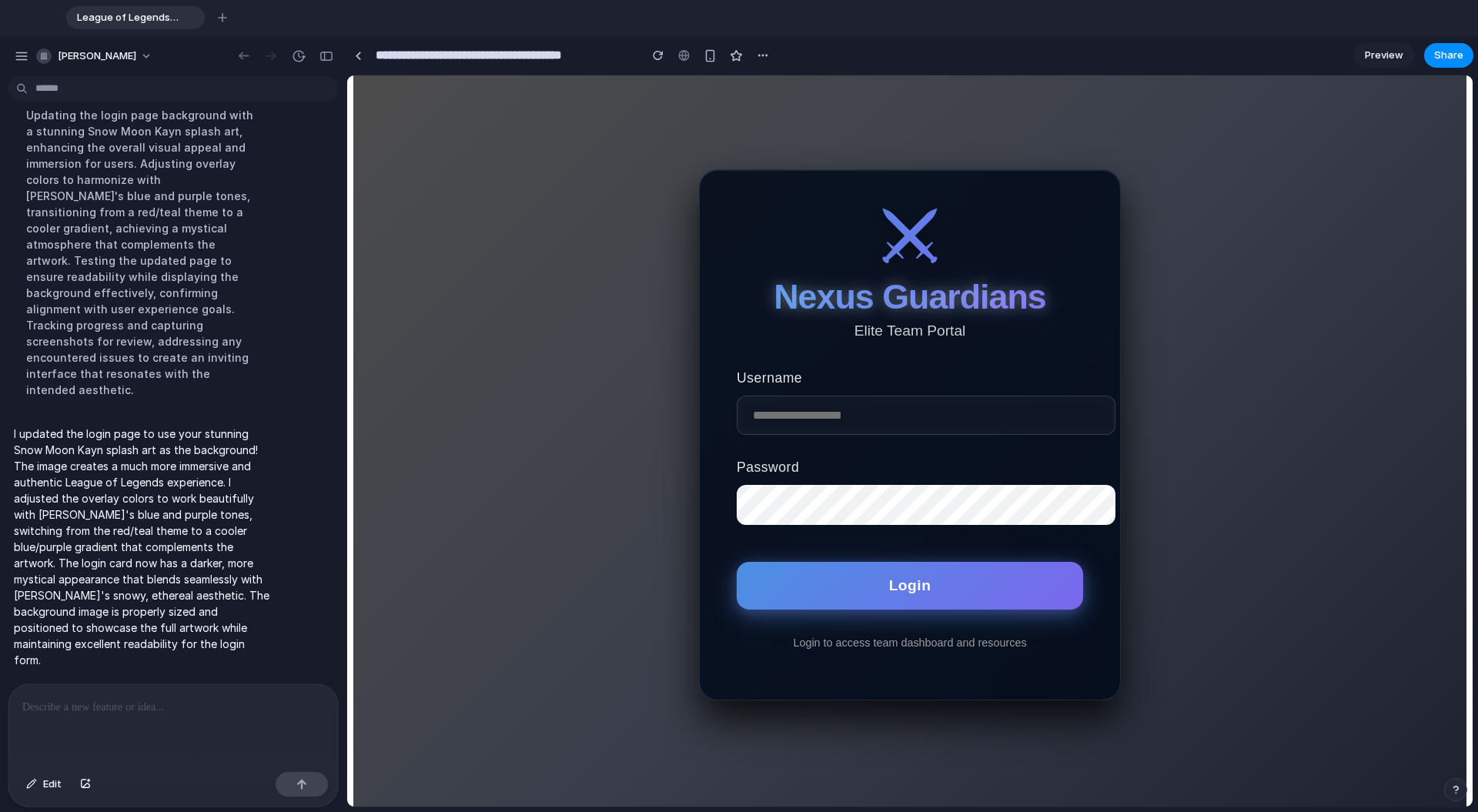
click at [861, 600] on button "Login" at bounding box center [910, 585] width 346 height 48
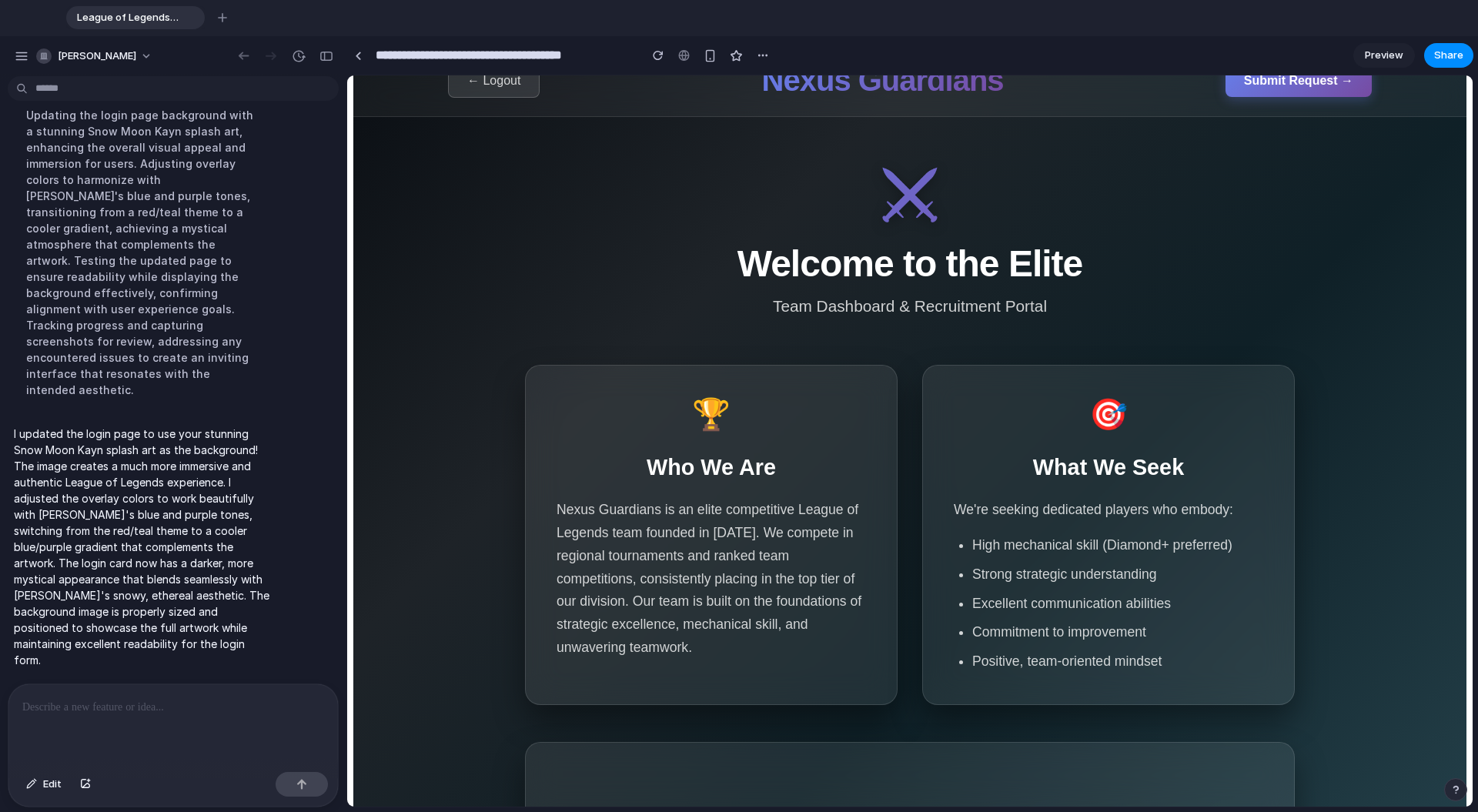
click at [861, 83] on span "Submit Request →" at bounding box center [1298, 80] width 109 height 13
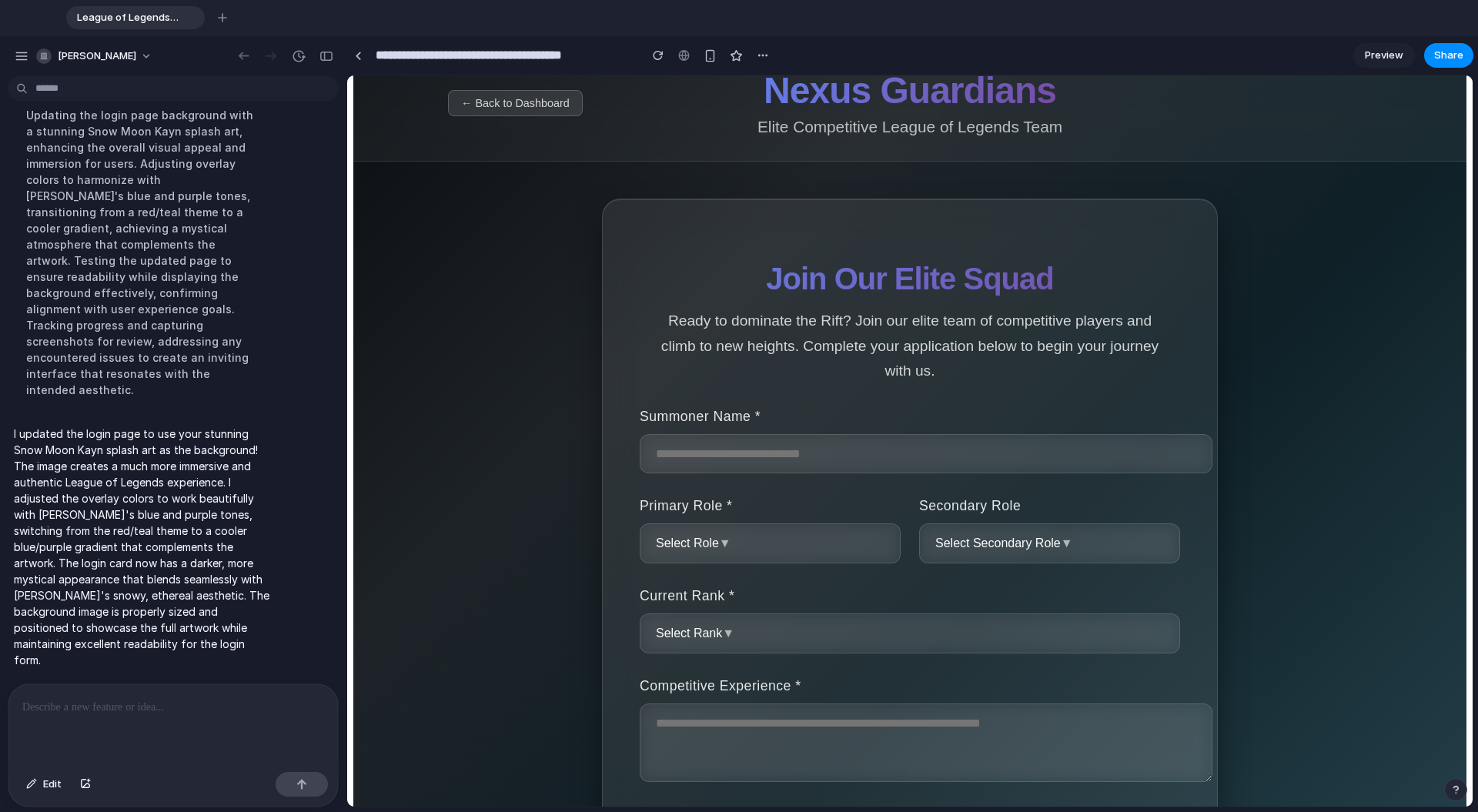
click at [548, 109] on button "← Back to Dashboard" at bounding box center [516, 103] width 135 height 26
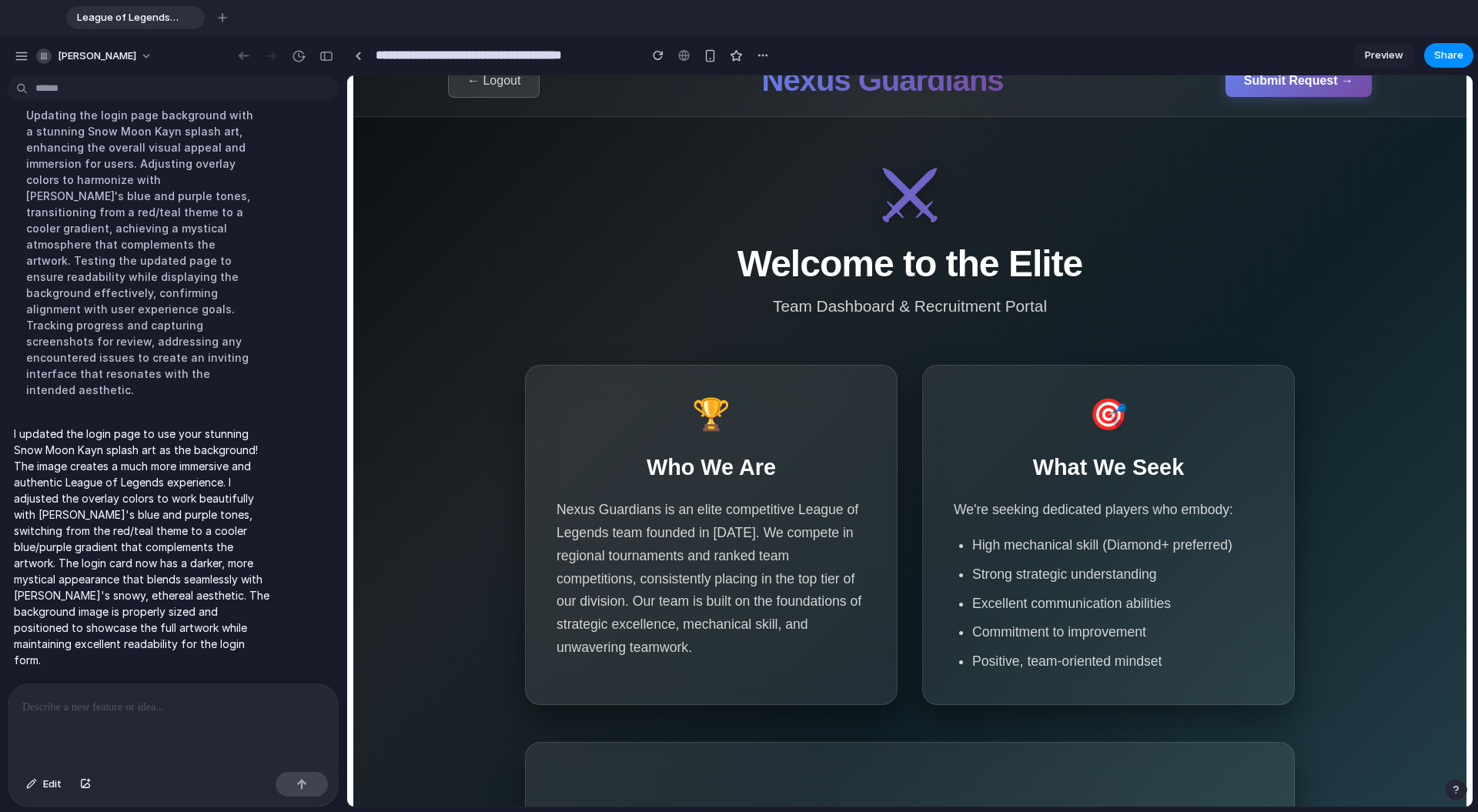
click at [522, 86] on button "← Logout" at bounding box center [494, 81] width 92 height 34
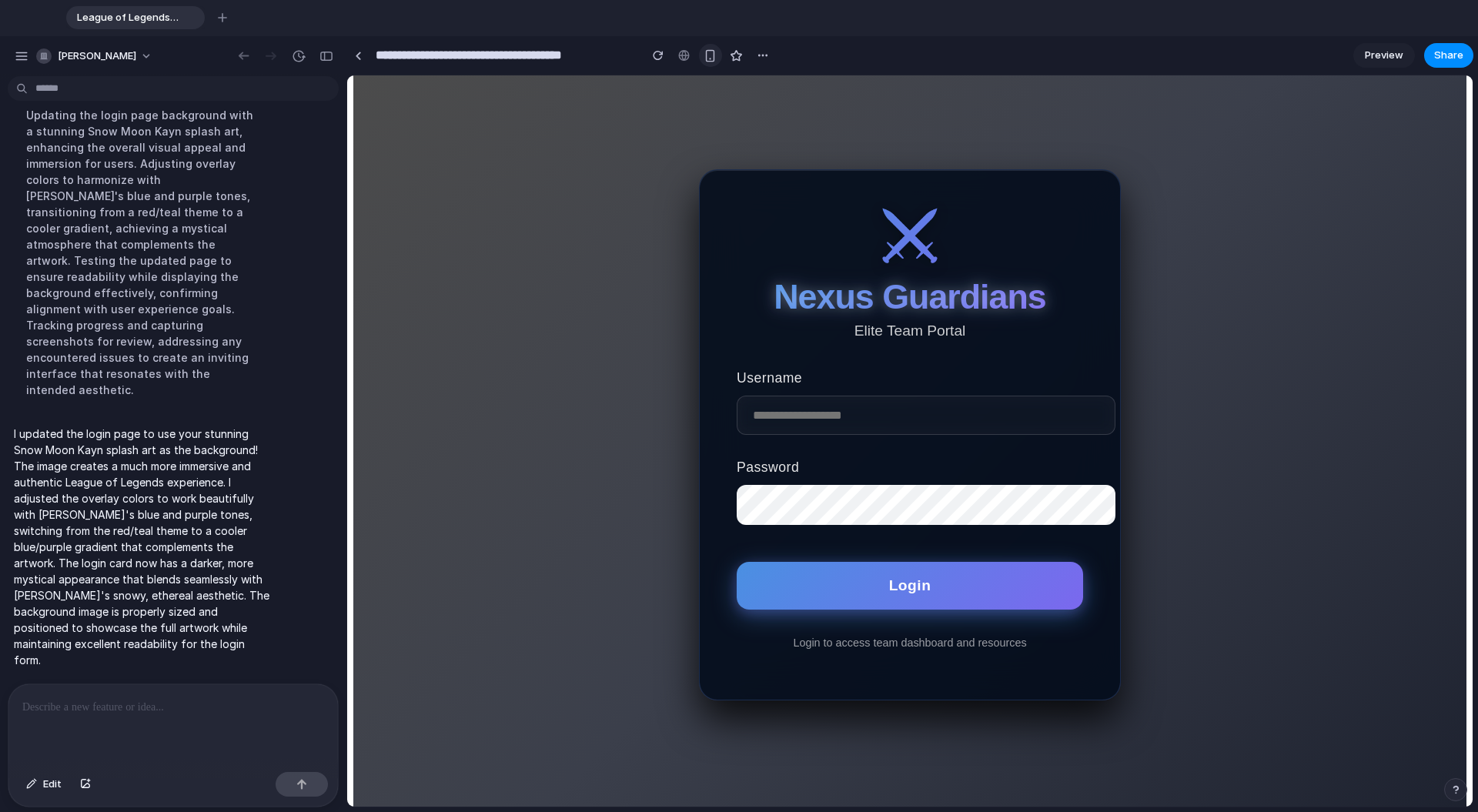
click at [712, 51] on div "button" at bounding box center [710, 56] width 13 height 13
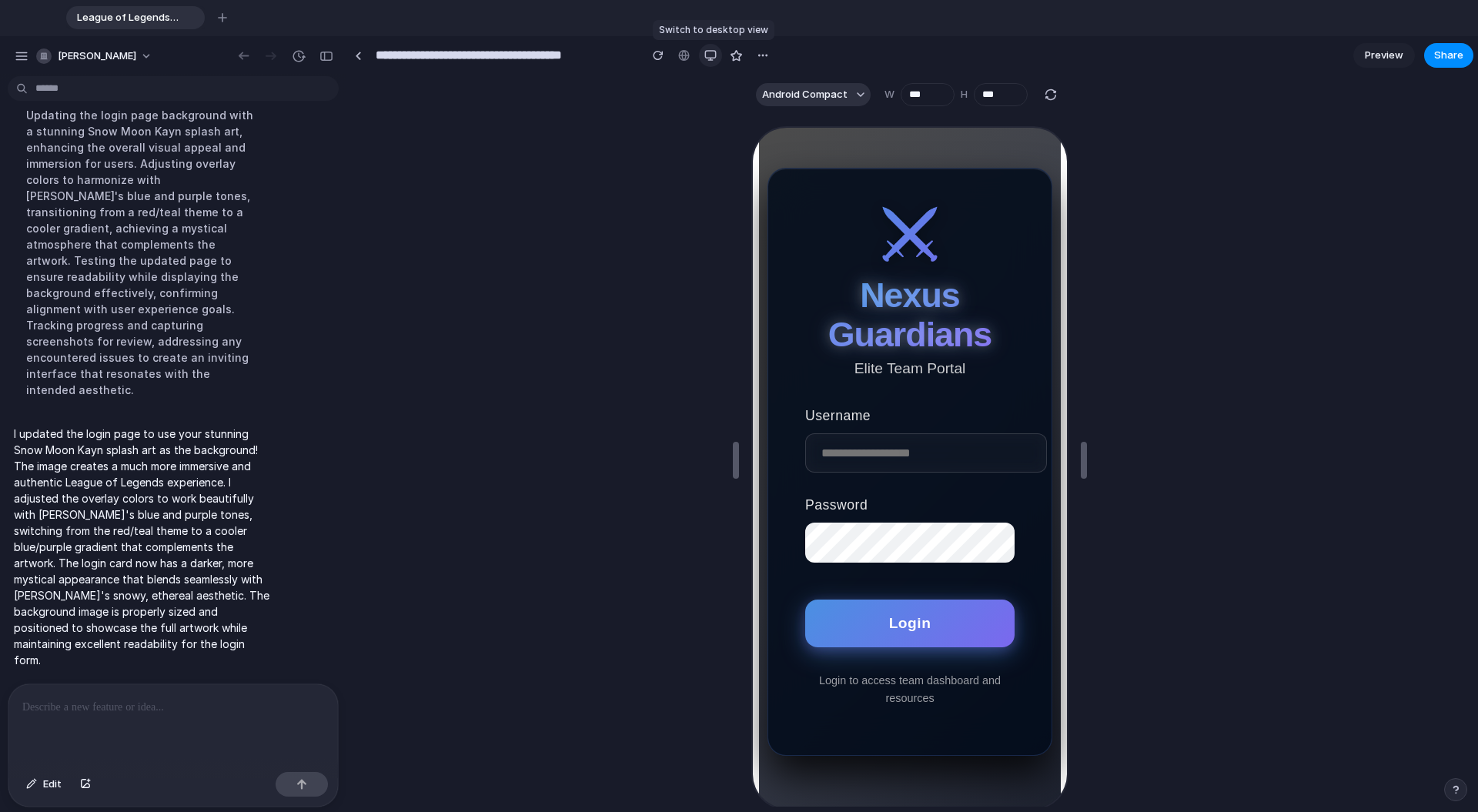
click at [712, 51] on div "button" at bounding box center [710, 55] width 12 height 12
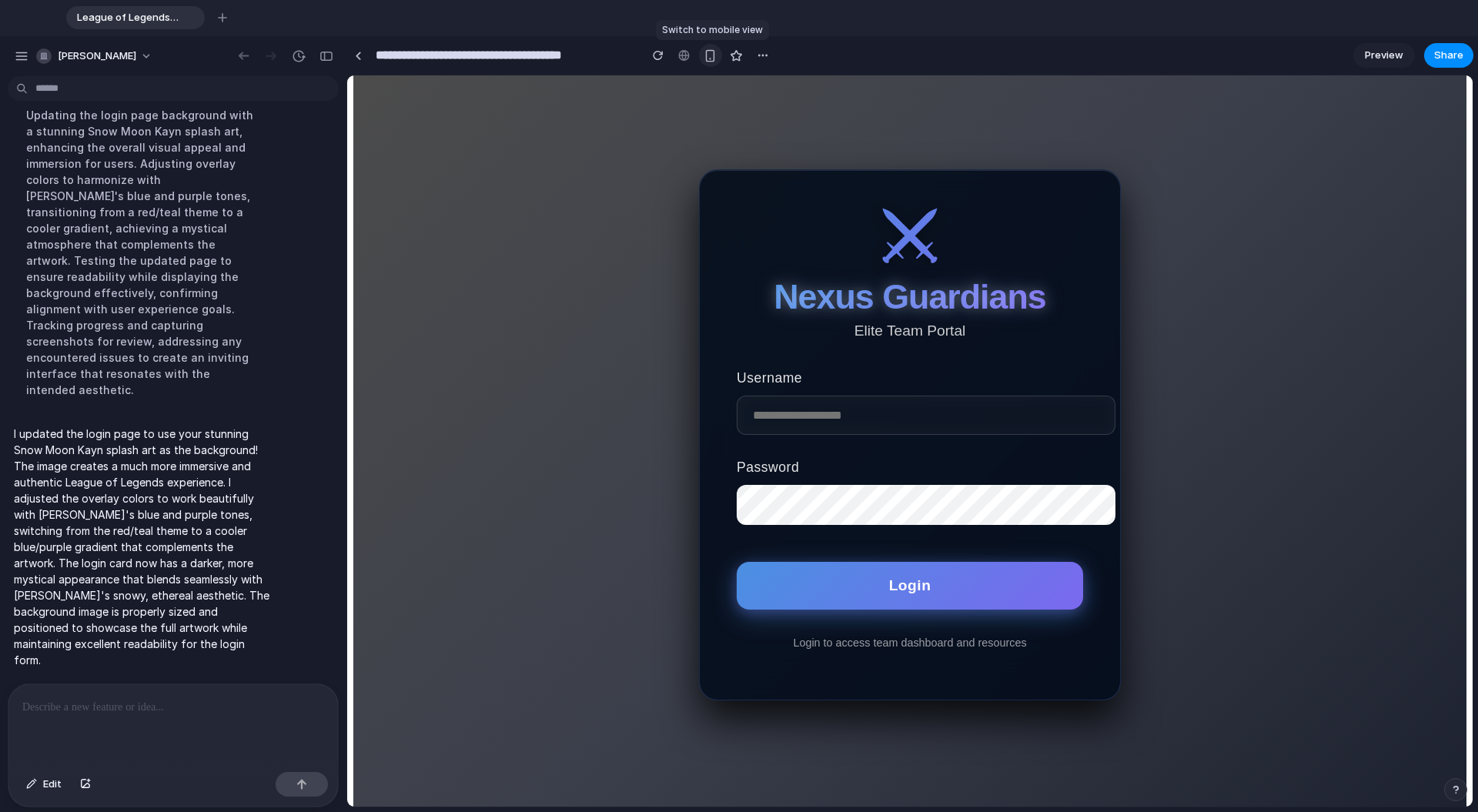
click at [712, 51] on div "button" at bounding box center [710, 56] width 13 height 13
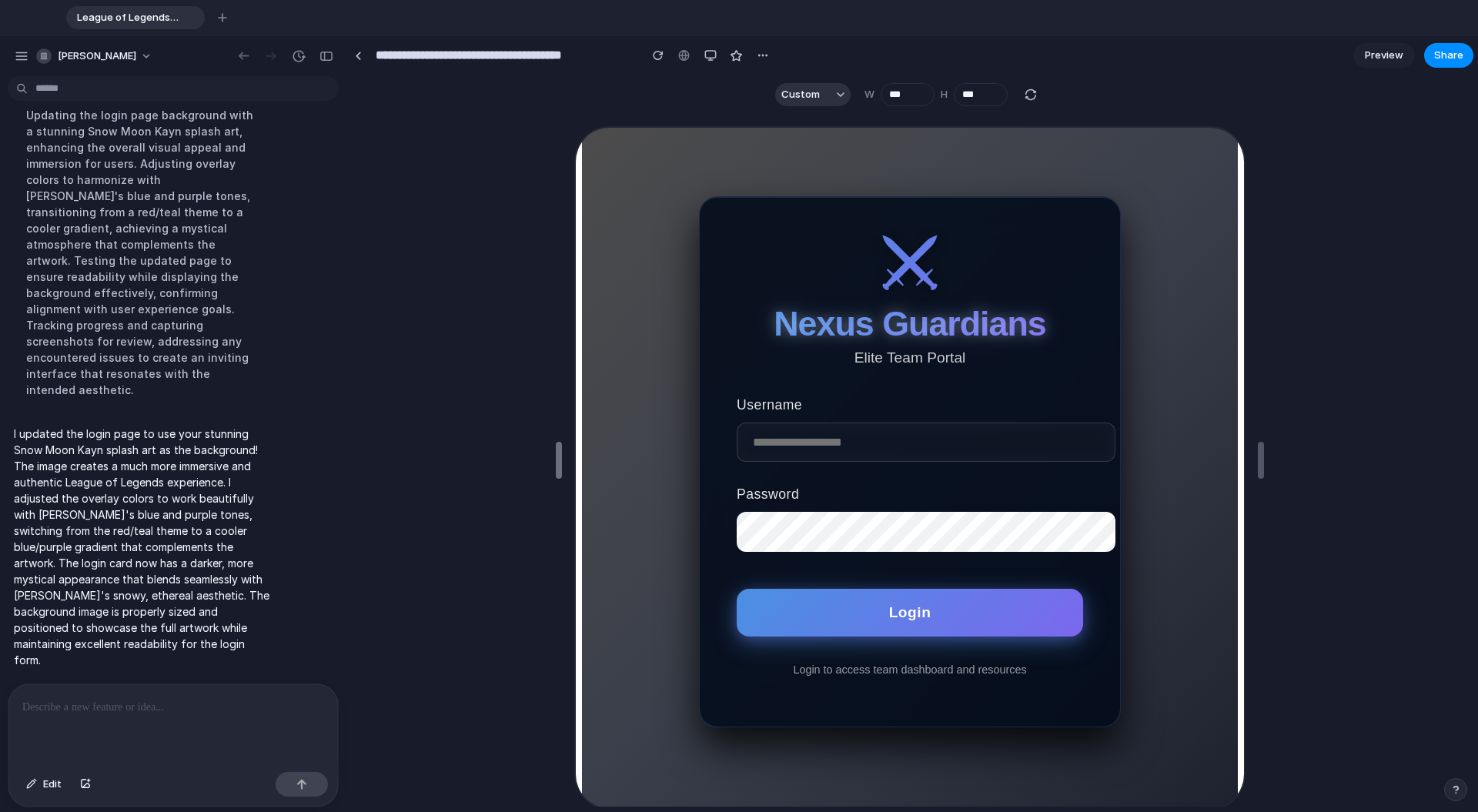
type input "***"
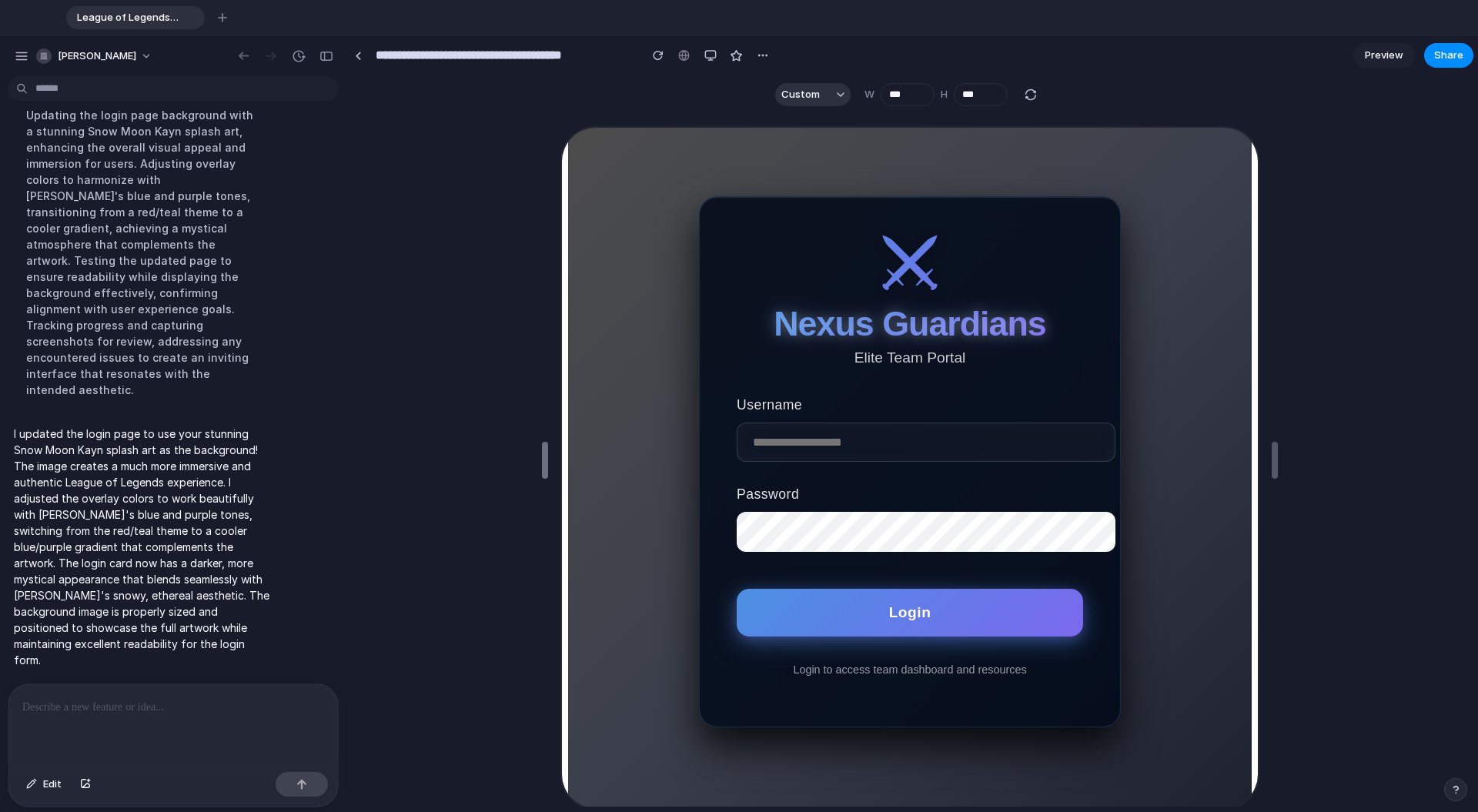
drag, startPoint x: 739, startPoint y: 468, endPoint x: 548, endPoint y: 519, distance: 197.7
click at [795, 623] on button "Login" at bounding box center [908, 610] width 346 height 48
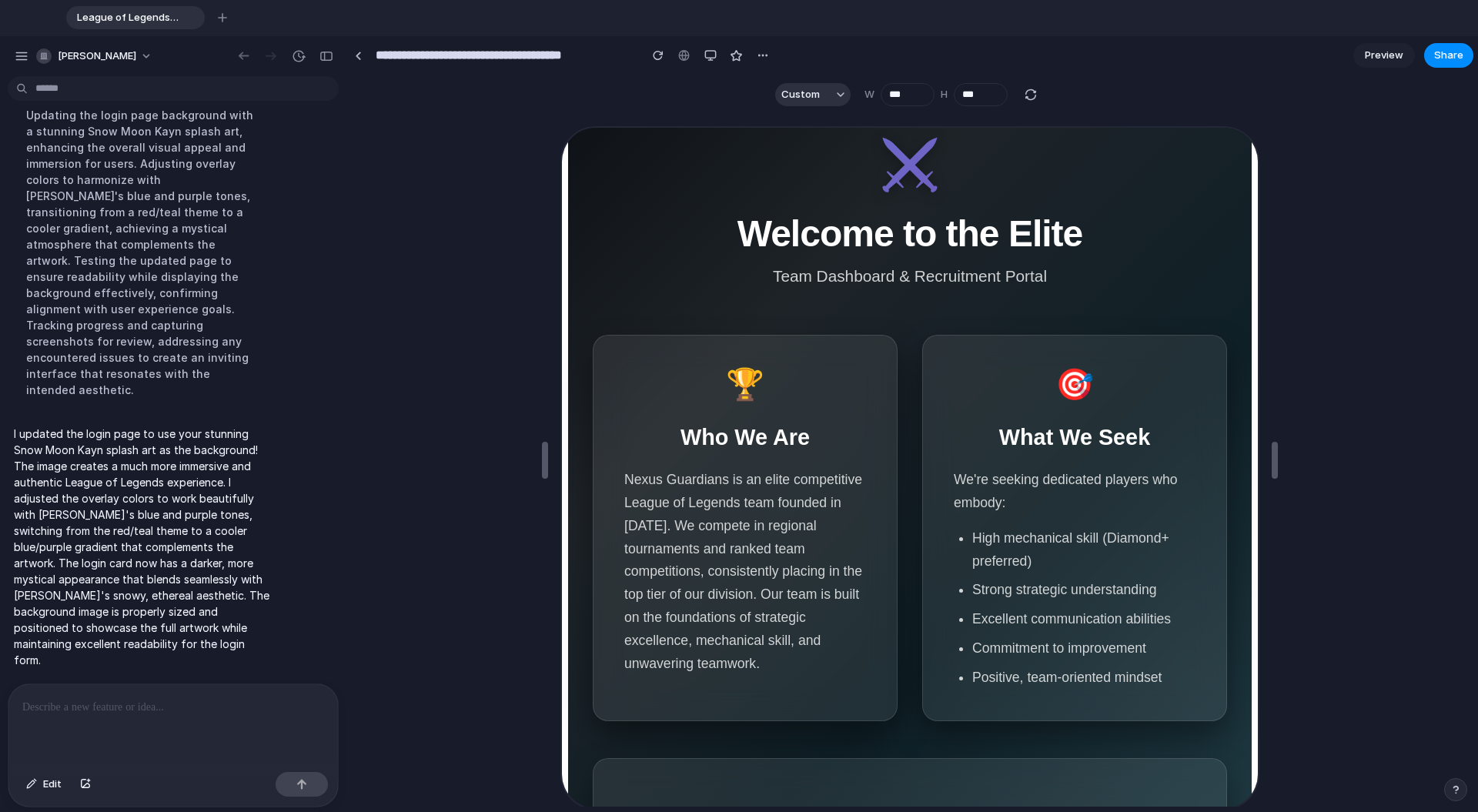
scroll to position [0, 0]
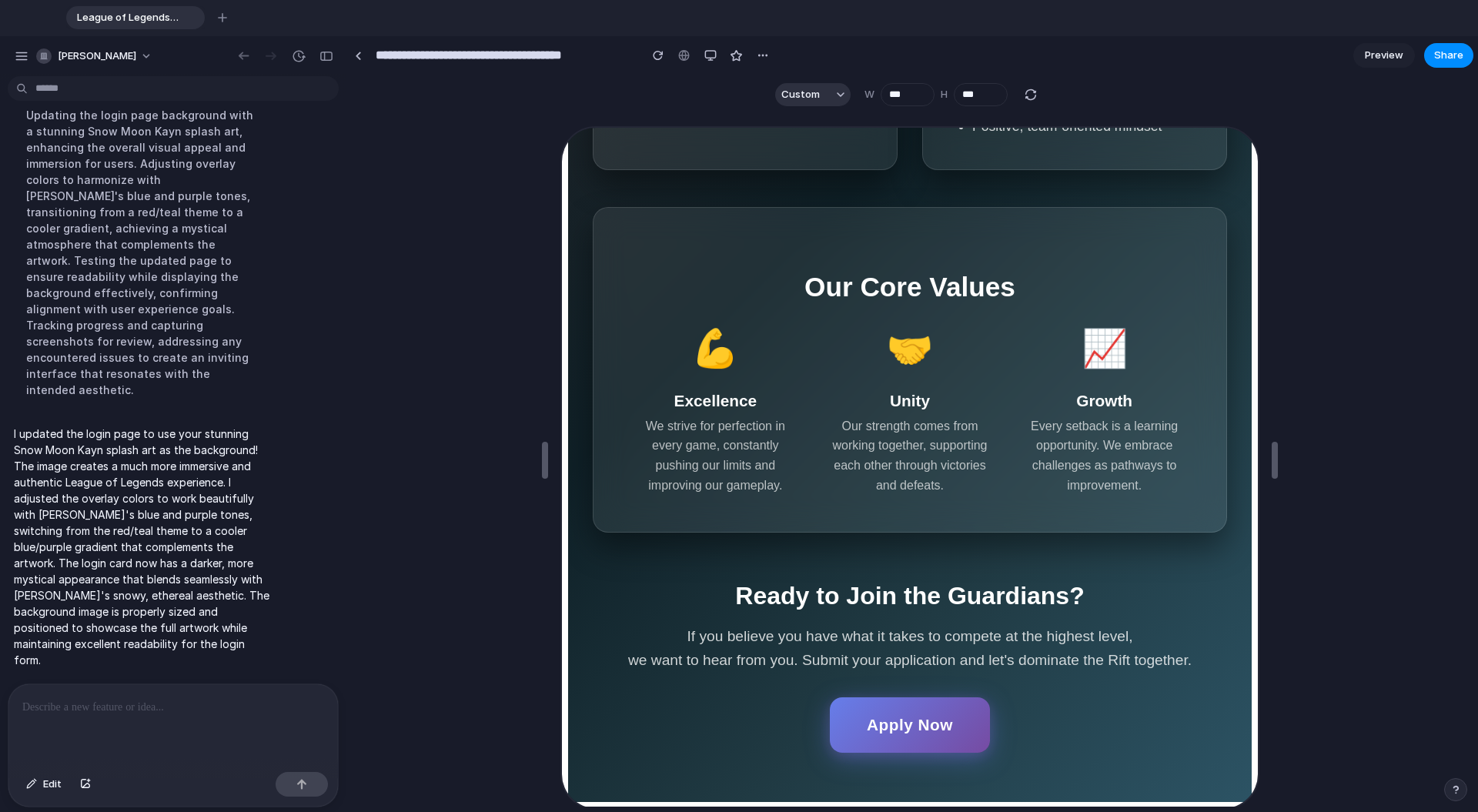
click at [861, 653] on button "Apply Now" at bounding box center [908, 723] width 160 height 55
